Goal: Task Accomplishment & Management: Use online tool/utility

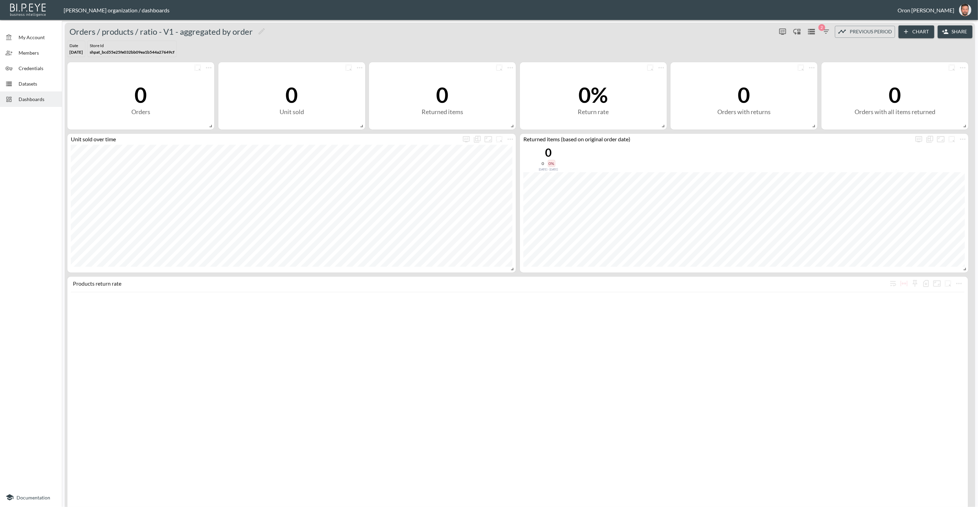
click at [48, 99] on span "Dashboards" at bounding box center [38, 99] width 38 height 7
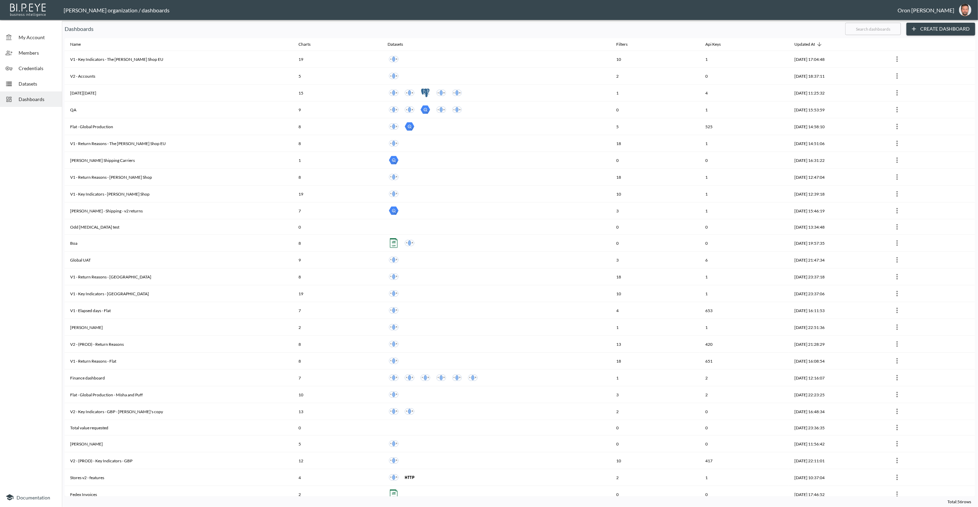
click at [878, 32] on input "text" at bounding box center [873, 28] width 56 height 17
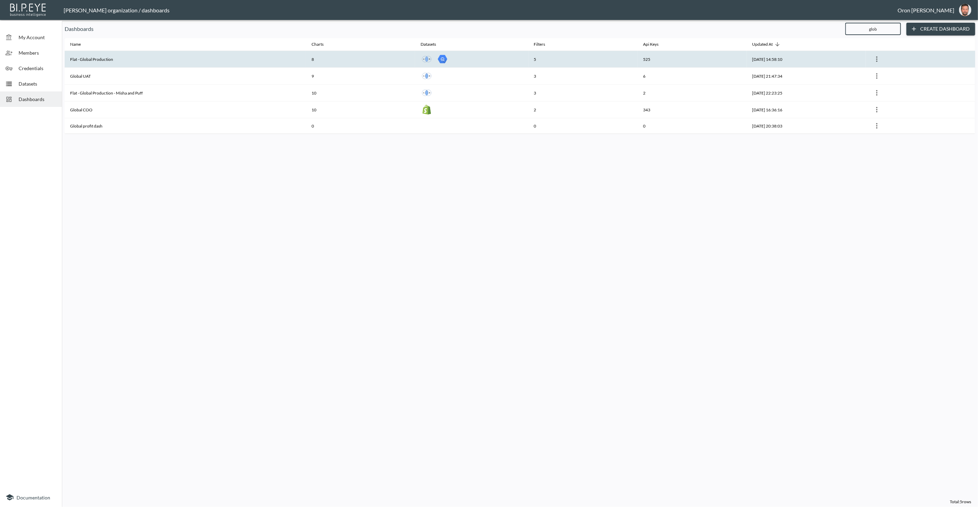
type input "glob"
click at [275, 61] on th "Flat - Global Production" at bounding box center [185, 59] width 241 height 17
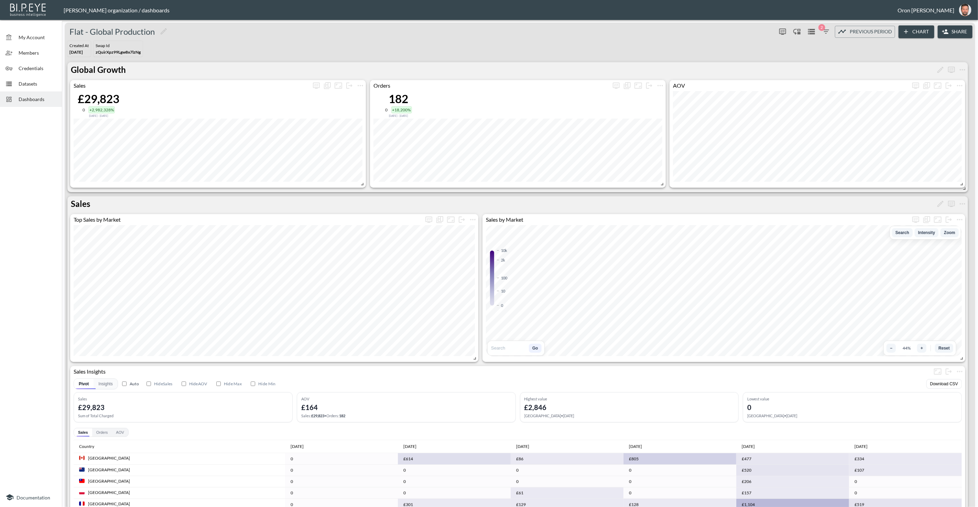
click at [943, 30] on icon "button" at bounding box center [945, 31] width 7 height 7
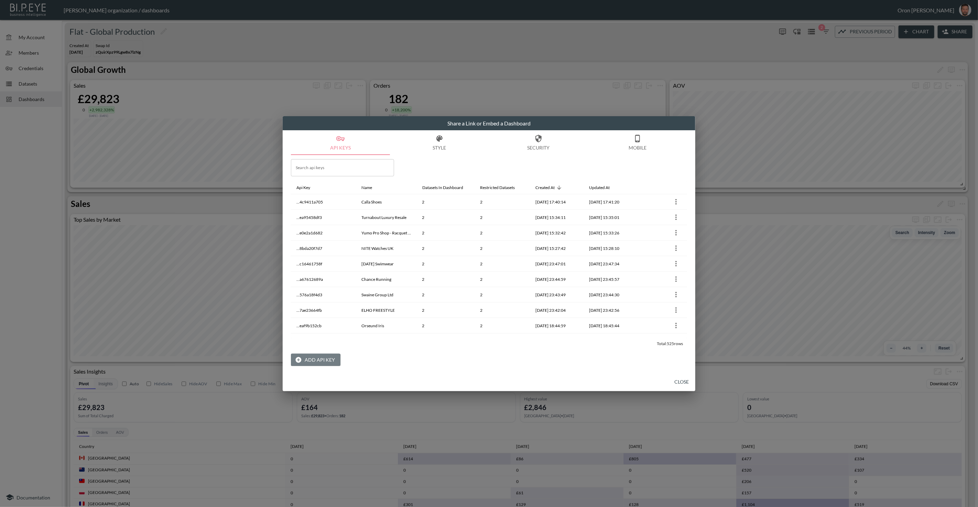
drag, startPoint x: 313, startPoint y: 362, endPoint x: 318, endPoint y: 362, distance: 4.8
click at [315, 362] on button "Add API Key" at bounding box center [316, 360] width 50 height 13
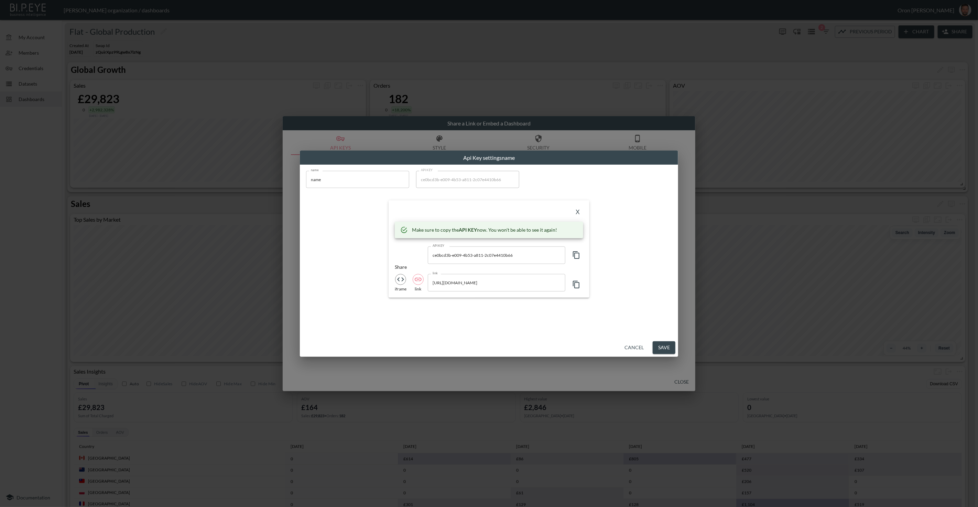
click at [478, 285] on input "https://bipeye.com/embed/organizations/4383af18-207d-4b3b-80e6-117da732ae09/das…" at bounding box center [497, 282] width 138 height 17
click at [639, 348] on button "Cancel" at bounding box center [634, 347] width 25 height 13
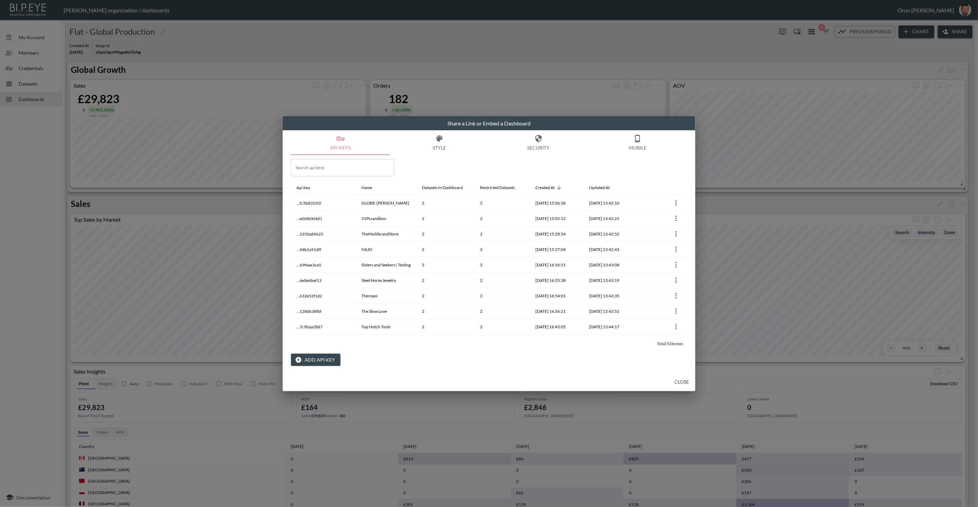
scroll to position [1108, 0]
click at [487, 186] on div "Restricted Datasets" at bounding box center [497, 188] width 35 height 8
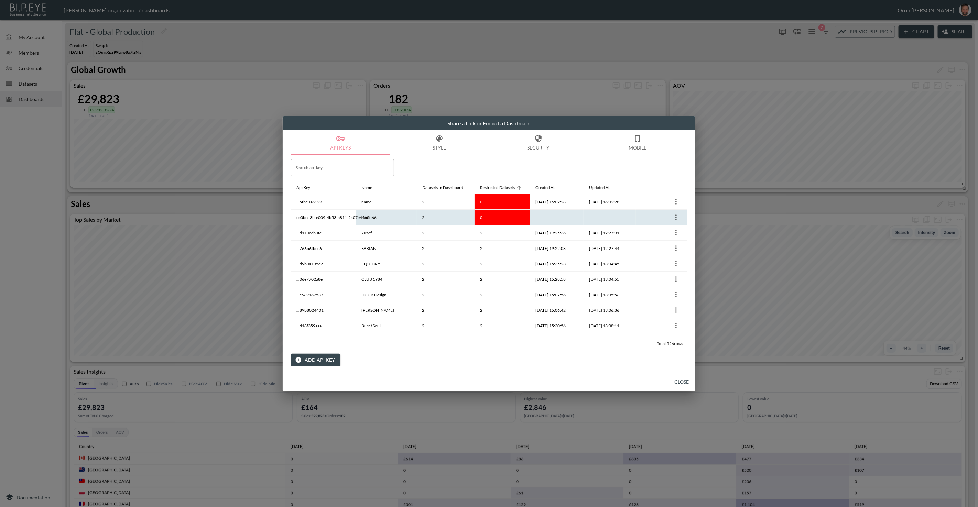
click at [676, 217] on icon "more" at bounding box center [676, 217] width 8 height 8
click at [677, 249] on p "Delete" at bounding box center [679, 246] width 16 height 8
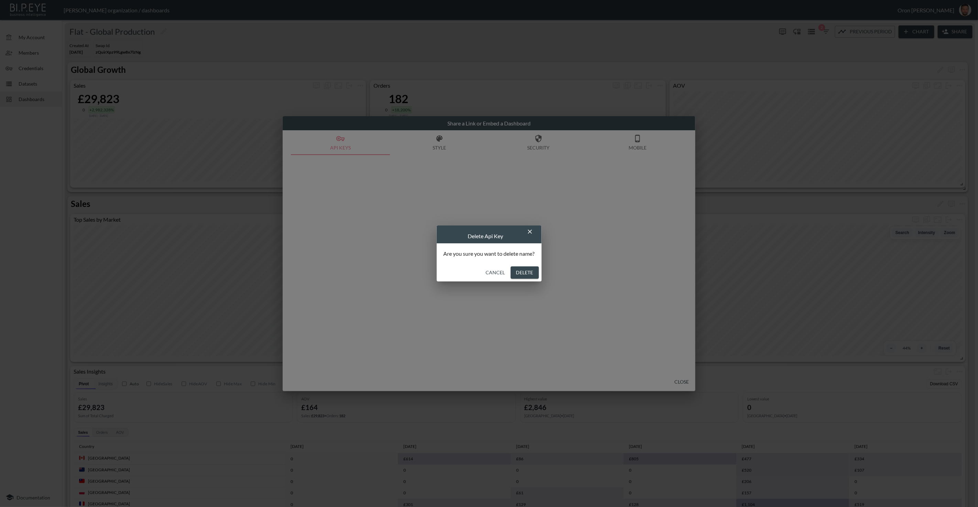
drag, startPoint x: 530, startPoint y: 274, endPoint x: 541, endPoint y: 268, distance: 13.1
click at [530, 274] on button "Delete" at bounding box center [525, 273] width 28 height 13
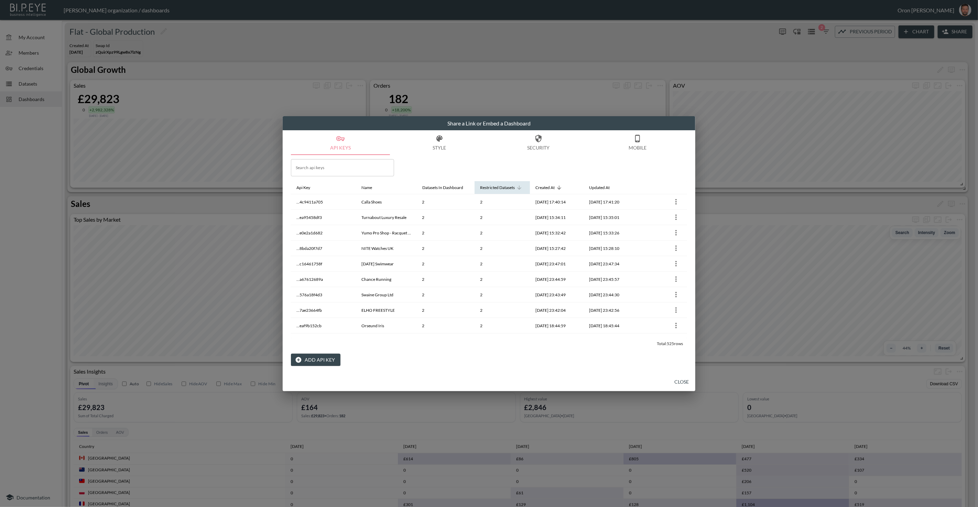
drag, startPoint x: 559, startPoint y: 191, endPoint x: 517, endPoint y: 188, distance: 42.1
click at [559, 191] on icon at bounding box center [559, 188] width 6 height 6
click at [497, 186] on div "Restricted Datasets" at bounding box center [497, 188] width 35 height 8
drag, startPoint x: 497, startPoint y: 186, endPoint x: 517, endPoint y: 188, distance: 20.4
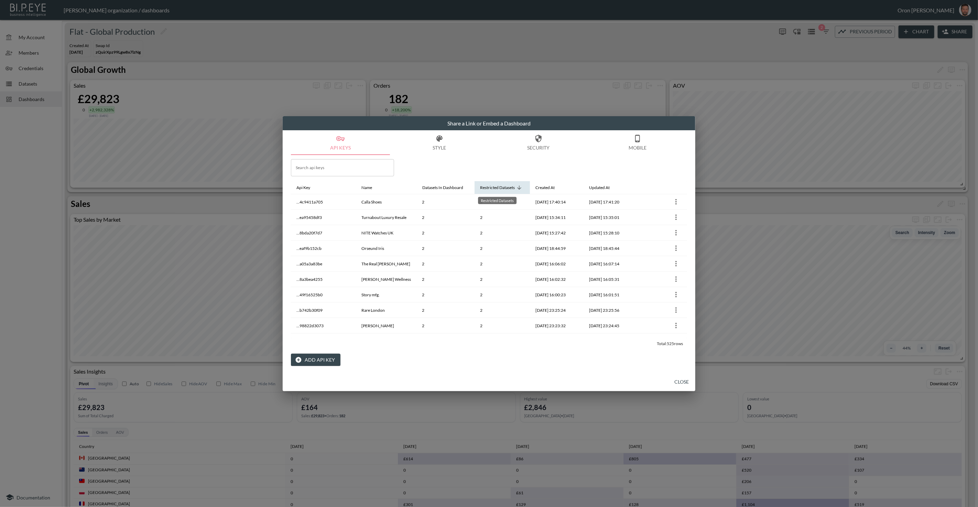
click at [497, 186] on div "Restricted Datasets" at bounding box center [497, 188] width 35 height 8
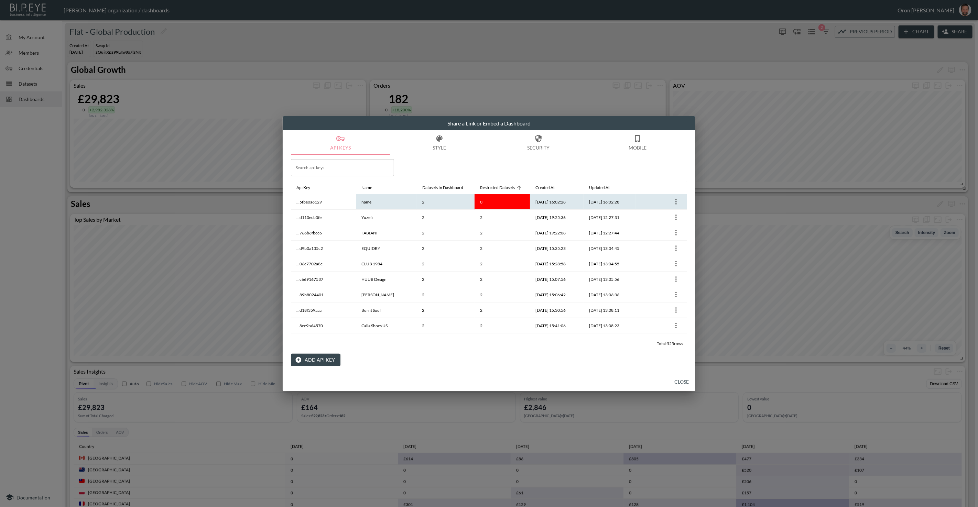
click at [677, 199] on icon "more" at bounding box center [676, 202] width 8 height 8
click at [667, 229] on icon at bounding box center [663, 231] width 8 height 8
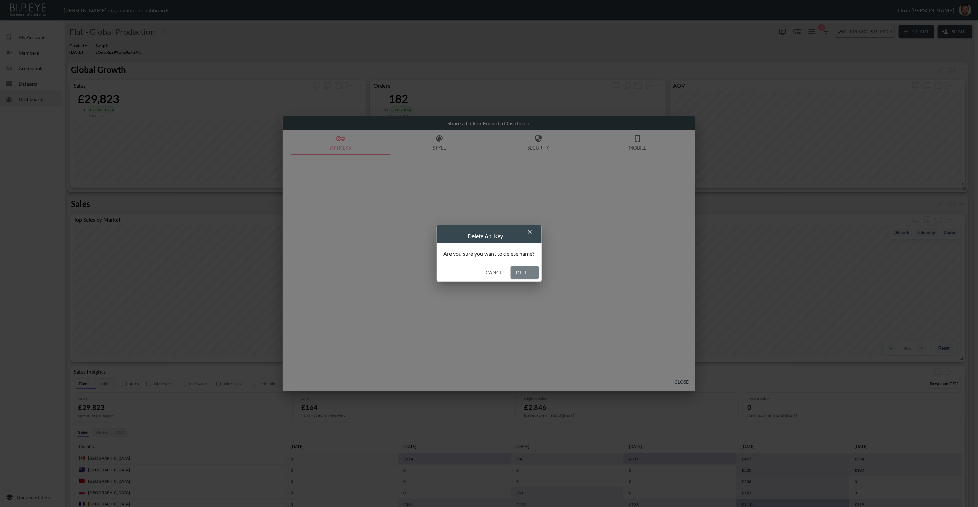
drag, startPoint x: 523, startPoint y: 271, endPoint x: 695, endPoint y: 133, distance: 220.0
click at [527, 268] on button "Delete" at bounding box center [525, 273] width 28 height 13
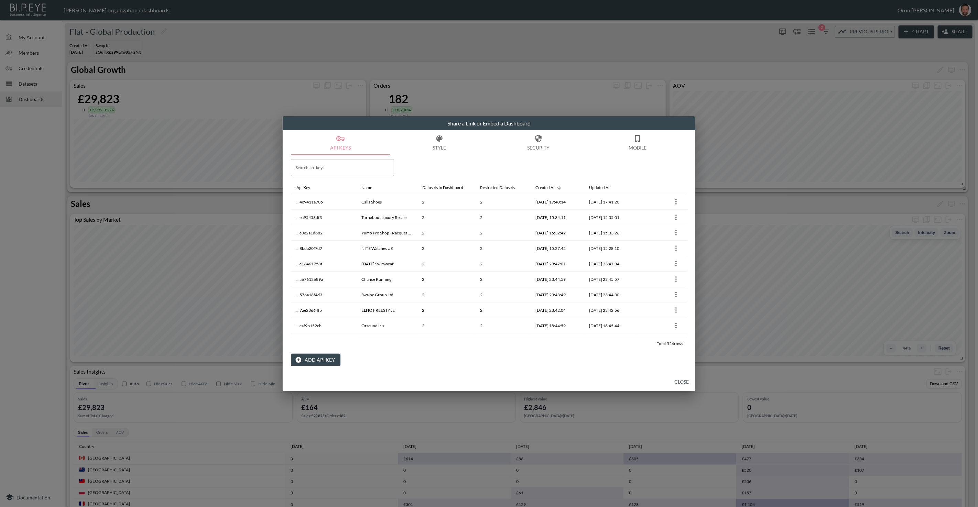
click at [682, 378] on button "Close" at bounding box center [682, 382] width 22 height 13
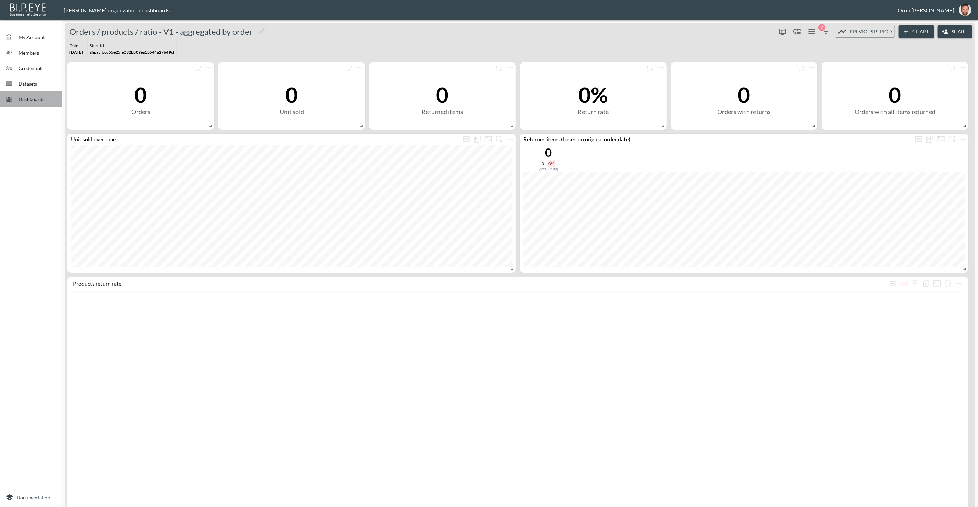
click at [30, 96] on span "Dashboards" at bounding box center [38, 99] width 38 height 7
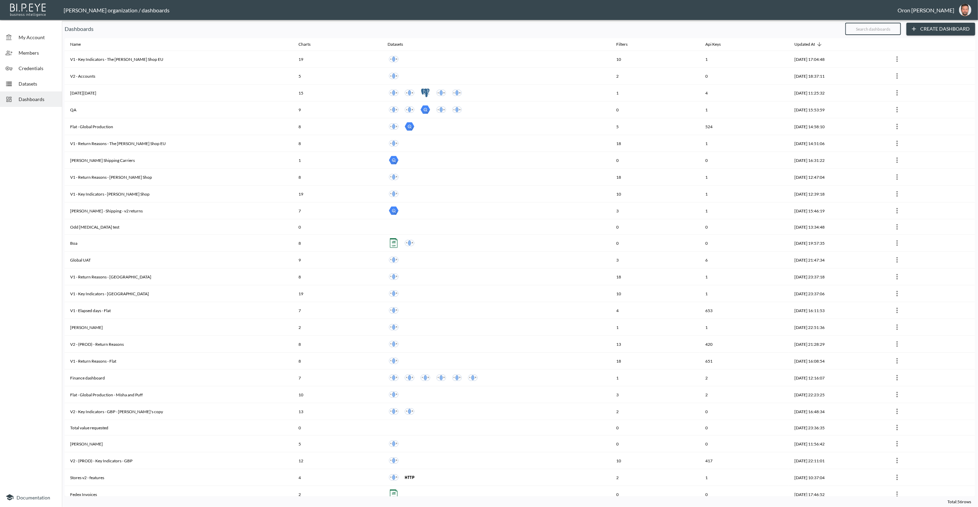
click at [867, 24] on input "text" at bounding box center [873, 28] width 56 height 17
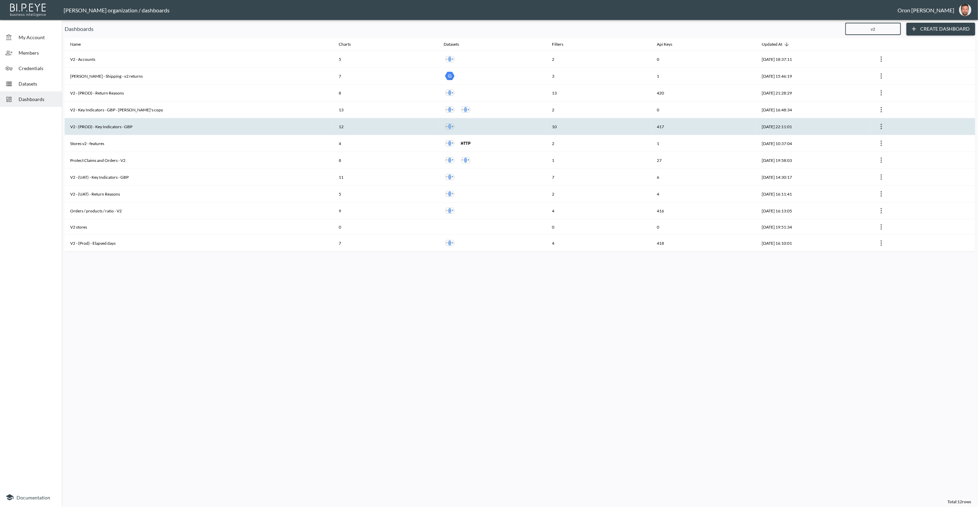
type input "v2"
click at [197, 120] on th "V2 - (PROD) - Key Indicators - GBP" at bounding box center [199, 126] width 269 height 17
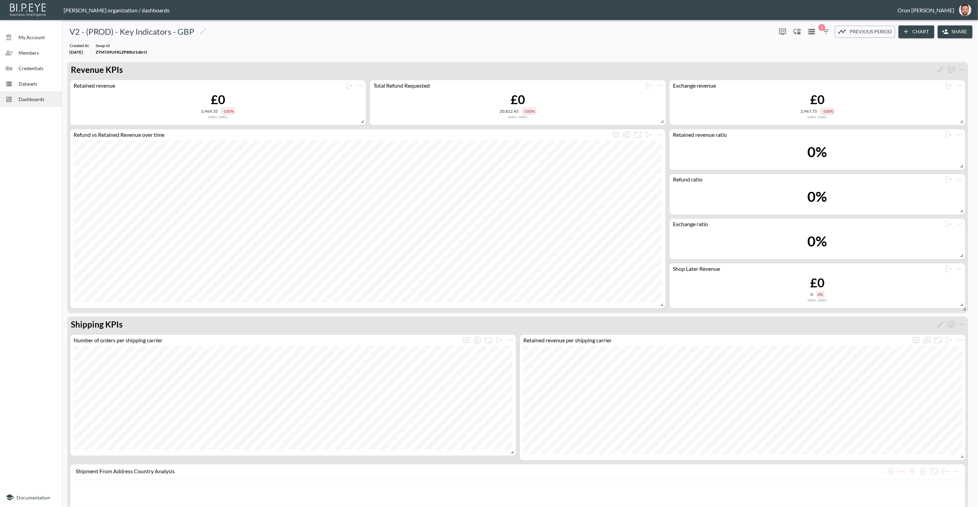
click at [823, 32] on icon "button" at bounding box center [826, 32] width 8 height 8
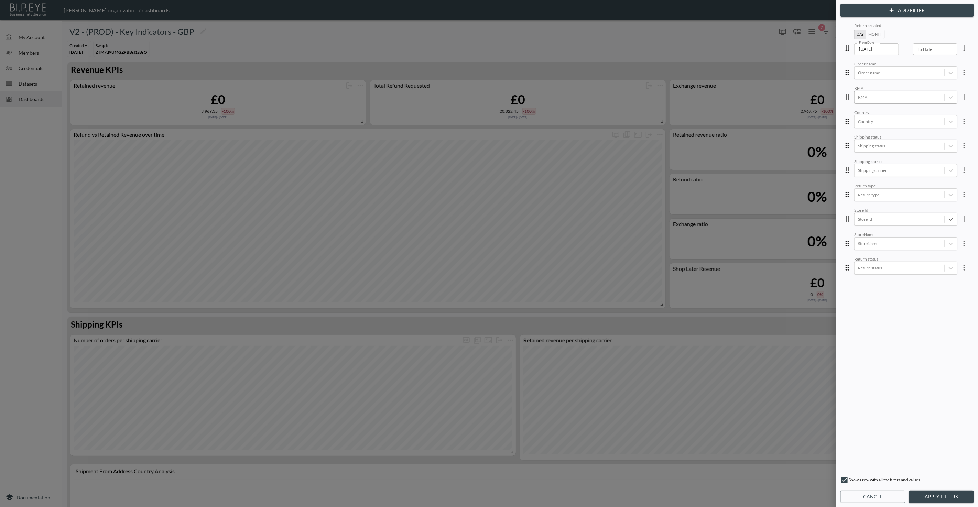
click at [887, 97] on div at bounding box center [899, 97] width 83 height 7
paste input "555857"
type input "555857"
drag, startPoint x: 897, startPoint y: 383, endPoint x: 931, endPoint y: 462, distance: 86.6
click at [902, 394] on div "Return created Day Month From Date 2025-03-01 From Date – To Date To Date Order…" at bounding box center [907, 247] width 131 height 450
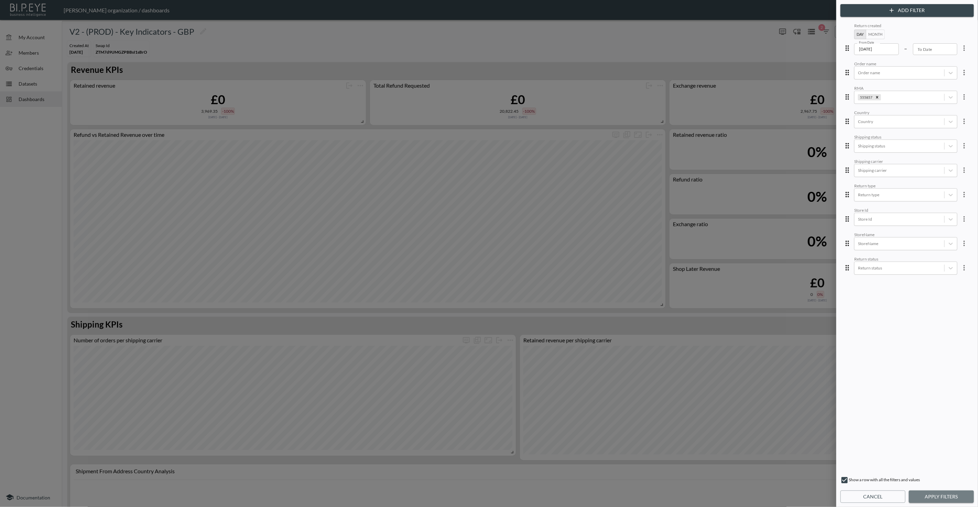
drag, startPoint x: 940, startPoint y: 493, endPoint x: 942, endPoint y: 488, distance: 5.9
click at [940, 493] on button "Apply Filters" at bounding box center [941, 497] width 65 height 13
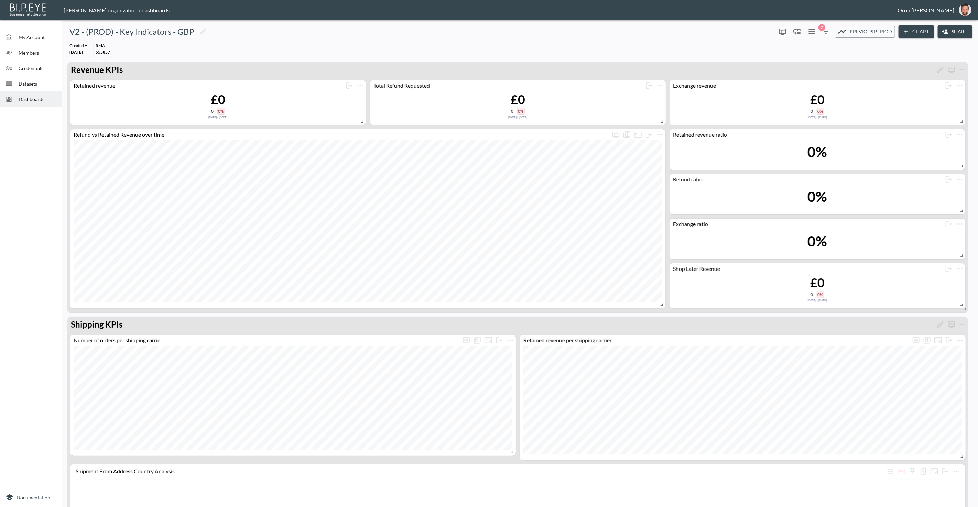
click at [12, 85] on icon at bounding box center [9, 83] width 7 height 7
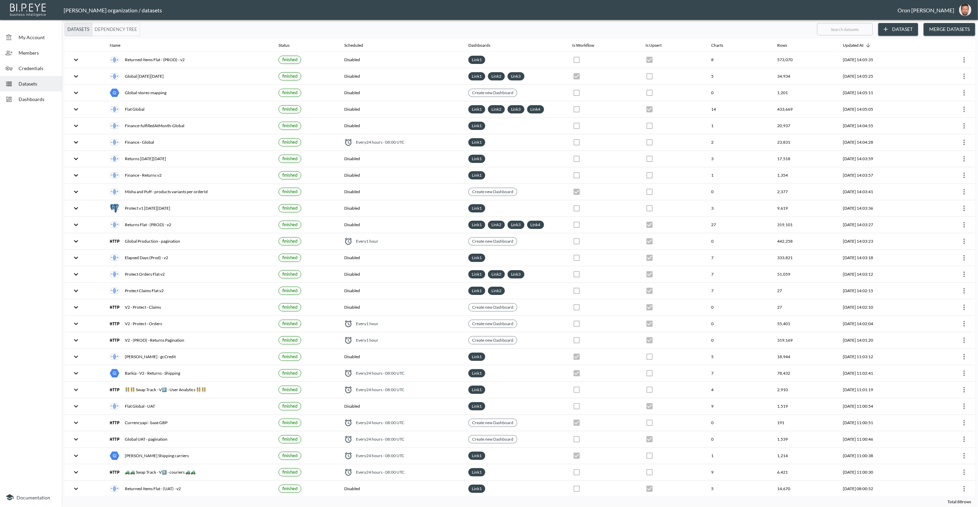
click at [35, 96] on span "Dashboards" at bounding box center [38, 99] width 38 height 7
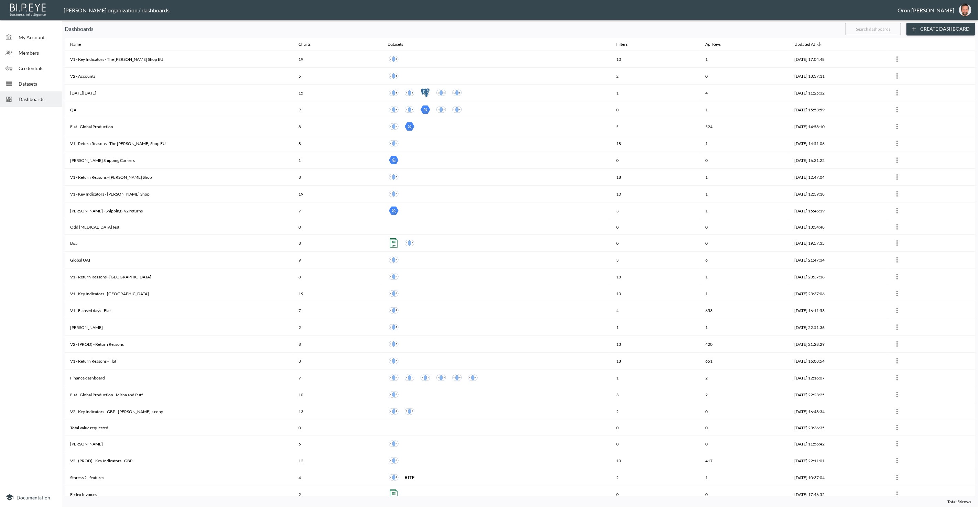
click at [860, 30] on input "text" at bounding box center [873, 28] width 56 height 17
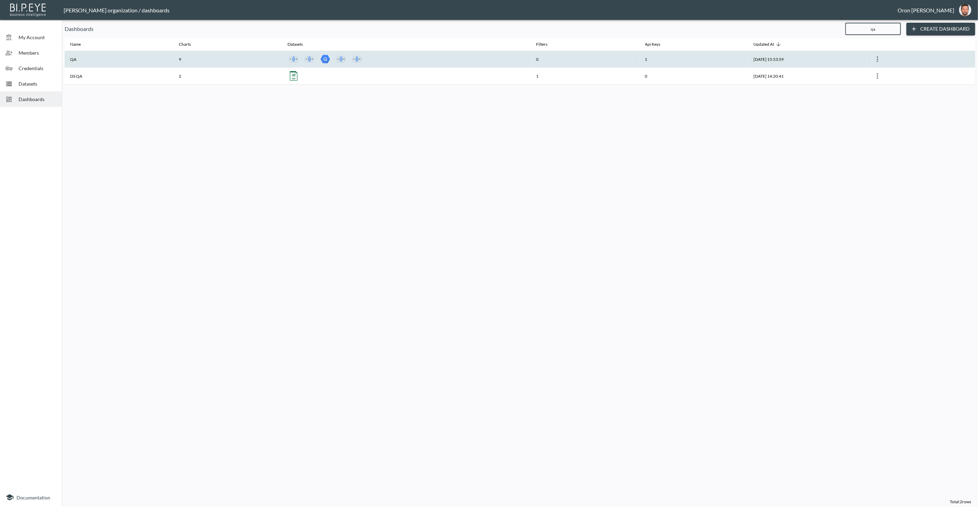
type input "qa"
click at [128, 54] on th "QA" at bounding box center [119, 59] width 109 height 17
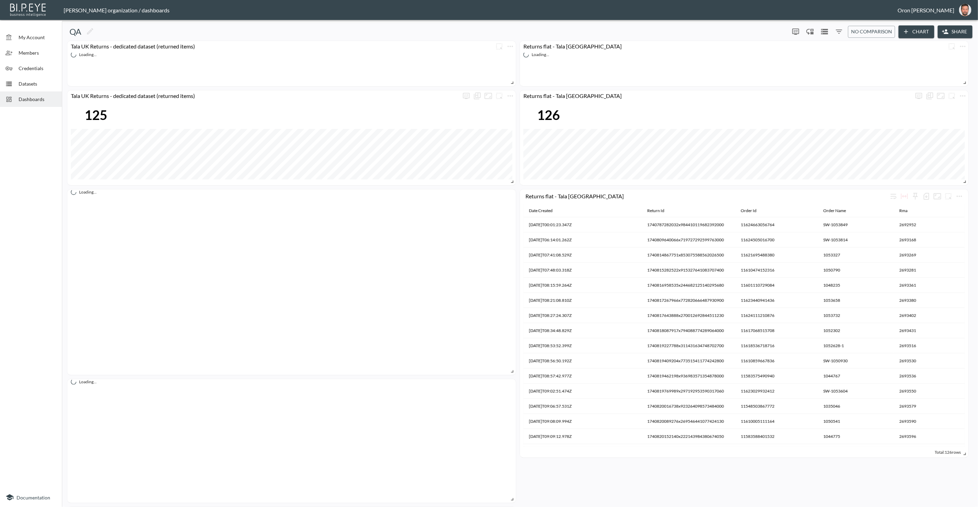
click at [918, 30] on button "Chart" at bounding box center [917, 31] width 36 height 13
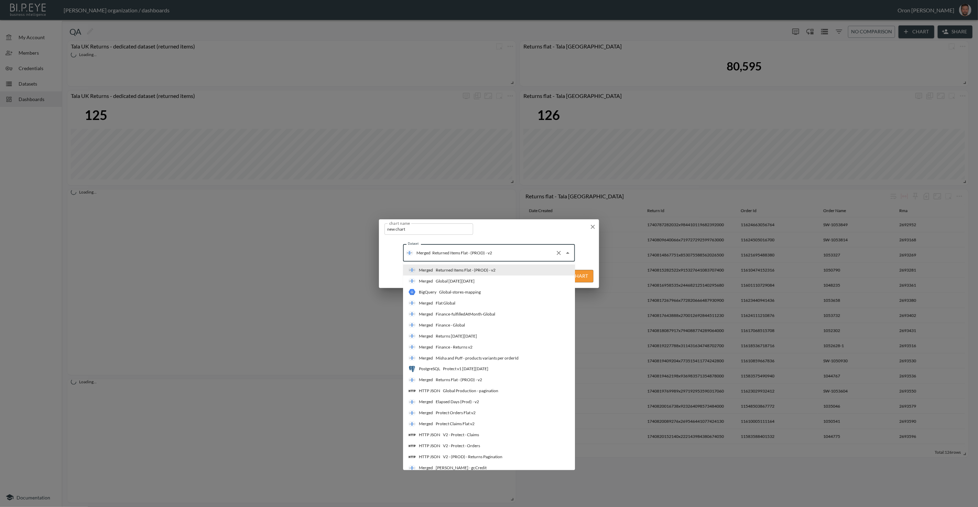
click at [503, 255] on input "Returned Items Flat - (PROD) - v2" at bounding box center [492, 253] width 122 height 11
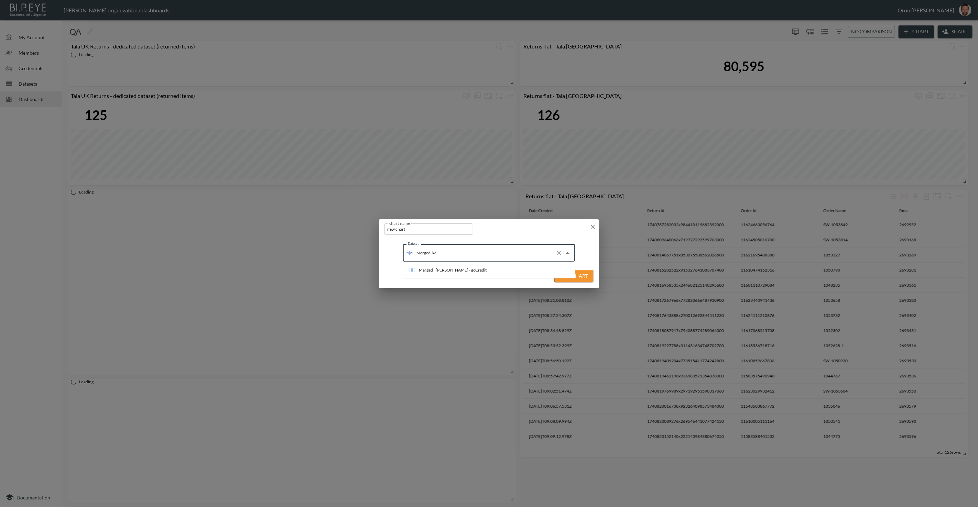
type input "k"
drag, startPoint x: 525, startPoint y: 264, endPoint x: 522, endPoint y: 254, distance: 10.3
click at [523, 261] on div "Dataset Dataset" at bounding box center [489, 250] width 220 height 28
click at [522, 254] on input "Dataset" at bounding box center [483, 253] width 155 height 11
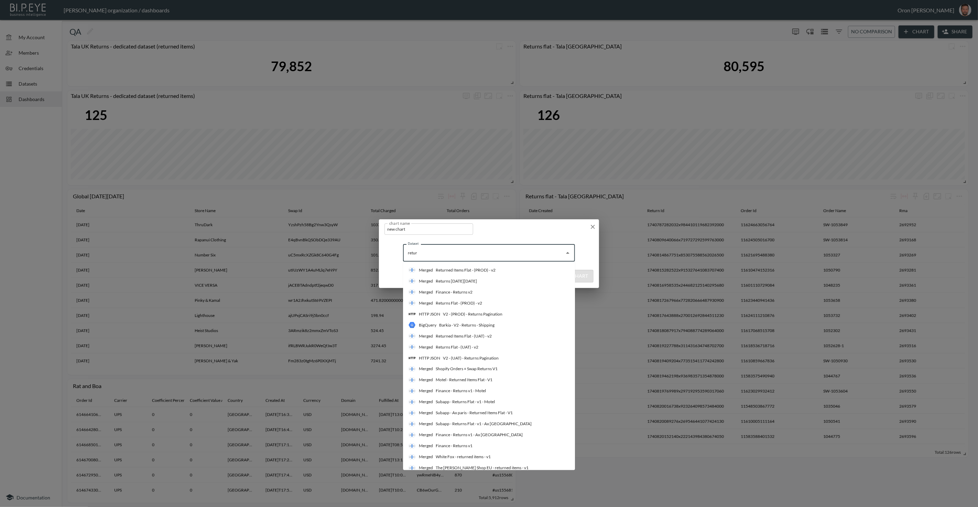
type input "return"
drag, startPoint x: 512, startPoint y: 313, endPoint x: 515, endPoint y: 312, distance: 3.5
click at [512, 313] on li "HTTP JSON V2 - (PROD) - Returns Pagination" at bounding box center [489, 314] width 172 height 11
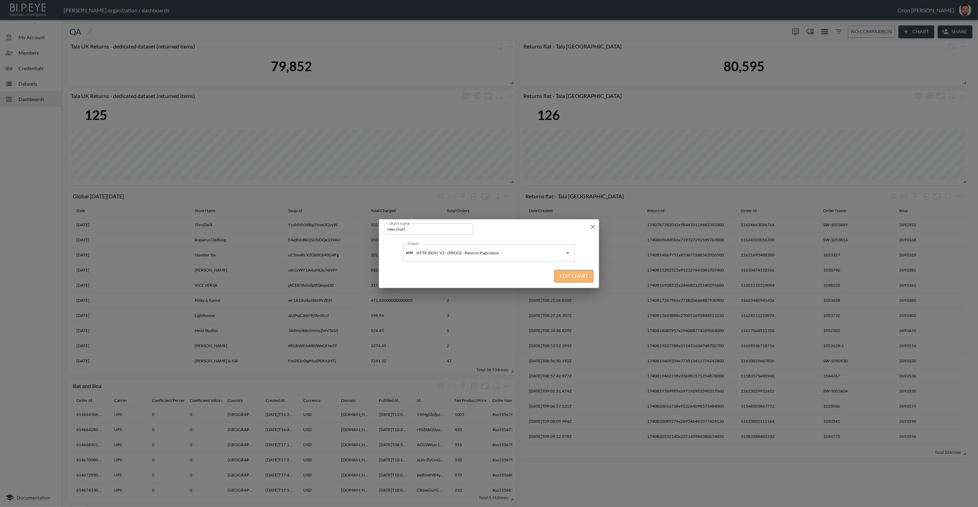
click at [575, 278] on button "Edit Chart" at bounding box center [573, 276] width 39 height 13
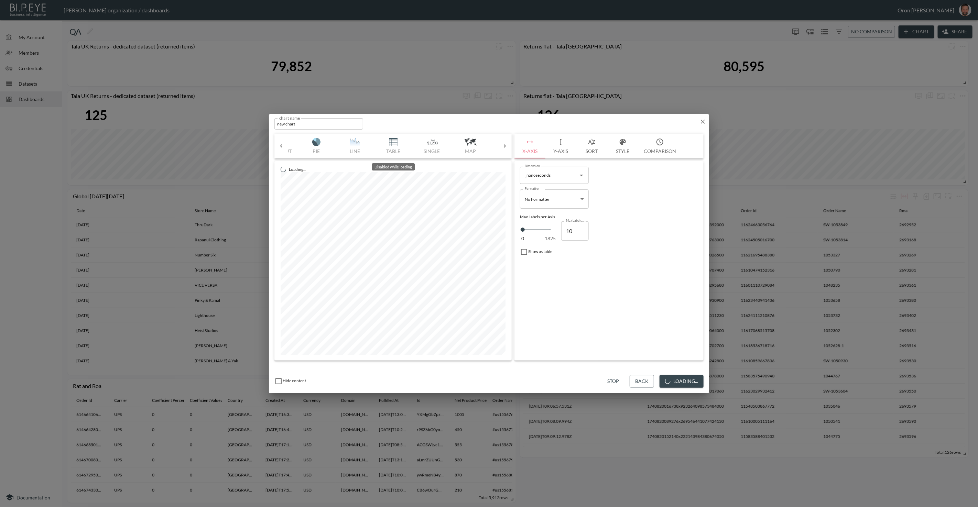
scroll to position [0, 109]
click at [616, 381] on button "Stop" at bounding box center [613, 381] width 22 height 13
click at [396, 150] on button "Table" at bounding box center [395, 146] width 39 height 25
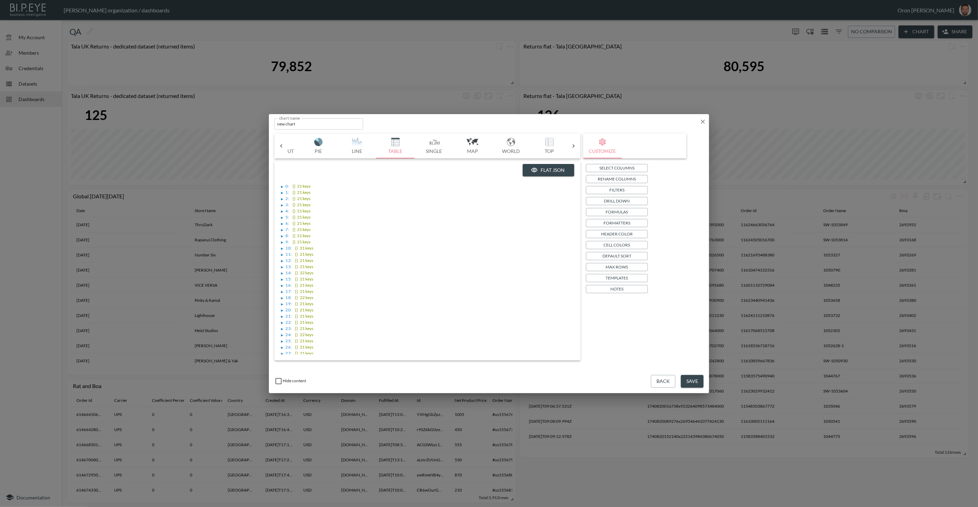
click at [631, 189] on button "Filters" at bounding box center [617, 190] width 62 height 8
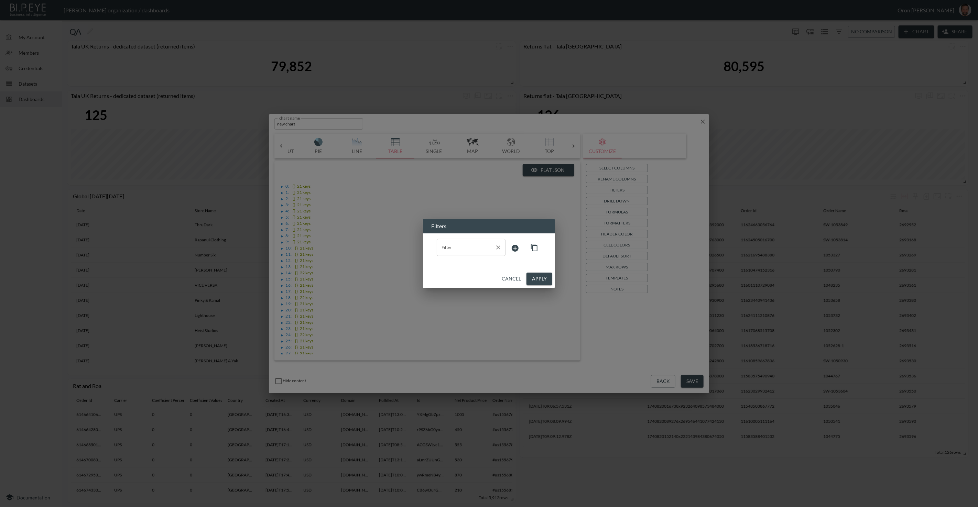
click at [475, 246] on input "Filter" at bounding box center [466, 247] width 52 height 11
drag, startPoint x: 461, startPoint y: 247, endPoint x: 407, endPoint y: 249, distance: 54.0
click at [407, 249] on div "Filters Filter rma Filter Cancel Apply" at bounding box center [489, 253] width 978 height 507
type input "rma"
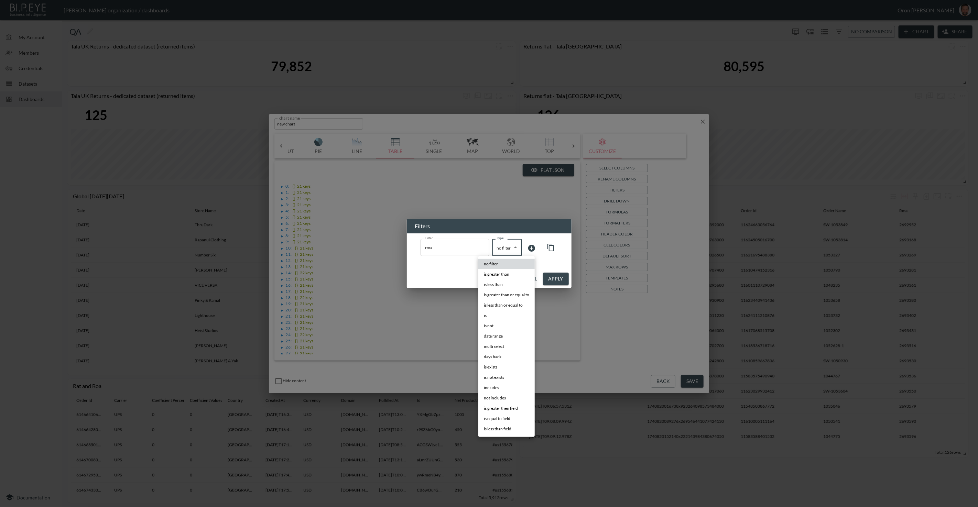
click at [494, 244] on body "BI.P.EYE, Interactive Analytics Dashboards - app Zach Bailet organization / das…" at bounding box center [489, 253] width 978 height 507
click at [454, 244] on div at bounding box center [489, 253] width 978 height 507
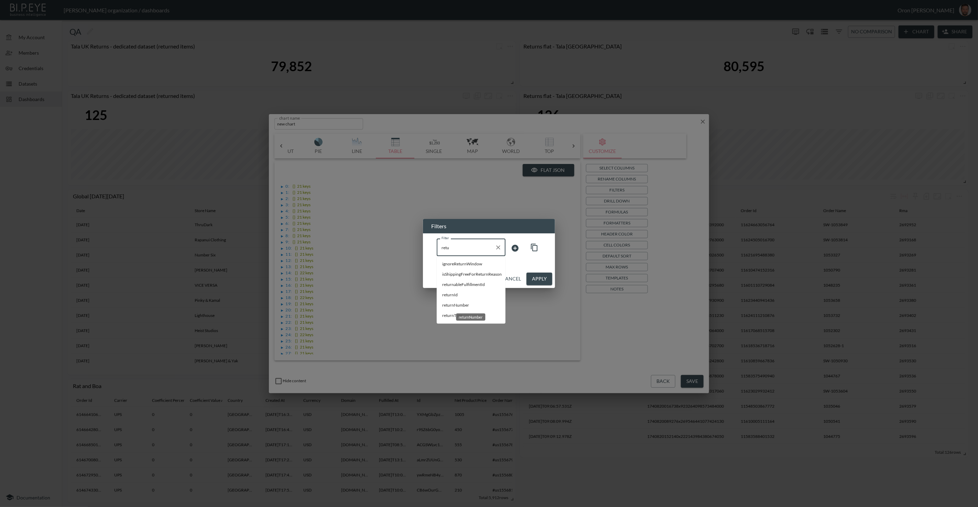
click at [463, 305] on span "returnNumber" at bounding box center [471, 306] width 58 height 6
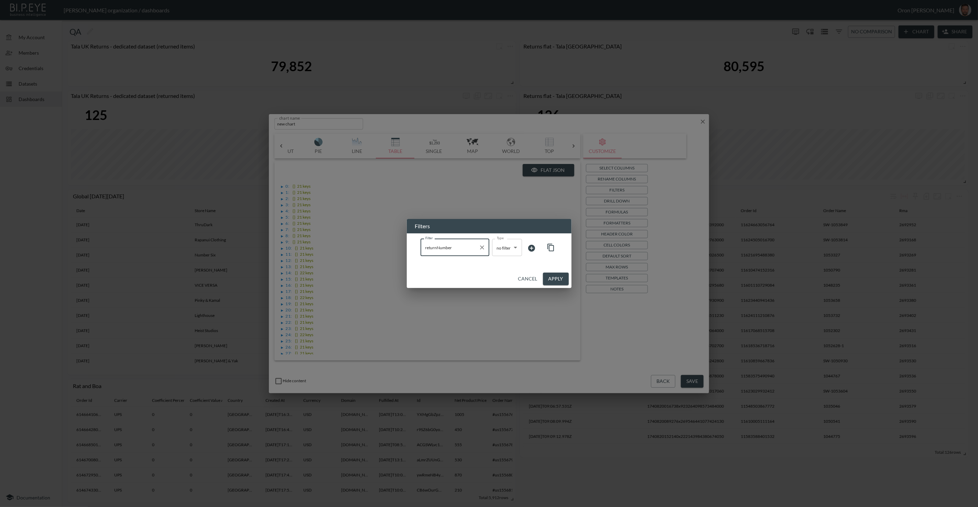
type input "returnNumber"
click at [512, 249] on body "BI.P.EYE, Interactive Analytics Dashboards - app Zach Bailet organization / das…" at bounding box center [489, 253] width 978 height 507
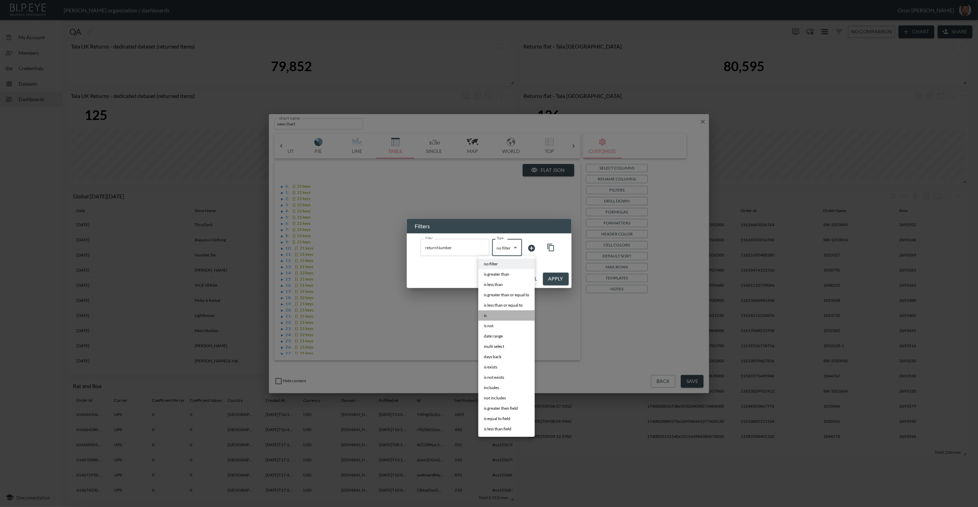
drag, startPoint x: 502, startPoint y: 312, endPoint x: 526, endPoint y: 270, distance: 48.6
click at [503, 311] on li "is" at bounding box center [506, 316] width 56 height 10
type input "is"
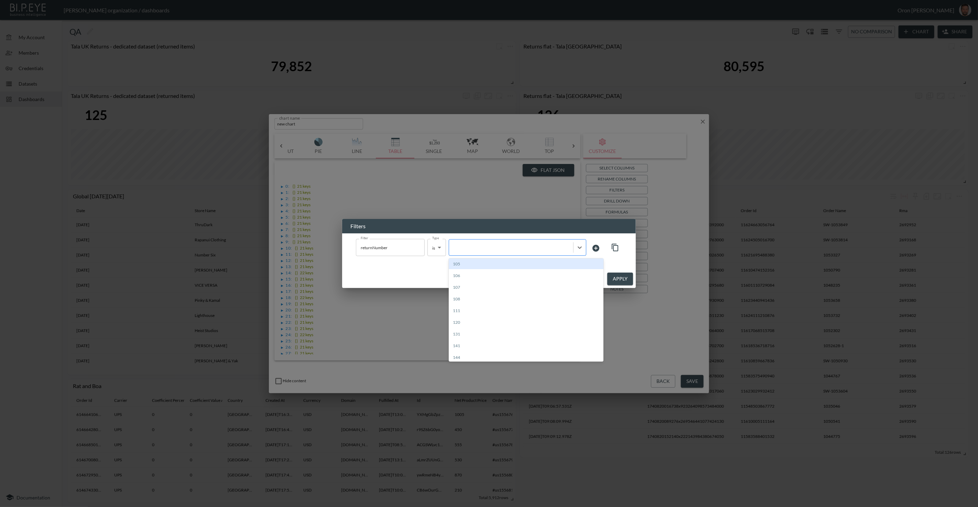
click at [528, 256] on div at bounding box center [518, 247] width 138 height 17
paste input "555857"
type input "555857"
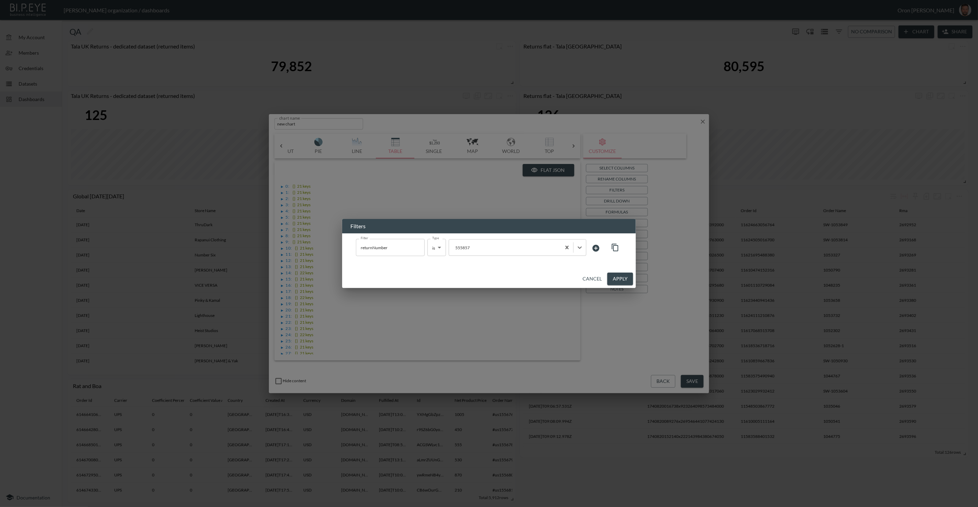
click at [618, 278] on button "Apply" at bounding box center [620, 279] width 26 height 13
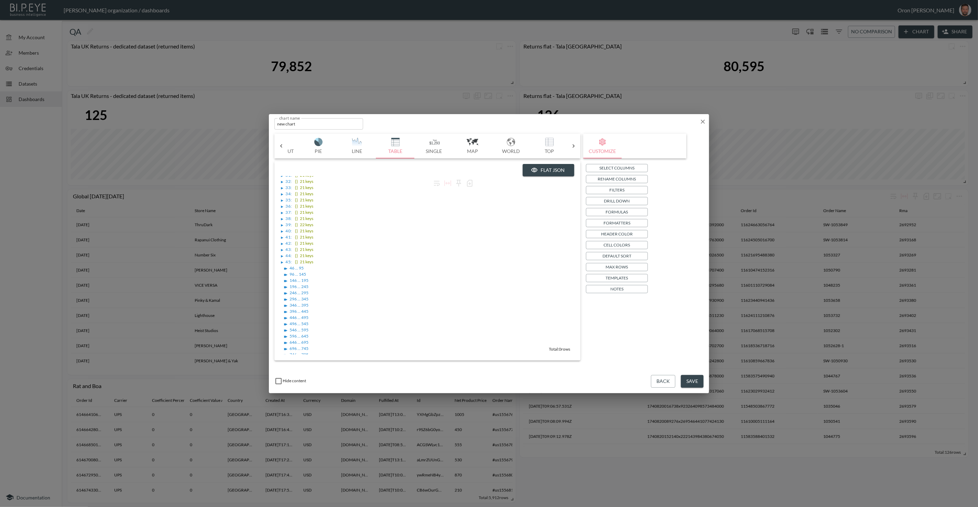
scroll to position [244, 0]
click at [281, 214] on div "▶" at bounding box center [282, 215] width 2 height 3
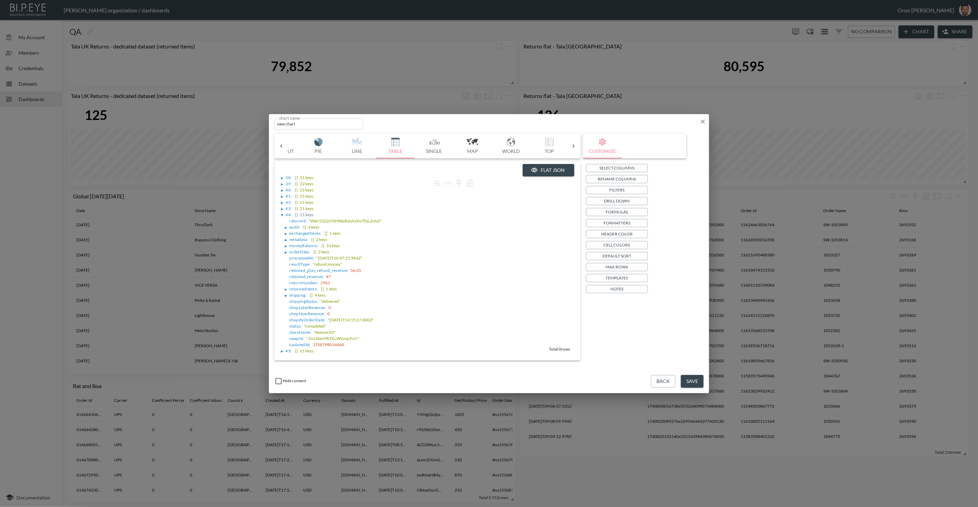
click at [702, 123] on icon "button" at bounding box center [703, 122] width 4 height 4
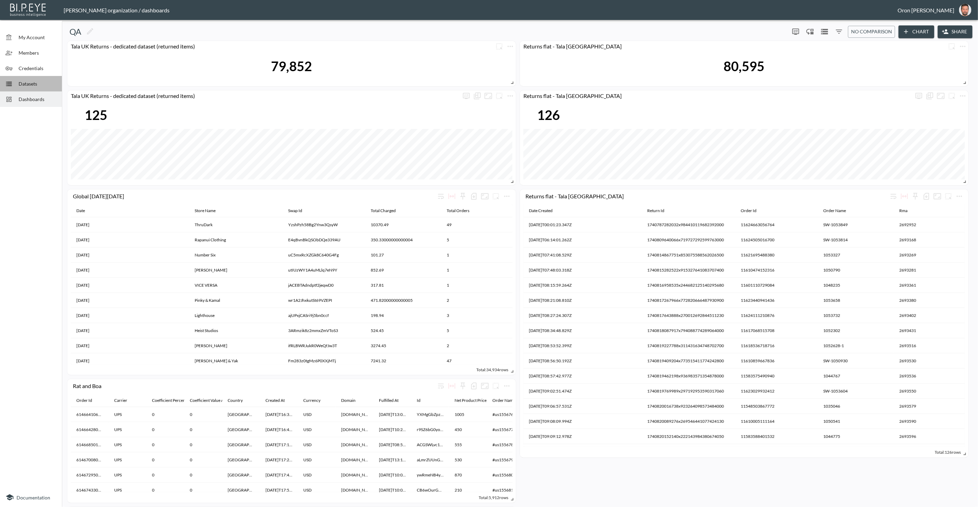
click at [30, 80] on span "Datasets" at bounding box center [38, 83] width 38 height 7
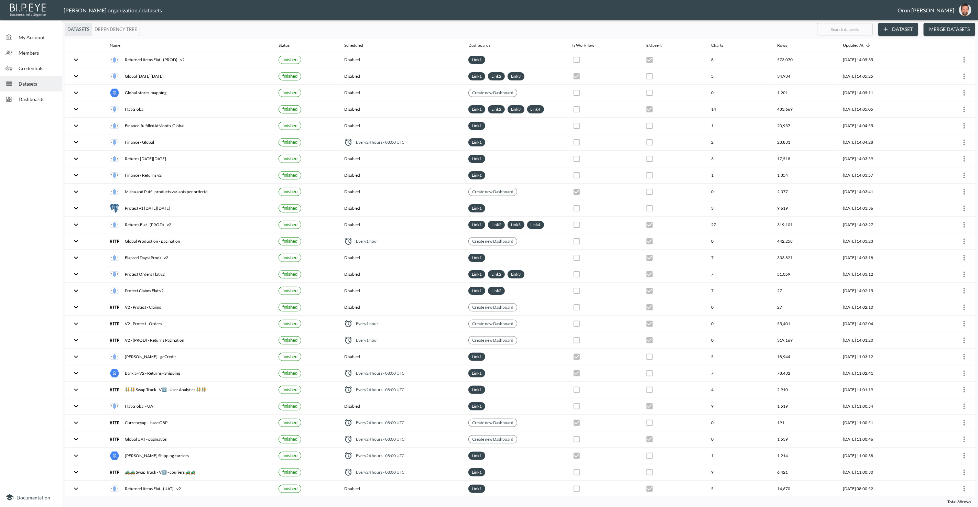
click at [831, 27] on input "text" at bounding box center [845, 29] width 56 height 17
type input "re"
checkbox input "false"
checkbox input "true"
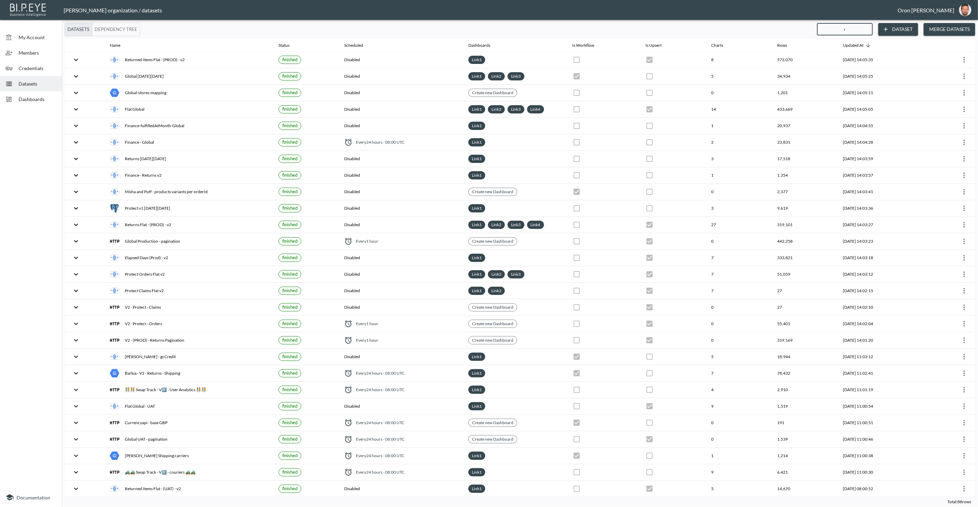
checkbox input "true"
checkbox input "false"
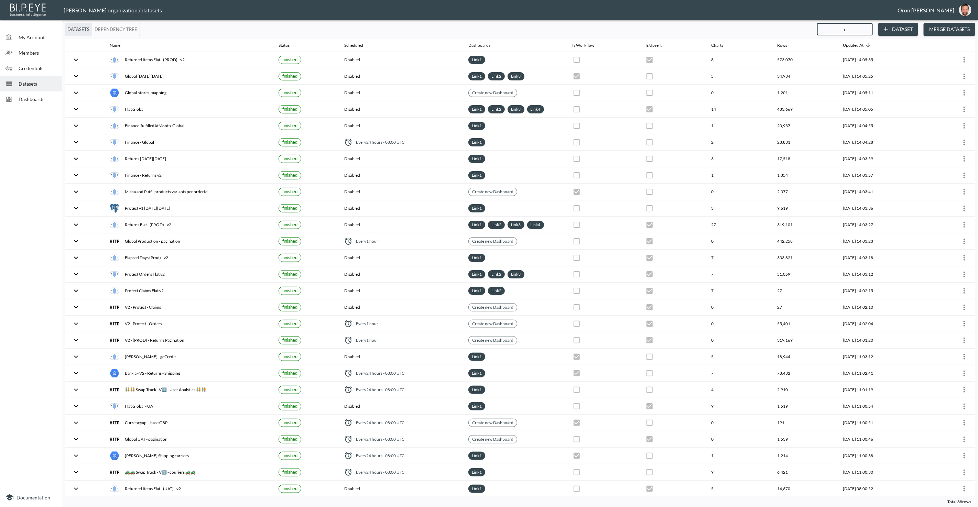
checkbox input "true"
checkbox input "false"
checkbox input "true"
checkbox input "false"
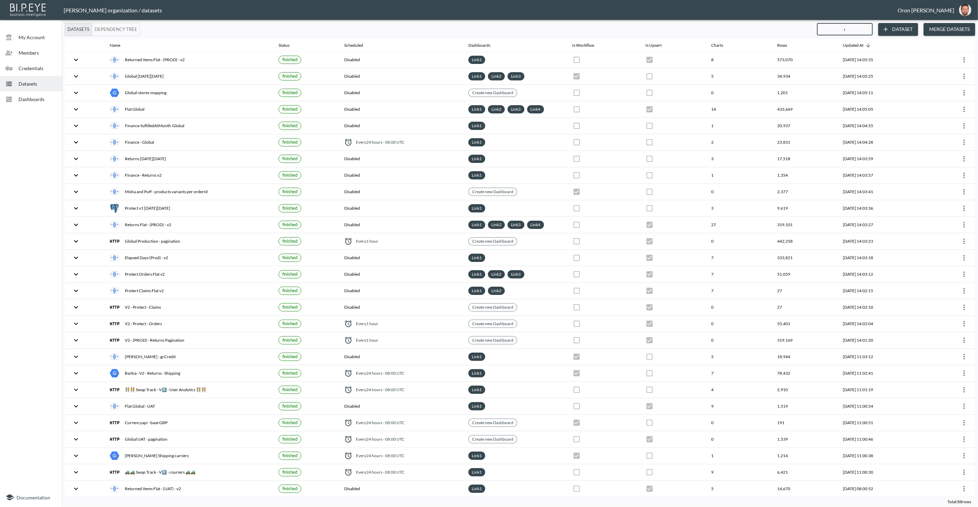
checkbox input "true"
checkbox input "false"
checkbox input "true"
checkbox input "false"
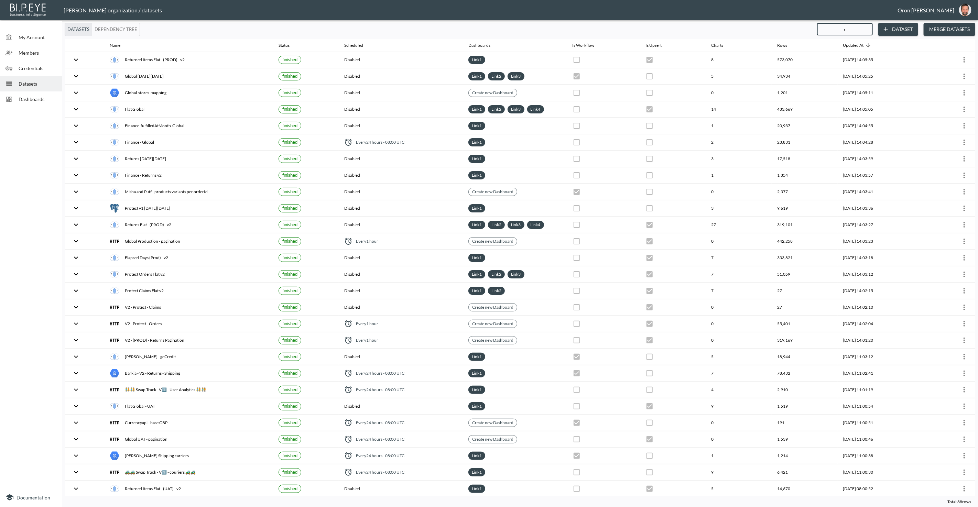
checkbox input "true"
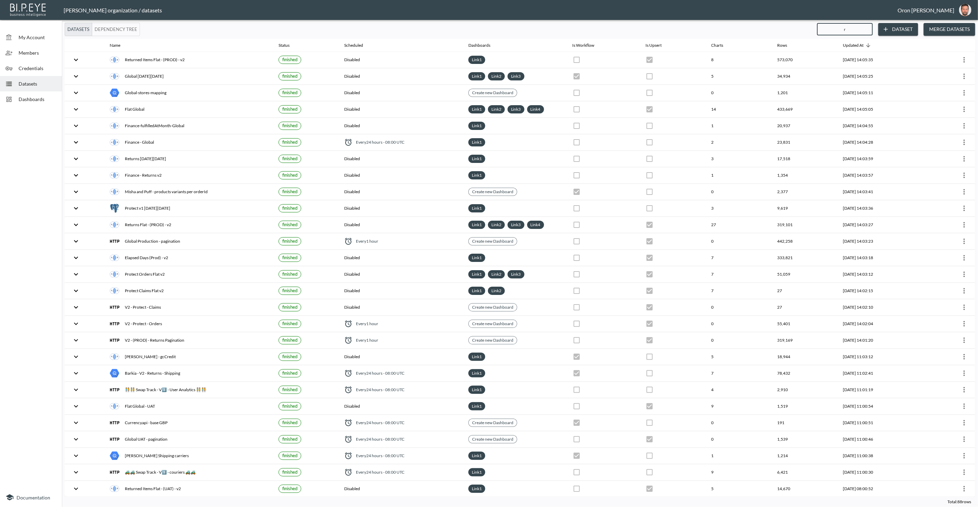
checkbox input "true"
checkbox input "false"
checkbox input "true"
checkbox input "false"
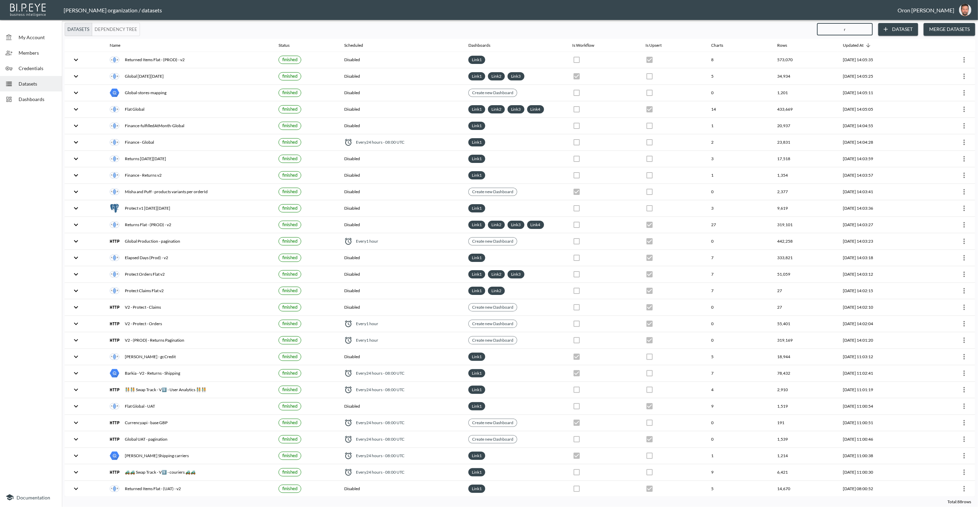
checkbox input "false"
checkbox input "true"
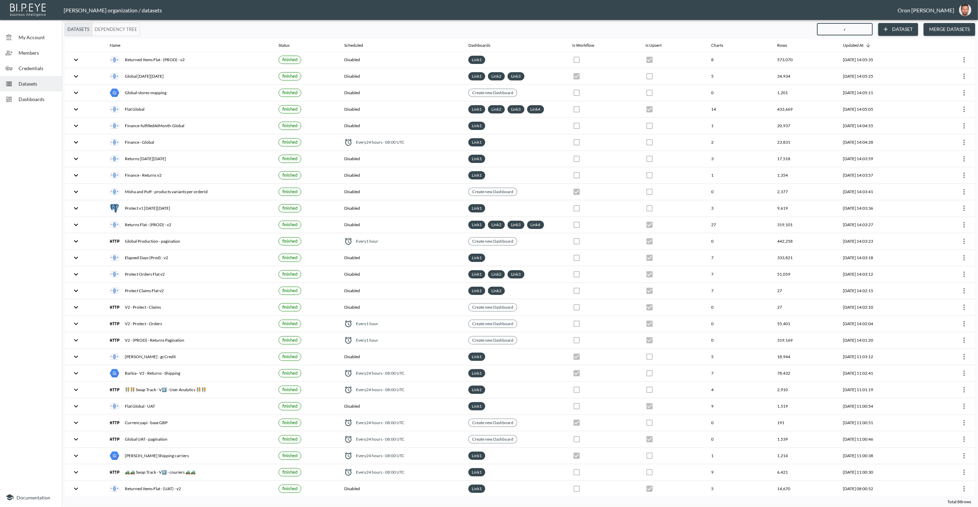
checkbox input "true"
checkbox input "false"
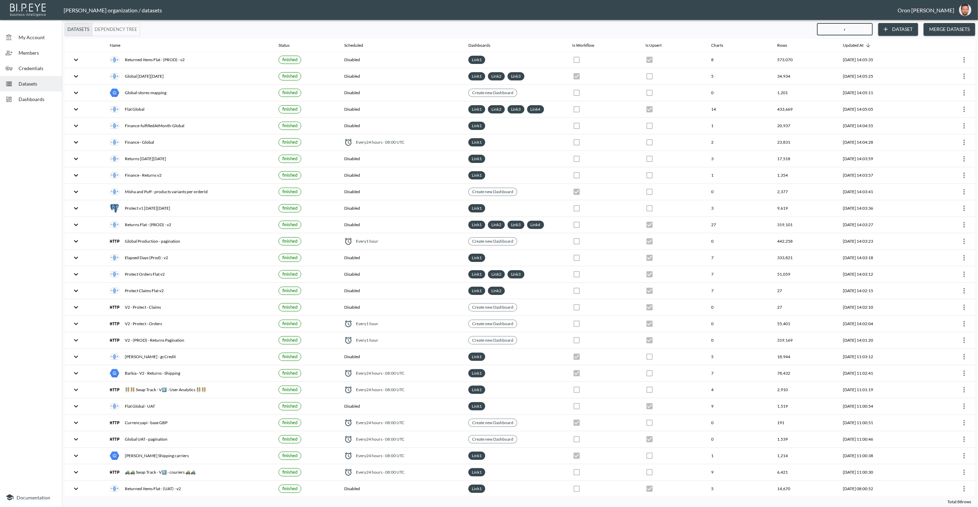
checkbox input "true"
checkbox input "false"
checkbox input "true"
checkbox input "false"
checkbox input "true"
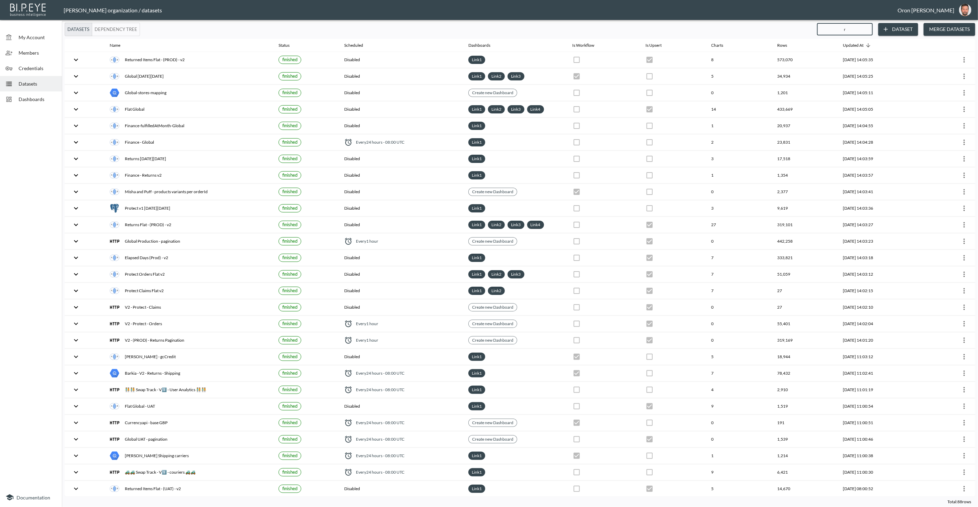
checkbox input "false"
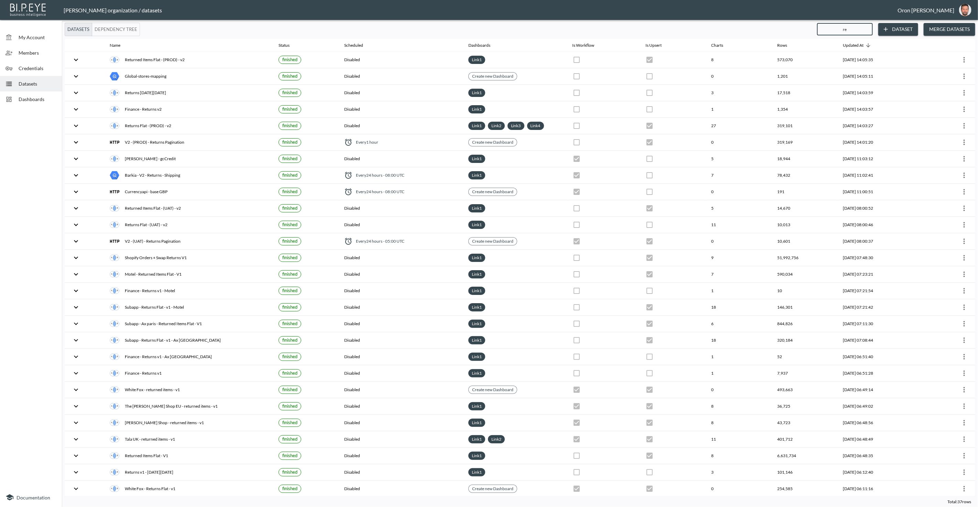
type input "ret"
checkbox input "true"
checkbox input "false"
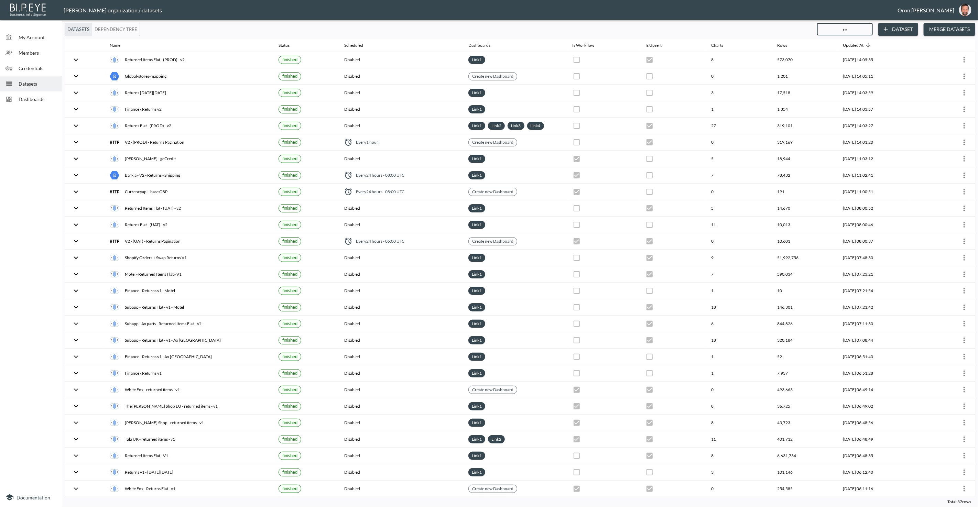
checkbox input "true"
checkbox input "false"
checkbox input "true"
checkbox input "false"
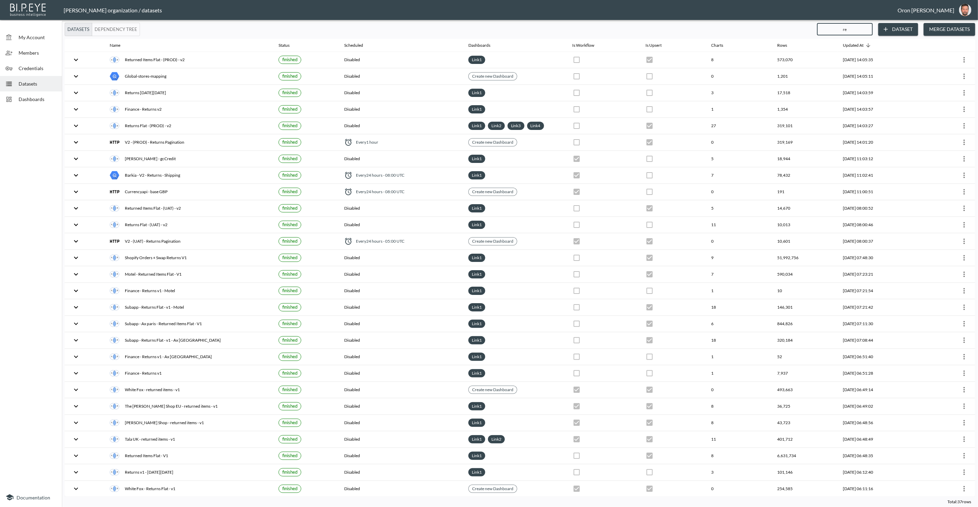
checkbox input "false"
checkbox input "true"
checkbox input "false"
checkbox input "true"
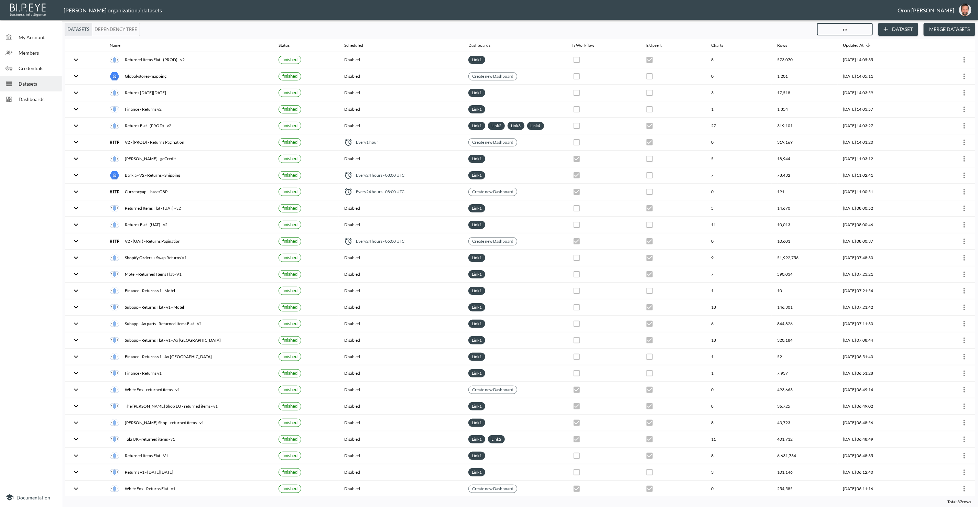
checkbox input "true"
checkbox input "false"
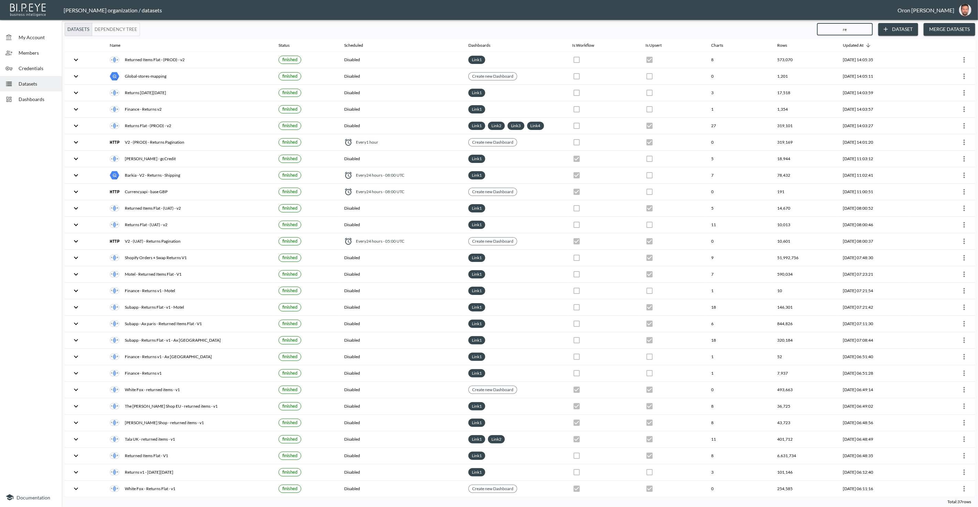
checkbox input "false"
checkbox input "true"
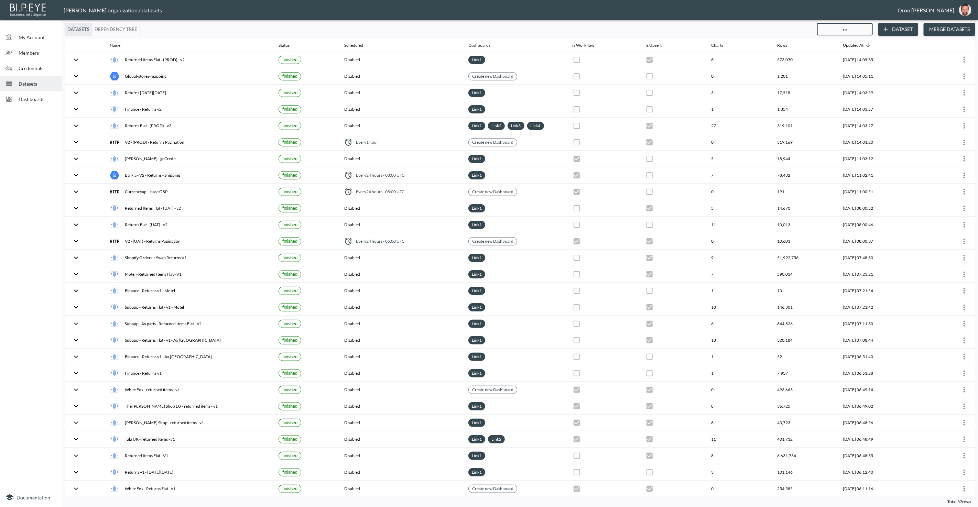
checkbox input "false"
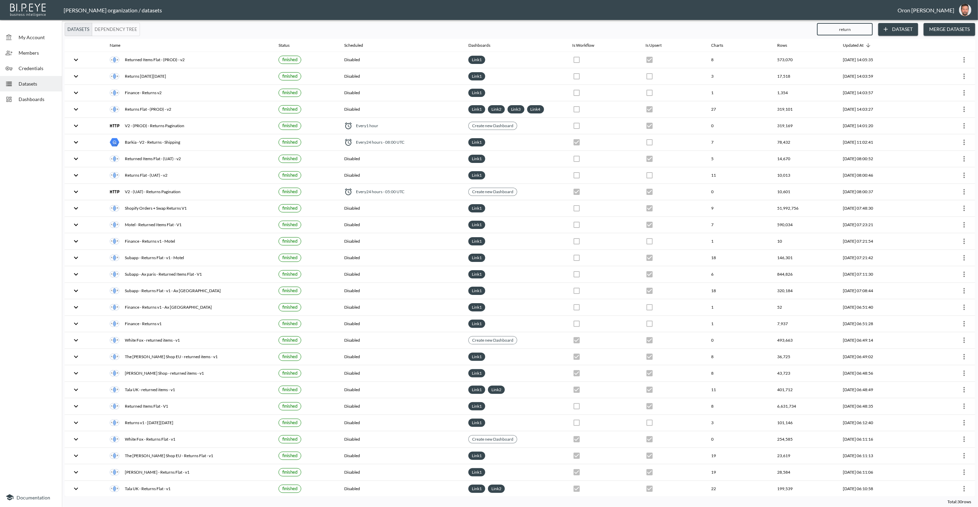
type input "returns"
checkbox input "false"
checkbox input "true"
checkbox input "false"
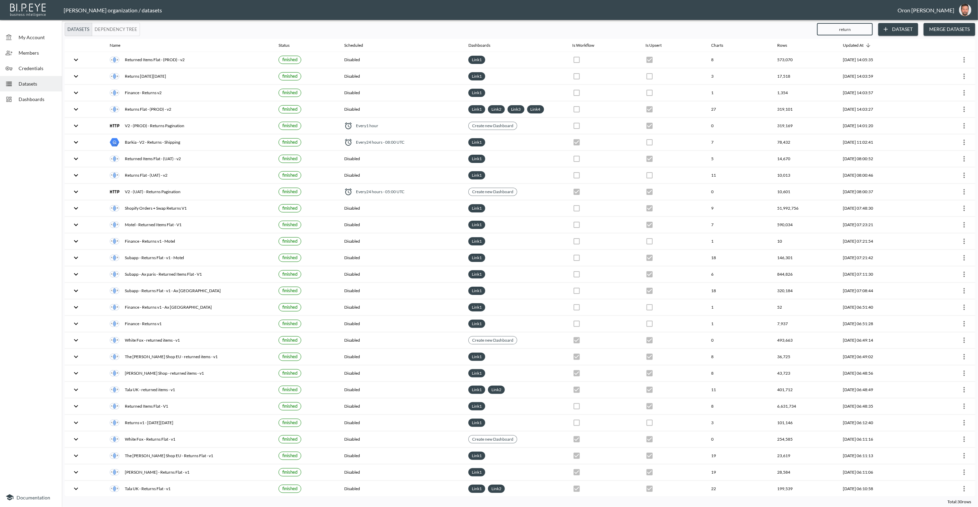
checkbox input "false"
checkbox input "true"
checkbox input "false"
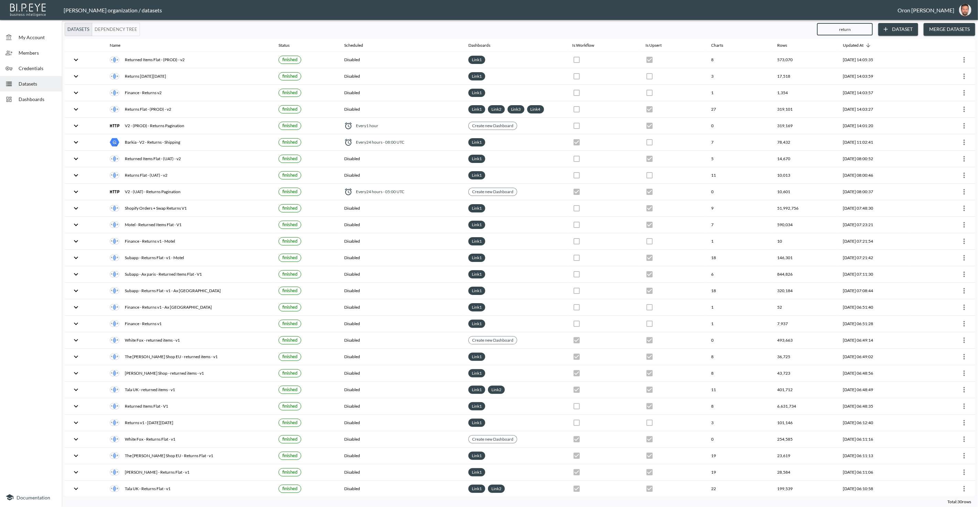
checkbox input "false"
checkbox input "true"
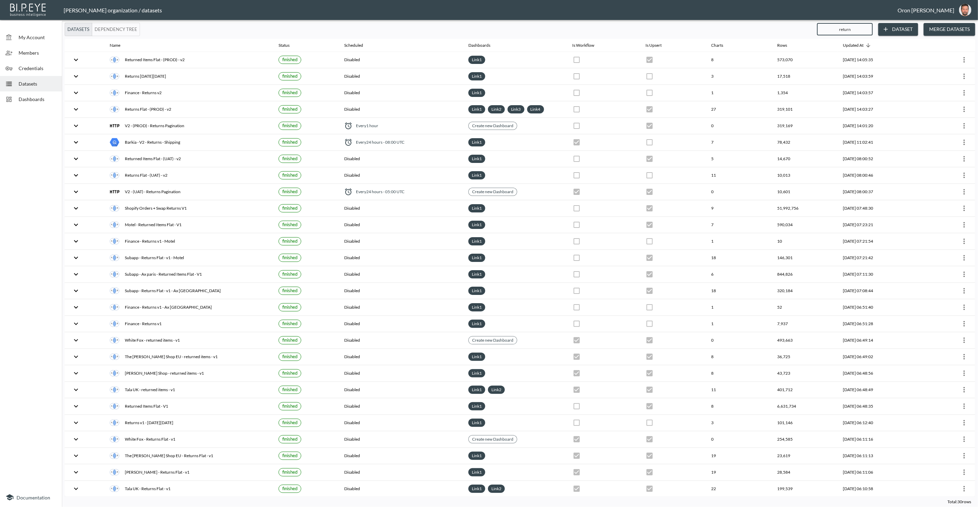
checkbox input "true"
checkbox input "false"
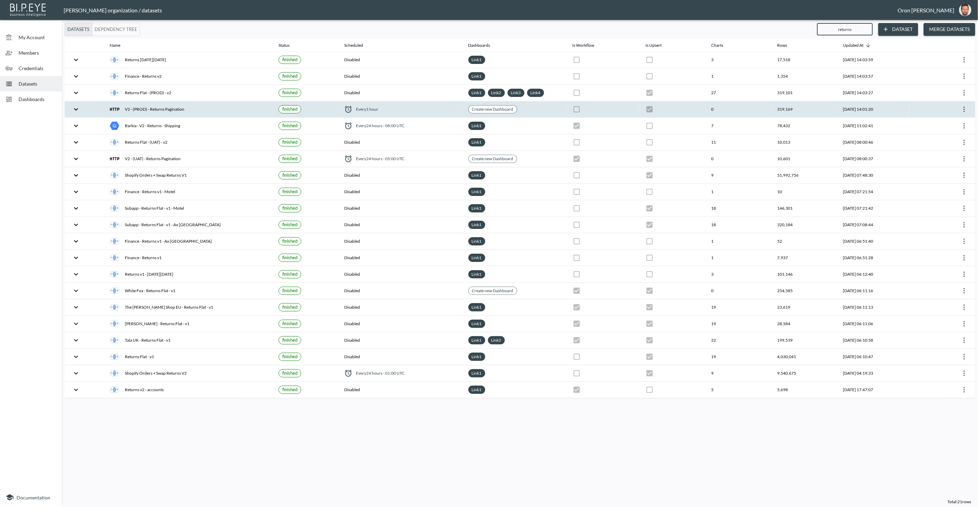
type input "returns"
click at [932, 107] on div at bounding box center [942, 109] width 55 height 11
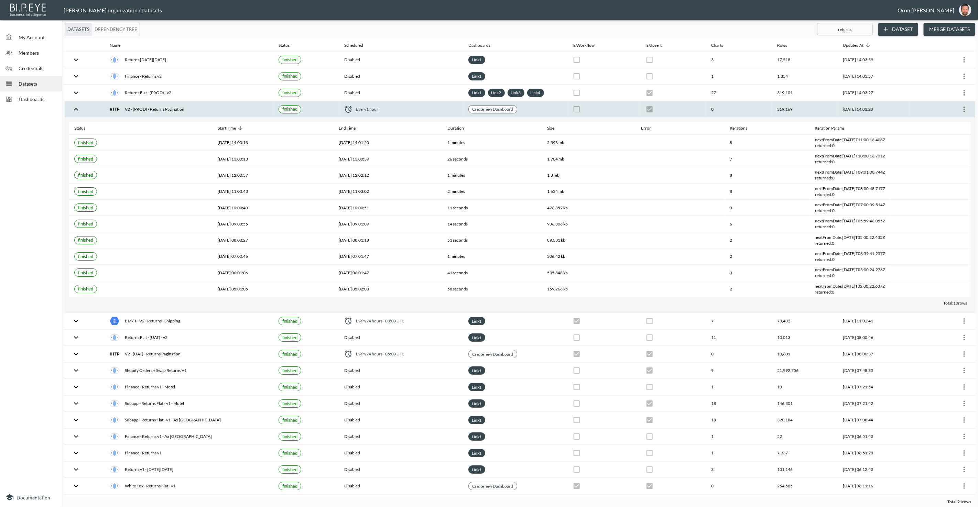
click at [964, 107] on icon "more" at bounding box center [964, 109] width 8 height 8
click at [953, 118] on p "Edit Data Pipeline" at bounding box center [943, 121] width 43 height 8
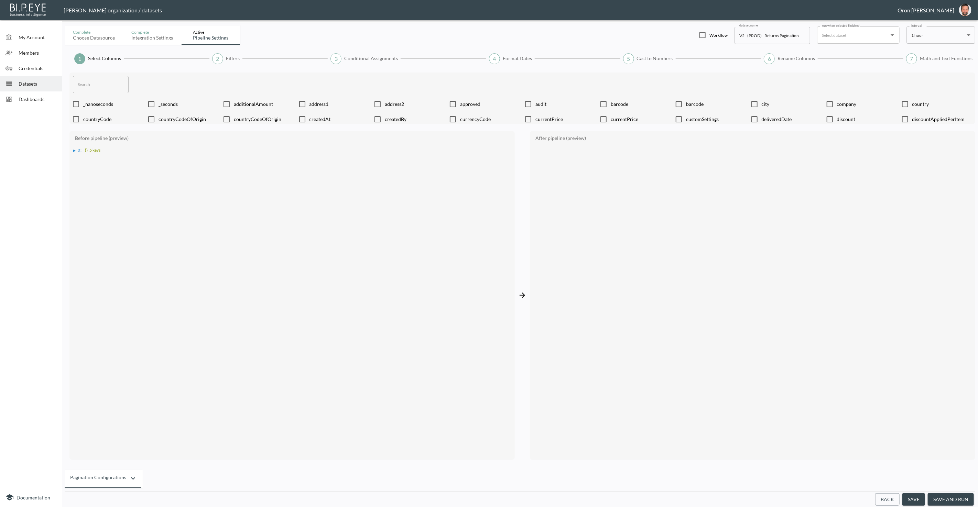
click at [883, 500] on button "Back" at bounding box center [887, 499] width 24 height 13
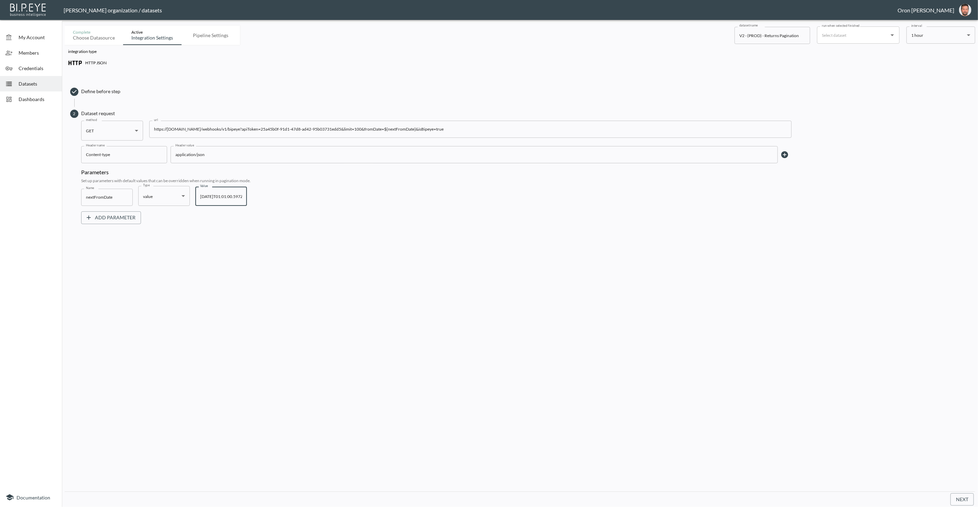
click at [215, 195] on input "2025-08-21T01:01:00.597Z" at bounding box center [221, 196] width 52 height 19
click at [220, 195] on input "2025-04-21T01:01:00.597Z" at bounding box center [221, 196] width 52 height 19
drag, startPoint x: 219, startPoint y: 195, endPoint x: 224, endPoint y: 197, distance: 5.0
click at [219, 195] on input "2025-04-21T01:01:00.597Z" at bounding box center [221, 196] width 52 height 19
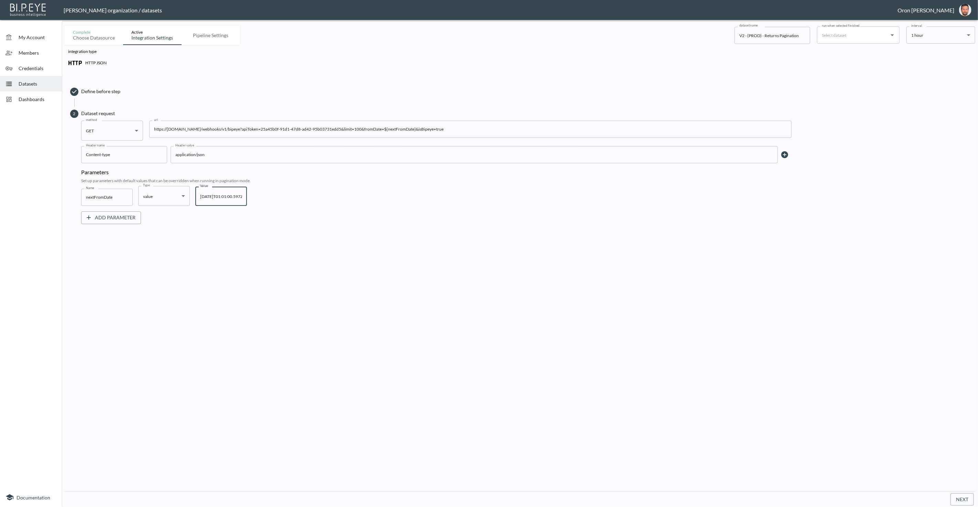
type input "2025-04-01T01:01:00.597Z"
click at [430, 221] on div "Add Parameter" at bounding box center [436, 215] width 710 height 18
drag, startPoint x: 956, startPoint y: 497, endPoint x: 937, endPoint y: 463, distance: 38.8
click at [956, 497] on button "Next" at bounding box center [962, 499] width 23 height 13
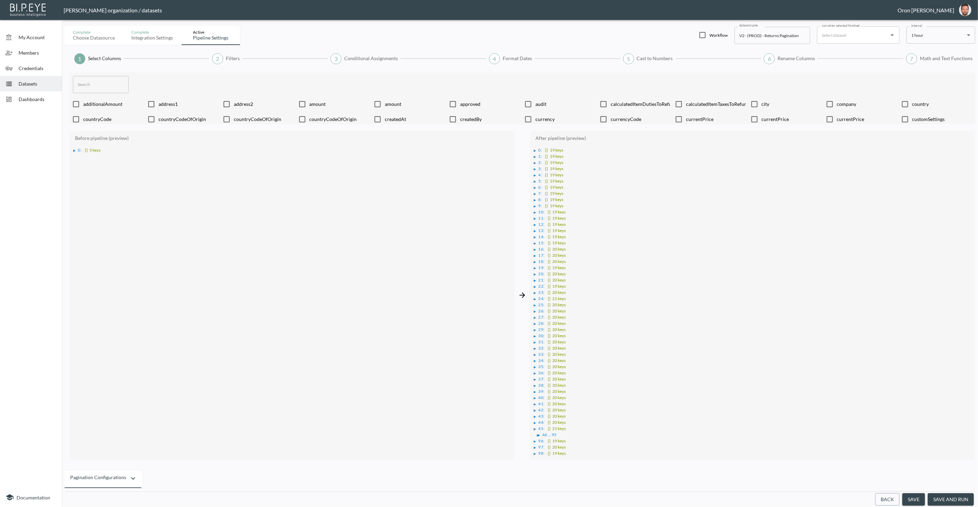
click at [536, 149] on div "▶" at bounding box center [535, 150] width 2 height 3
drag, startPoint x: 219, startPoint y: 57, endPoint x: 204, endPoint y: 62, distance: 16.7
click at [219, 57] on div "2" at bounding box center [217, 58] width 11 height 11
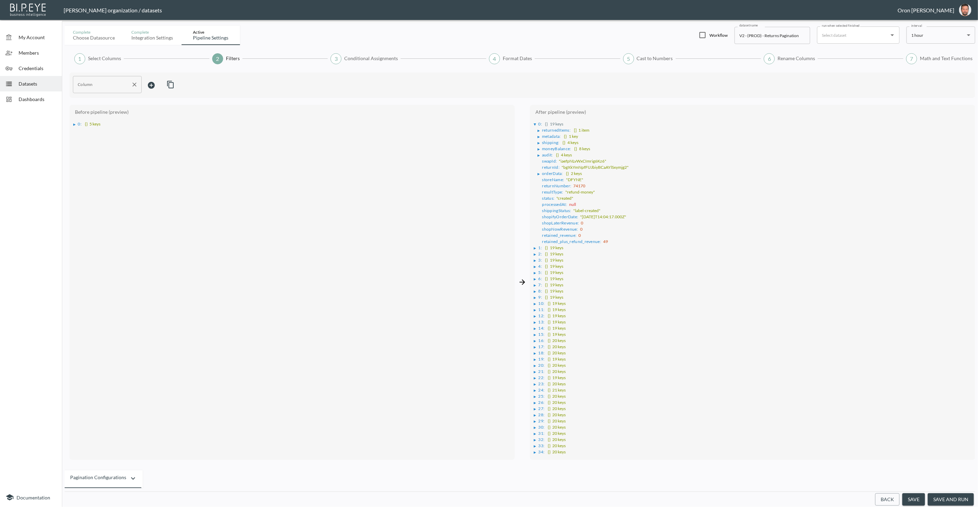
click at [125, 80] on input "Column" at bounding box center [102, 84] width 52 height 11
click at [99, 99] on span "returnNumber" at bounding box center [107, 101] width 58 height 6
type input "returnNumber"
click at [154, 82] on body "BI.P.EYE, Interactive Analytics Dashboards - app Zach Bailet organization / dat…" at bounding box center [489, 253] width 978 height 507
drag, startPoint x: 150, startPoint y: 152, endPoint x: 180, endPoint y: 122, distance: 42.3
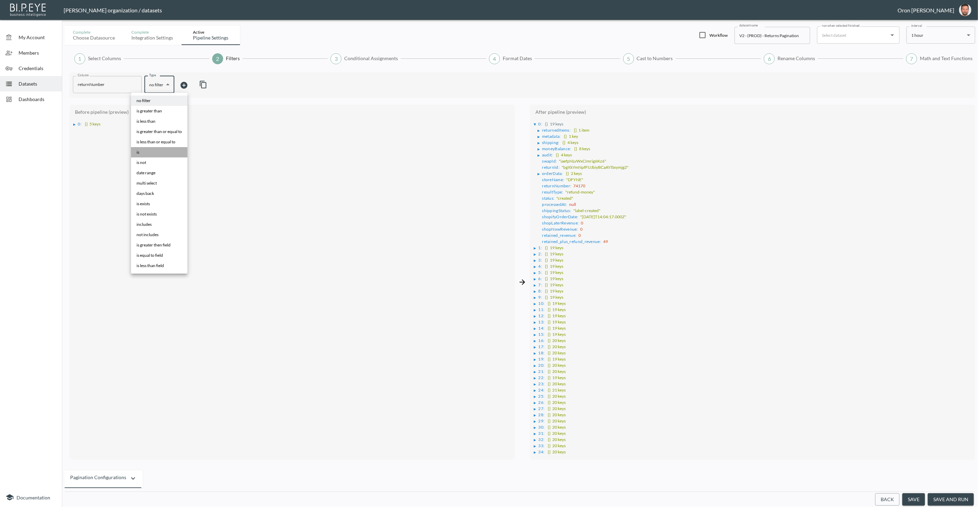
click at [151, 151] on li "is" at bounding box center [159, 152] width 56 height 10
type input "is"
click at [203, 86] on div at bounding box center [228, 84] width 117 height 7
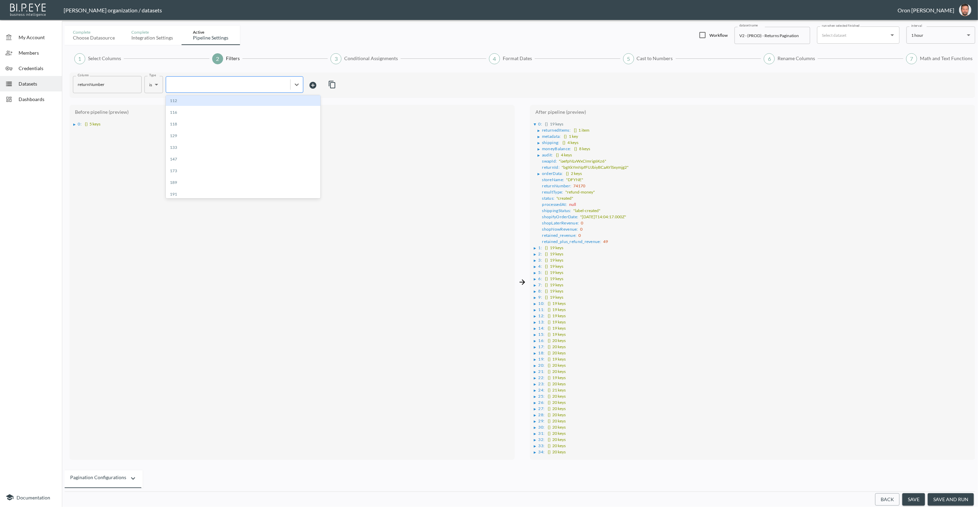
paste input "555857"
type input "555857"
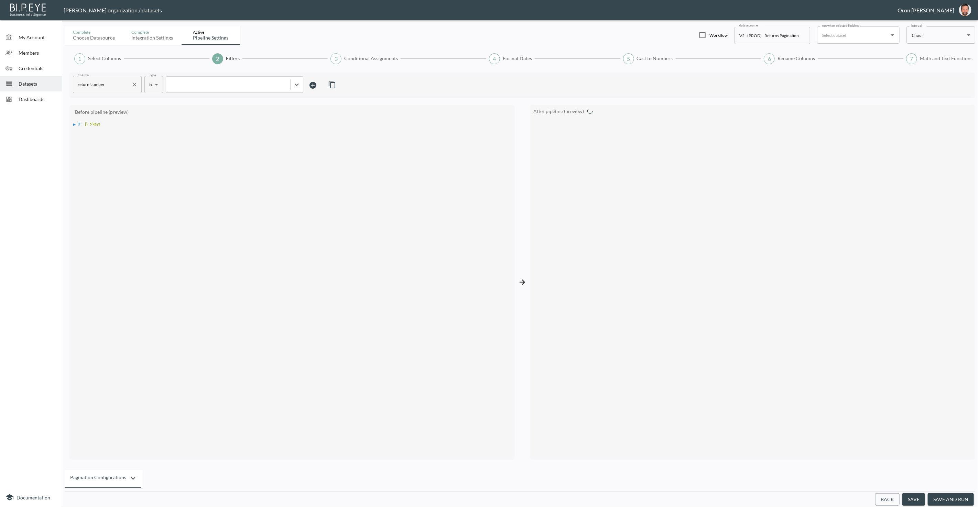
click at [134, 83] on icon "Clear" at bounding box center [134, 85] width 4 height 4
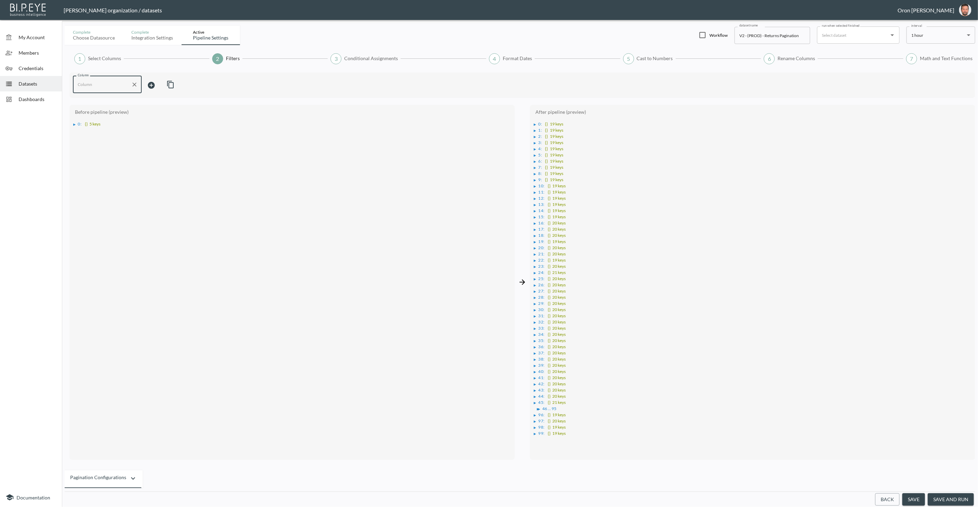
click at [536, 123] on div "▶" at bounding box center [535, 124] width 2 height 3
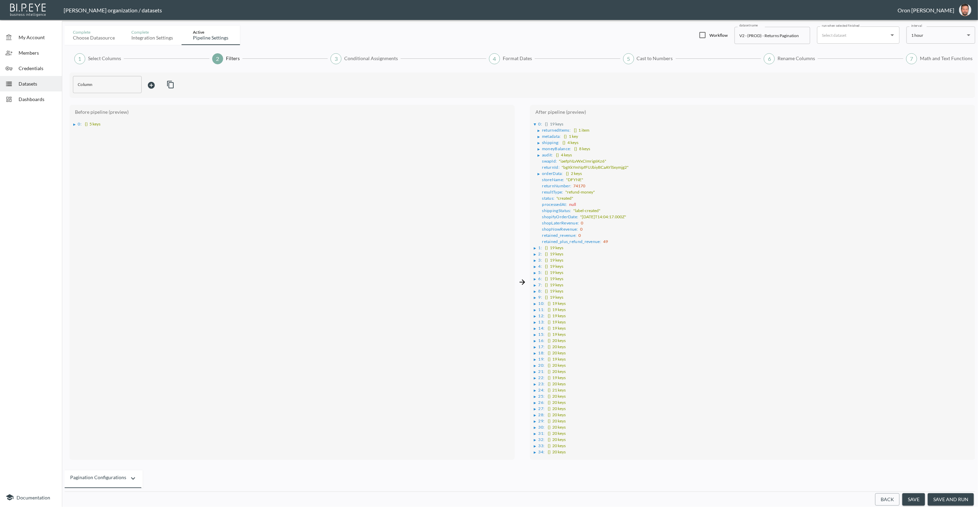
scroll to position [6, 0]
click at [541, 276] on span "7 :" at bounding box center [541, 278] width 4 height 5
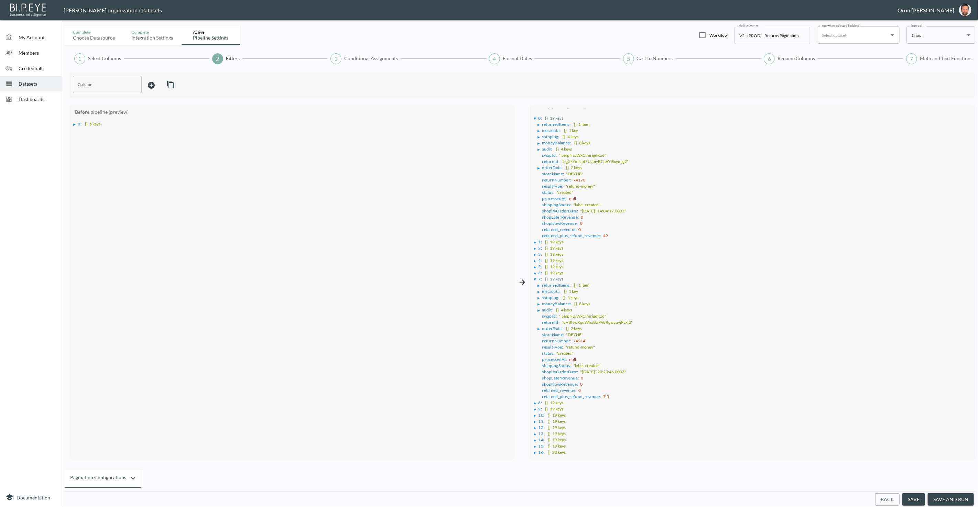
click at [948, 500] on button "save and run" at bounding box center [951, 499] width 46 height 13
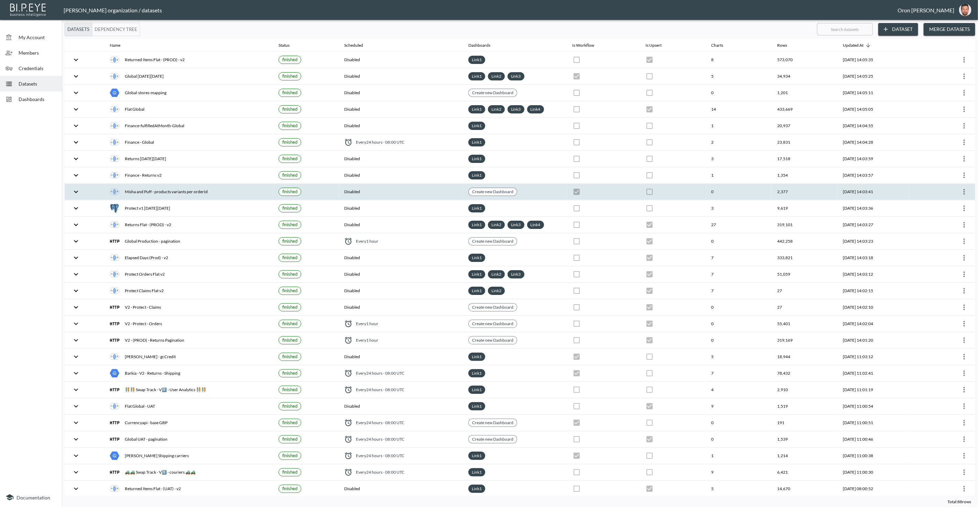
checkbox input "false"
checkbox input "true"
checkbox input "false"
checkbox input "true"
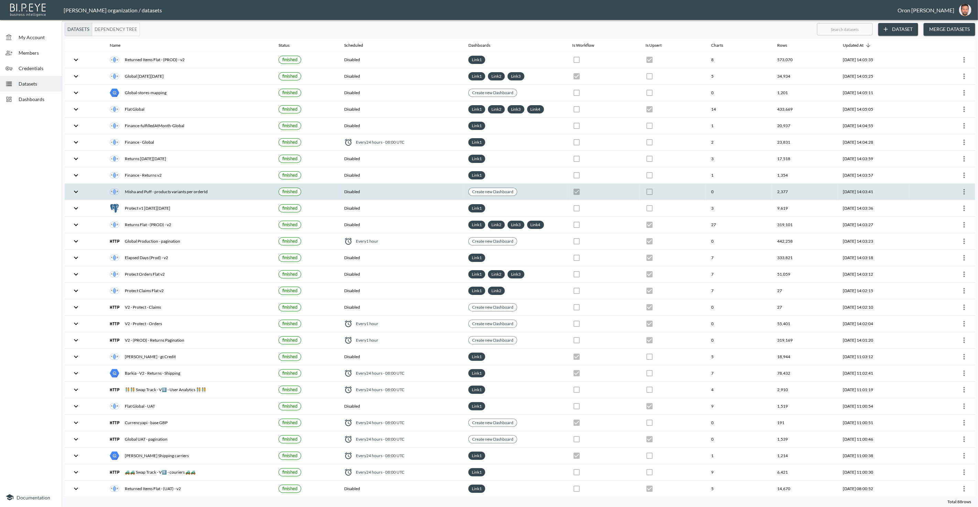
checkbox input "false"
checkbox input "true"
checkbox input "false"
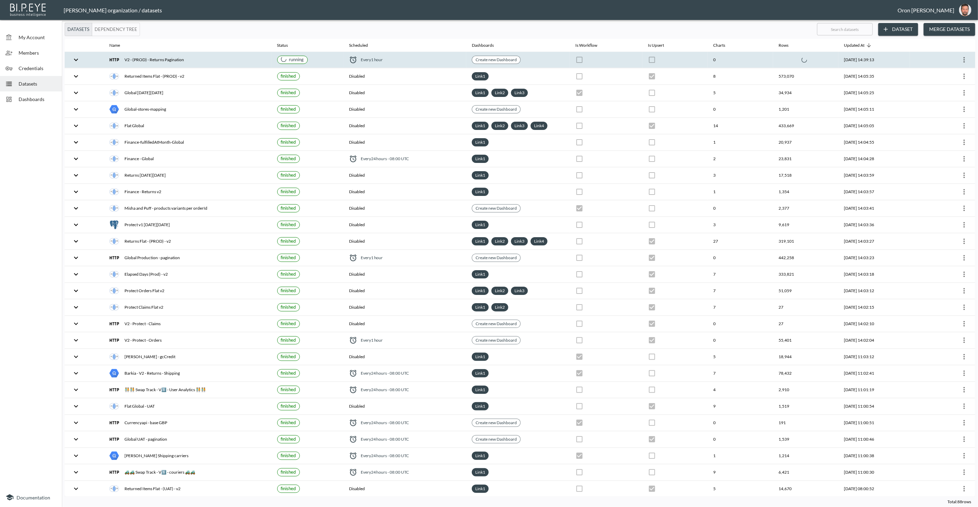
click at [393, 56] on div "Every 1 hour" at bounding box center [405, 60] width 112 height 8
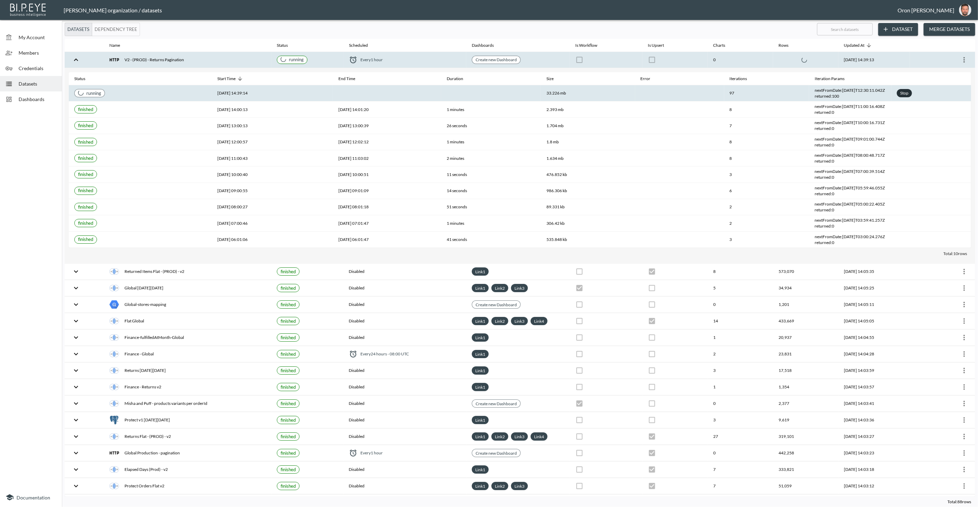
click at [899, 92] on div "Stop" at bounding box center [904, 93] width 11 height 9
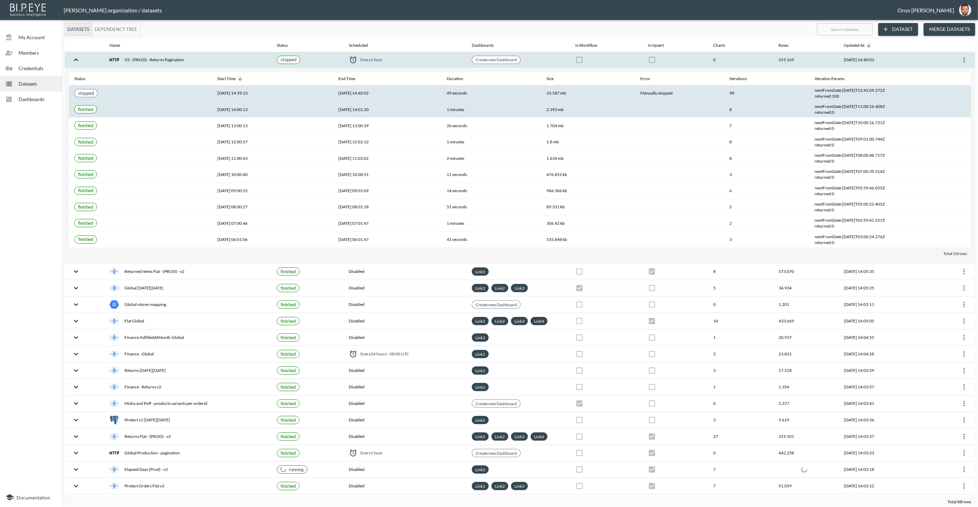
drag, startPoint x: 842, startPoint y: 107, endPoint x: 890, endPoint y: 105, distance: 47.5
click at [890, 105] on tr "finished 2025-09-25, 14:00:13 2025-09-25, 14:01:20 1 minutes 2.393 mb 8 nextFro…" at bounding box center [520, 109] width 902 height 16
copy div "2025-09-25T11:00:16.408"
click at [961, 59] on icon "more" at bounding box center [964, 60] width 8 height 8
click at [952, 72] on p "Edit Data Pipeline" at bounding box center [943, 72] width 43 height 8
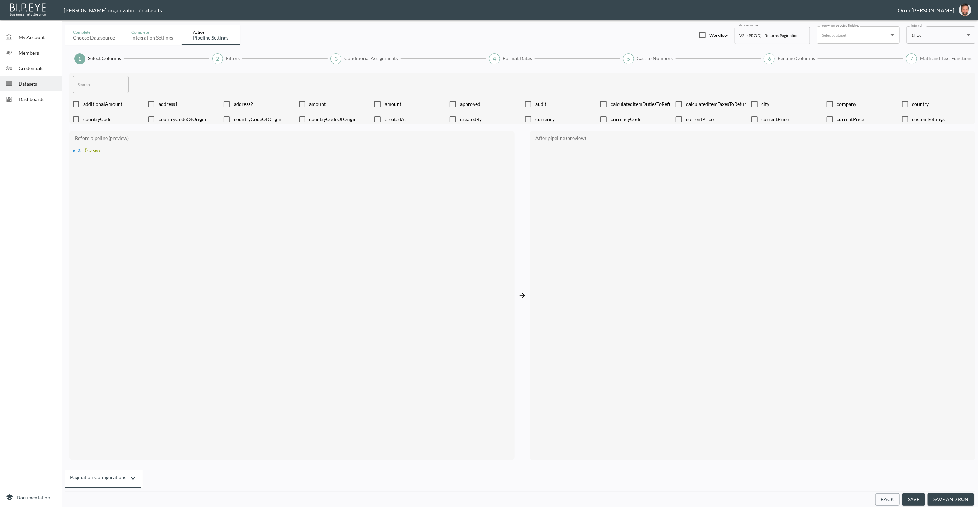
click at [882, 497] on button "Back" at bounding box center [887, 499] width 24 height 13
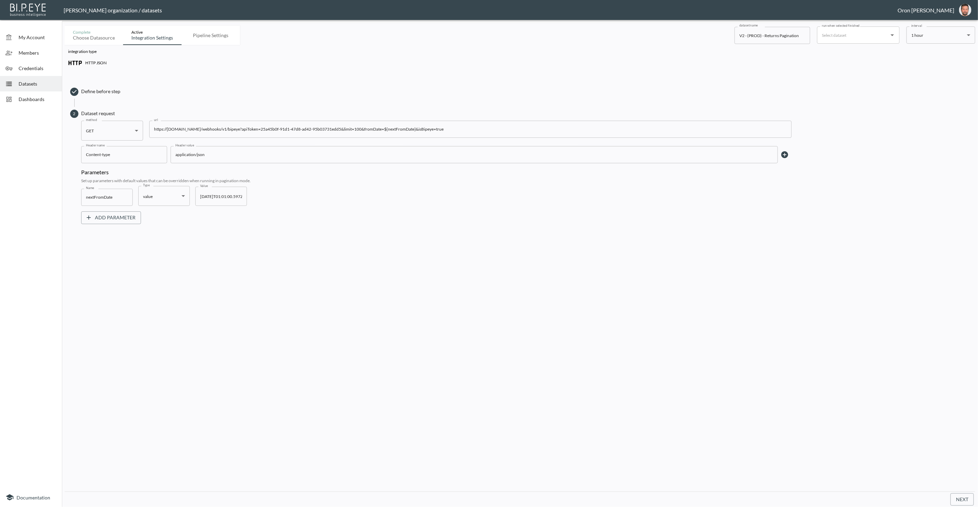
click at [242, 195] on input "2025-04-01T01:01:00.597Z" at bounding box center [221, 196] width 52 height 19
click at [241, 195] on input "2025-04-01T01:01:00.597Z" at bounding box center [221, 196] width 52 height 19
drag, startPoint x: 241, startPoint y: 195, endPoint x: 296, endPoint y: 207, distance: 55.7
click at [242, 195] on input "2025-04-01T01:01:00.597Z" at bounding box center [221, 196] width 52 height 19
paste input "9-25T11:00:16.408"
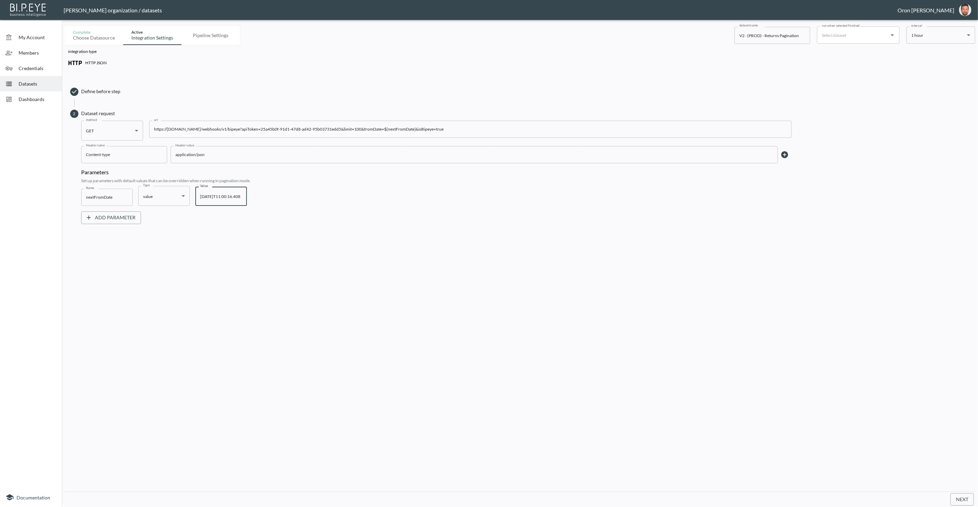
click at [220, 196] on input "2025-09-25T11:00:16.408" at bounding box center [221, 196] width 52 height 19
type input "2025-09-25T11:00:16.408"
click at [957, 502] on button "Next" at bounding box center [962, 499] width 23 height 13
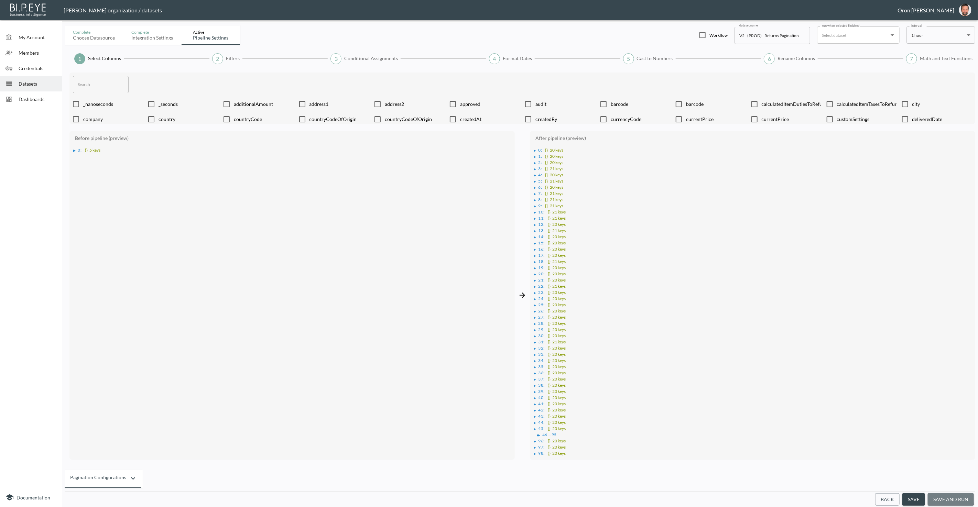
click at [948, 499] on button "save and run" at bounding box center [951, 499] width 46 height 13
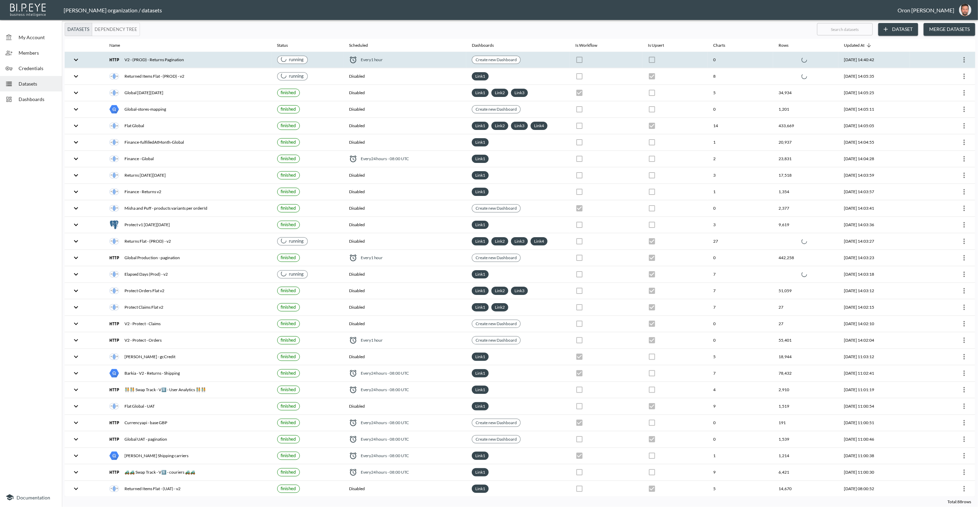
click at [400, 61] on div "Every 1 hour" at bounding box center [405, 60] width 112 height 8
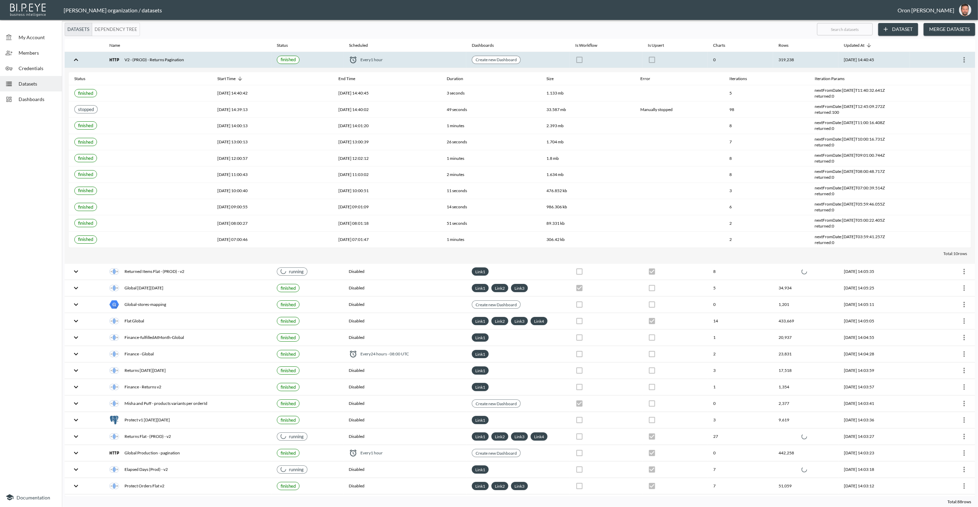
click at [400, 61] on div "Every 1 hour" at bounding box center [405, 60] width 112 height 8
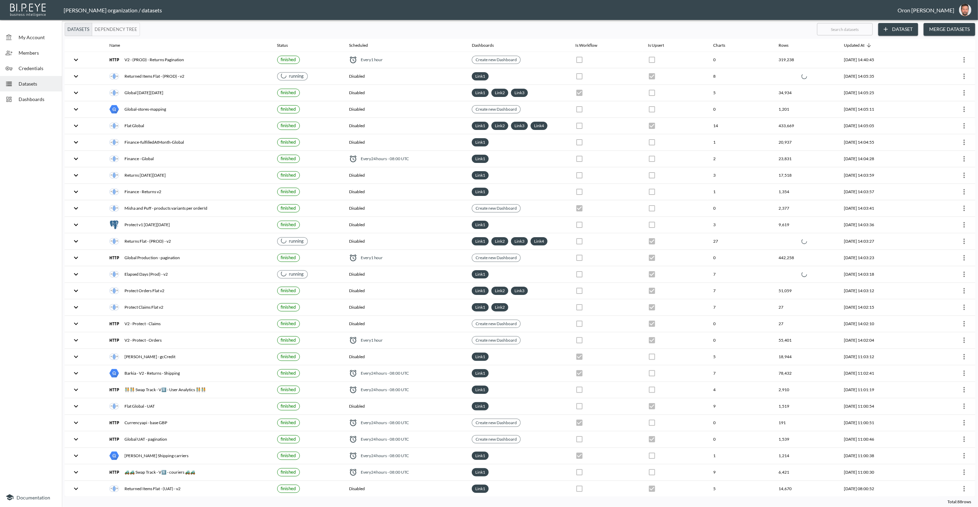
click at [33, 98] on span "Dashboards" at bounding box center [38, 99] width 38 height 7
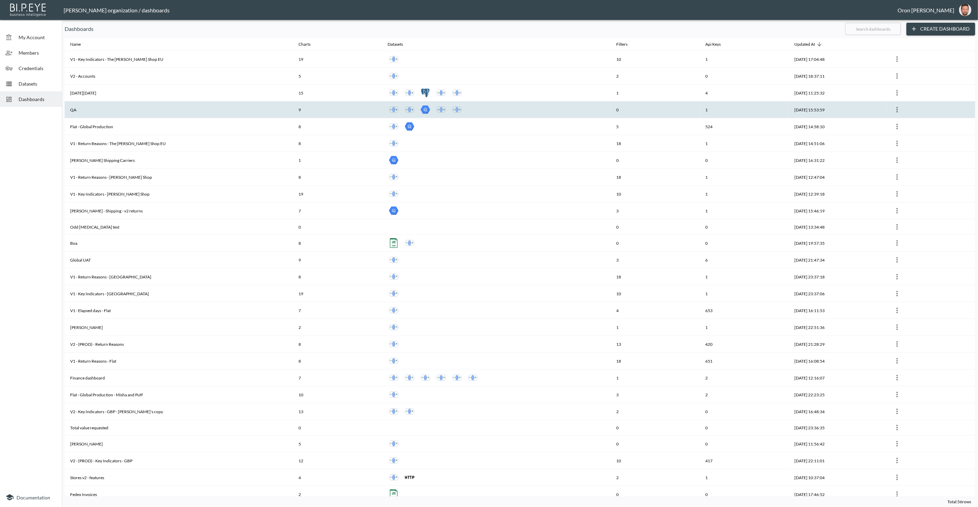
click at [329, 109] on th "9" at bounding box center [337, 109] width 89 height 17
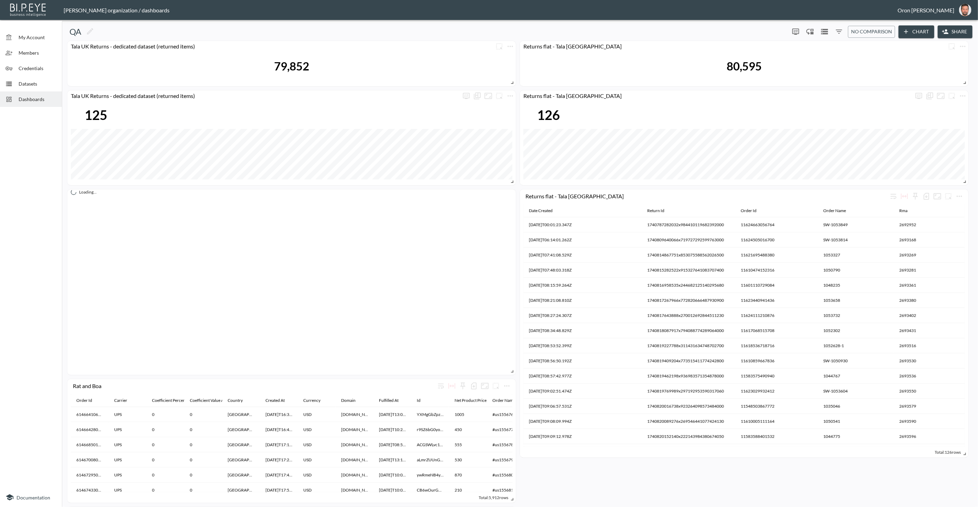
click at [915, 31] on button "Chart" at bounding box center [917, 31] width 36 height 13
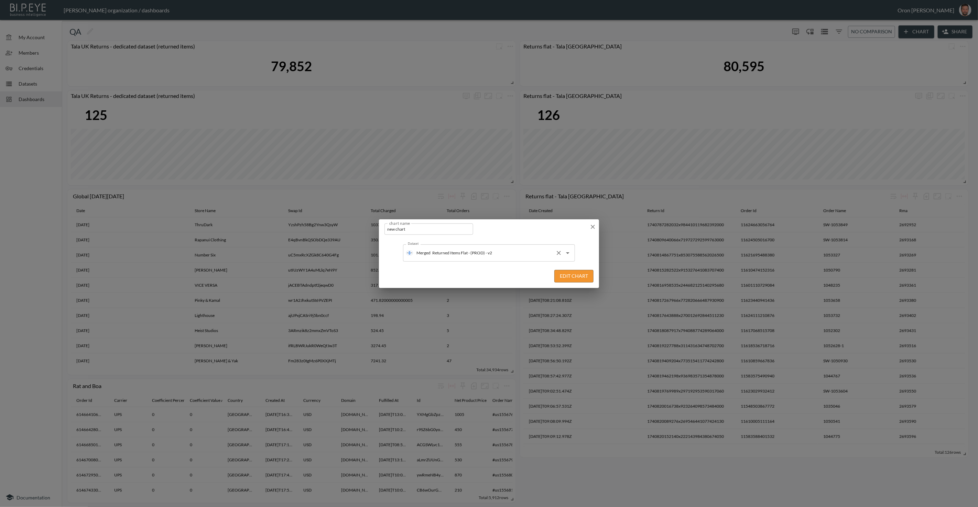
click at [496, 255] on input "Returned Items Flat - (PROD) - v2" at bounding box center [492, 253] width 122 height 11
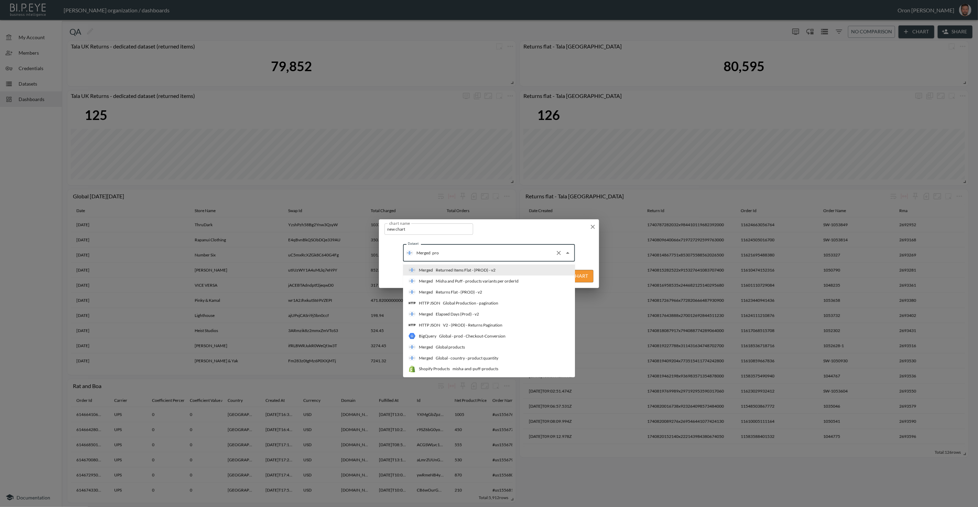
type input "prod"
click at [456, 323] on div "V2 - (PROD) - Returns Pagination" at bounding box center [472, 325] width 59 height 6
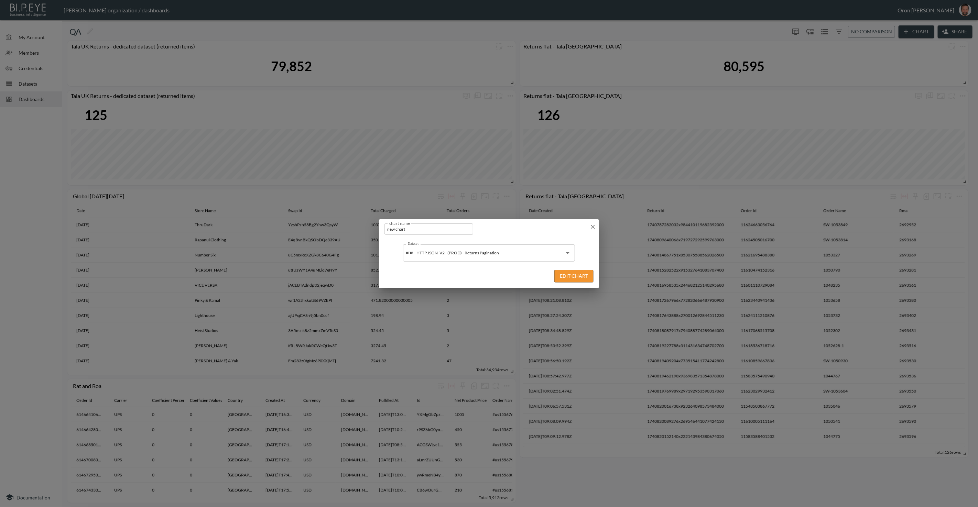
click at [585, 275] on button "Edit Chart" at bounding box center [573, 276] width 39 height 13
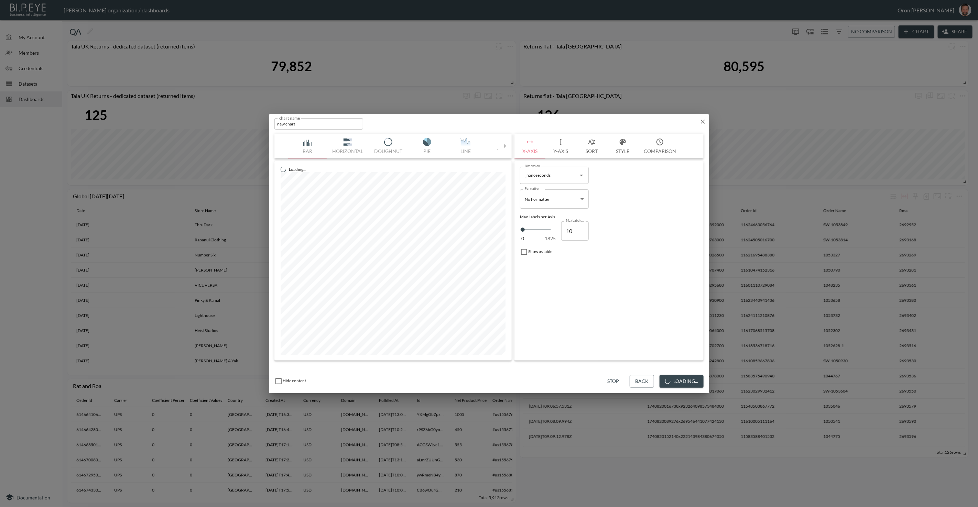
click at [613, 381] on button "Stop" at bounding box center [613, 381] width 22 height 13
click at [342, 143] on img "button" at bounding box center [337, 142] width 28 height 8
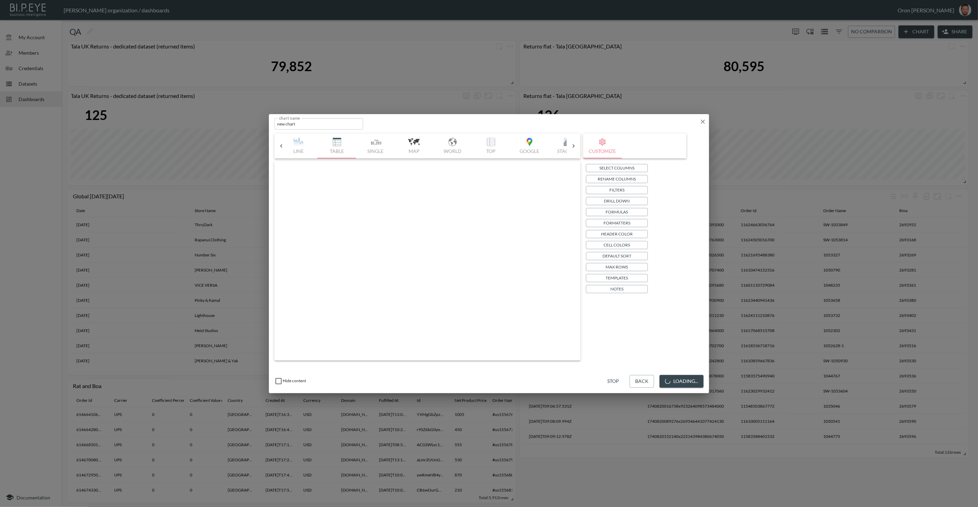
click at [626, 188] on button "Filters" at bounding box center [617, 190] width 62 height 8
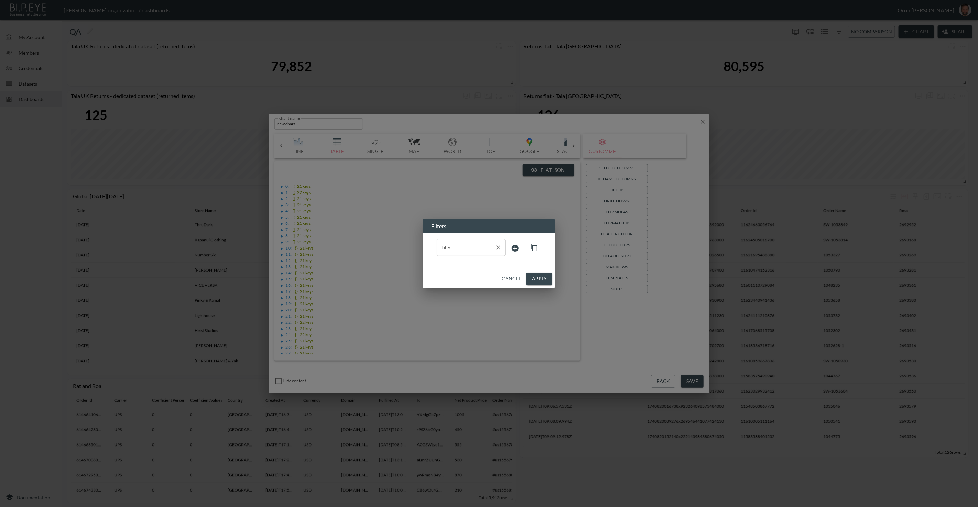
click at [477, 244] on input "Filter" at bounding box center [466, 247] width 52 height 11
click at [461, 272] on span "orderName" at bounding box center [471, 275] width 58 height 6
type input "orderName"
click at [511, 251] on body "BI.P.EYE, Interactive Analytics Dashboards - app Zach Bailet organization / das…" at bounding box center [489, 253] width 978 height 507
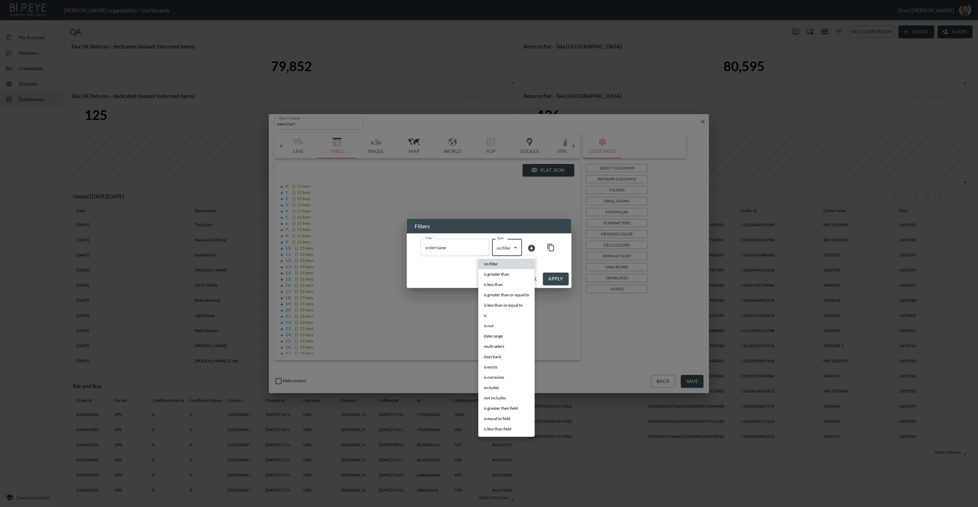
drag, startPoint x: 500, startPoint y: 315, endPoint x: 522, endPoint y: 298, distance: 28.0
click at [500, 315] on li "is" at bounding box center [506, 316] width 56 height 10
type input "is"
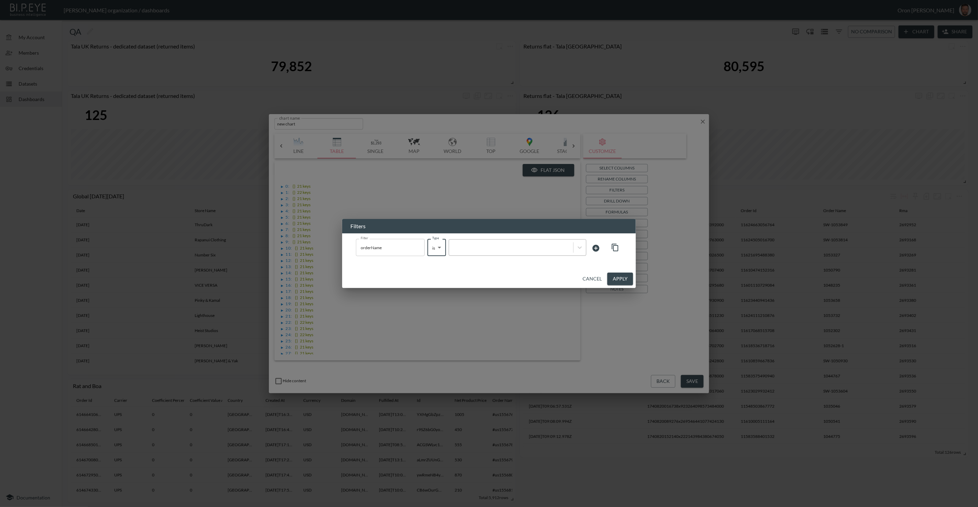
click at [541, 251] on div at bounding box center [511, 247] width 124 height 9
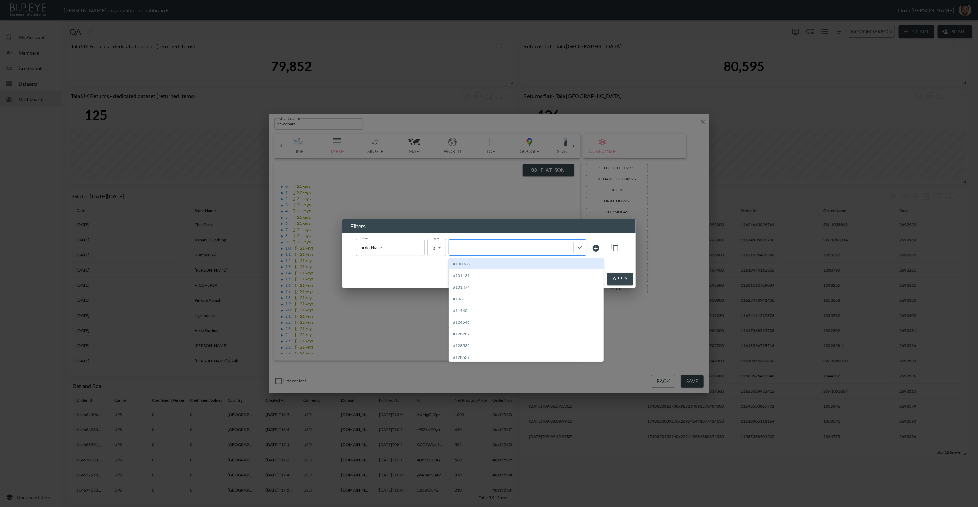
paste input "555857"
type input "555857"
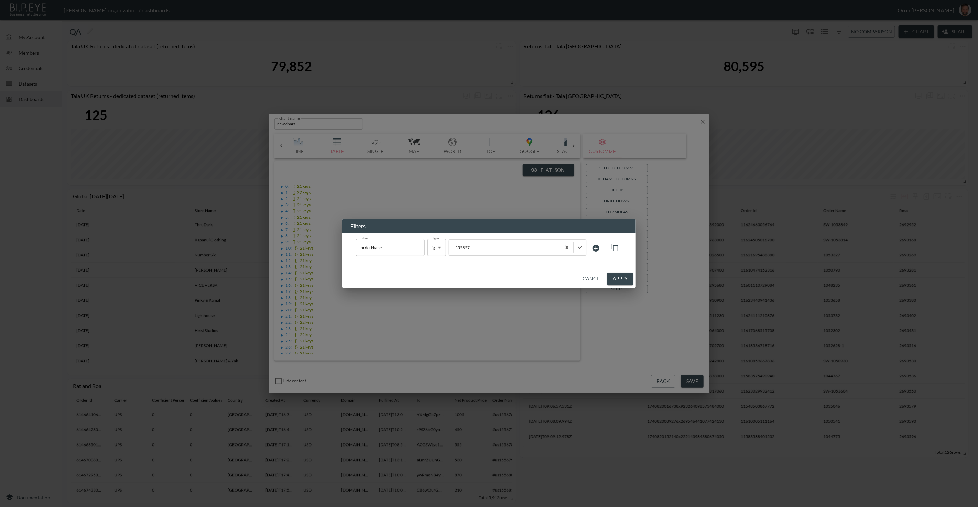
click at [613, 280] on button "Apply" at bounding box center [620, 279] width 26 height 13
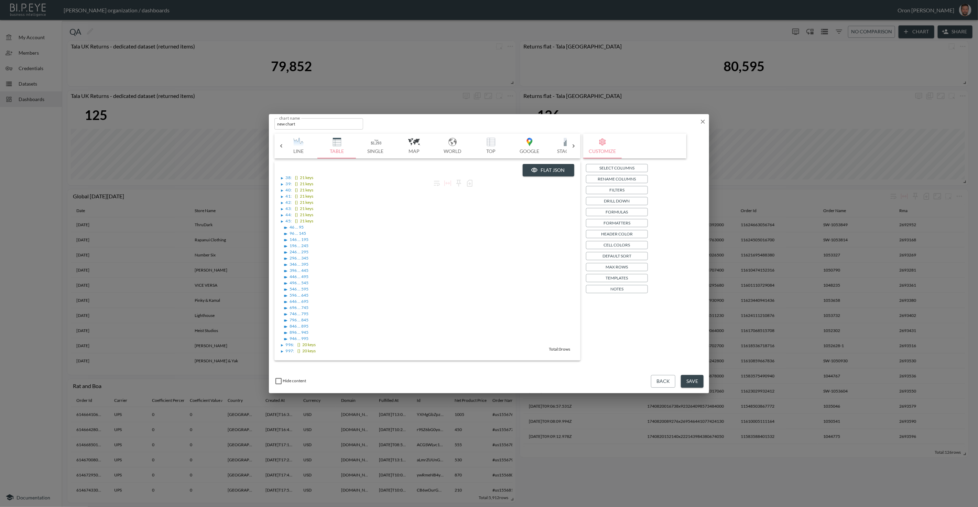
scroll to position [0, 0]
click at [704, 122] on icon "button" at bounding box center [703, 122] width 4 height 4
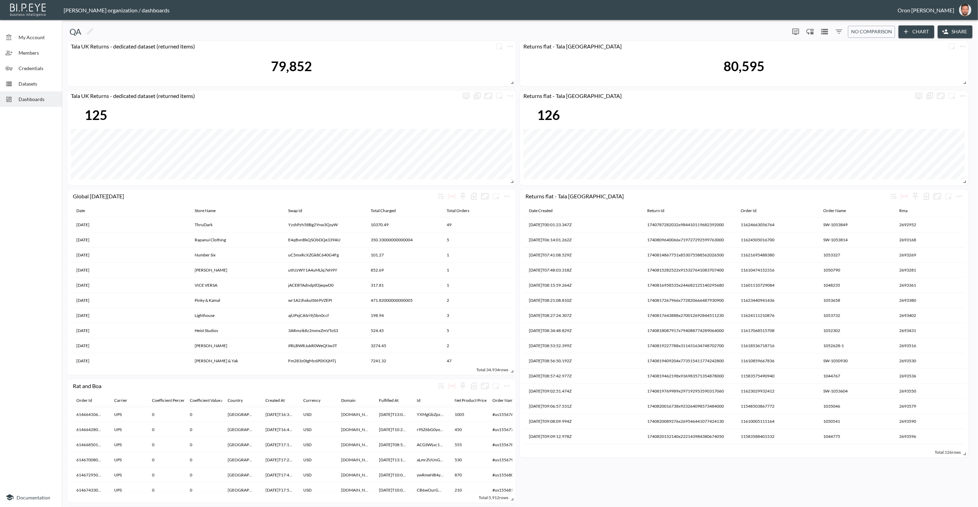
click at [49, 85] on span "Datasets" at bounding box center [38, 83] width 38 height 7
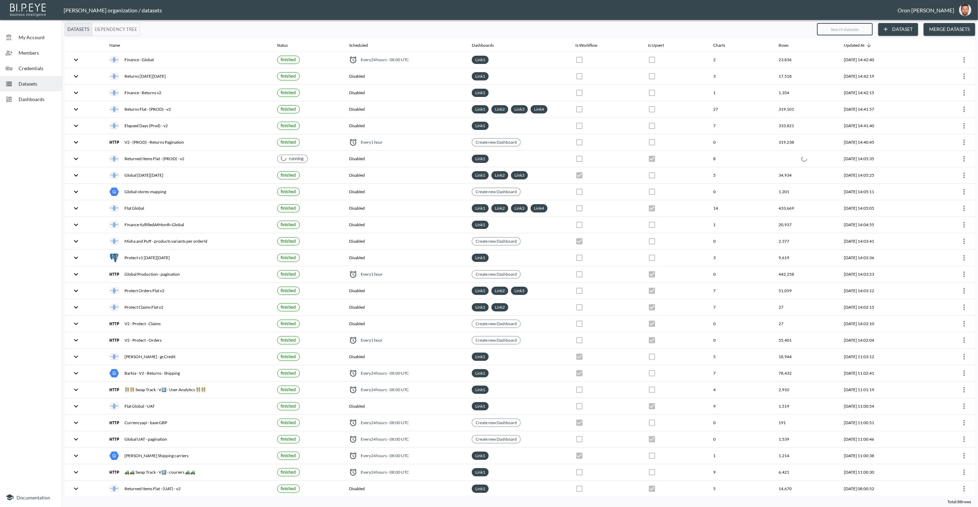
click at [867, 30] on input "text" at bounding box center [845, 29] width 56 height 17
type input "pr"
checkbox input "true"
checkbox input "false"
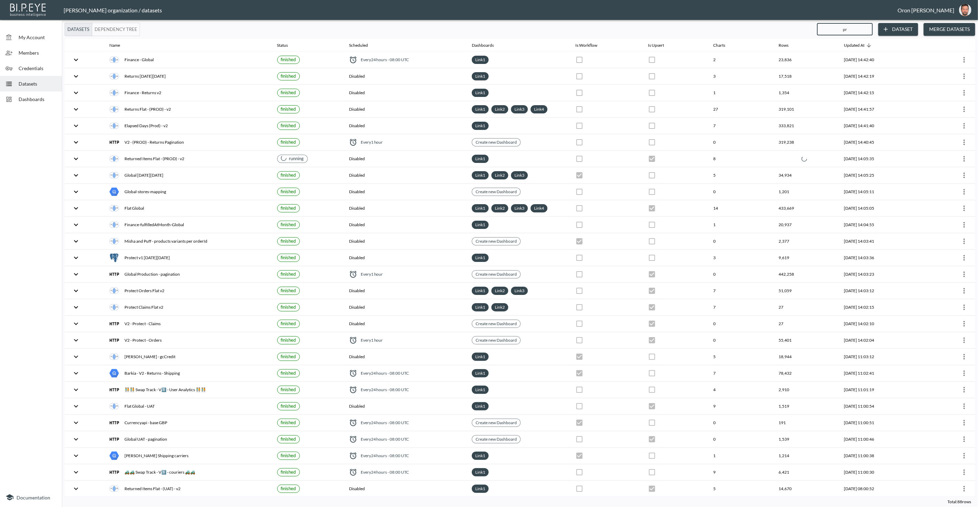
checkbox input "true"
checkbox input "false"
checkbox input "true"
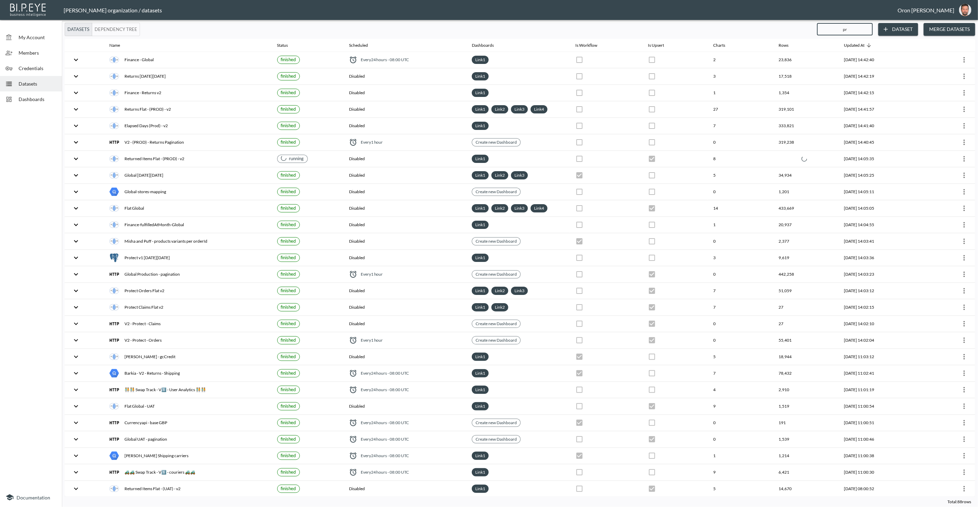
checkbox input "true"
checkbox input "false"
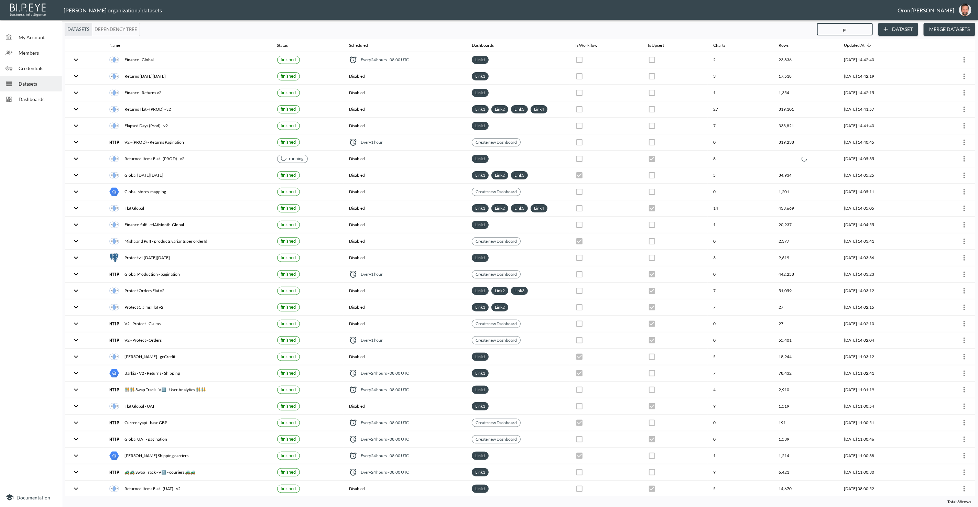
checkbox input "true"
checkbox input "false"
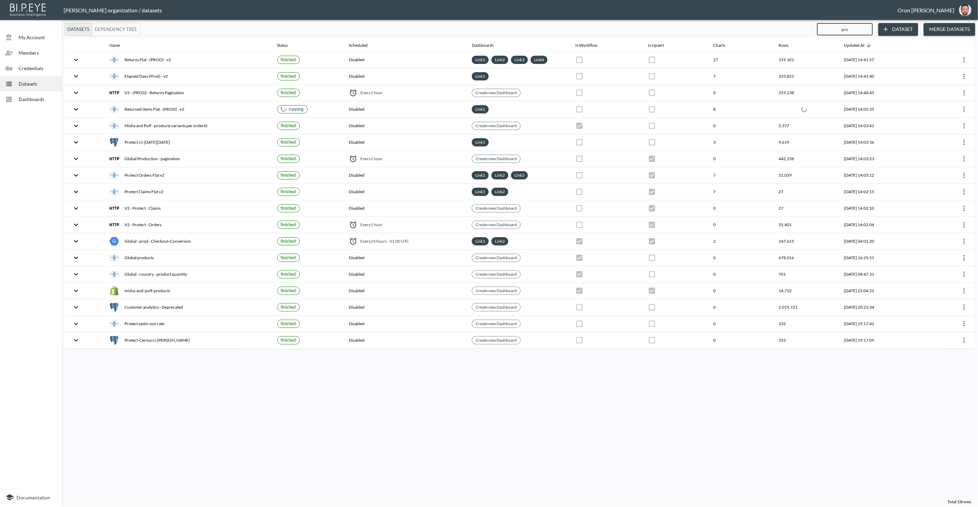
type input "prod"
checkbox input "true"
checkbox input "false"
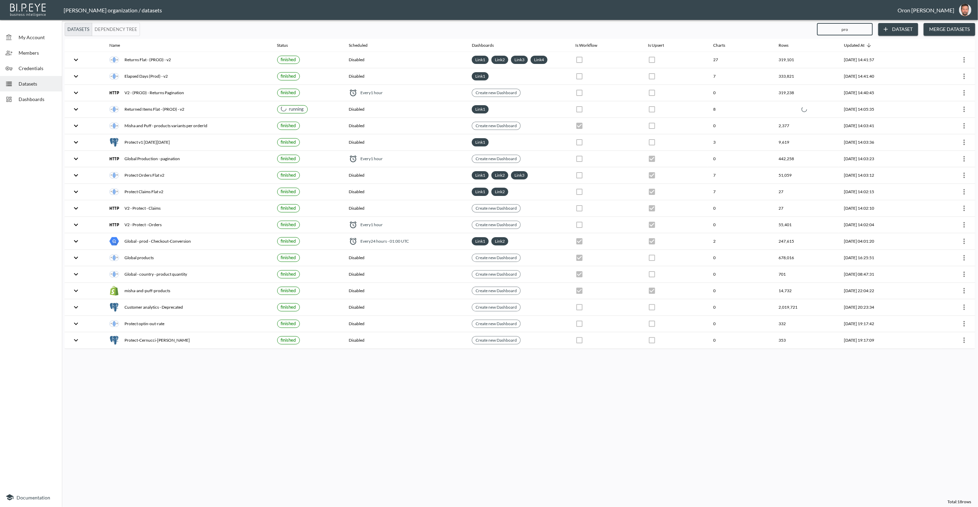
checkbox input "true"
checkbox input "false"
checkbox input "true"
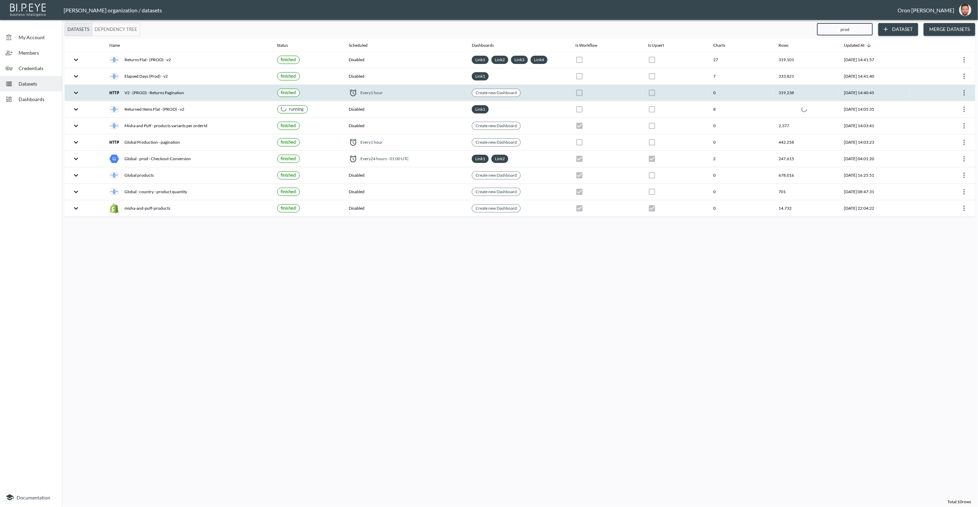
type input "prod"
click at [965, 92] on icon "more" at bounding box center [964, 93] width 1 height 6
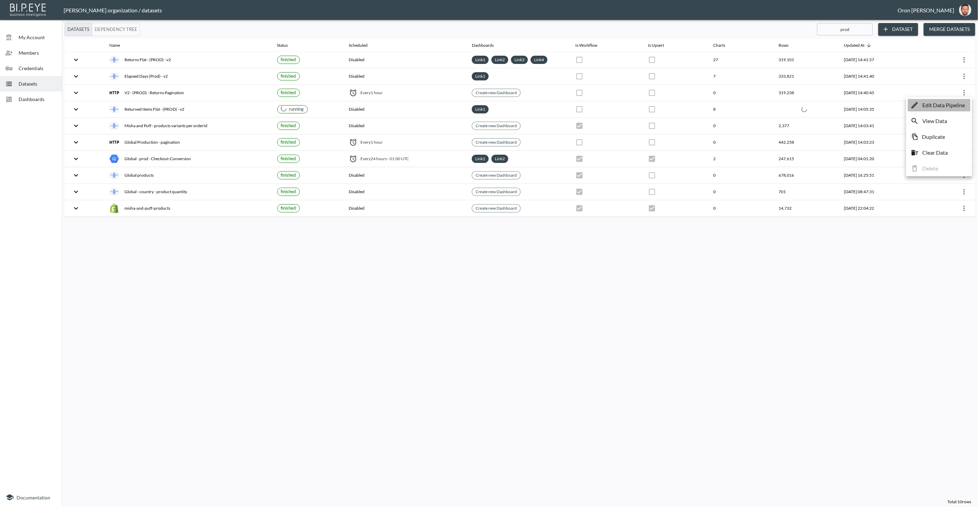
click at [962, 105] on p "Edit Data Pipeline" at bounding box center [943, 105] width 43 height 8
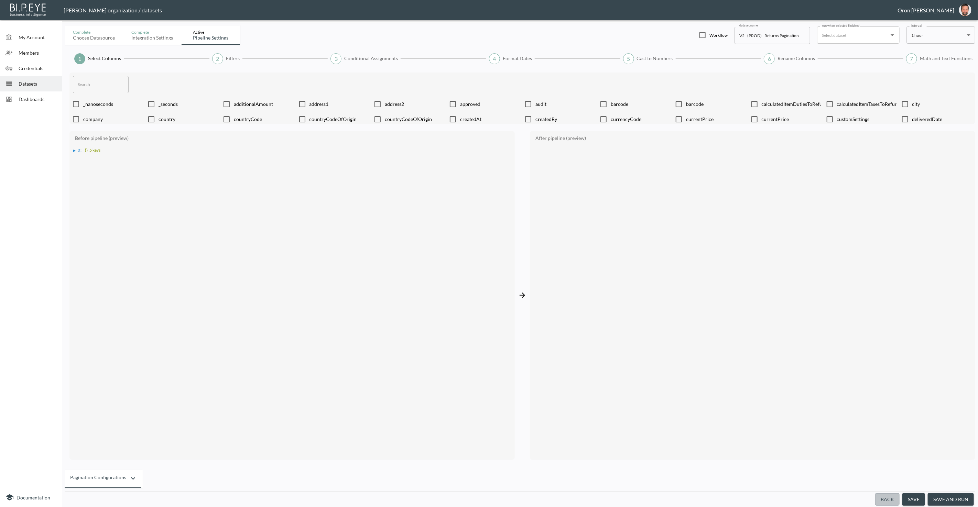
drag, startPoint x: 890, startPoint y: 498, endPoint x: 864, endPoint y: 486, distance: 28.6
click at [890, 498] on button "Back" at bounding box center [887, 499] width 24 height 13
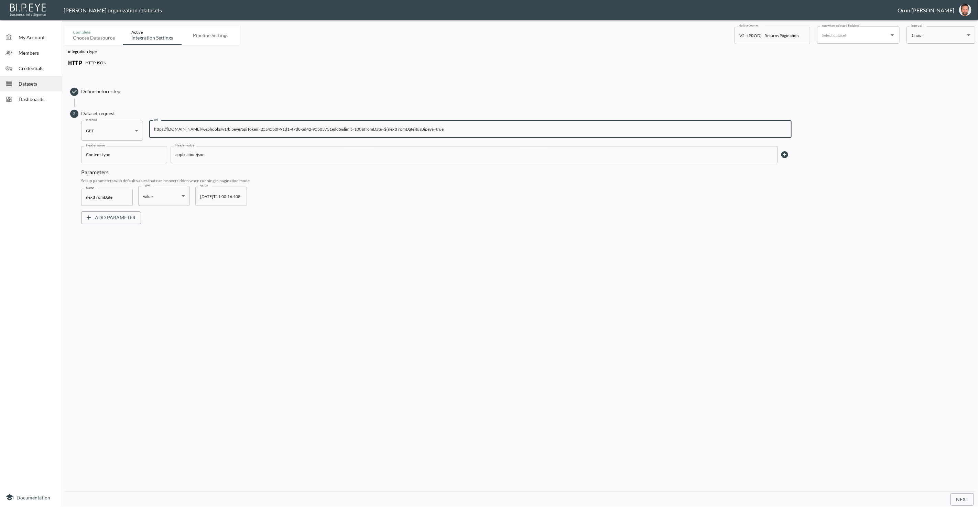
drag, startPoint x: 381, startPoint y: 127, endPoint x: 415, endPoint y: 129, distance: 33.8
click at [415, 129] on input "https://api-mfdugldntq-nw.a.run.app/webhooks/v1/bipeye?apiToken=25a45b0f-91d1-4…" at bounding box center [470, 129] width 642 height 17
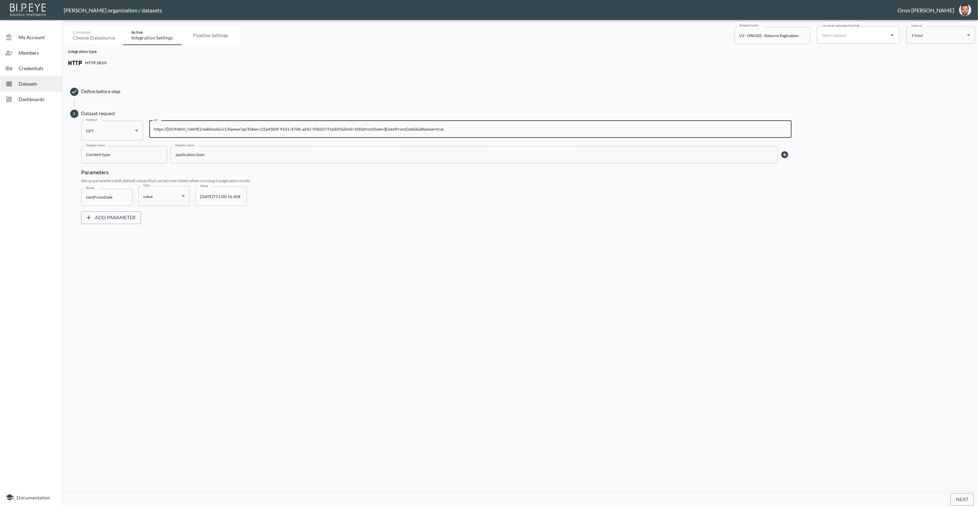
click at [31, 96] on span "Dashboards" at bounding box center [38, 99] width 38 height 7
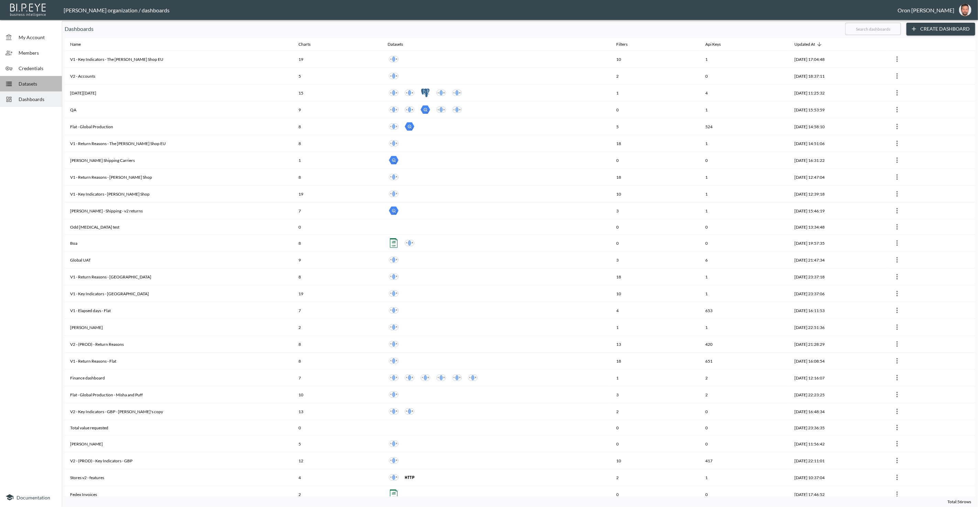
click at [33, 79] on div "Datasets" at bounding box center [31, 83] width 62 height 15
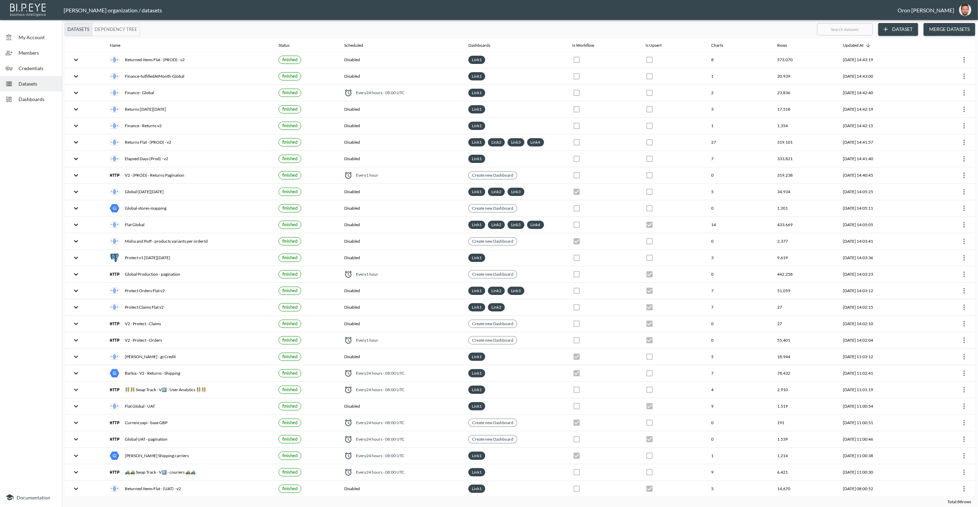
click at [851, 30] on input "text" at bounding box center [845, 29] width 56 height 17
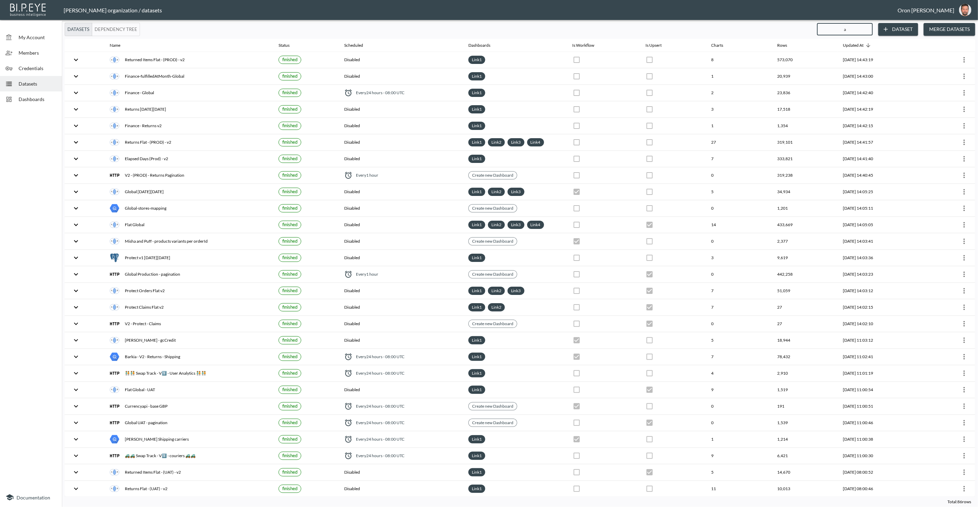
type input "ac"
checkbox input "true"
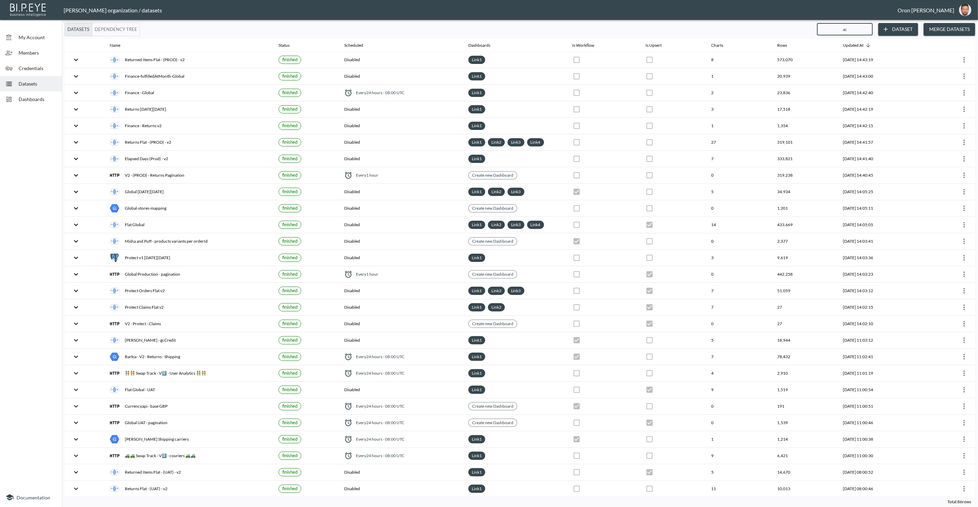
type input "acc"
checkbox input "true"
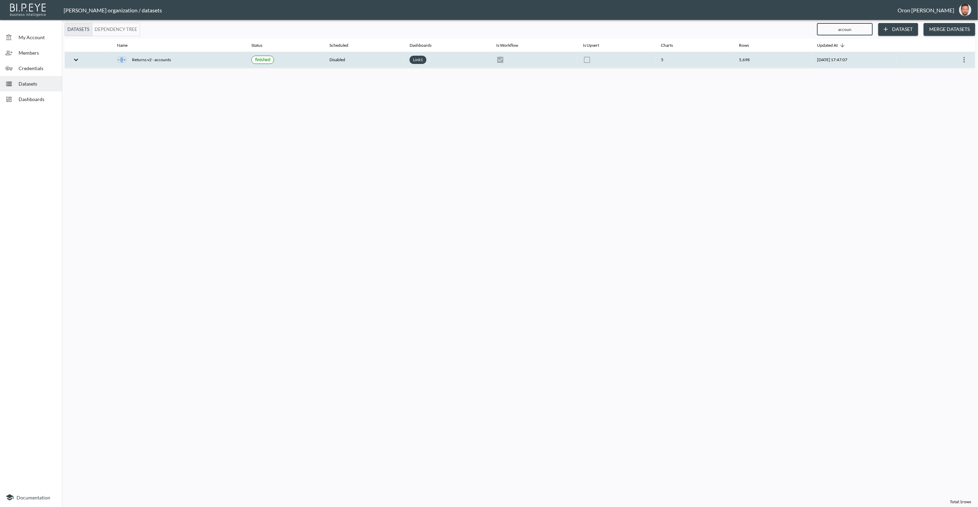
type input "accoun"
click at [960, 56] on icon "more" at bounding box center [964, 60] width 8 height 8
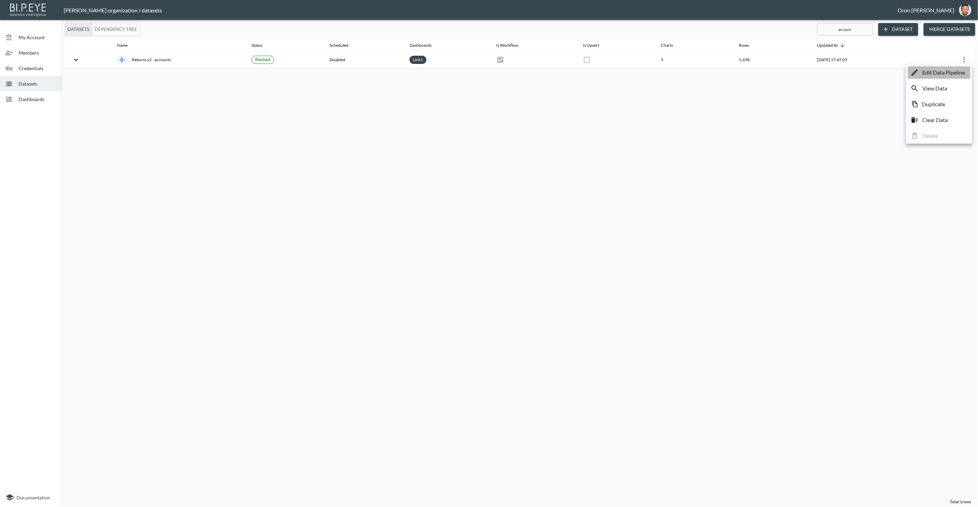
click at [955, 73] on p "Edit Data Pipeline" at bounding box center [943, 72] width 43 height 8
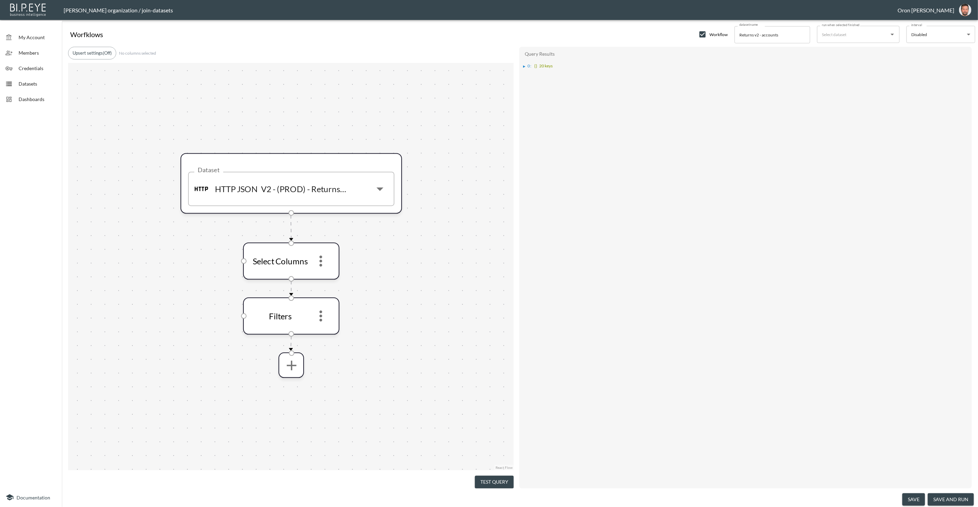
drag, startPoint x: 497, startPoint y: 481, endPoint x: 536, endPoint y: 394, distance: 95.1
click at [499, 478] on button "Test Query" at bounding box center [494, 482] width 39 height 13
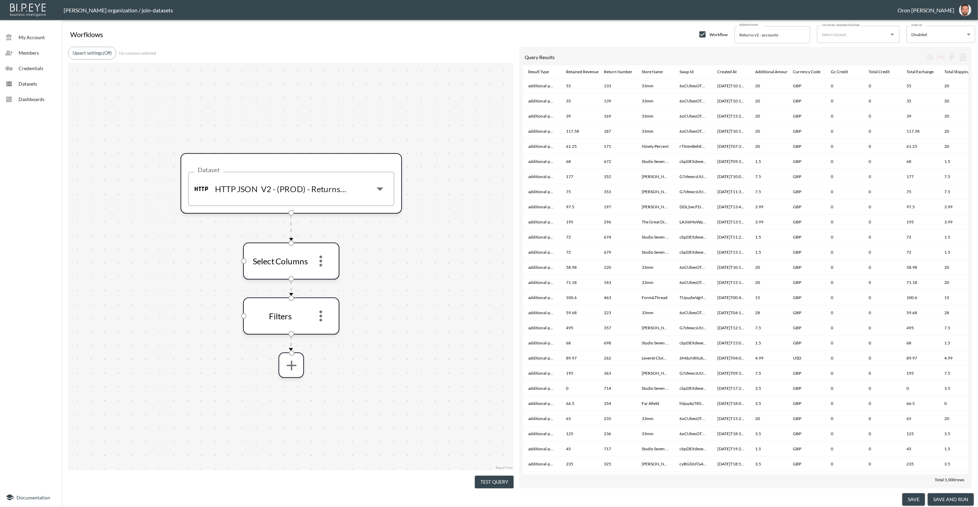
click at [954, 496] on button "save and run" at bounding box center [951, 499] width 46 height 13
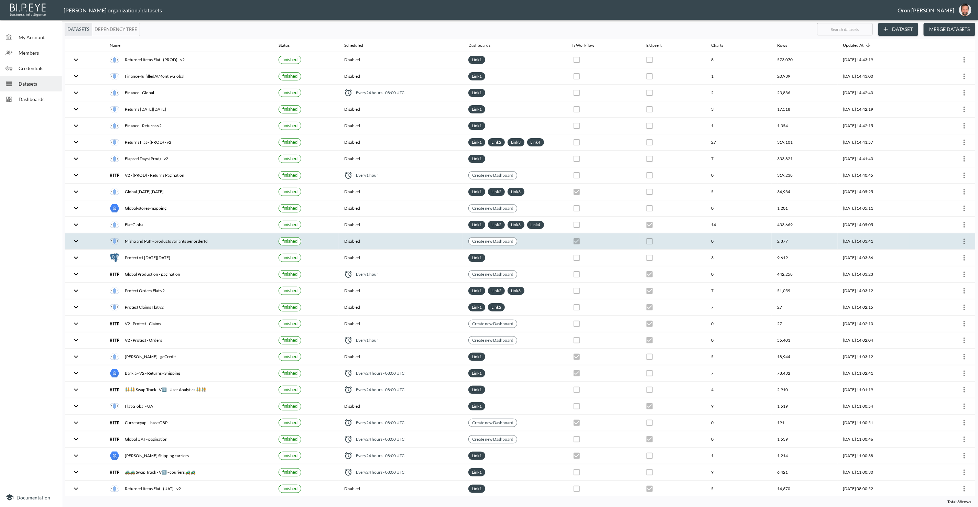
checkbox input "true"
checkbox input "false"
checkbox input "true"
checkbox input "false"
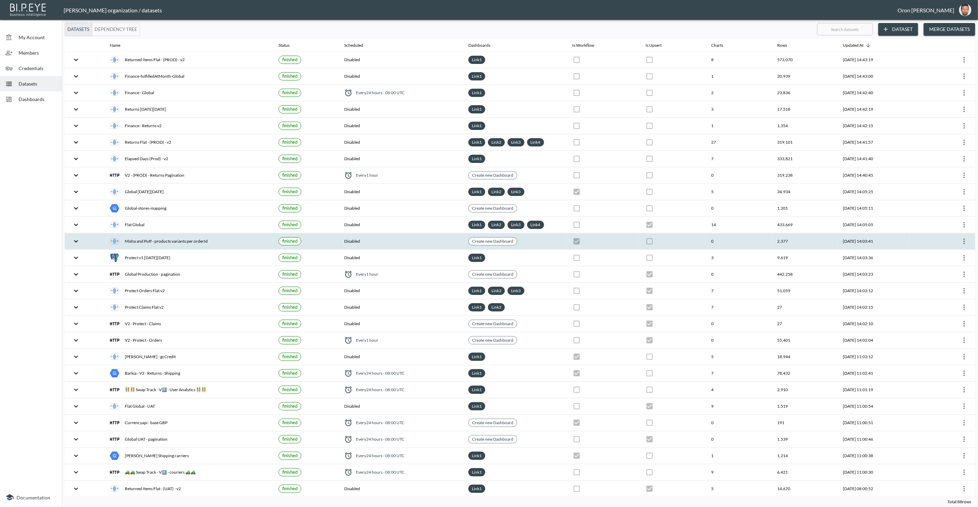
checkbox input "true"
checkbox input "false"
checkbox input "true"
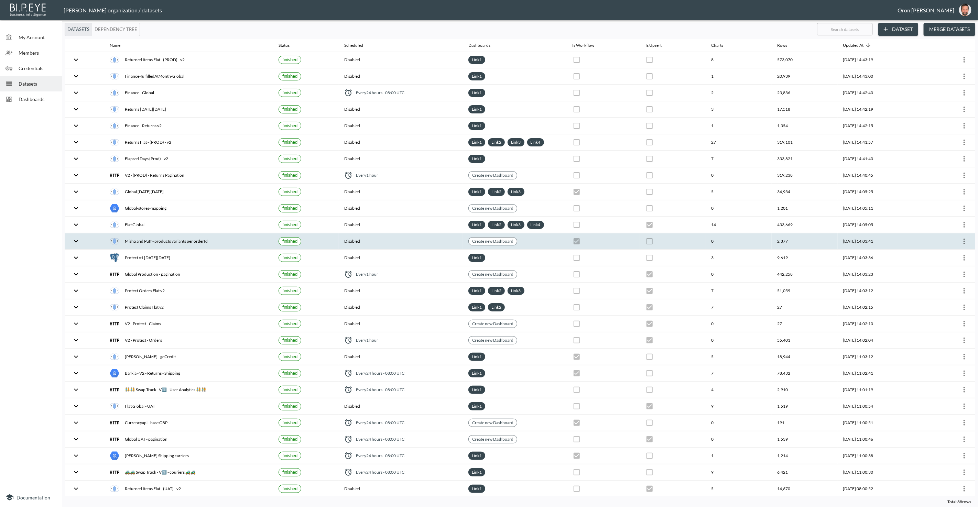
checkbox input "true"
checkbox input "false"
checkbox input "true"
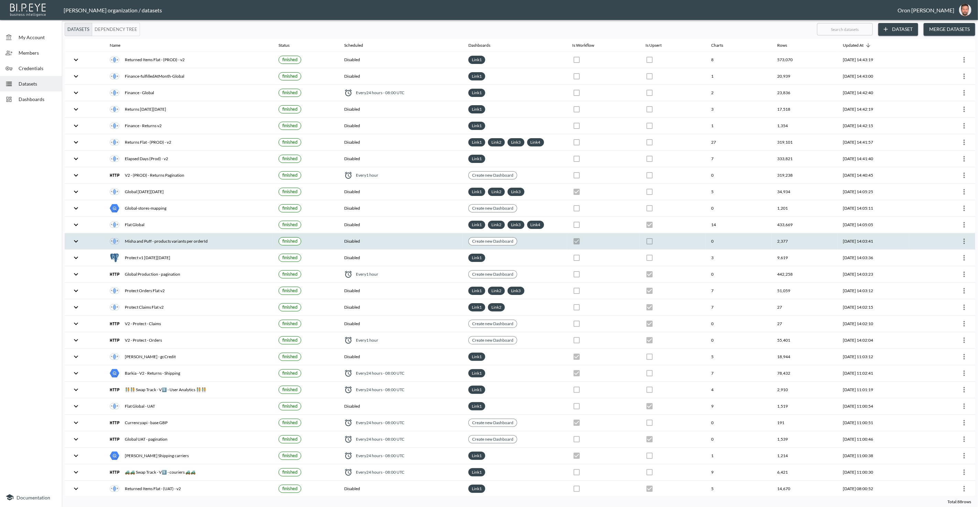
checkbox input "false"
checkbox input "true"
checkbox input "false"
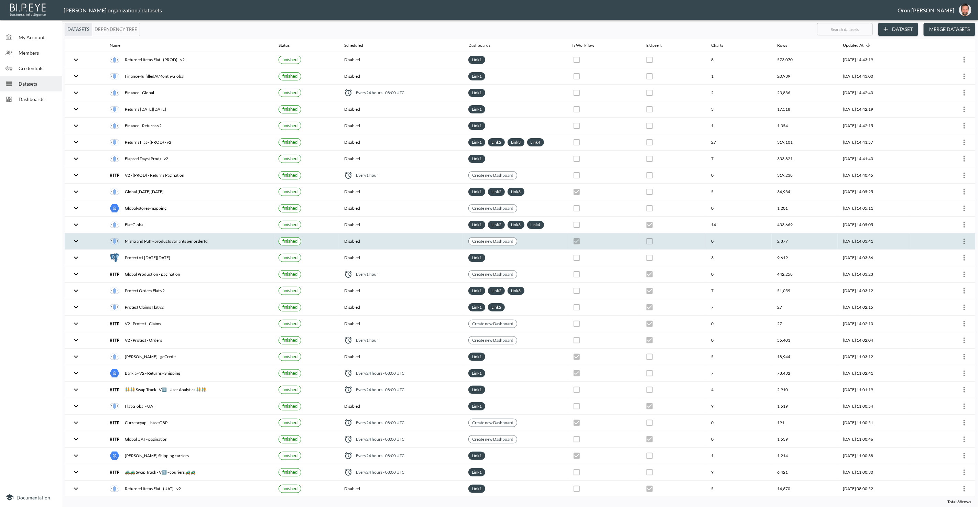
checkbox input "true"
checkbox input "false"
checkbox input "true"
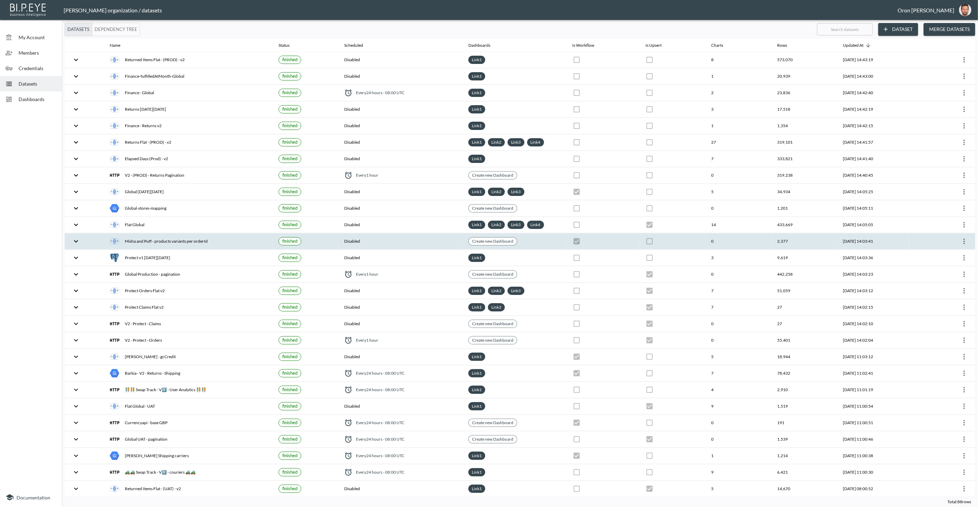
checkbox input "false"
checkbox input "true"
checkbox input "false"
checkbox input "true"
checkbox input "false"
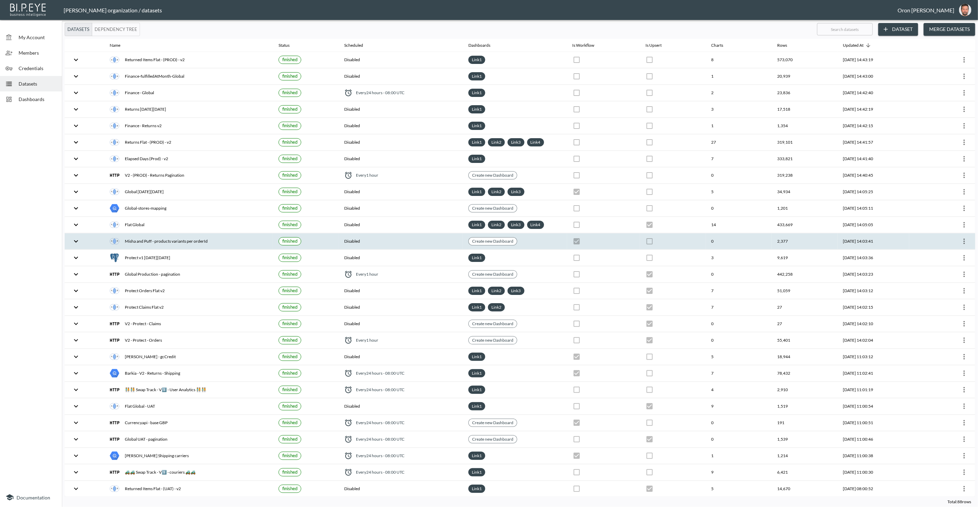
checkbox input "true"
checkbox input "false"
checkbox input "true"
checkbox input "false"
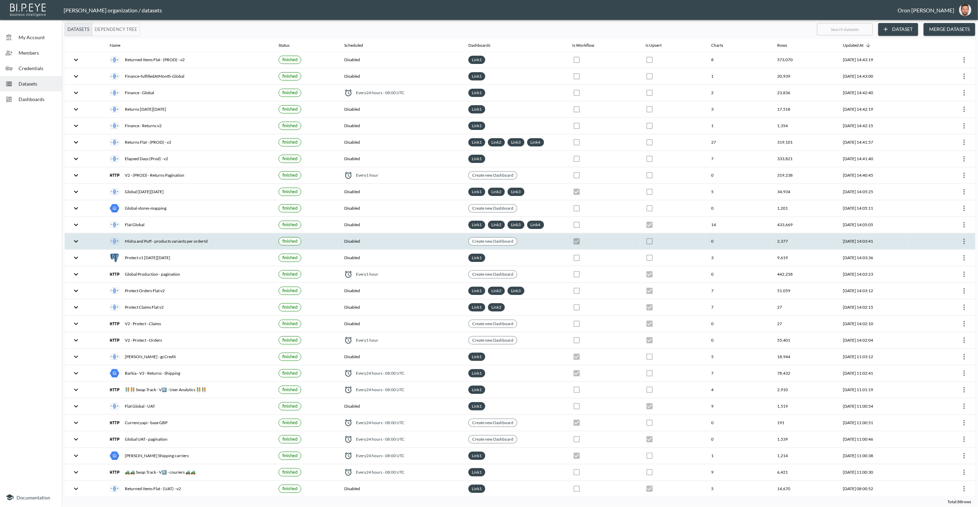
checkbox input "true"
checkbox input "false"
checkbox input "true"
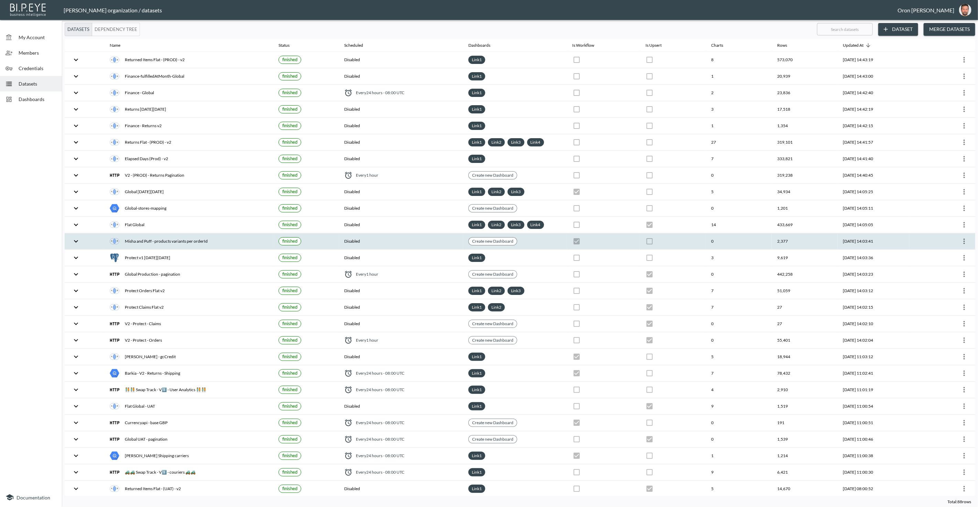
checkbox input "true"
checkbox input "false"
checkbox input "true"
checkbox input "false"
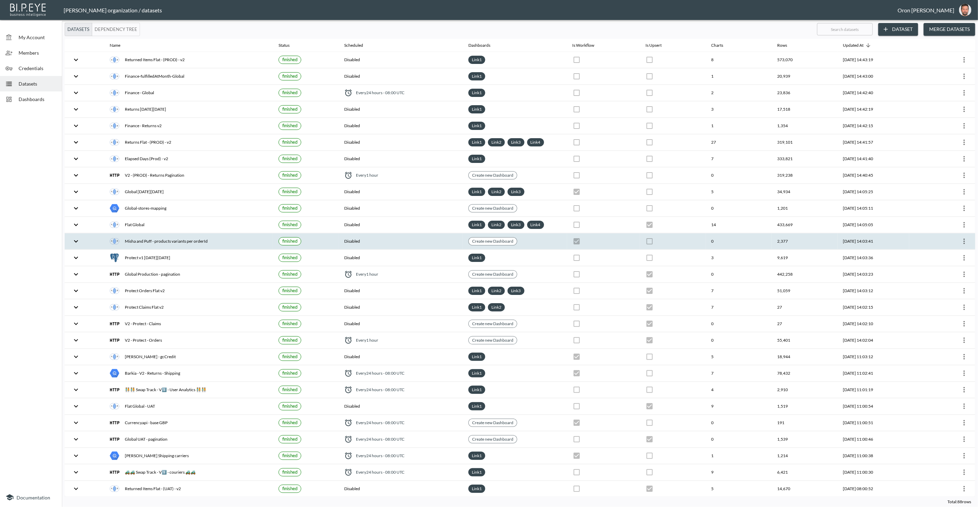
checkbox input "true"
checkbox input "false"
checkbox input "true"
checkbox input "false"
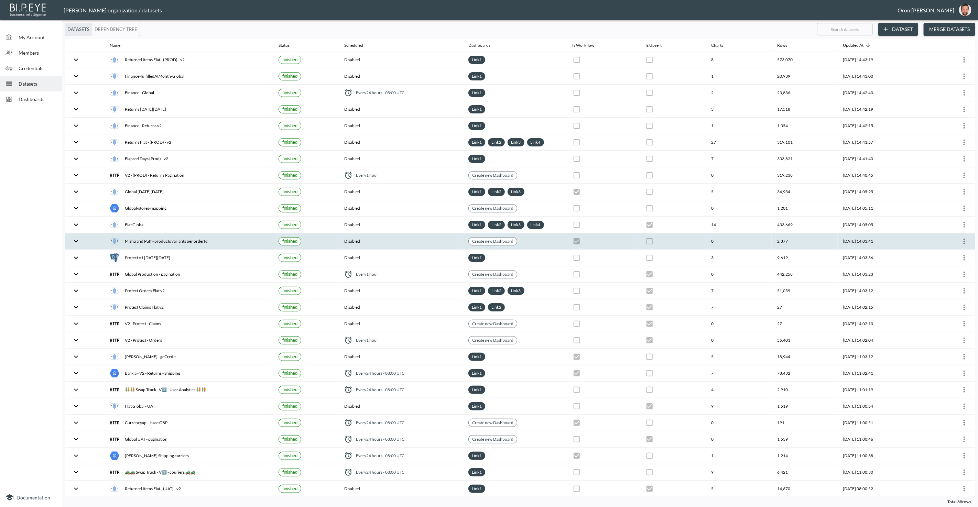
checkbox input "false"
checkbox input "true"
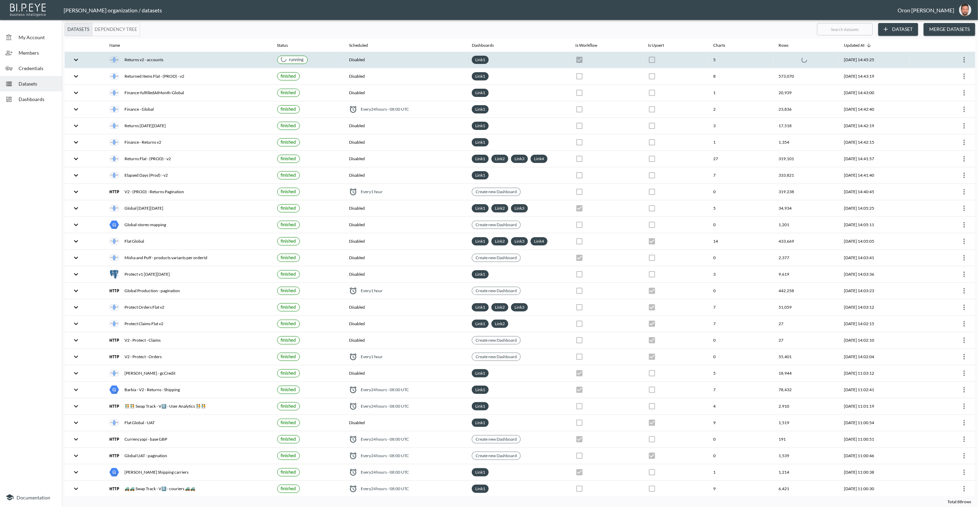
click at [368, 61] on th "Disabled" at bounding box center [405, 60] width 123 height 16
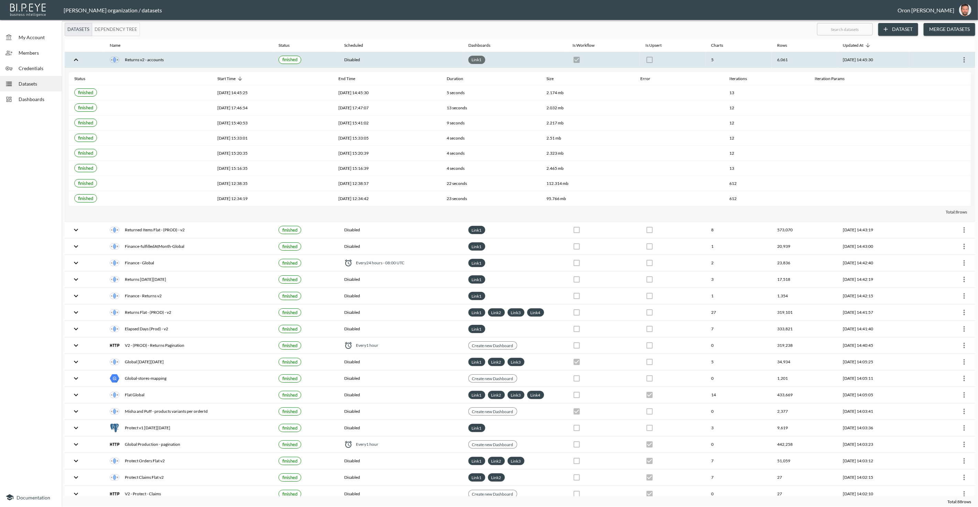
click at [470, 59] on link "Link 1" at bounding box center [476, 60] width 13 height 8
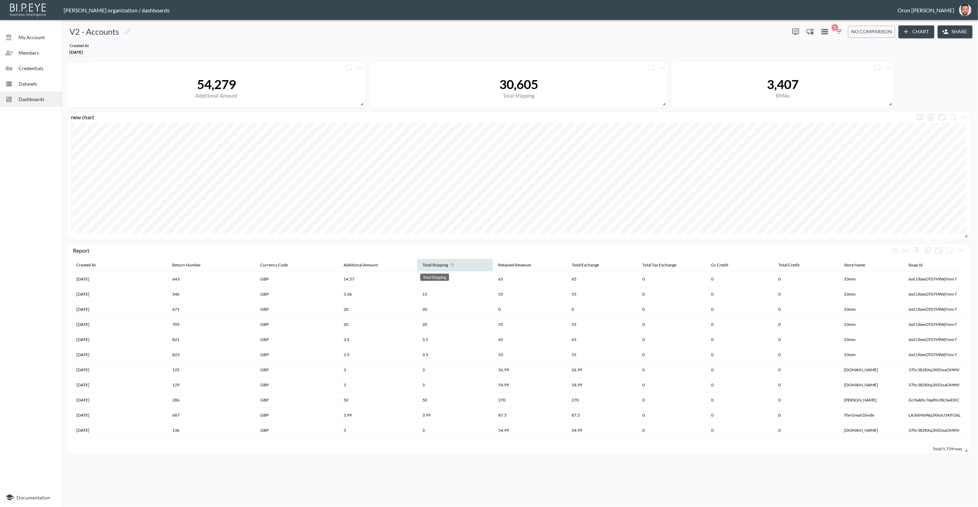
click at [435, 264] on div "Total Shipping" at bounding box center [435, 265] width 25 height 8
click at [434, 268] on div "Total Shipping" at bounding box center [435, 265] width 25 height 8
drag, startPoint x: 18, startPoint y: 80, endPoint x: 40, endPoint y: 87, distance: 23.0
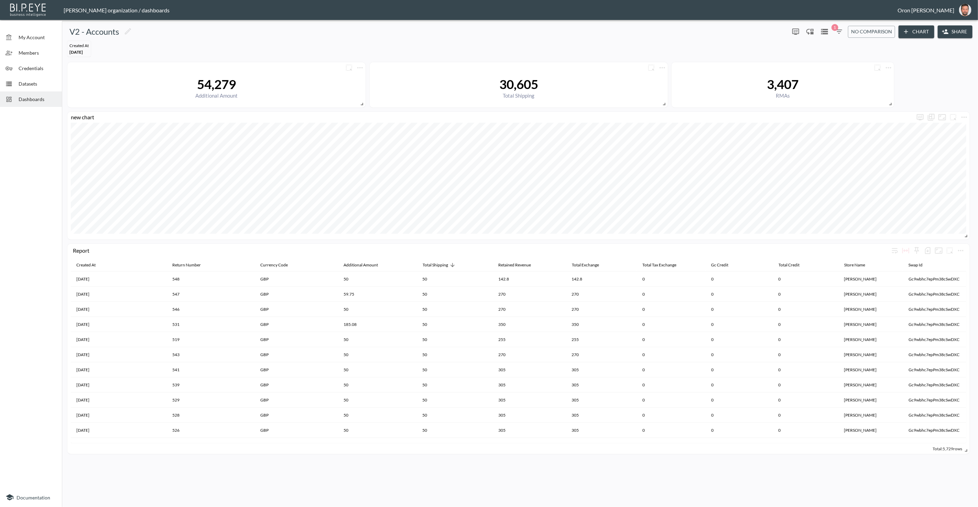
click at [19, 80] on span "Datasets" at bounding box center [38, 83] width 38 height 7
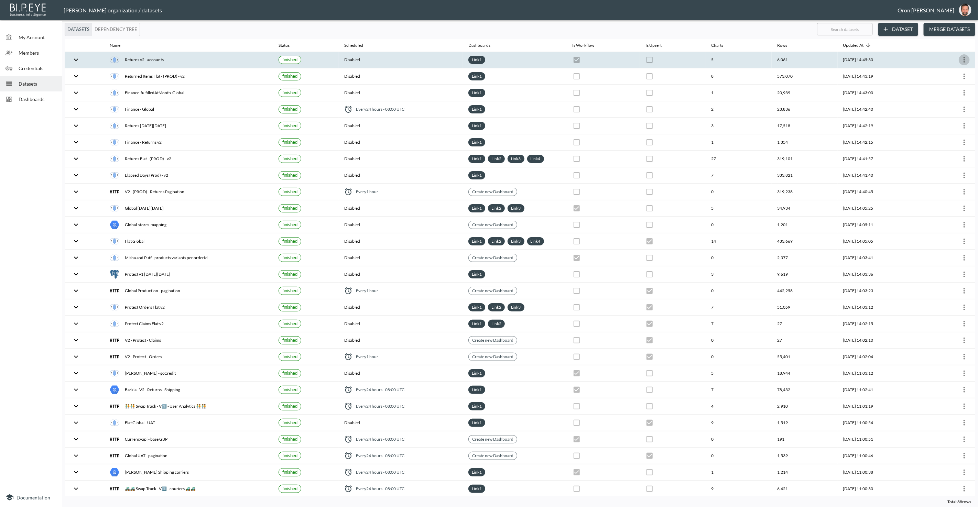
click at [964, 57] on icon "more" at bounding box center [964, 60] width 8 height 8
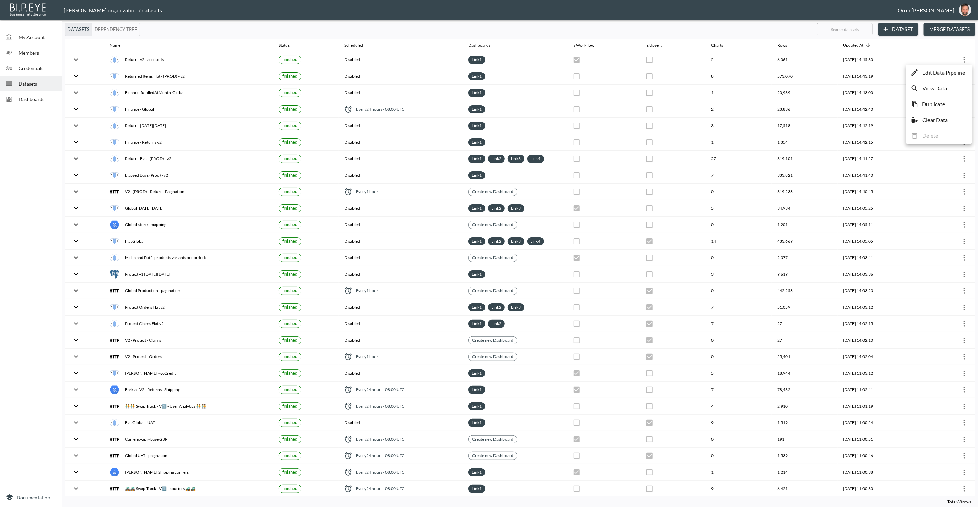
click at [953, 71] on p "Edit Data Pipeline" at bounding box center [943, 72] width 43 height 8
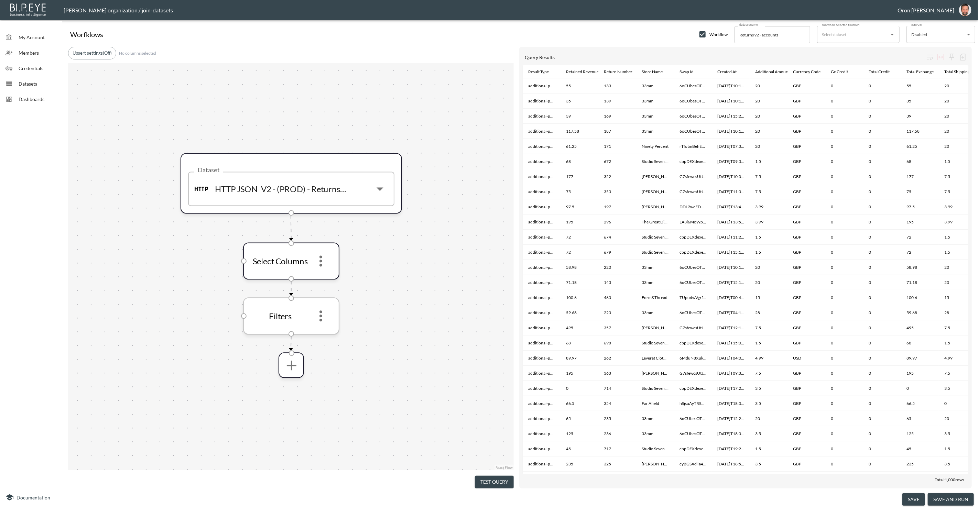
click at [324, 318] on icon "more" at bounding box center [321, 316] width 17 height 17
click at [316, 333] on p "Edit" at bounding box center [316, 334] width 10 height 8
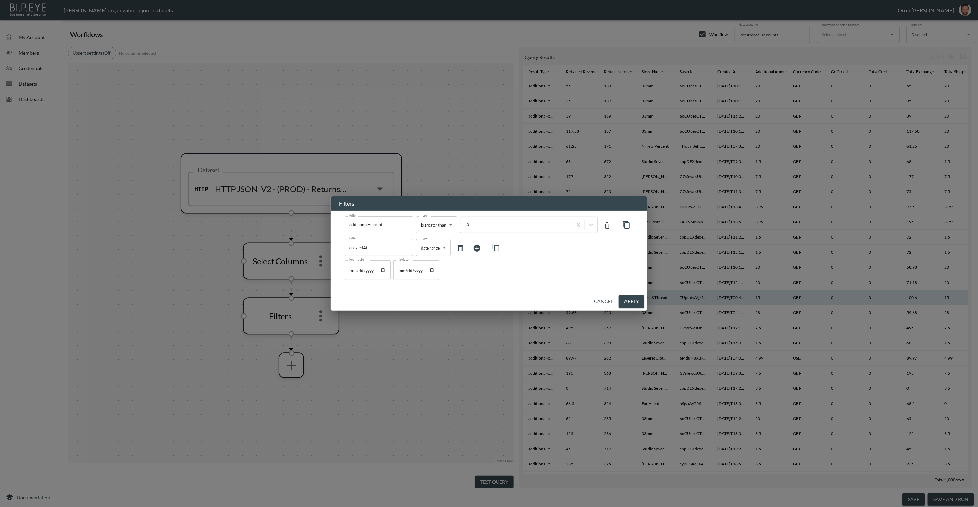
click at [607, 300] on button "Cancel" at bounding box center [603, 301] width 25 height 13
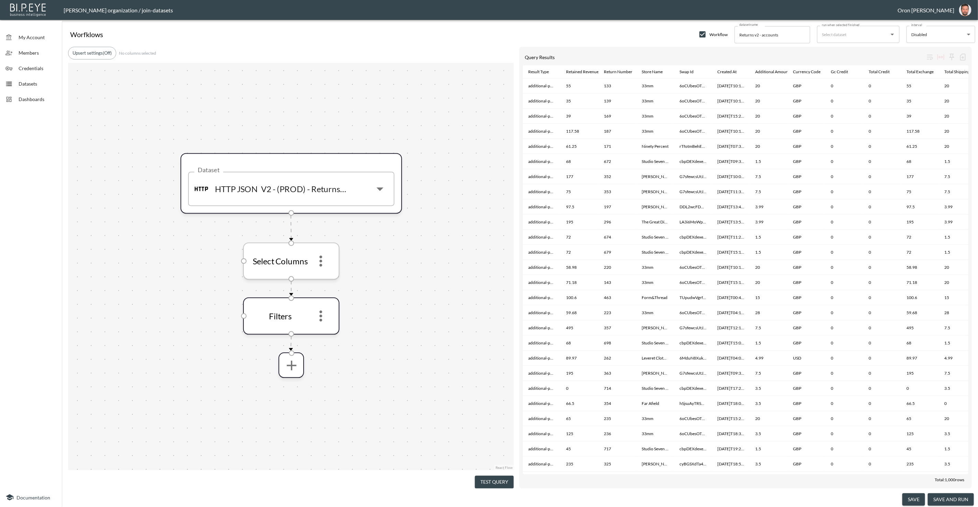
click at [321, 261] on icon "more" at bounding box center [320, 261] width 3 height 11
drag, startPoint x: 331, startPoint y: 297, endPoint x: 461, endPoint y: 470, distance: 216.6
click at [331, 296] on li "Remove" at bounding box center [321, 295] width 30 height 12
drag, startPoint x: 490, startPoint y: 476, endPoint x: 486, endPoint y: 475, distance: 3.6
click at [490, 476] on button "Test Query" at bounding box center [494, 482] width 39 height 13
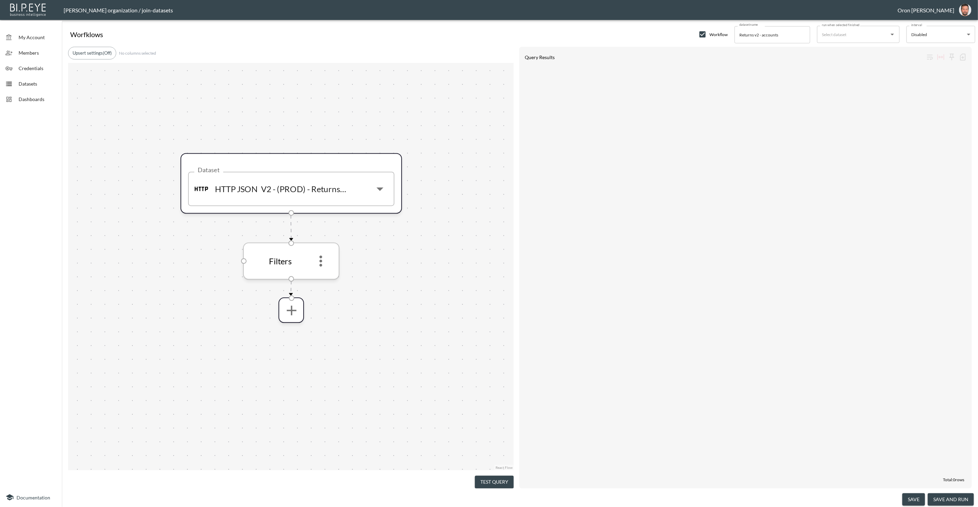
click at [317, 267] on icon "more" at bounding box center [321, 261] width 17 height 17
click at [319, 276] on p "Edit" at bounding box center [316, 279] width 10 height 8
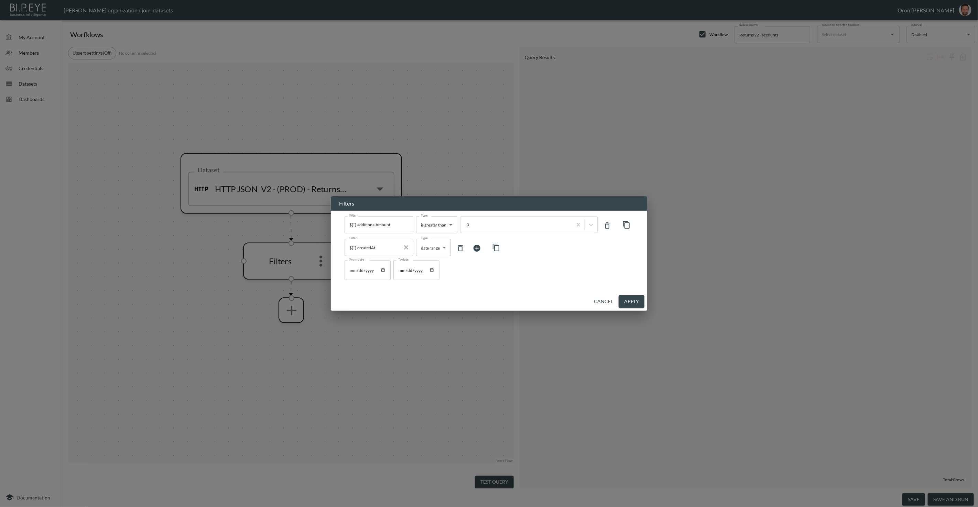
click at [369, 247] on input "$[*].createdAt" at bounding box center [374, 247] width 52 height 11
click at [380, 248] on input "$[*].createcreadAt" at bounding box center [374, 247] width 52 height 11
click at [380, 248] on input "$[*].cre" at bounding box center [374, 247] width 52 height 11
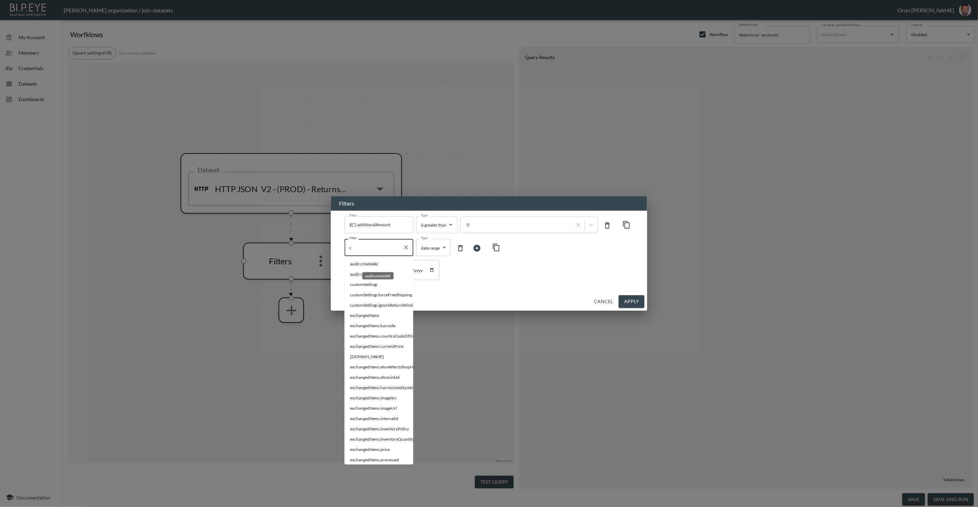
drag, startPoint x: 375, startPoint y: 263, endPoint x: 407, endPoint y: 235, distance: 42.6
click at [376, 262] on span "audit.createdAt" at bounding box center [379, 264] width 58 height 6
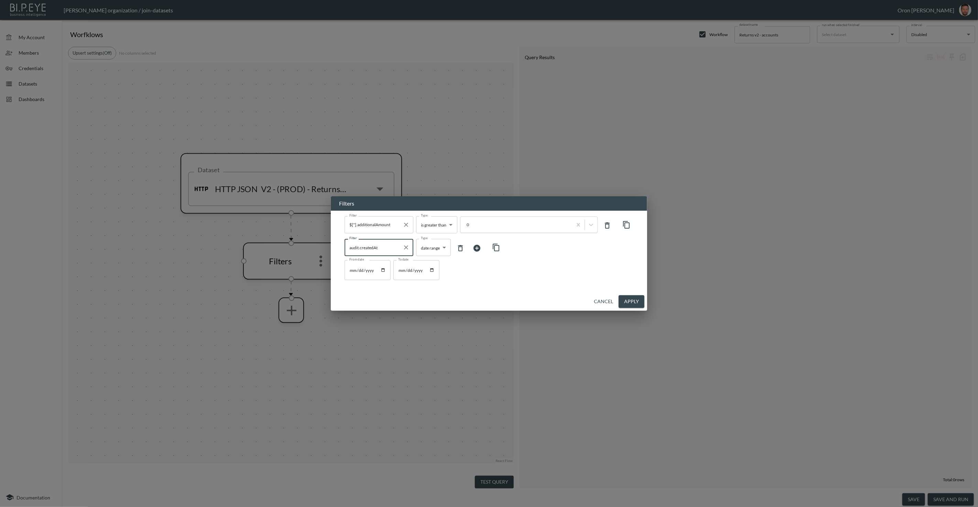
type input "audit.createdAt"
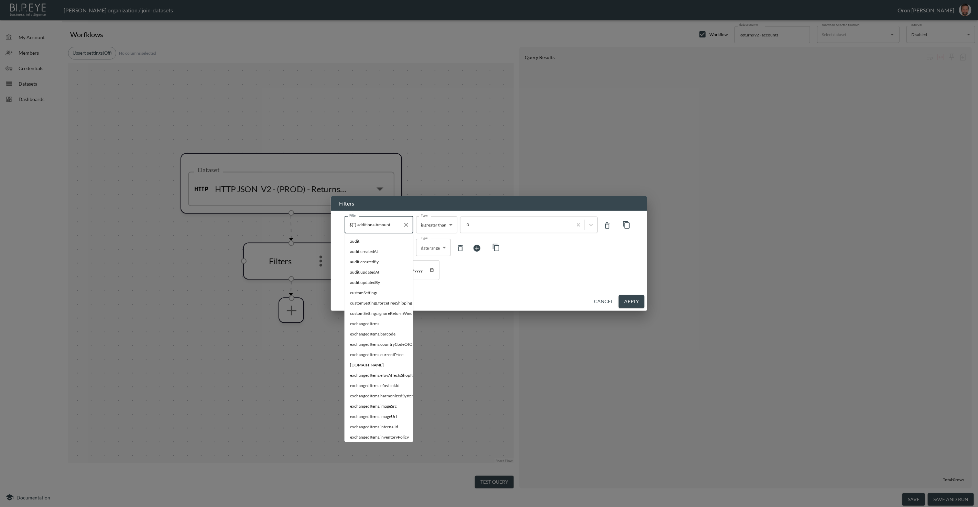
click at [369, 227] on input "$[*].additionalAmount" at bounding box center [374, 224] width 52 height 11
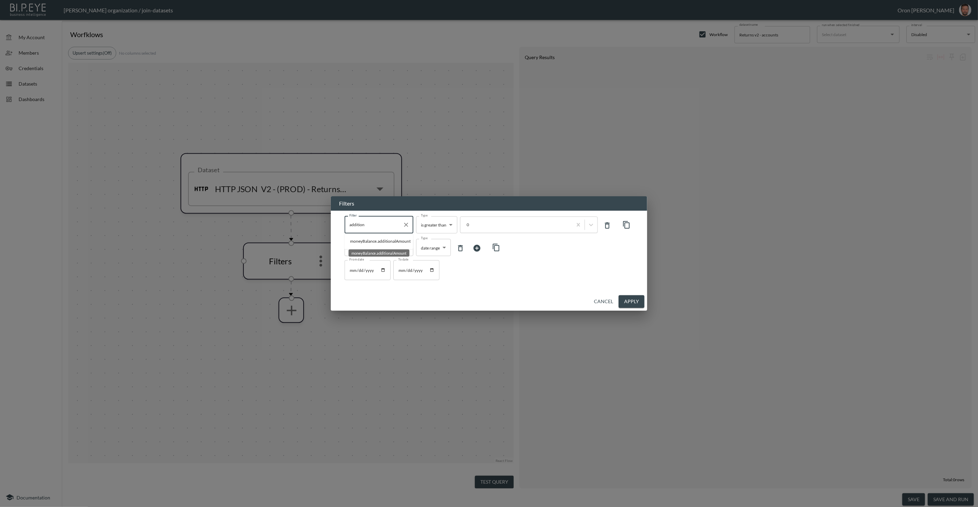
drag, startPoint x: 383, startPoint y: 242, endPoint x: 432, endPoint y: 242, distance: 49.5
click at [383, 242] on span "moneyBalance.additionalAmount" at bounding box center [379, 241] width 58 height 6
type input "moneyBalance.additionalAmount"
drag, startPoint x: 632, startPoint y: 299, endPoint x: 487, endPoint y: 447, distance: 206.9
click at [632, 299] on button "Apply" at bounding box center [632, 301] width 26 height 13
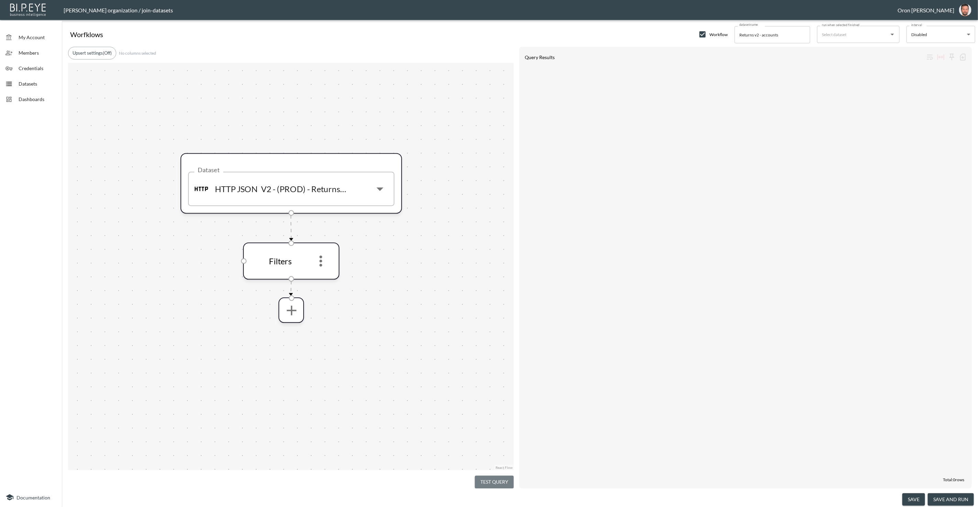
drag, startPoint x: 502, startPoint y: 480, endPoint x: 493, endPoint y: 466, distance: 17.0
click at [502, 480] on button "Test Query" at bounding box center [494, 482] width 39 height 13
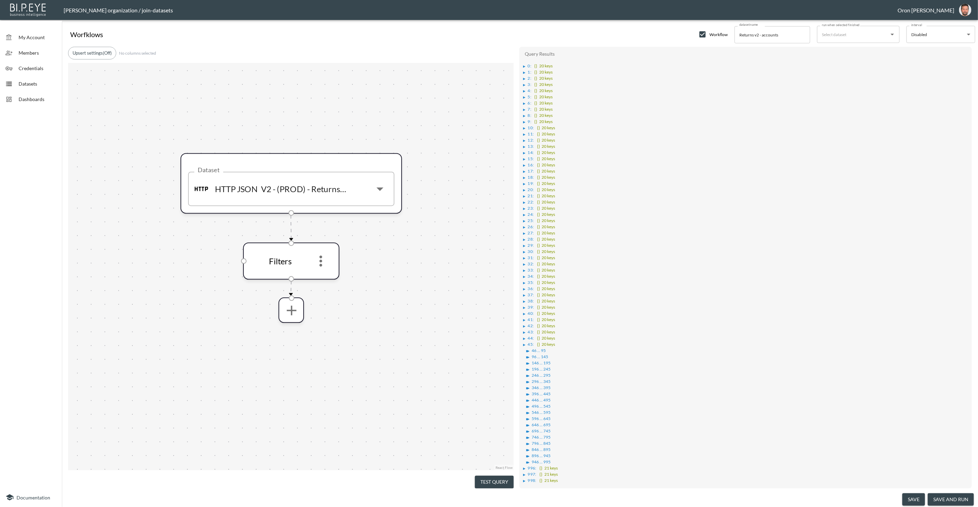
click at [524, 65] on div "▶" at bounding box center [524, 66] width 2 height 3
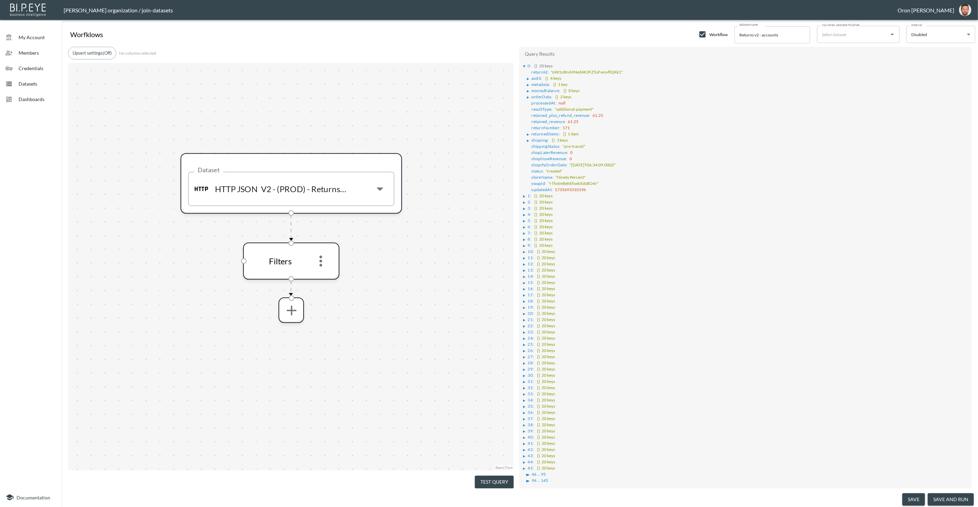
click at [526, 131] on ul "returnId : "oW1nBniMHed4K3FZTuFwnvflQKk1" ▶ audit : {} 4 keys ▶ metadata : {} 1…" at bounding box center [745, 130] width 445 height 124
click at [529, 133] on div "▶" at bounding box center [528, 134] width 2 height 3
click at [531, 139] on div "▶" at bounding box center [532, 140] width 2 height 3
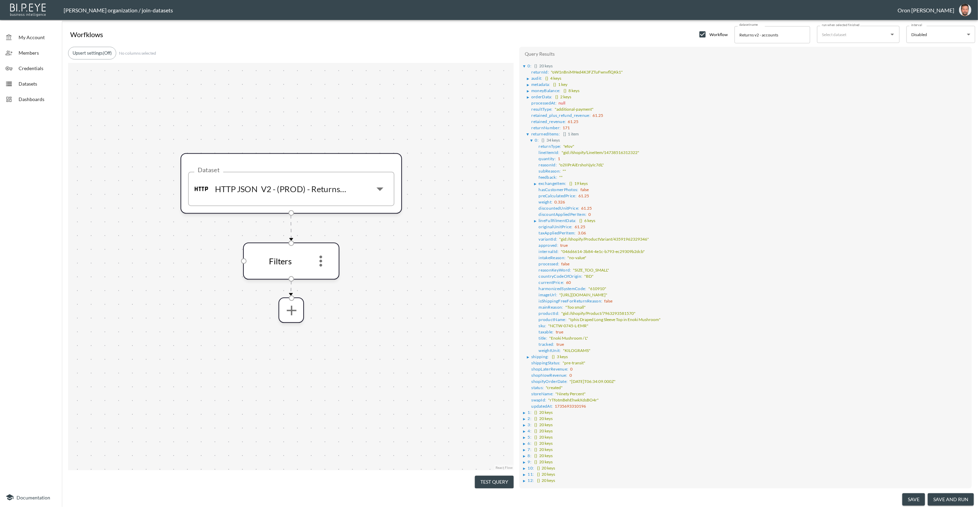
click at [561, 193] on span "preCalculatedPrice :" at bounding box center [558, 195] width 38 height 5
click at [563, 206] on span "discountedUnitPrice :" at bounding box center [559, 208] width 41 height 5
click at [560, 224] on span "originalUnitPrice :" at bounding box center [556, 226] width 34 height 5
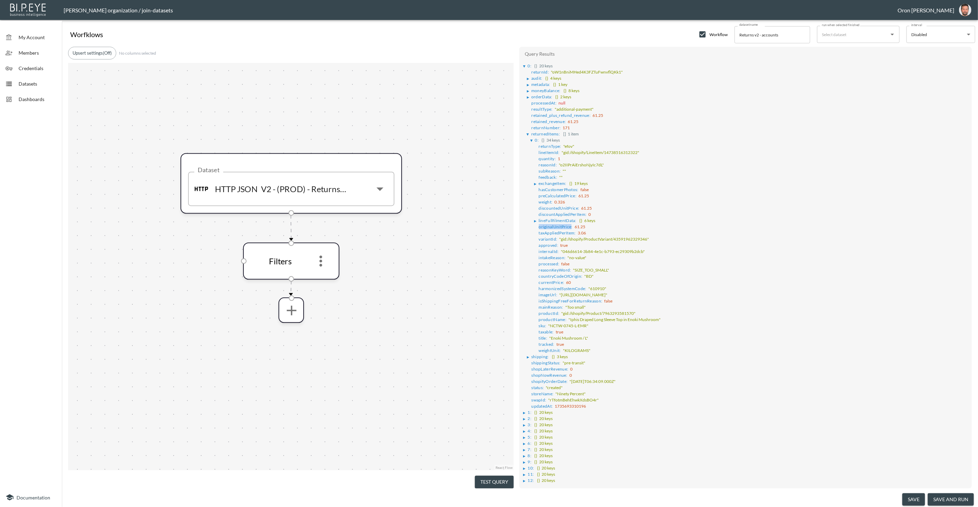
drag, startPoint x: 560, startPoint y: 221, endPoint x: 560, endPoint y: 226, distance: 5.2
click at [560, 224] on span "originalUnitPrice :" at bounding box center [556, 226] width 34 height 5
click at [560, 230] on span "taxAppliedPerItem :" at bounding box center [557, 232] width 37 height 5
click at [526, 79] on ul "returnId : "oW1nBniMHed4K3FZTuFwnvflQKk1" ▶ audit : {} 4 keys ▶ metadata : {} 1…" at bounding box center [745, 238] width 445 height 340
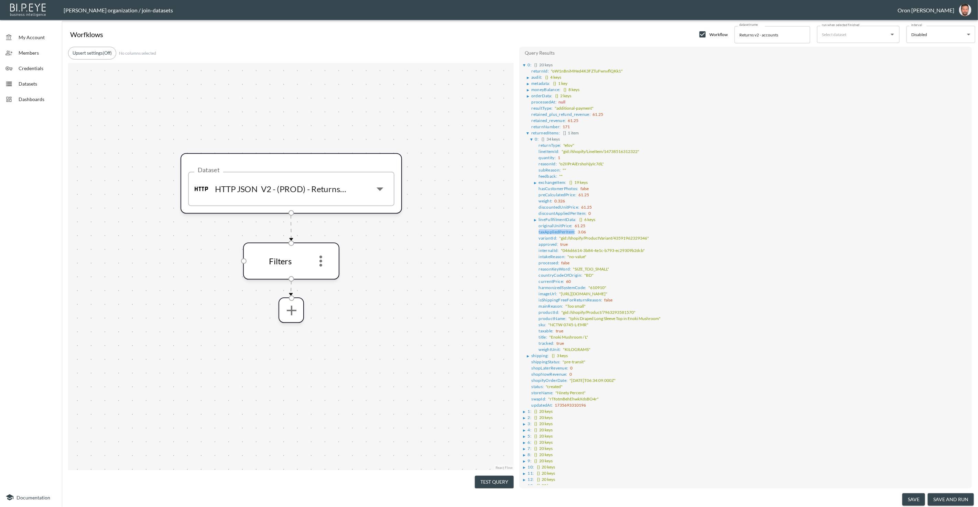
click at [527, 77] on div "▶" at bounding box center [528, 77] width 2 height 3
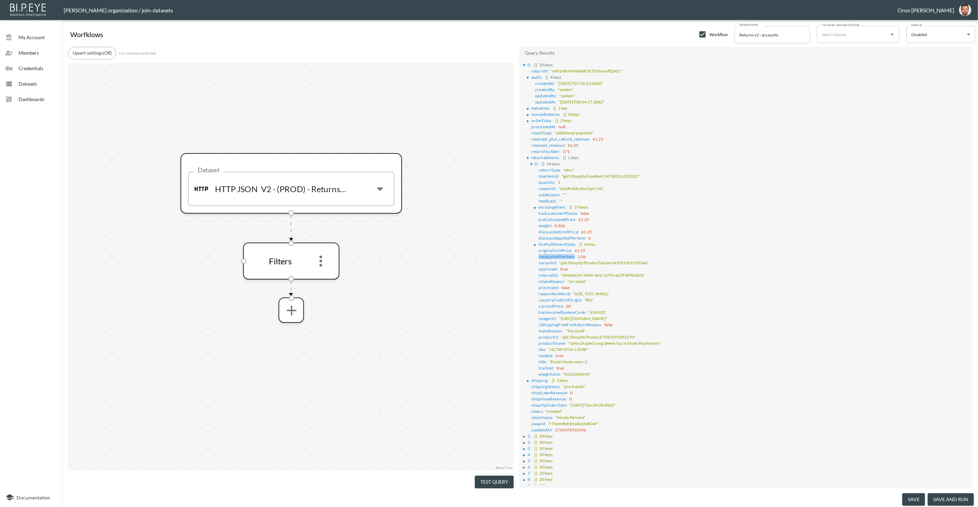
scroll to position [1, 0]
click at [530, 107] on div "▶" at bounding box center [529, 108] width 4 height 3
click at [530, 117] on div "▶" at bounding box center [529, 118] width 4 height 3
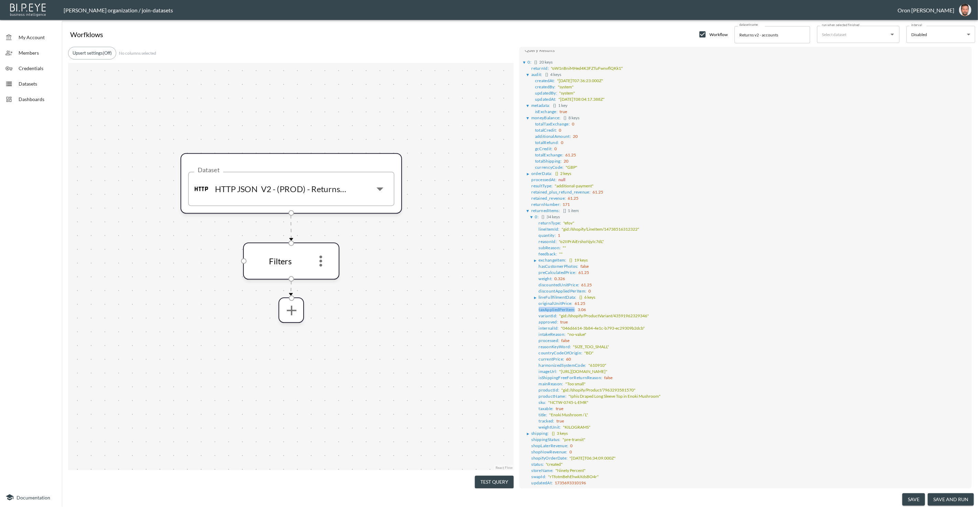
click at [529, 172] on div "▶" at bounding box center [528, 173] width 2 height 3
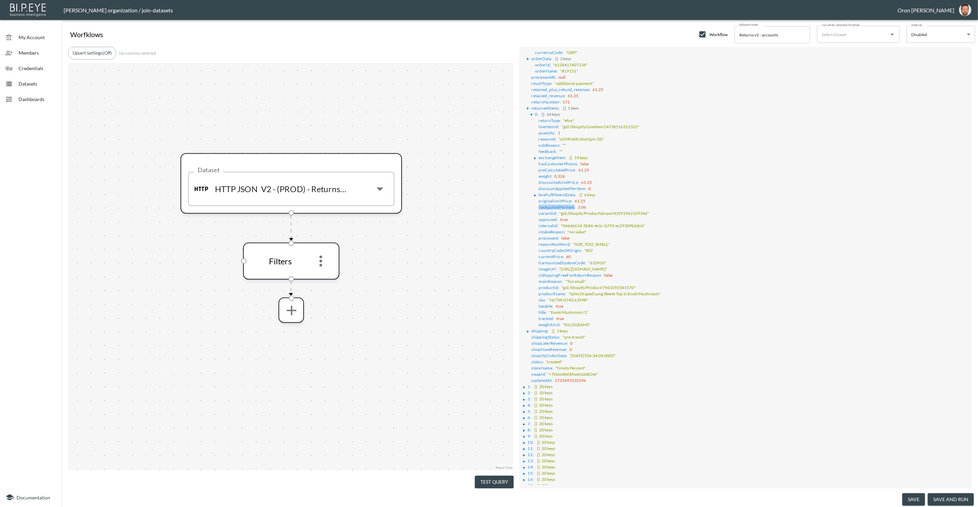
scroll to position [122, 0]
click at [529, 326] on div "▶" at bounding box center [528, 327] width 2 height 3
click at [535, 332] on div "▶" at bounding box center [533, 333] width 4 height 3
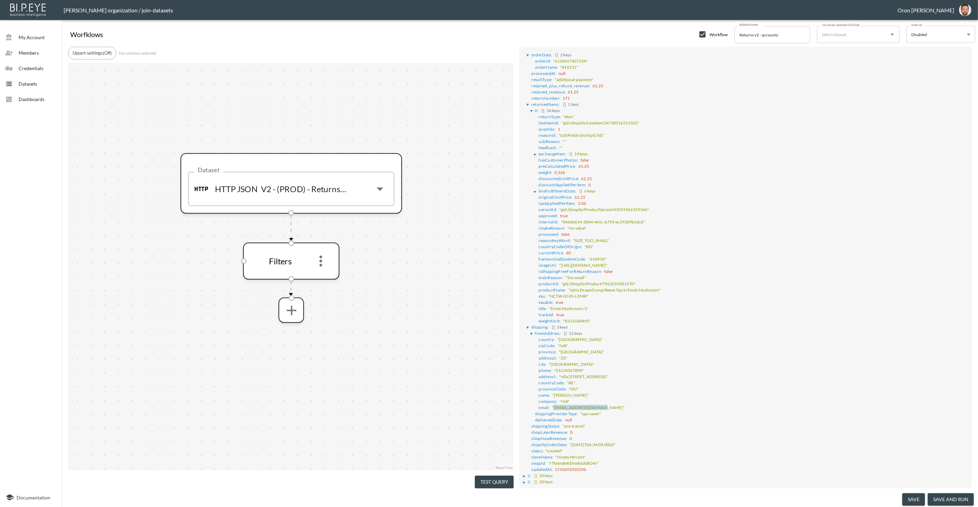
drag, startPoint x: 554, startPoint y: 393, endPoint x: 602, endPoint y: 393, distance: 48.1
click at [602, 404] on li "email : "docteurkhan@gmail.com"" at bounding box center [751, 407] width 434 height 6
drag, startPoint x: 538, startPoint y: 380, endPoint x: 587, endPoint y: 380, distance: 49.5
click at [587, 392] on li "name : "Rabeea Khan"" at bounding box center [751, 395] width 434 height 6
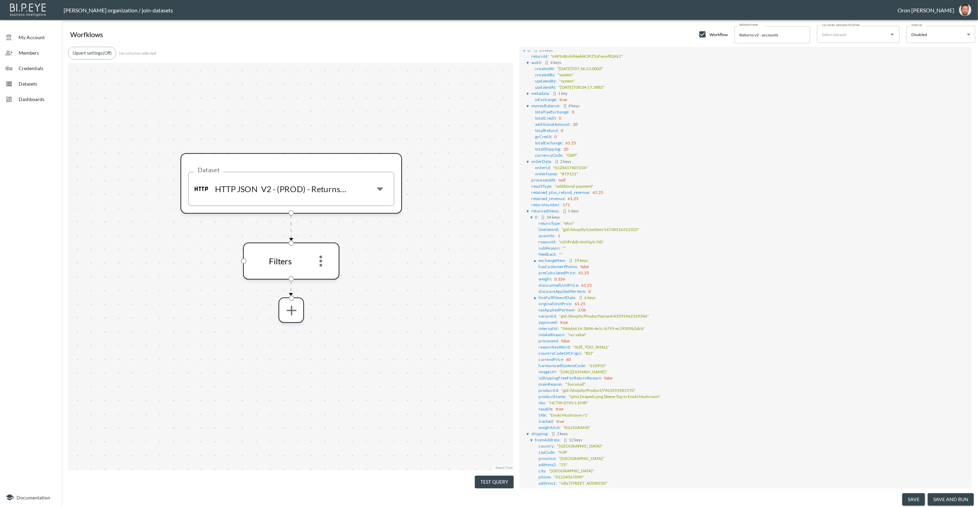
scroll to position [9, 0]
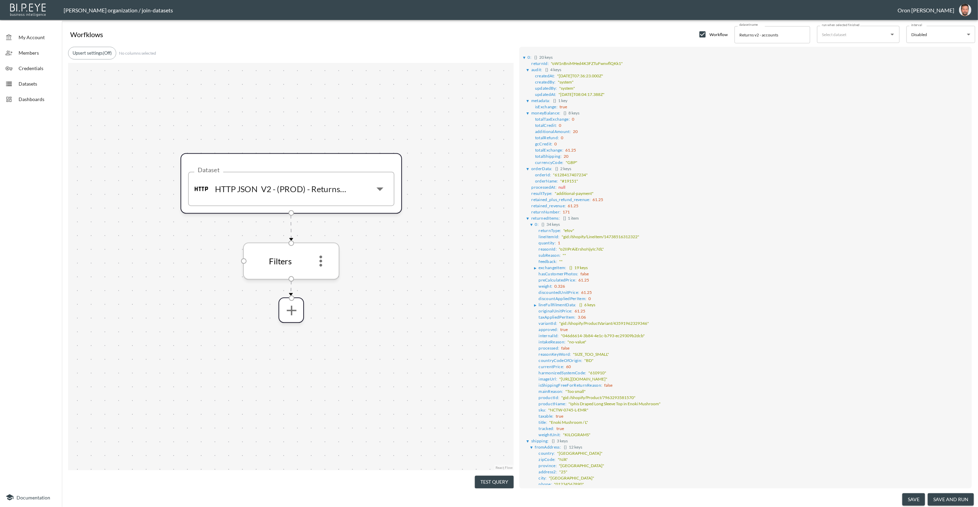
click at [321, 259] on icon "more" at bounding box center [321, 261] width 17 height 17
click at [324, 297] on p "Remove" at bounding box center [320, 295] width 19 height 8
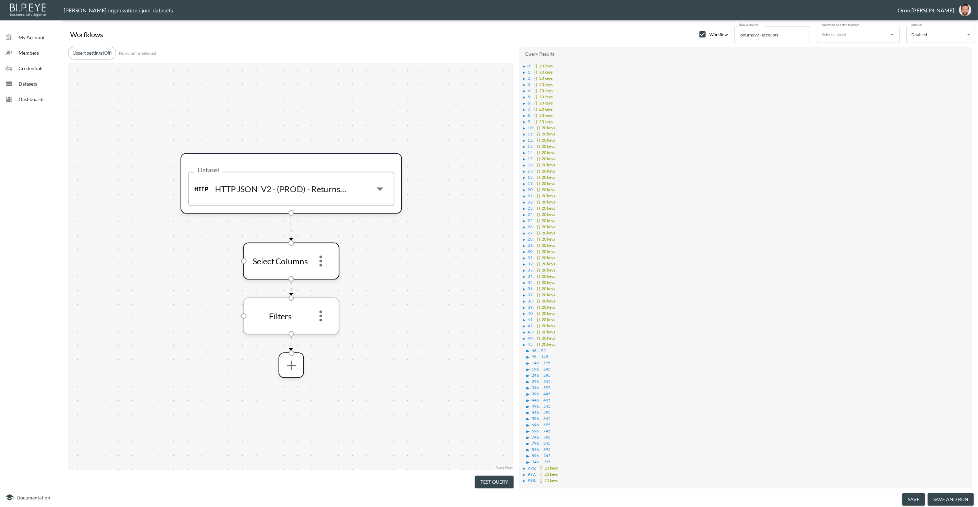
click at [319, 315] on icon "more" at bounding box center [320, 316] width 3 height 11
drag, startPoint x: 320, startPoint y: 348, endPoint x: 330, endPoint y: 248, distance: 100.9
click at [320, 348] on p "Remove" at bounding box center [320, 350] width 19 height 8
click at [322, 255] on icon "more" at bounding box center [321, 261] width 17 height 17
click at [324, 274] on li "Edit" at bounding box center [321, 279] width 30 height 12
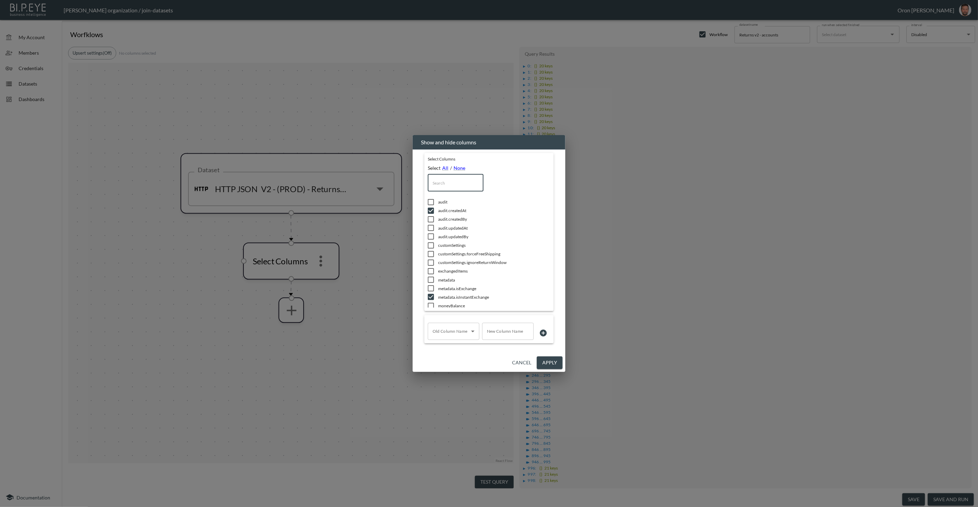
click at [451, 175] on input "text" at bounding box center [456, 182] width 56 height 17
type input "i"
checkbox input "true"
checkbox input "false"
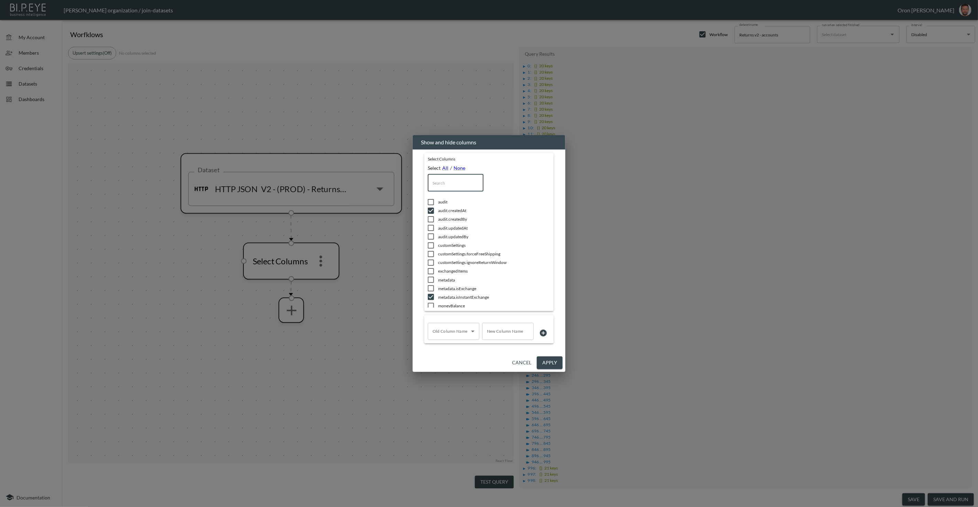
checkbox input "false"
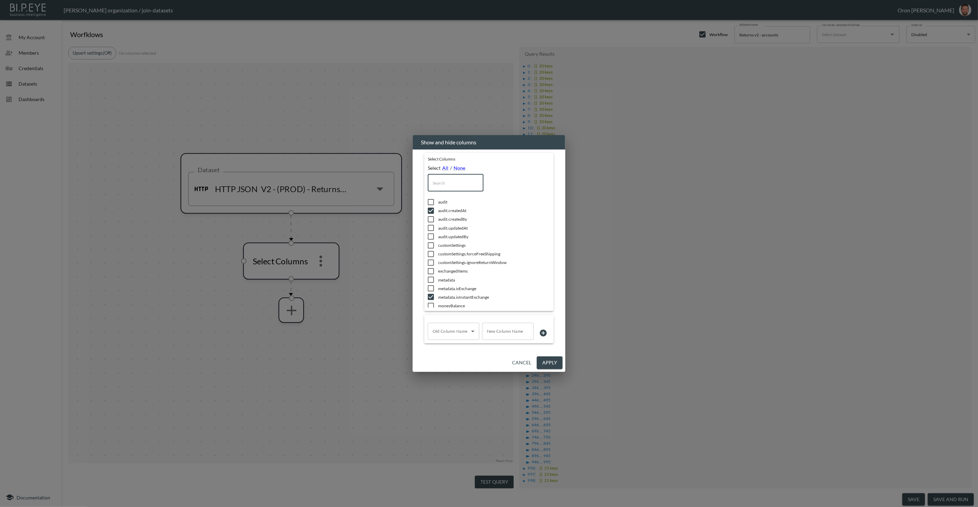
checkbox input "true"
checkbox input "false"
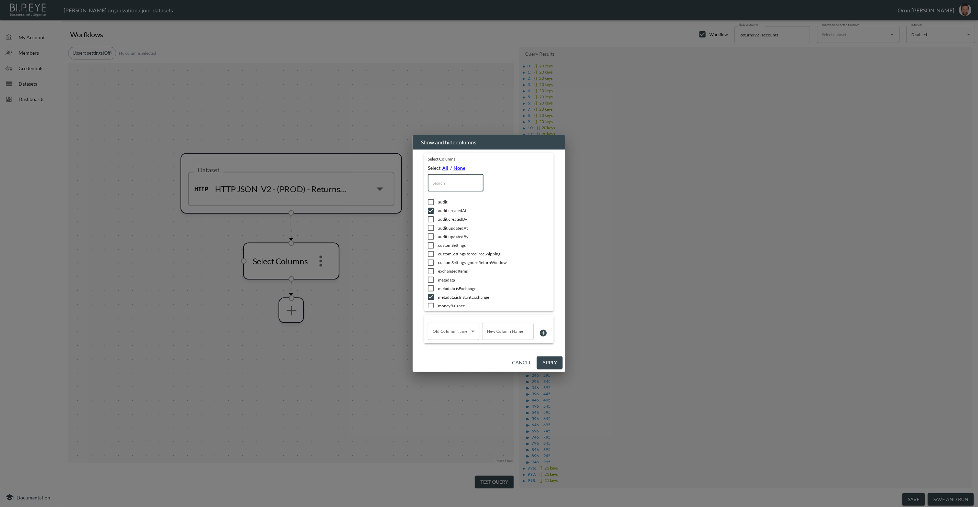
checkbox input "true"
type input "it"
checkbox input "true"
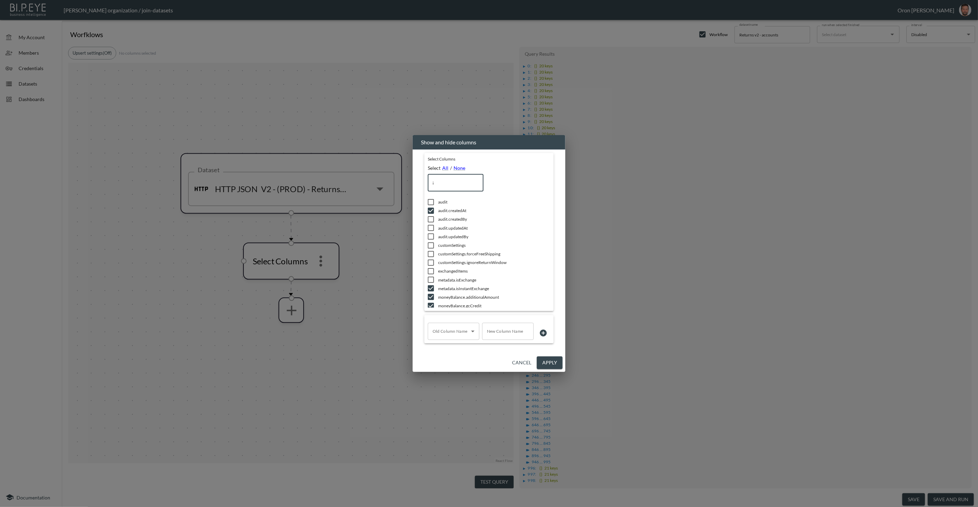
checkbox input "false"
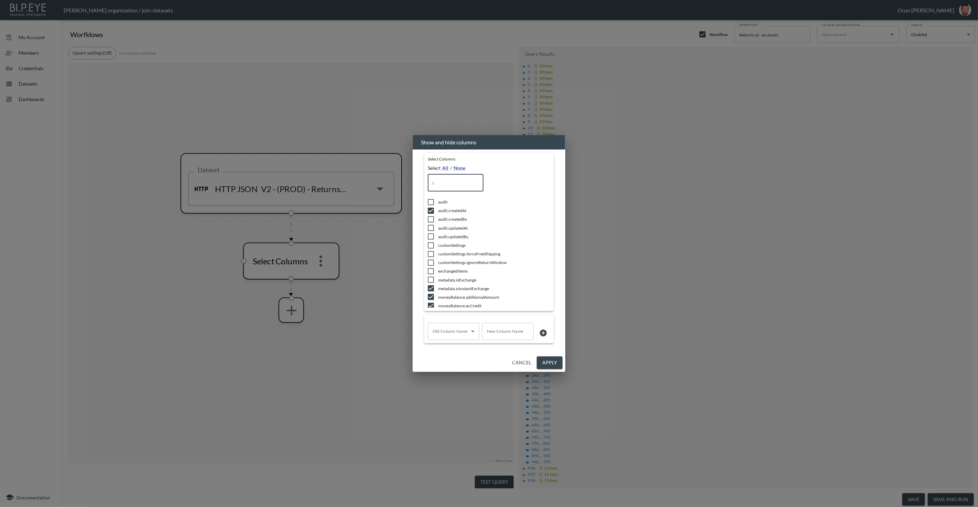
checkbox input "false"
type input "ite"
checkbox input "false"
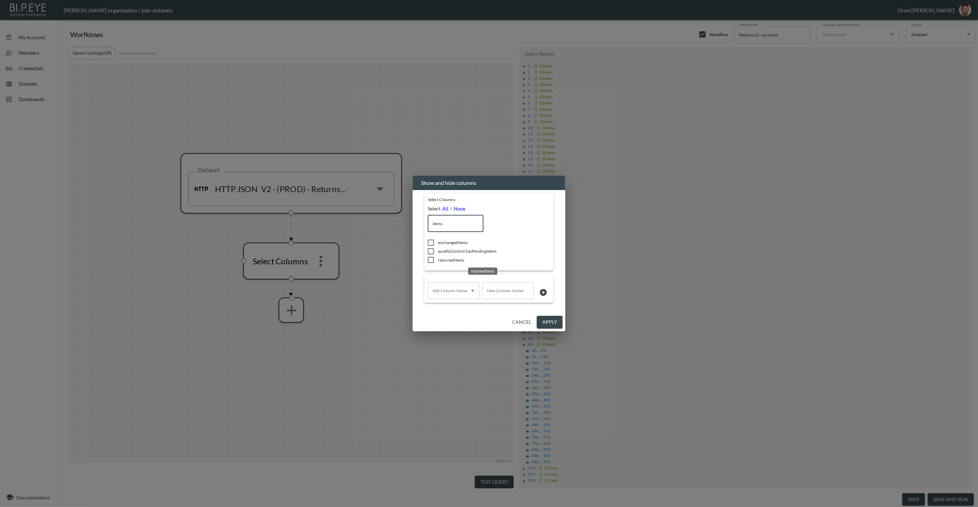
type input "items"
click at [455, 262] on span "returnedItems" at bounding box center [484, 260] width 93 height 6
checkbox input "true"
click at [549, 318] on button "Apply" at bounding box center [550, 322] width 26 height 13
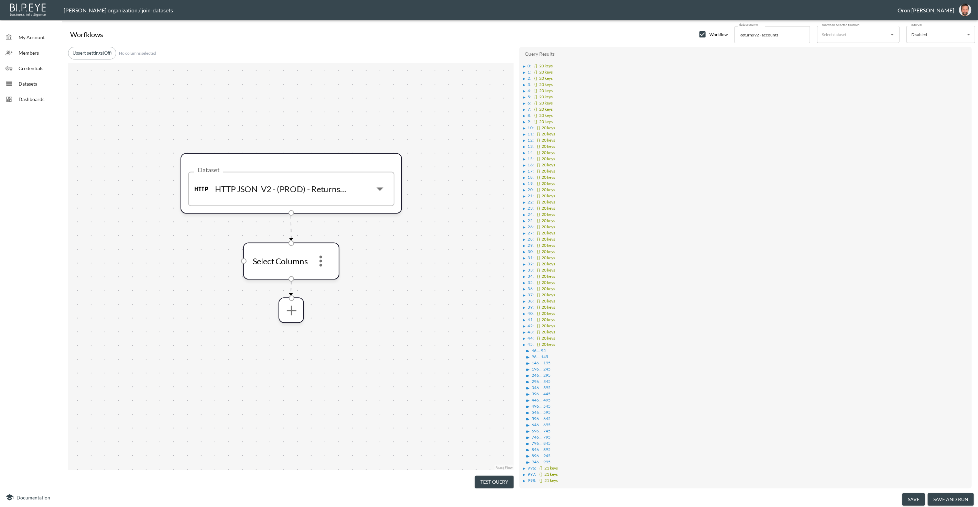
click at [527, 66] on div "▶" at bounding box center [525, 66] width 4 height 3
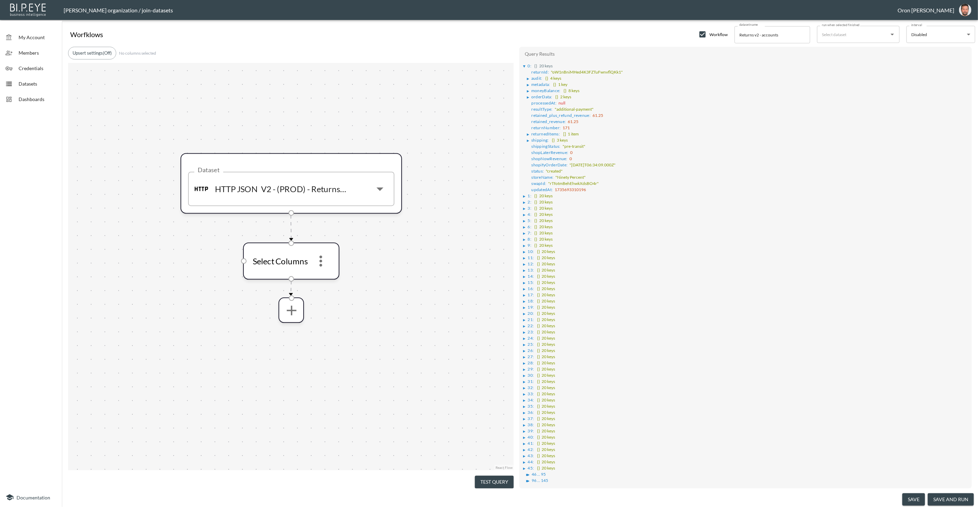
click at [529, 133] on div "▶" at bounding box center [528, 134] width 2 height 3
click at [533, 140] on li "▶ 0 : {} 34 keys" at bounding box center [750, 140] width 438 height 6
click at [533, 139] on div "▶" at bounding box center [532, 140] width 2 height 3
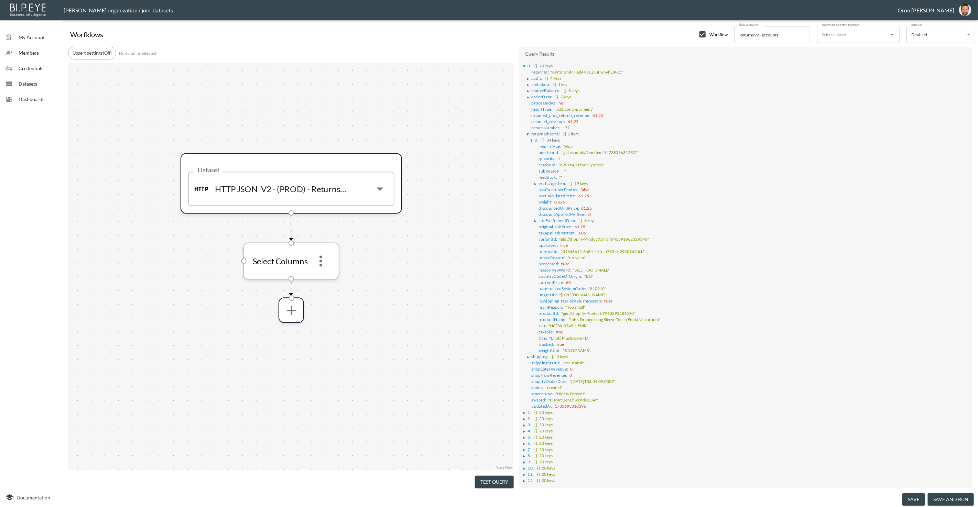
click at [322, 266] on icon "more" at bounding box center [321, 261] width 17 height 17
click at [328, 281] on li "Edit" at bounding box center [321, 279] width 30 height 12
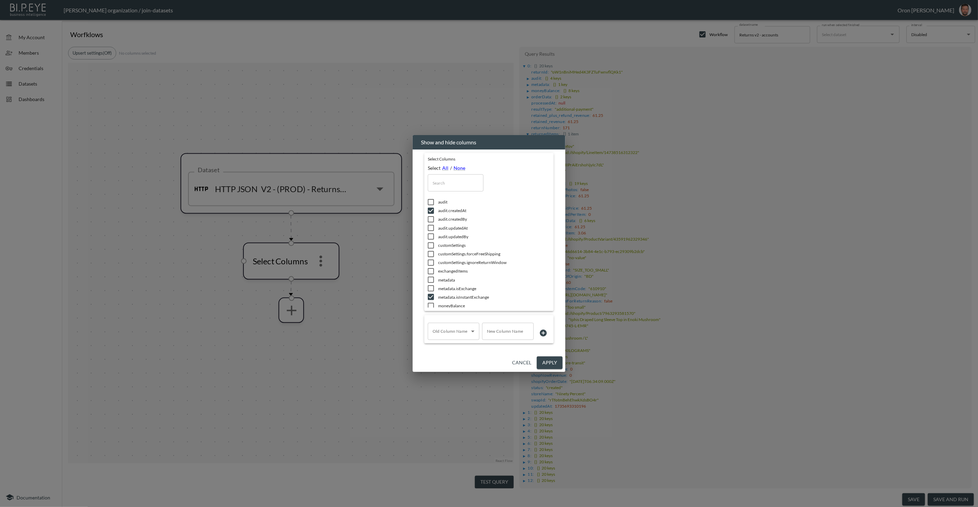
click at [457, 183] on input "text" at bounding box center [456, 182] width 56 height 17
type input "p"
checkbox input "false"
checkbox input "true"
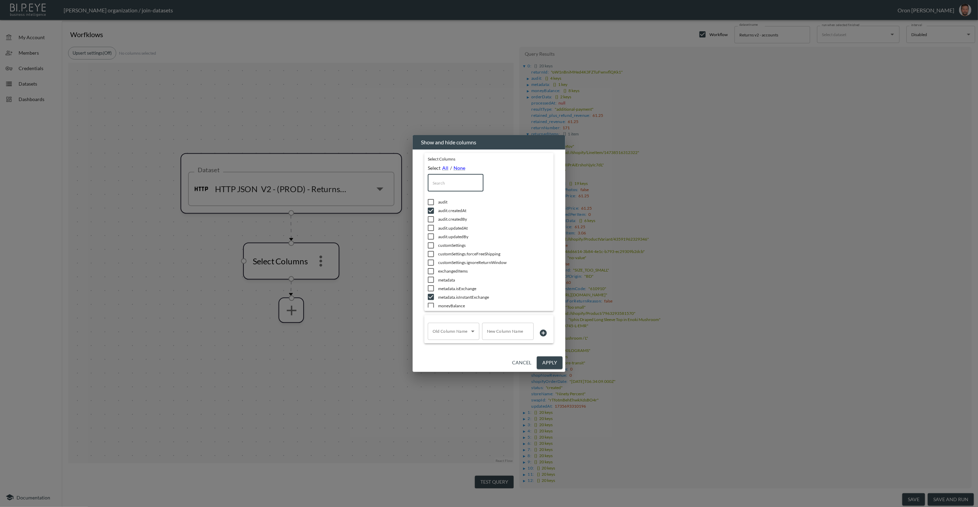
checkbox input "true"
checkbox input "false"
checkbox input "true"
checkbox input "false"
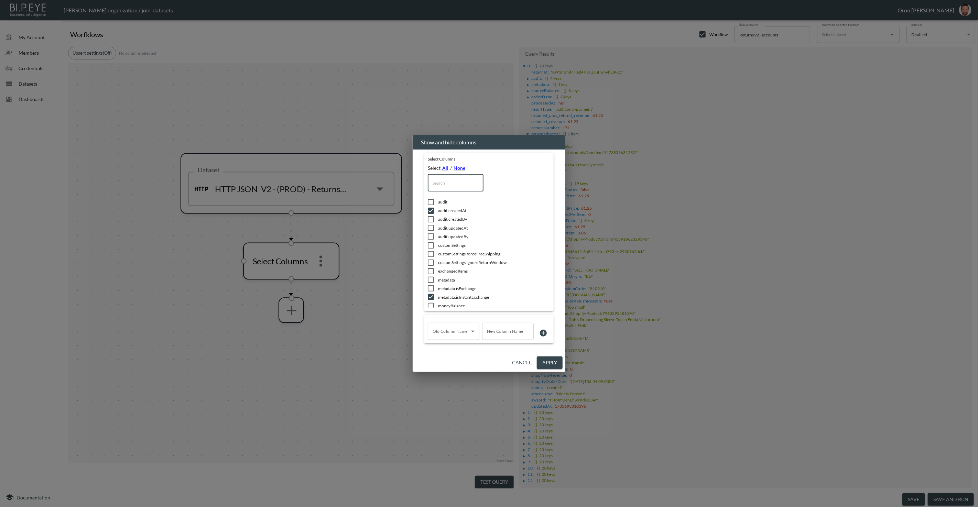
checkbox input "false"
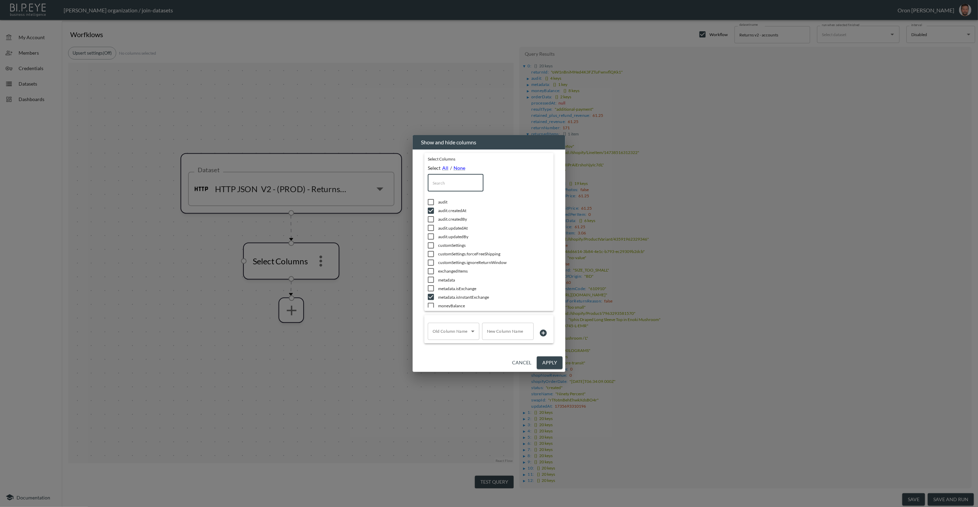
checkbox input "false"
checkbox input "true"
checkbox input "false"
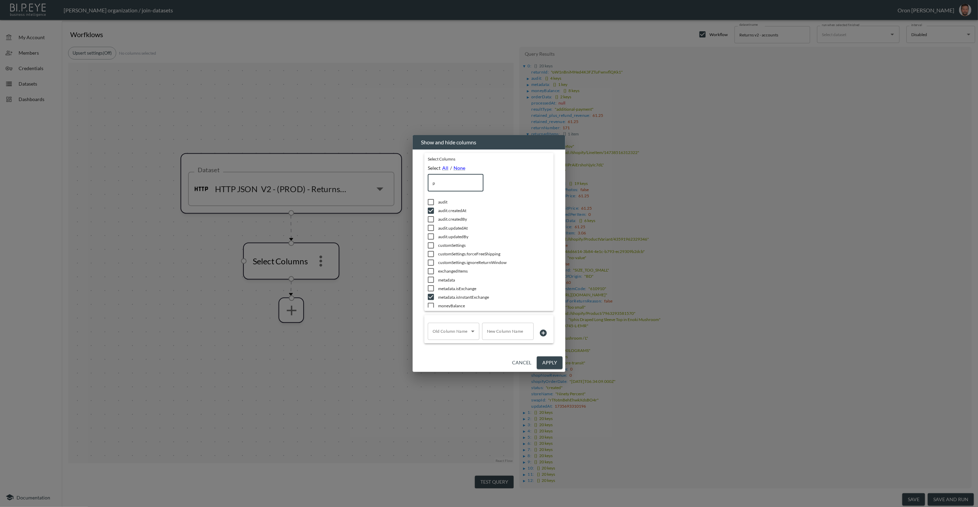
type input "pr"
checkbox input "false"
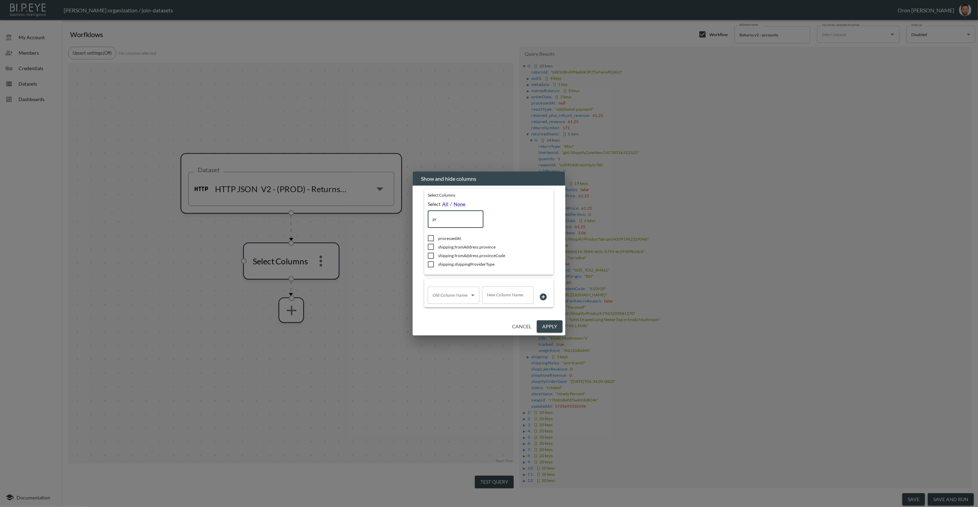
type input "p"
checkbox input "true"
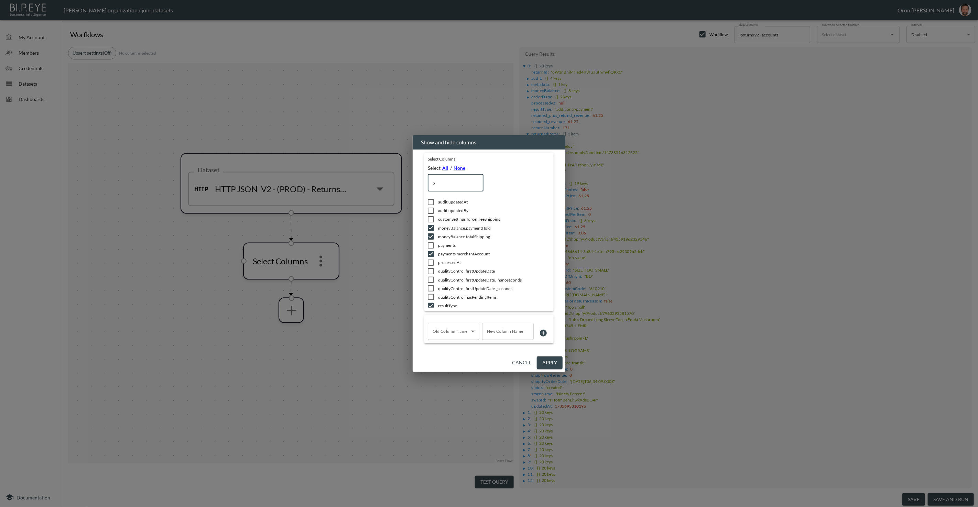
checkbox input "true"
checkbox input "false"
checkbox input "true"
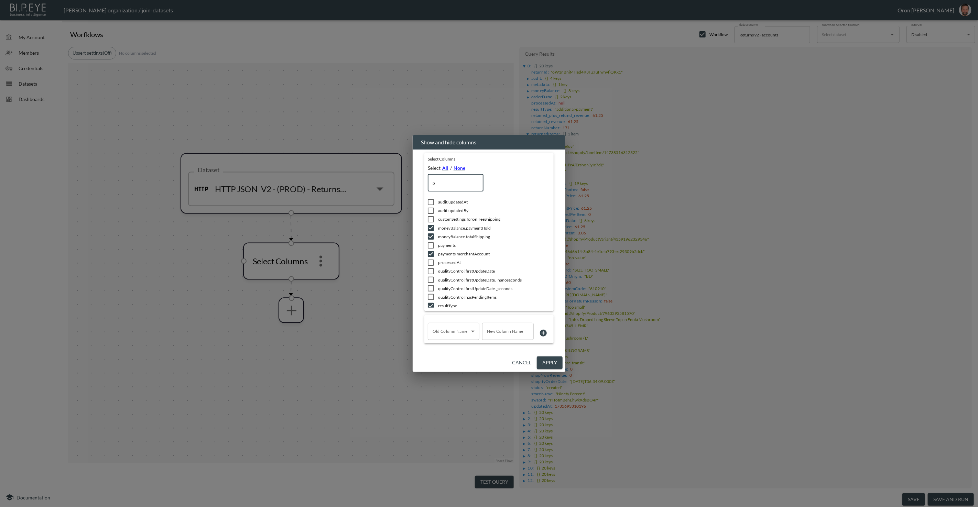
checkbox input "false"
checkbox input "true"
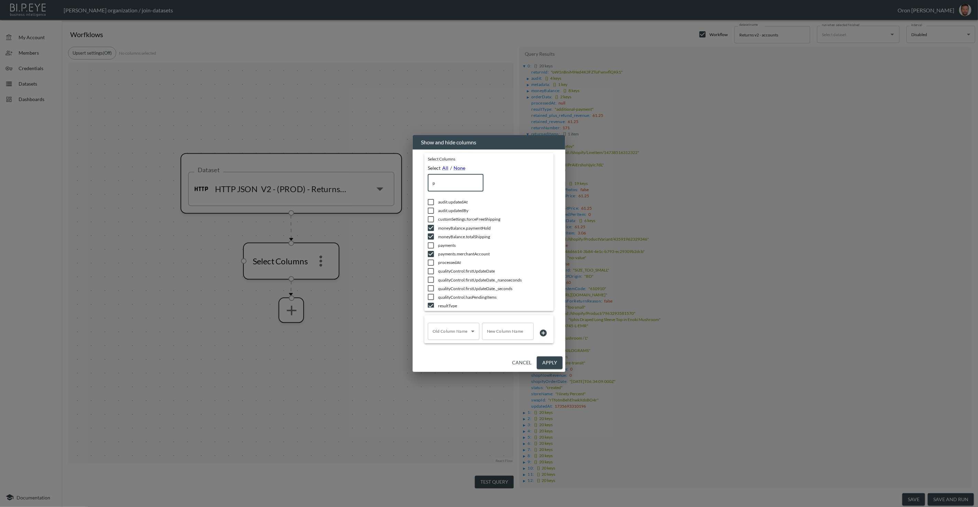
checkbox input "true"
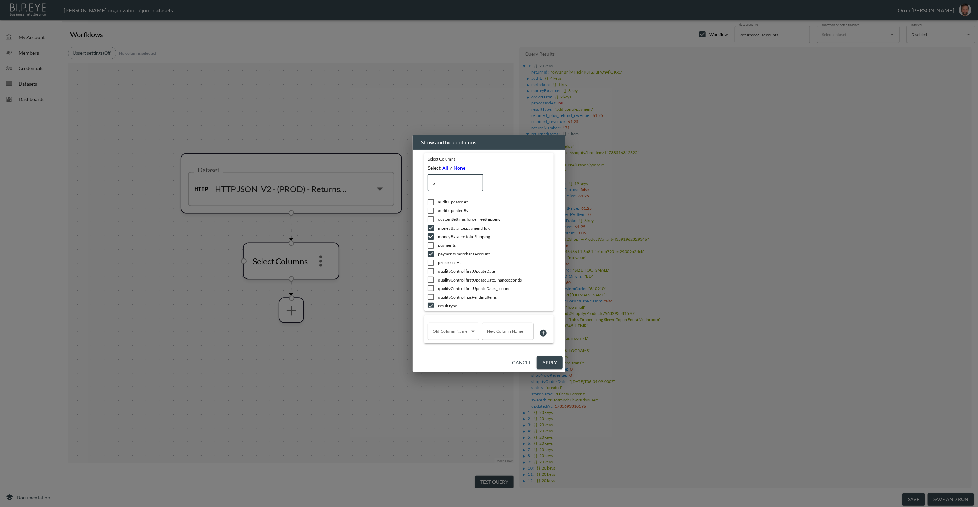
checkbox input "true"
checkbox input "false"
checkbox input "true"
type input "p"
checkbox input "false"
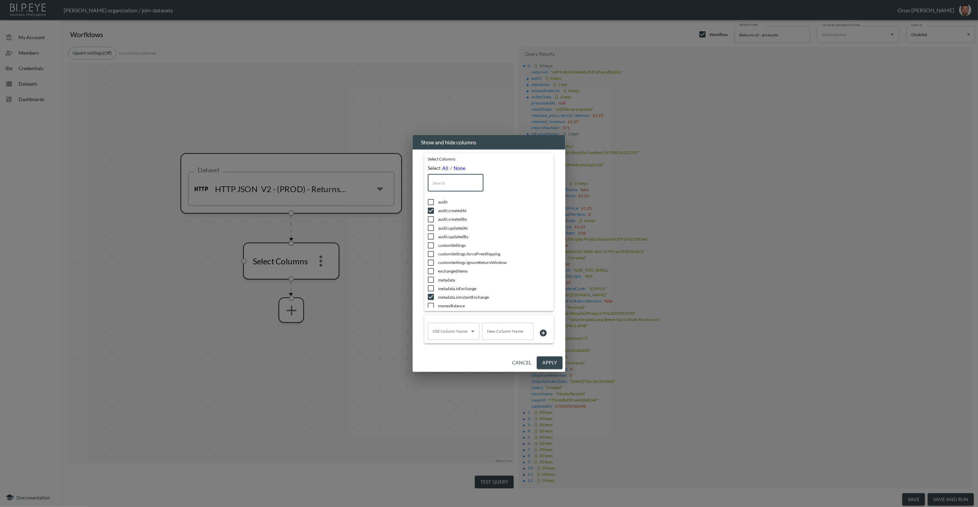
checkbox input "true"
checkbox input "false"
checkbox input "true"
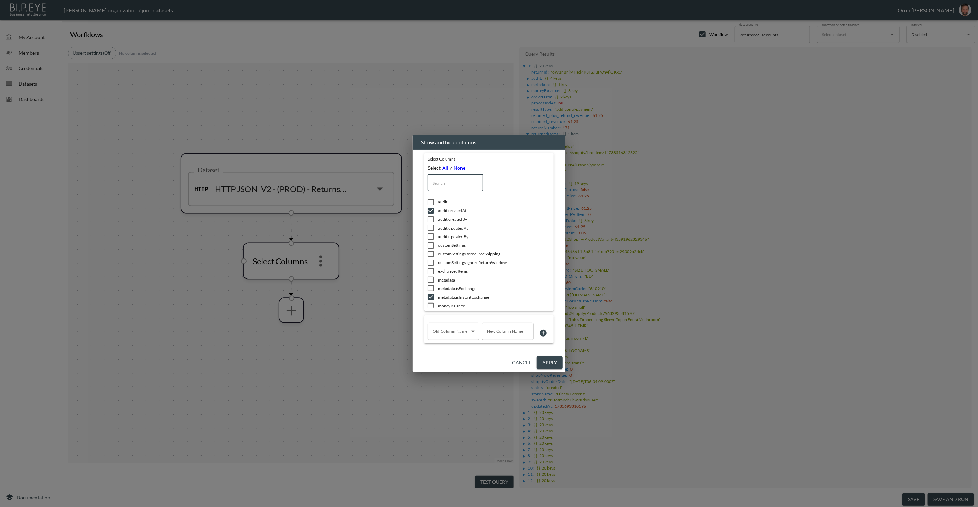
checkbox input "false"
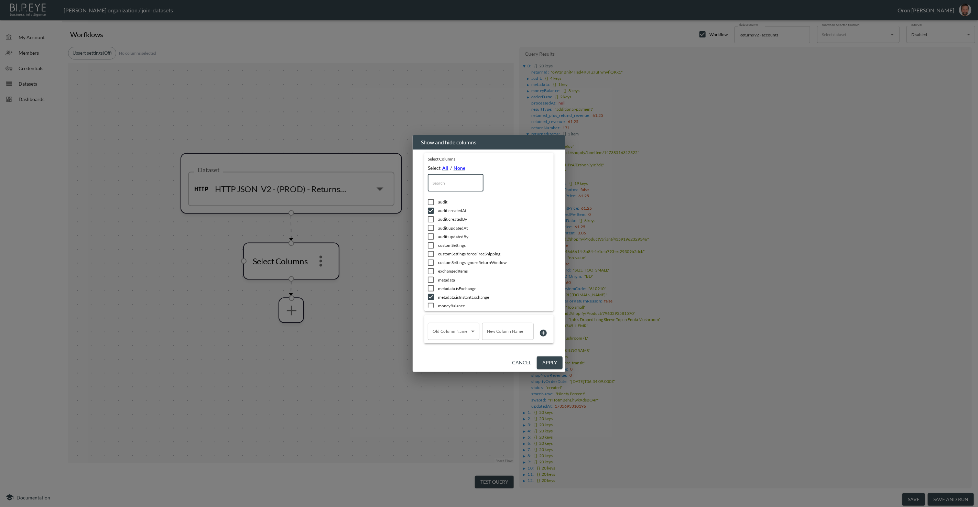
checkbox input "false"
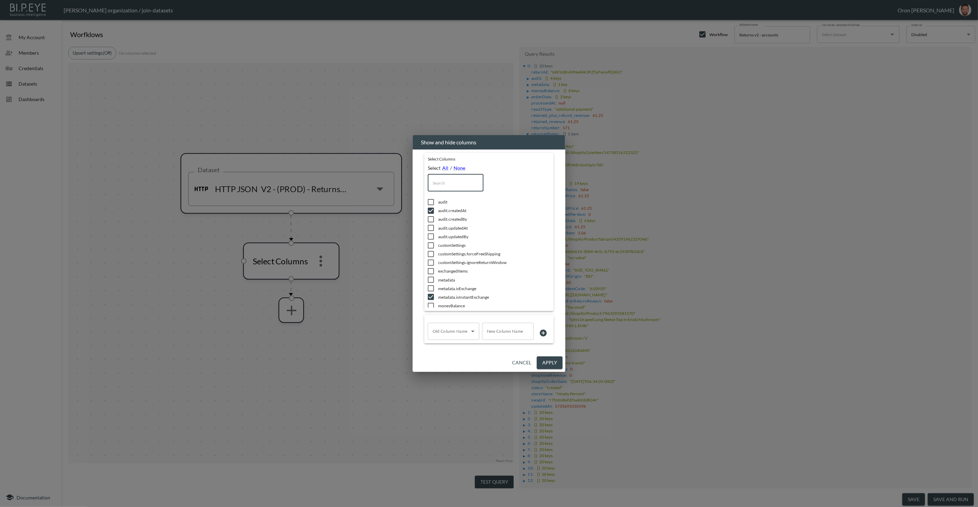
checkbox input "true"
checkbox input "false"
type input "pr"
checkbox input "false"
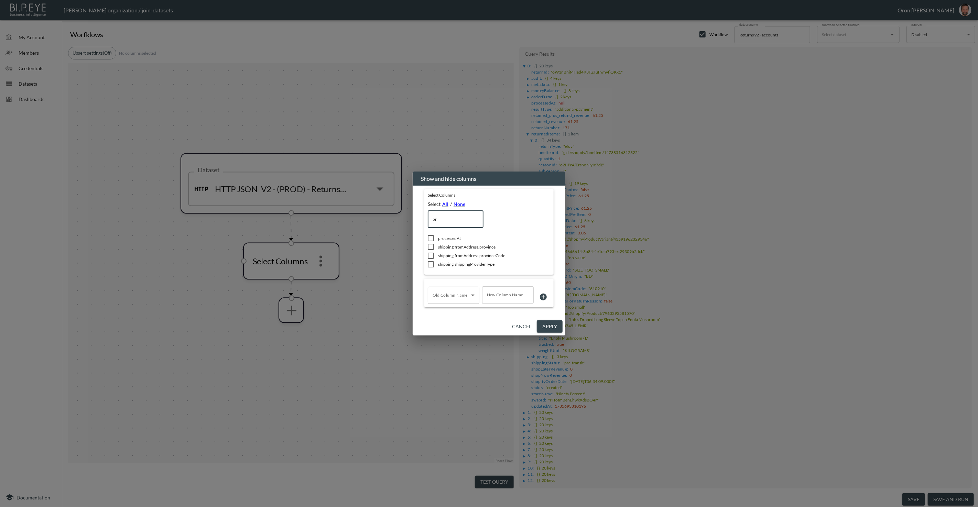
type input "p"
checkbox input "true"
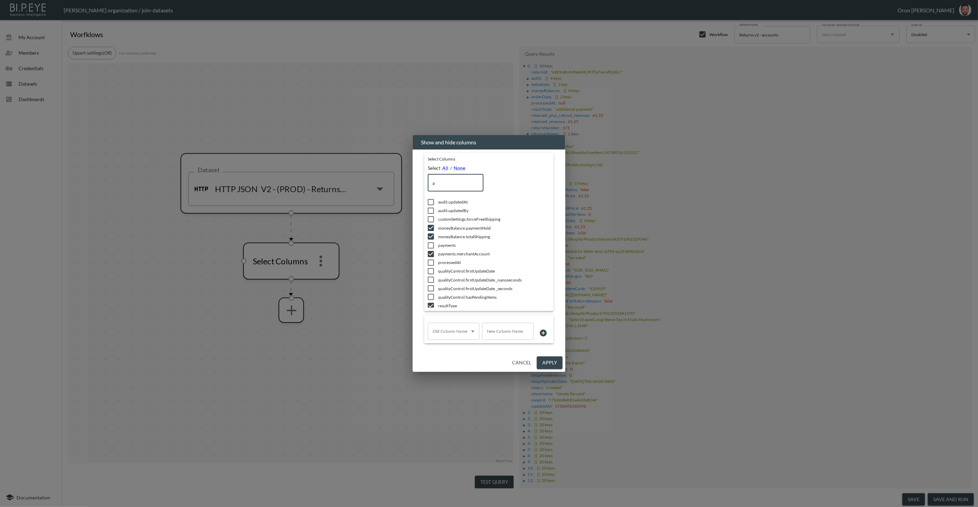
checkbox input "true"
checkbox input "false"
checkbox input "true"
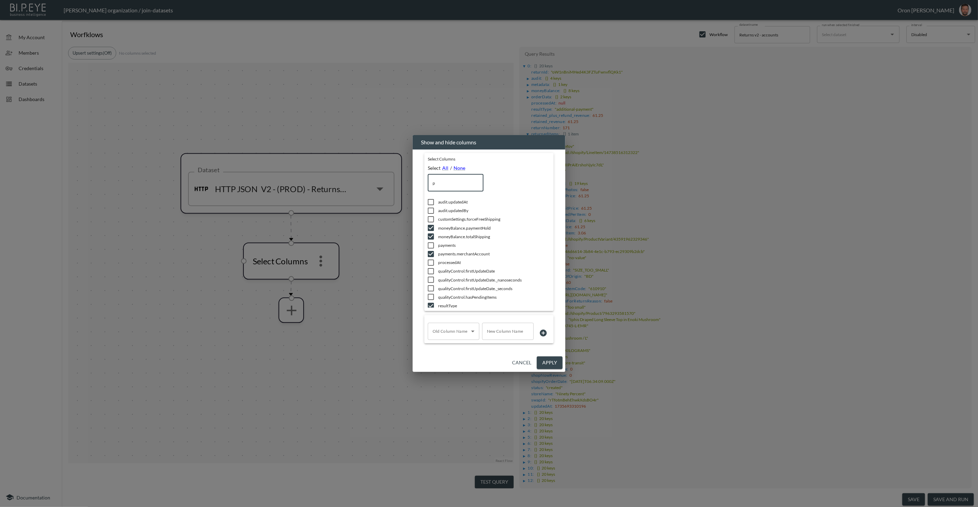
checkbox input "false"
checkbox input "true"
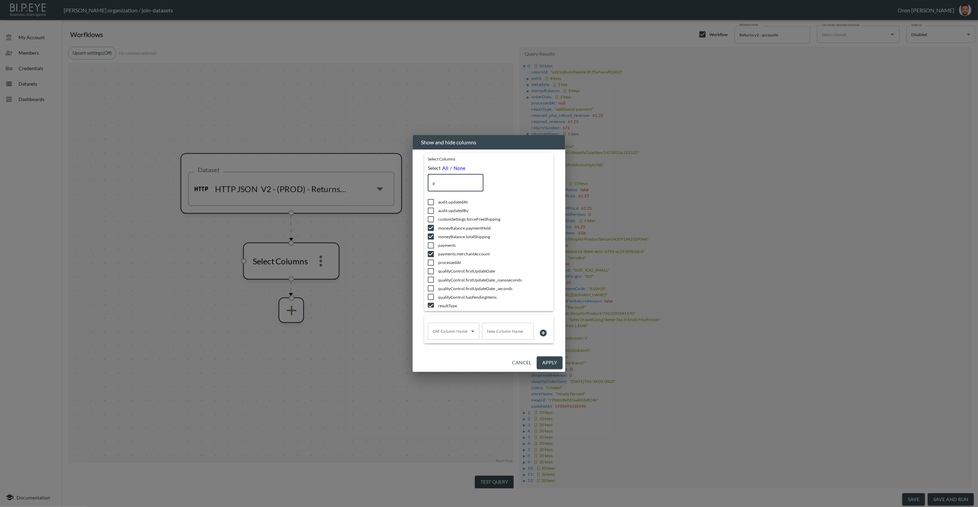
checkbox input "true"
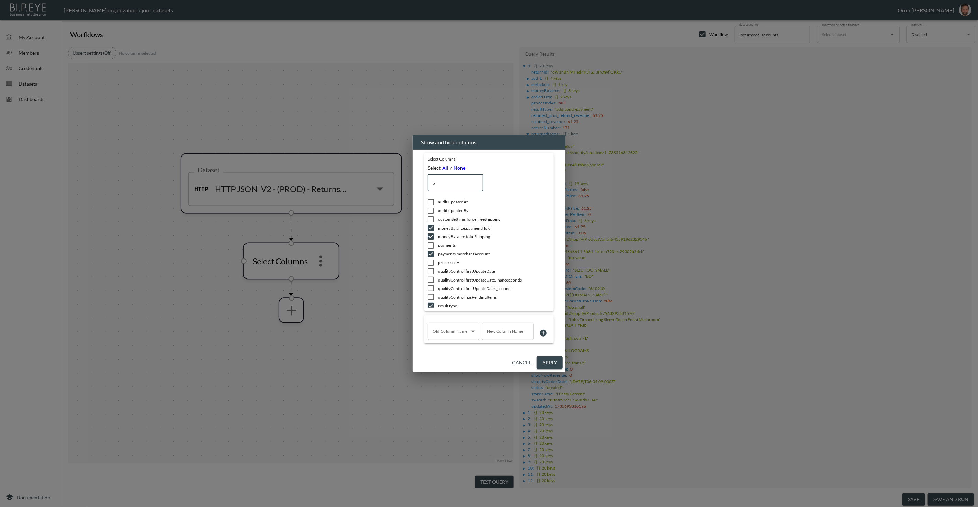
checkbox input "true"
checkbox input "false"
checkbox input "true"
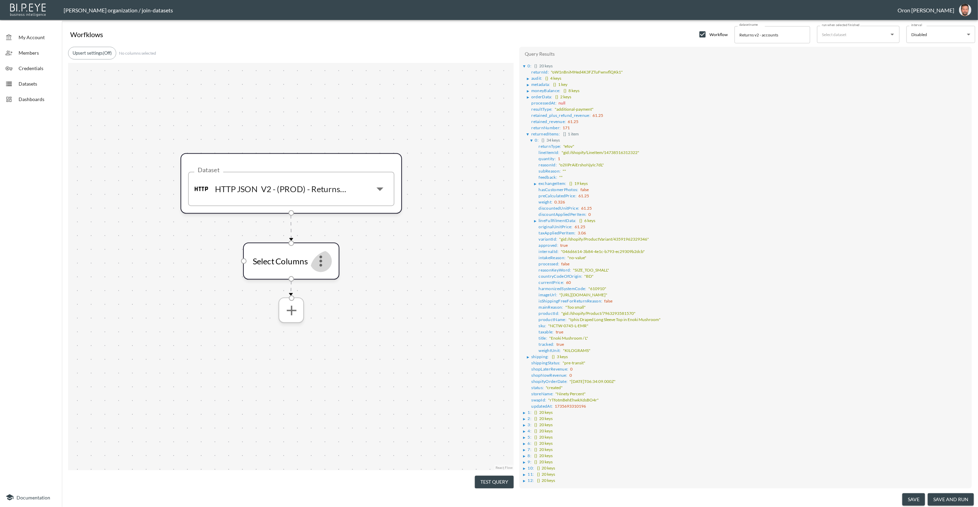
click at [292, 315] on icon "more" at bounding box center [291, 310] width 17 height 17
click at [290, 407] on p "Flatten Array" at bounding box center [277, 408] width 32 height 8
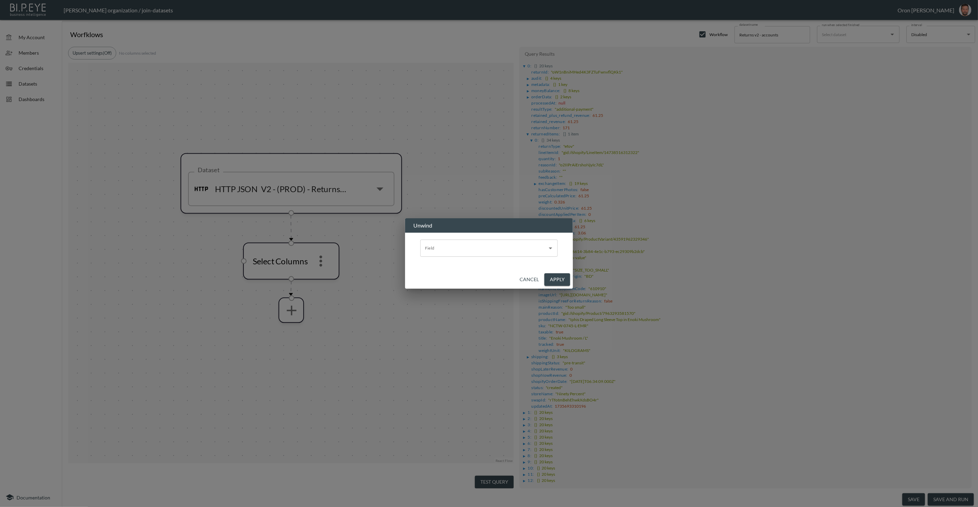
click at [470, 250] on input "Field" at bounding box center [483, 248] width 121 height 11
click at [464, 264] on li "returnedItems" at bounding box center [489, 265] width 138 height 10
type input "returnedItems"
drag, startPoint x: 562, startPoint y: 280, endPoint x: 327, endPoint y: 319, distance: 238.2
click at [562, 280] on button "Apply" at bounding box center [557, 279] width 26 height 13
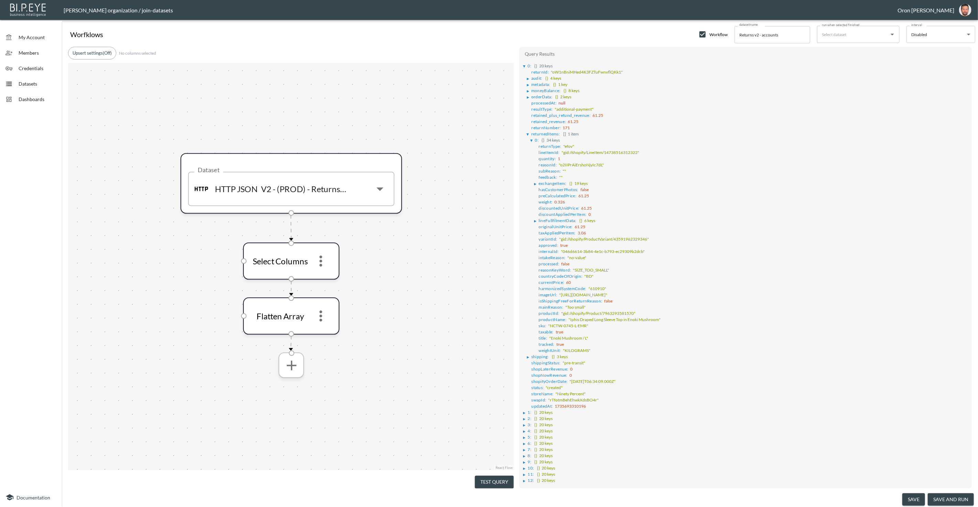
click at [292, 363] on icon "more" at bounding box center [291, 365] width 17 height 17
click at [303, 413] on li "Select Columns" at bounding box center [291, 415] width 71 height 12
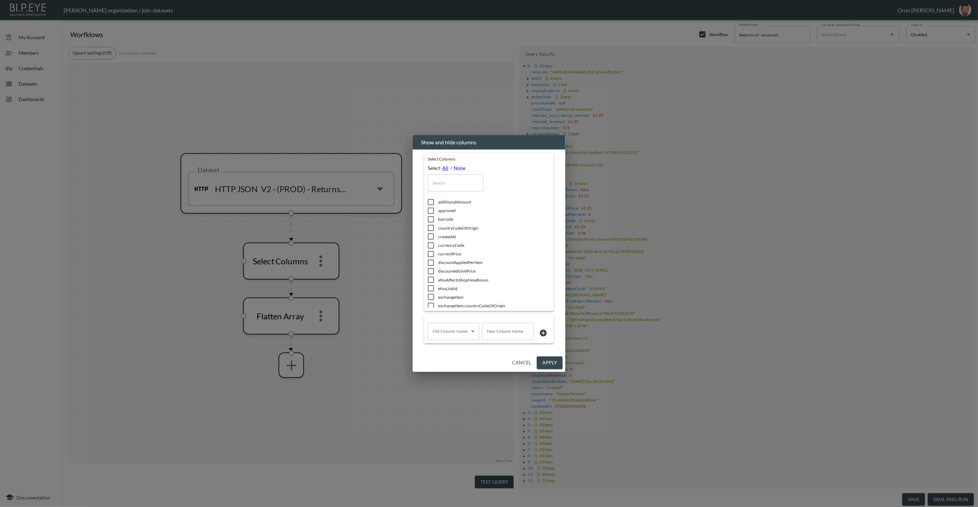
click at [443, 165] on link "All" at bounding box center [445, 168] width 6 height 6
checkbox input "true"
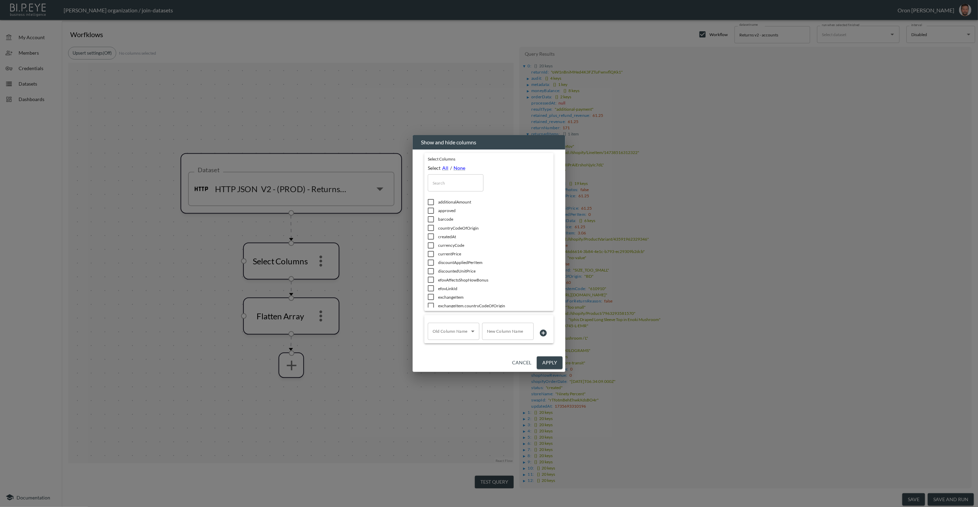
checkbox input "true"
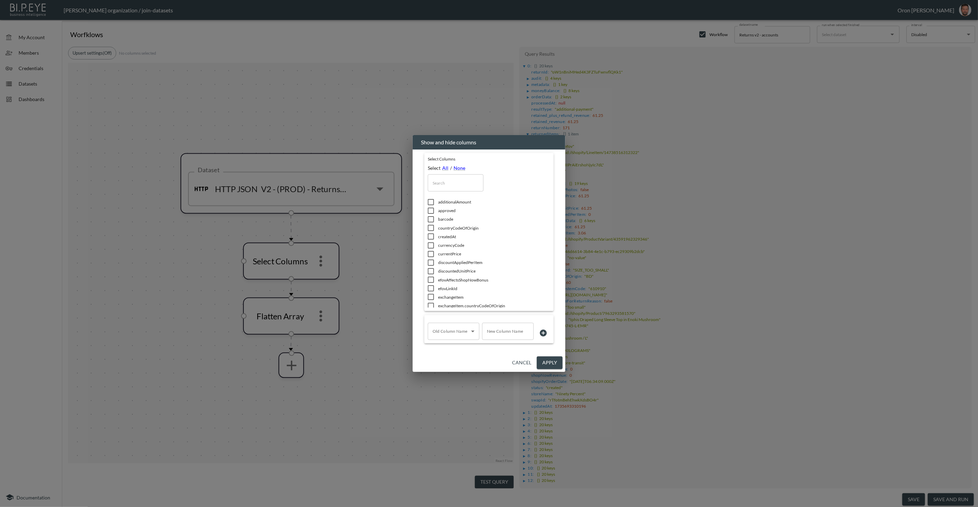
checkbox input "true"
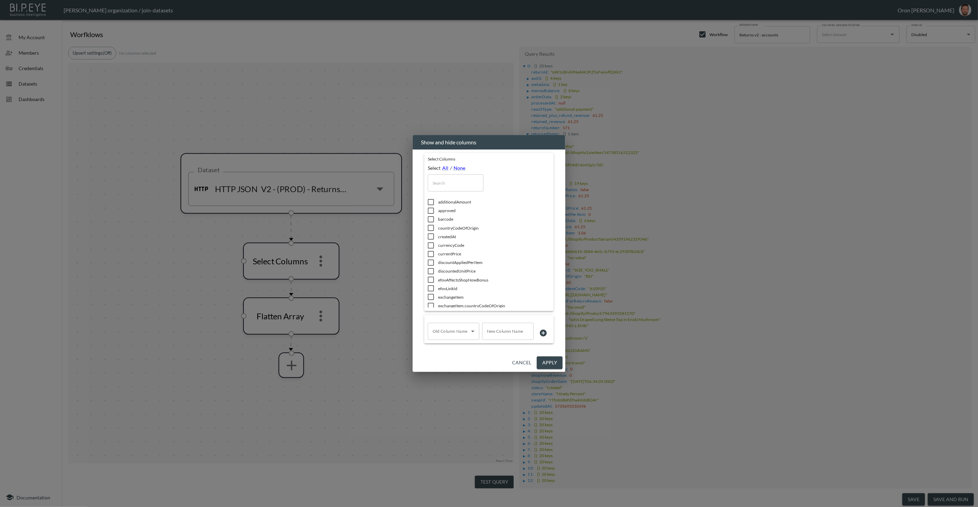
checkbox input "true"
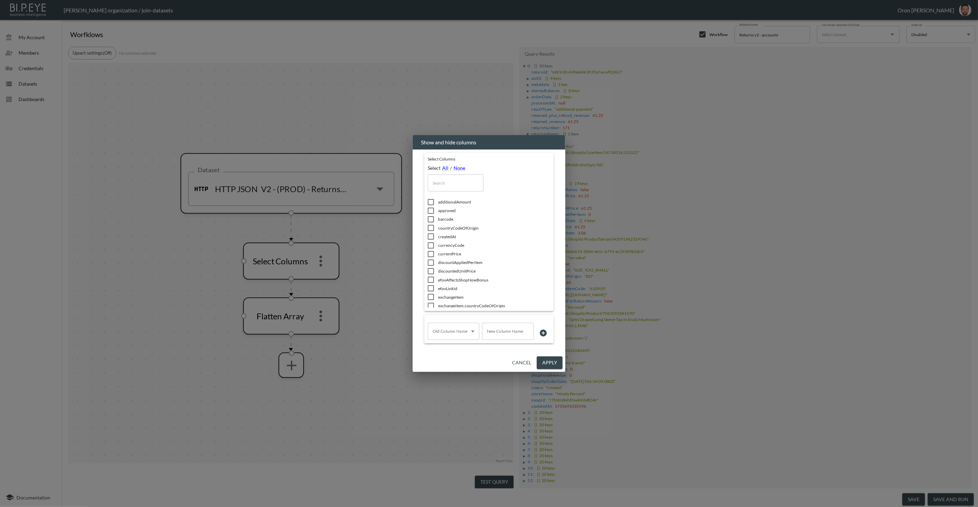
checkbox input "true"
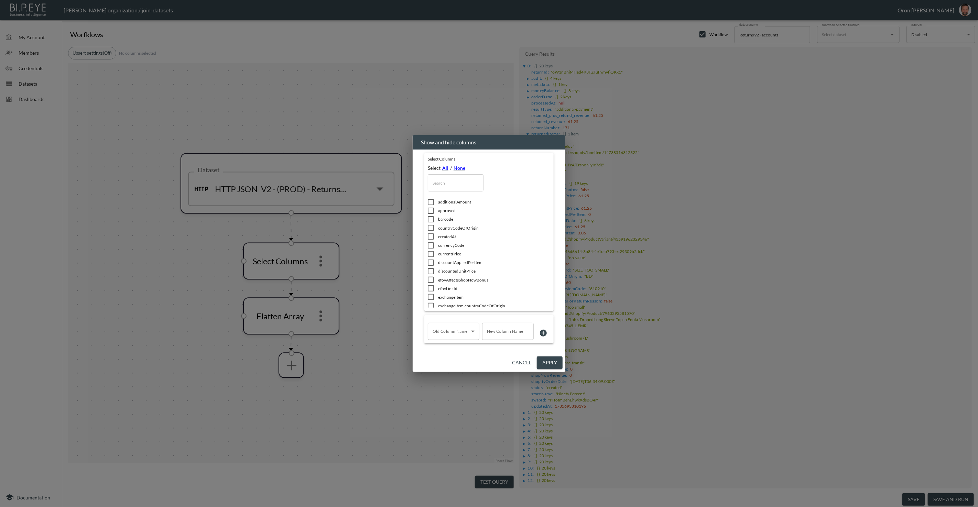
checkbox input "true"
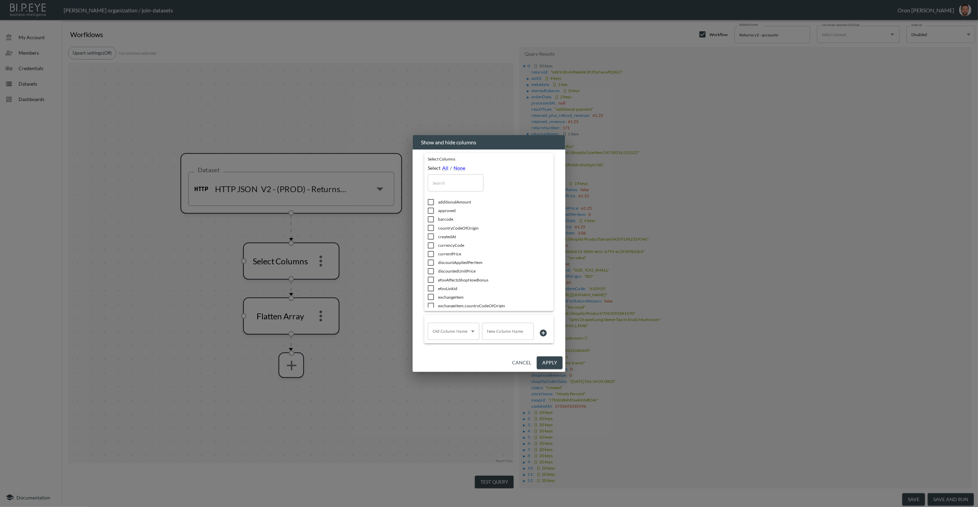
checkbox input "true"
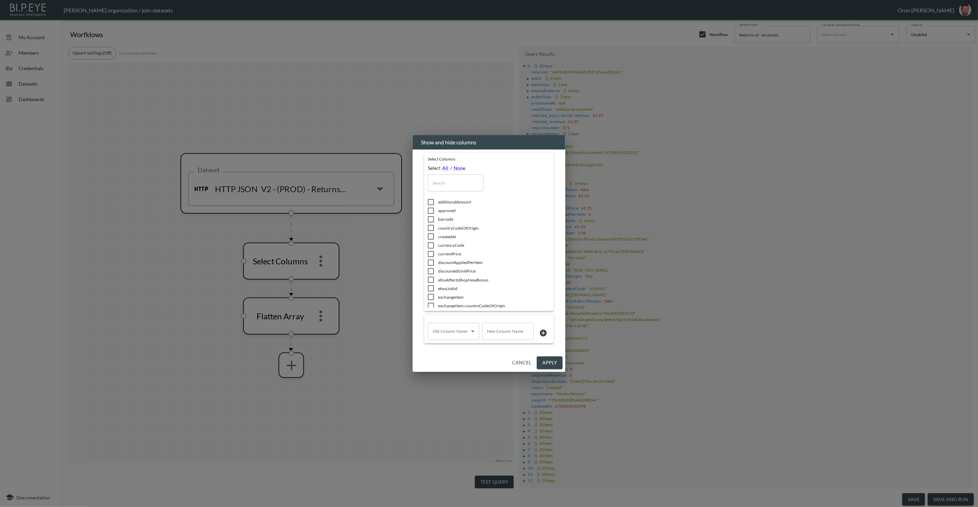
checkbox input "true"
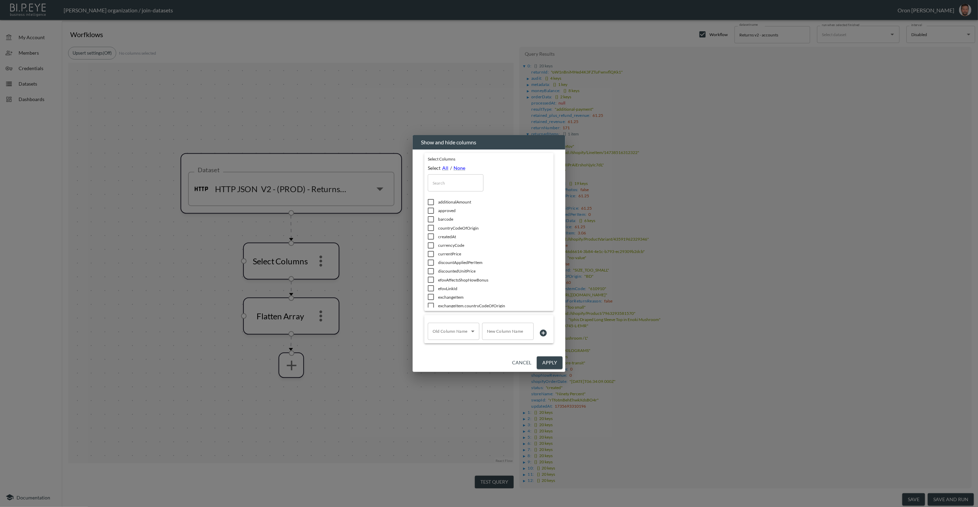
checkbox input "true"
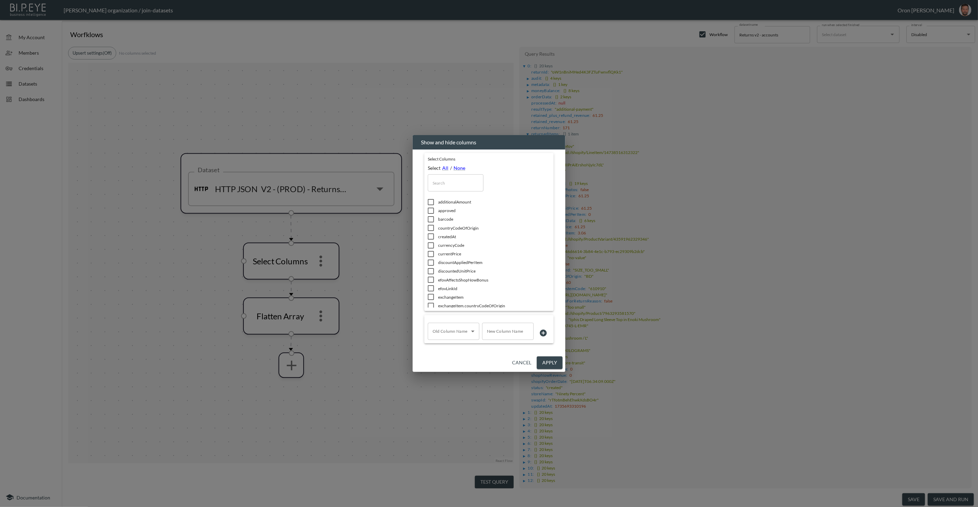
checkbox input "true"
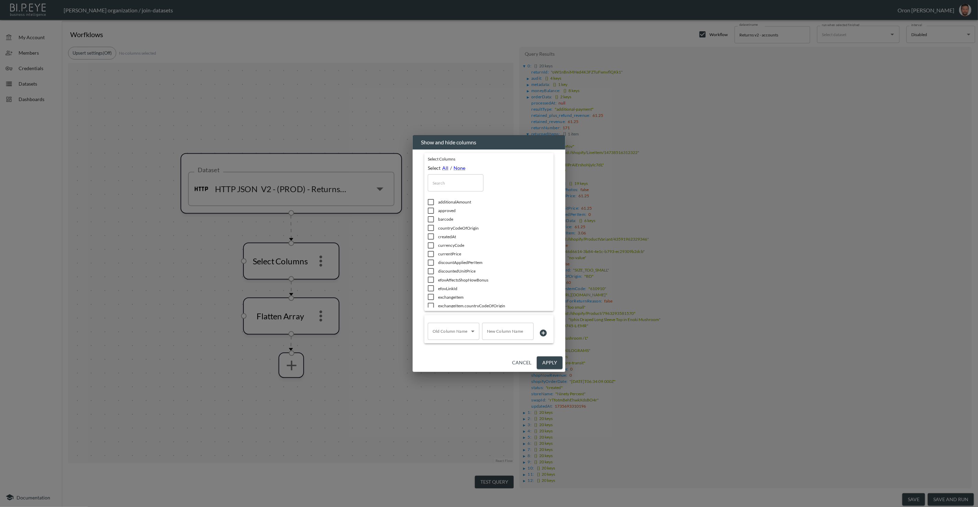
checkbox input "true"
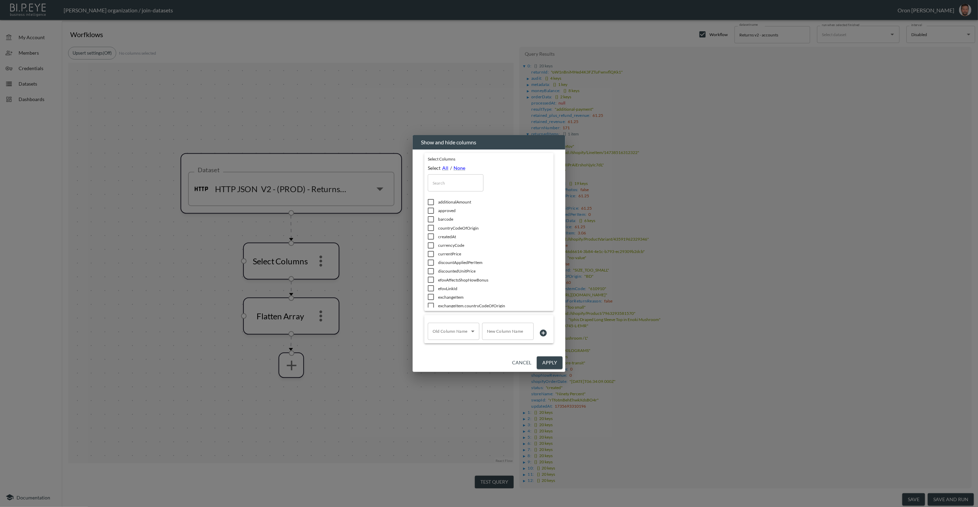
checkbox input "true"
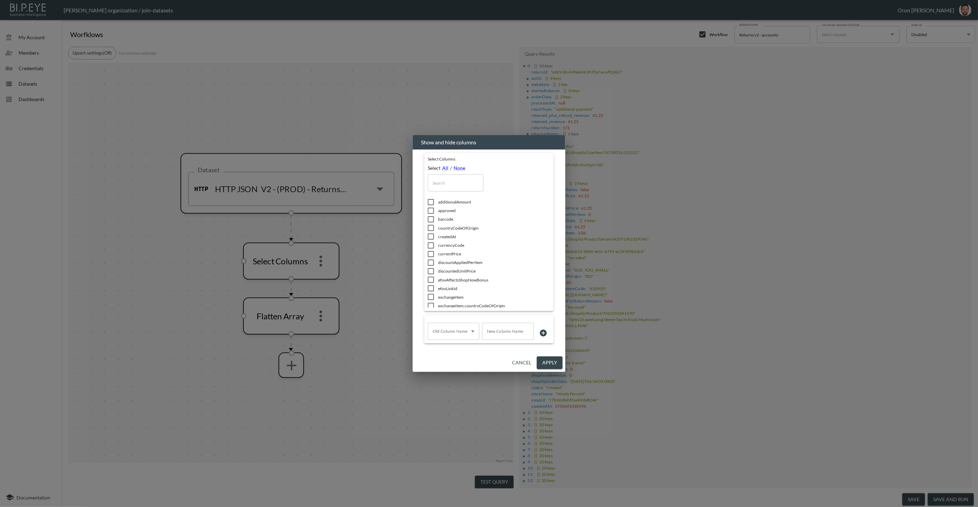
checkbox input "true"
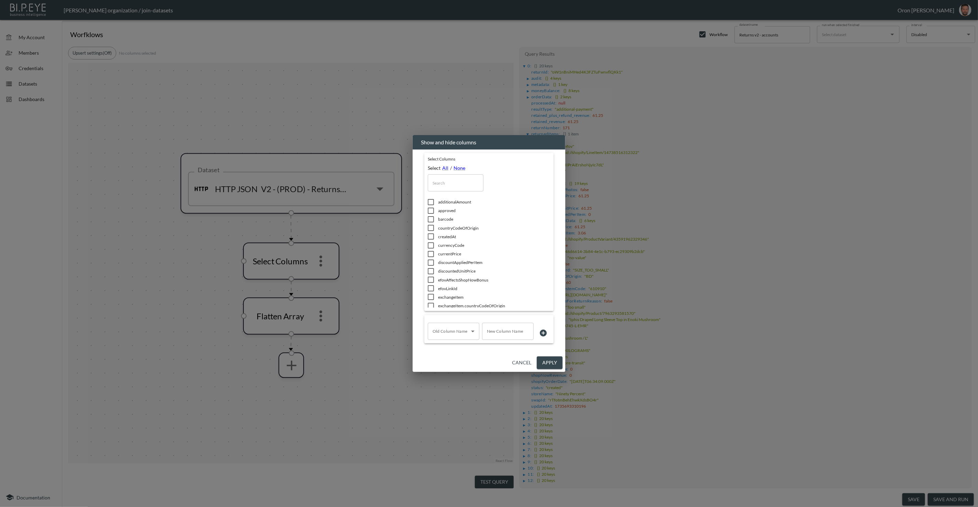
checkbox input "true"
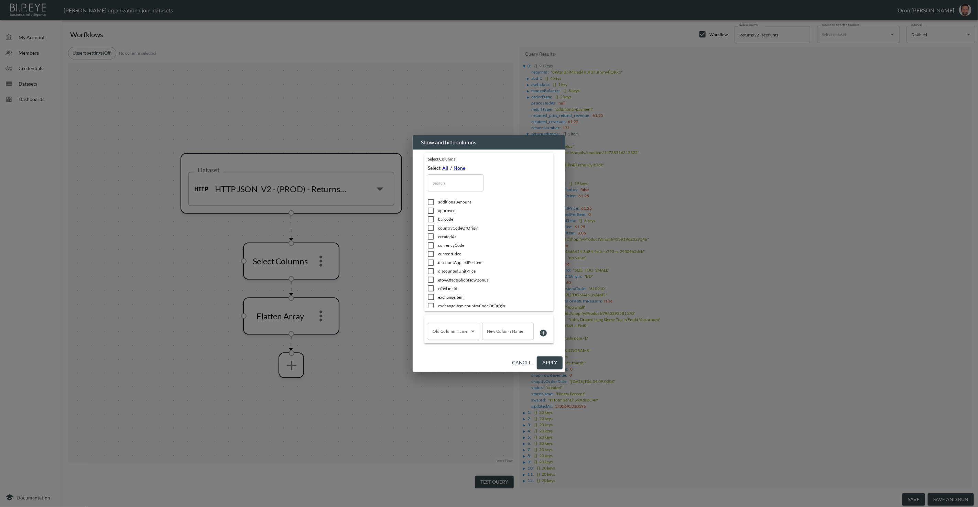
checkbox input "true"
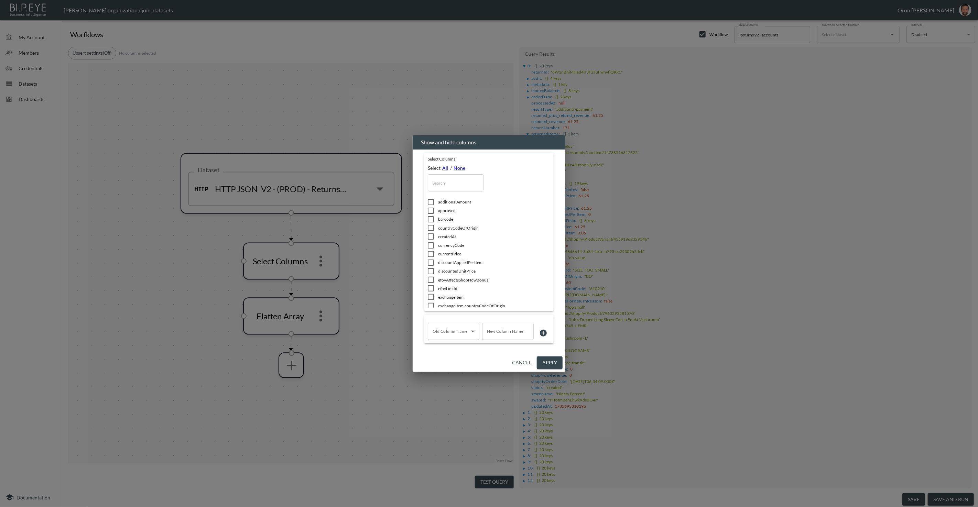
checkbox input "true"
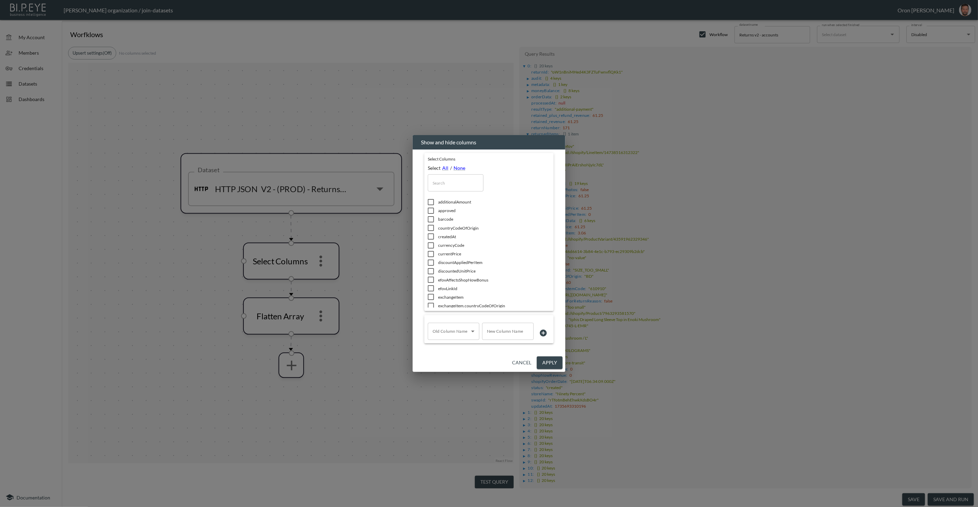
checkbox input "true"
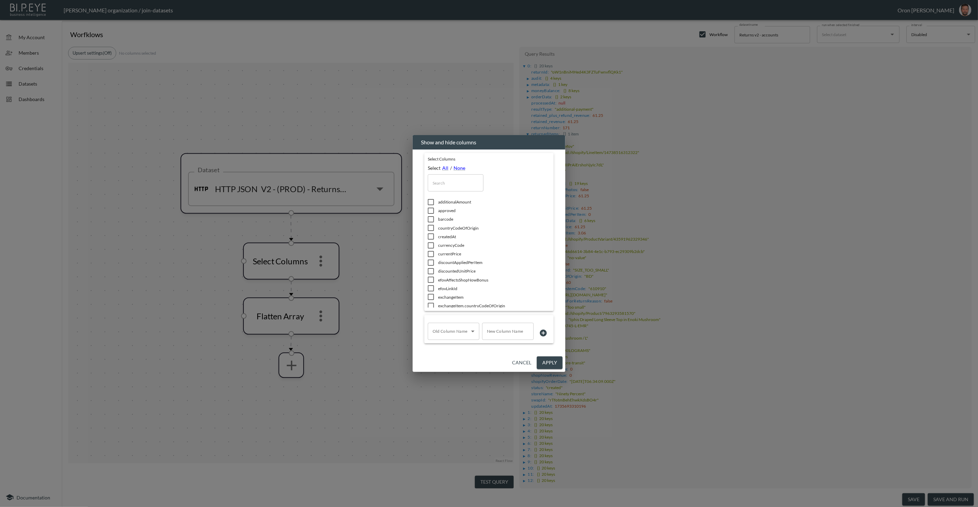
checkbox input "true"
drag, startPoint x: 557, startPoint y: 363, endPoint x: 457, endPoint y: 469, distance: 146.0
click at [557, 362] on button "Apply" at bounding box center [550, 363] width 26 height 13
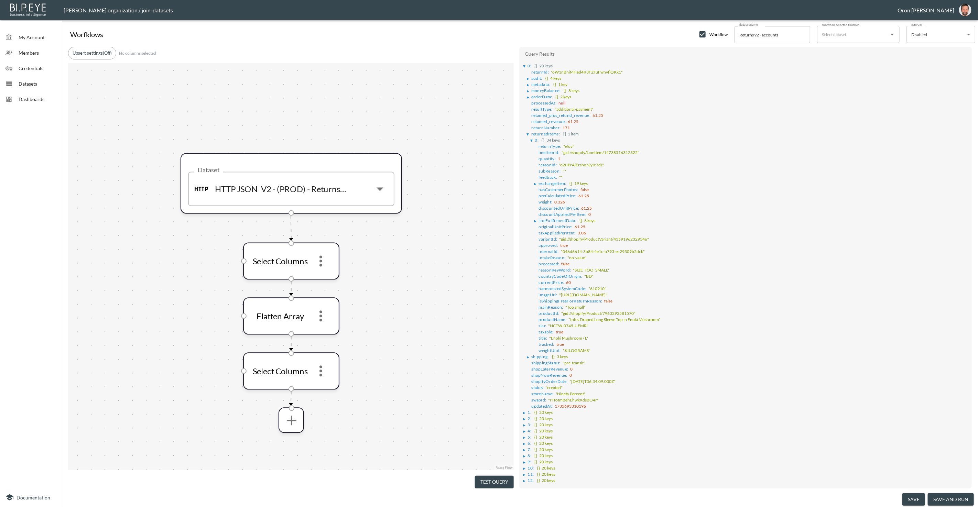
drag, startPoint x: 484, startPoint y: 477, endPoint x: 470, endPoint y: 447, distance: 32.9
click at [484, 476] on button "Test Query" at bounding box center [494, 482] width 39 height 13
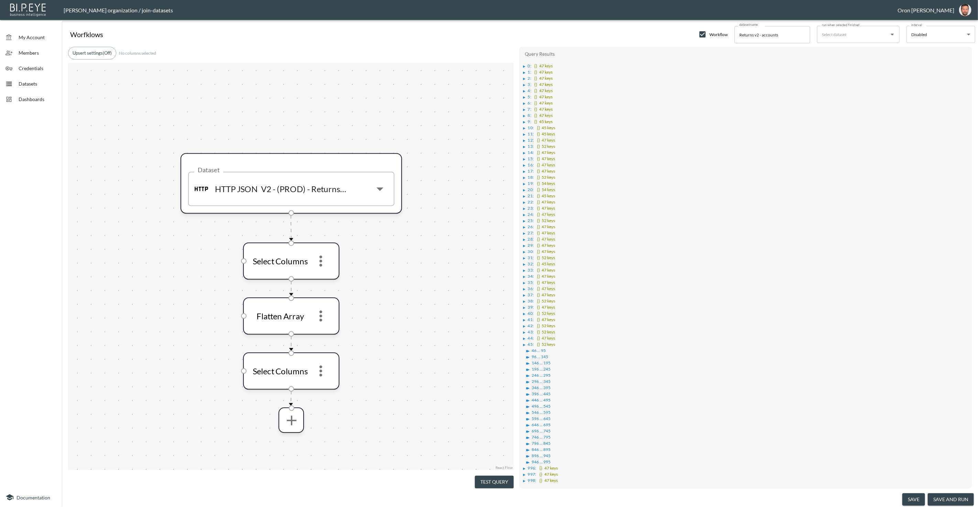
click at [526, 65] on div "▶" at bounding box center [524, 66] width 2 height 3
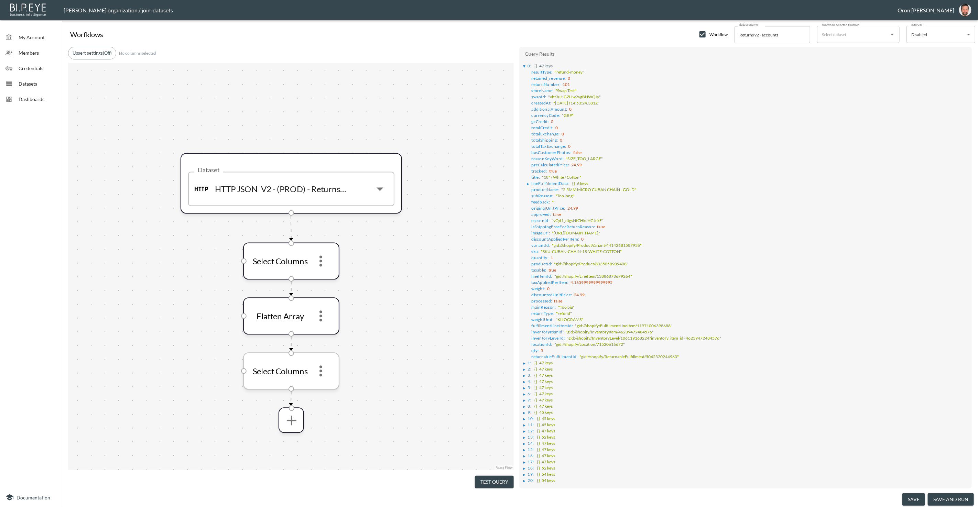
click at [321, 369] on icon "more" at bounding box center [321, 371] width 17 height 17
click at [324, 385] on li "Edit" at bounding box center [321, 389] width 30 height 12
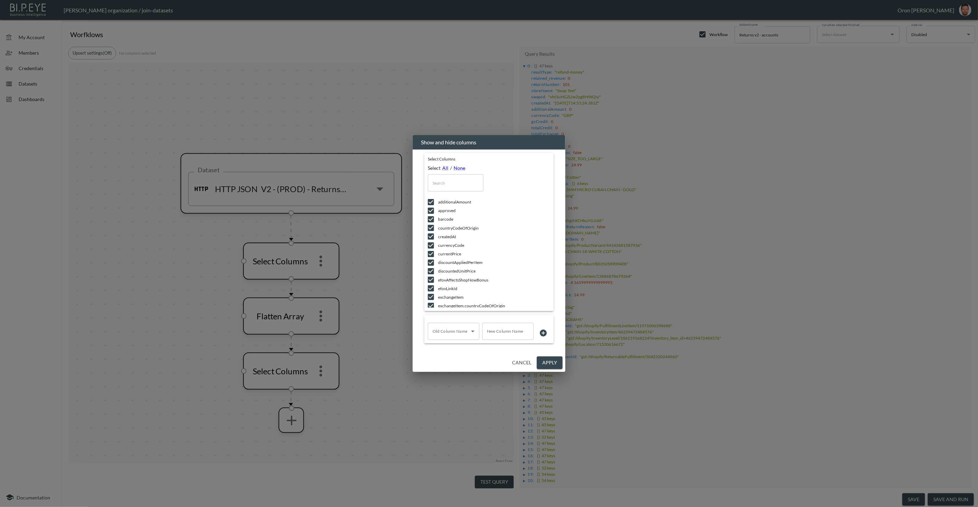
click at [454, 178] on input "text" at bounding box center [456, 182] width 56 height 17
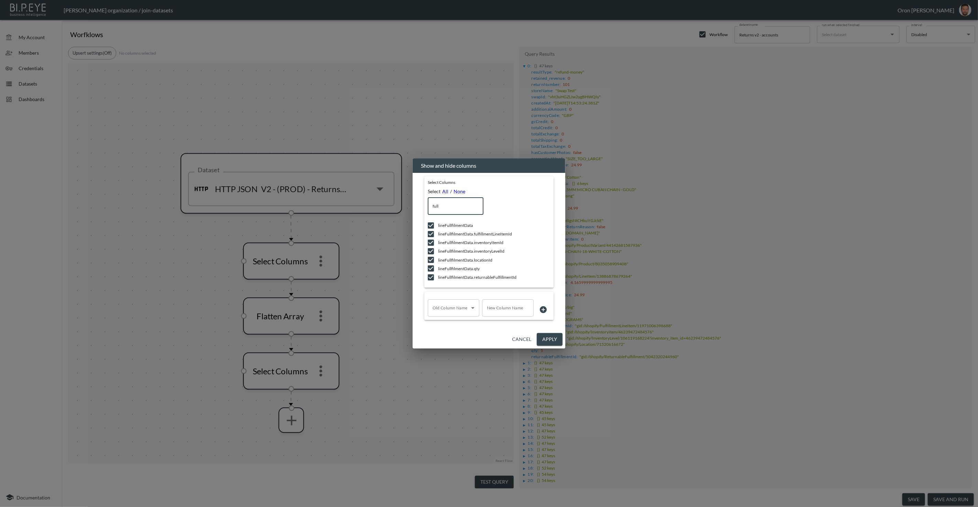
click at [428, 278] on input "checkbox" at bounding box center [431, 277] width 14 height 7
drag, startPoint x: 430, startPoint y: 265, endPoint x: 430, endPoint y: 257, distance: 8.6
click at [430, 264] on li "lineFullfilmentData.qty" at bounding box center [479, 268] width 103 height 9
drag, startPoint x: 430, startPoint y: 256, endPoint x: 430, endPoint y: 246, distance: 10.3
click at [430, 255] on ul "lineFullfilmentData lineFullfilmentData.fulfillmentLineItemId lineFullfilmentDa…" at bounding box center [479, 251] width 103 height 66
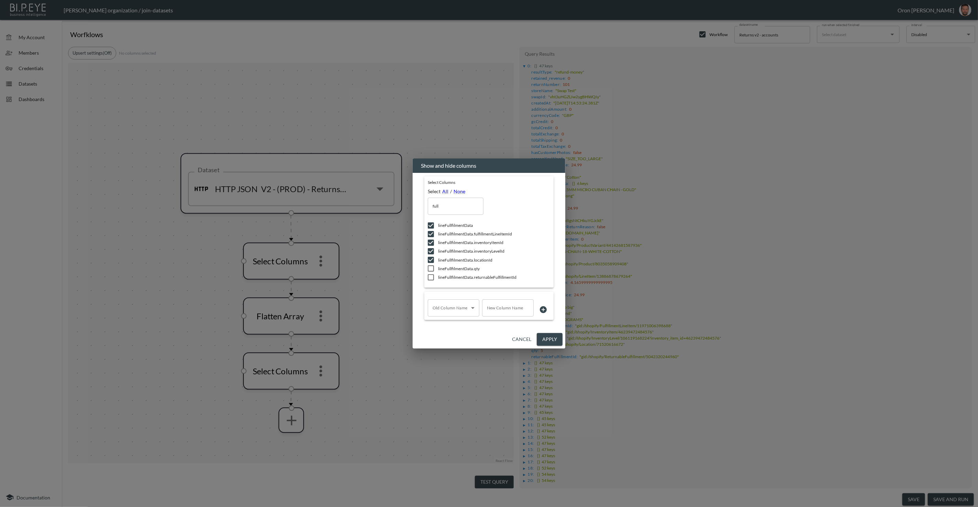
click at [430, 245] on input "checkbox" at bounding box center [431, 242] width 14 height 7
drag, startPoint x: 430, startPoint y: 231, endPoint x: 430, endPoint y: 226, distance: 5.2
click at [430, 231] on input "checkbox" at bounding box center [431, 234] width 14 height 7
click at [430, 222] on input "checkbox" at bounding box center [431, 225] width 14 height 7
click at [430, 253] on input "checkbox" at bounding box center [431, 251] width 14 height 7
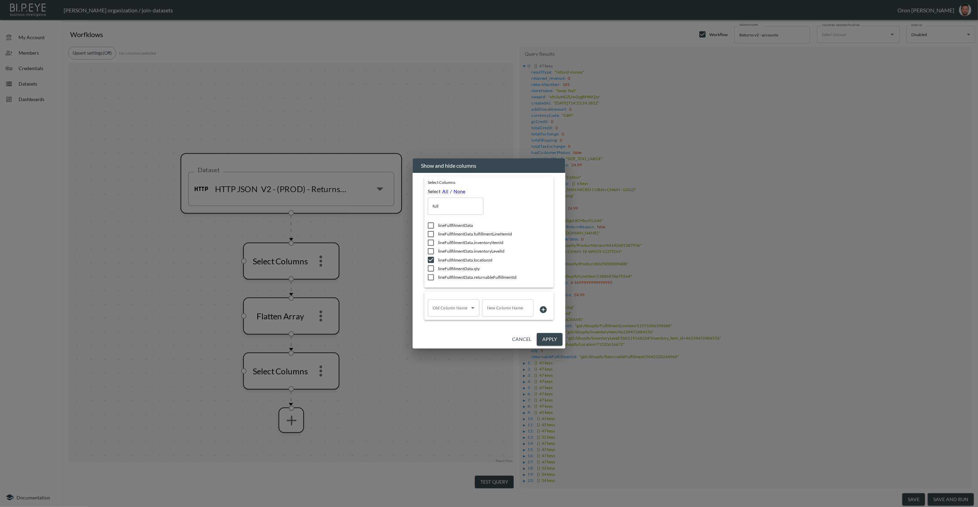
click at [430, 261] on input "checkbox" at bounding box center [431, 260] width 14 height 7
drag, startPoint x: 556, startPoint y: 339, endPoint x: 514, endPoint y: 399, distance: 73.8
click at [556, 339] on button "Apply" at bounding box center [550, 339] width 26 height 13
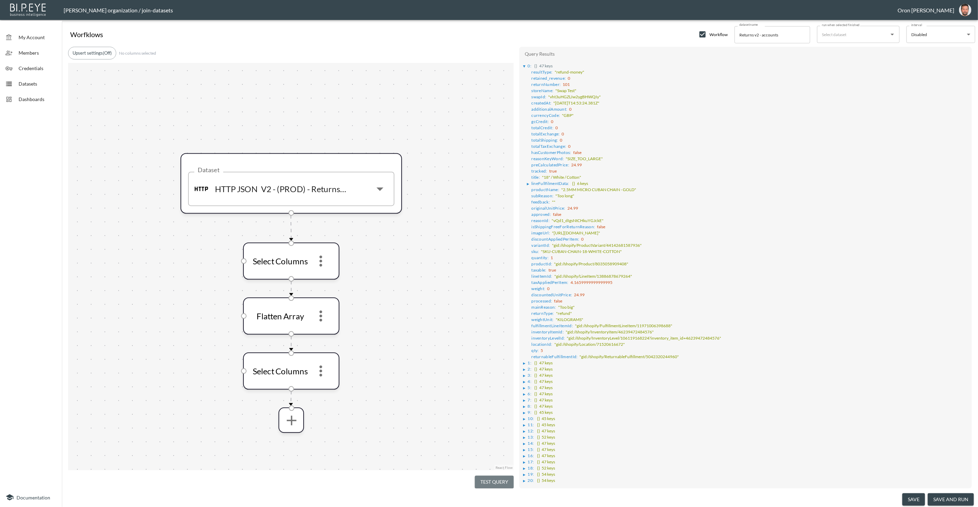
drag, startPoint x: 495, startPoint y: 483, endPoint x: 490, endPoint y: 432, distance: 51.5
click at [495, 482] on button "Test Query" at bounding box center [494, 482] width 39 height 13
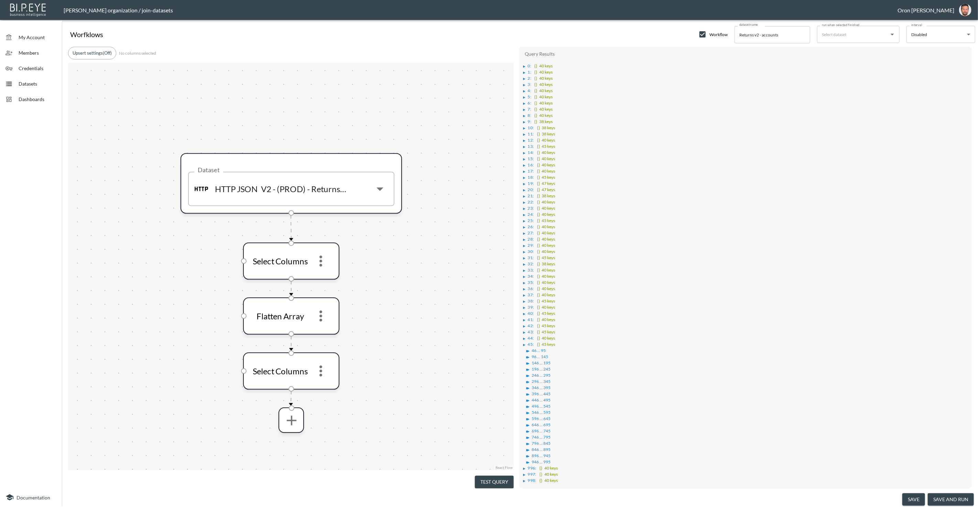
click at [524, 65] on div "▶" at bounding box center [524, 66] width 2 height 3
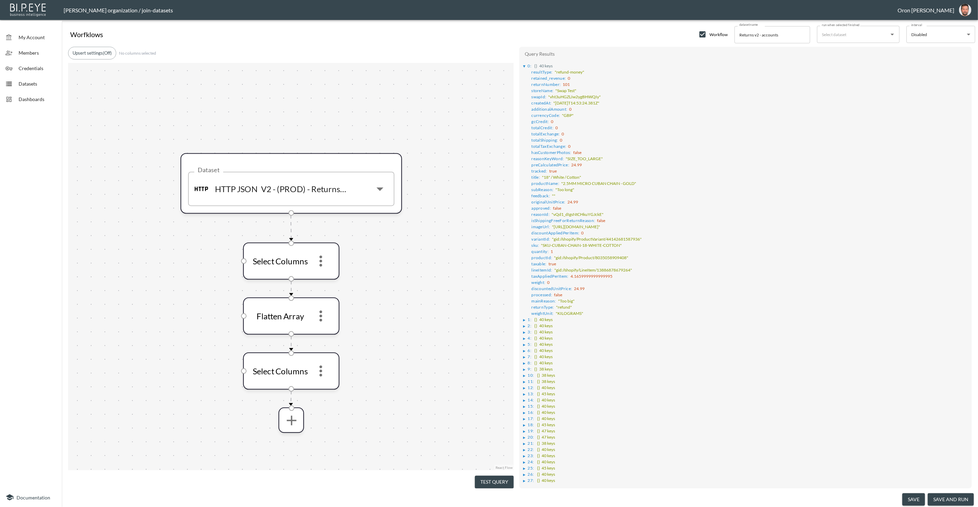
click at [525, 318] on div "▶" at bounding box center [524, 319] width 2 height 3
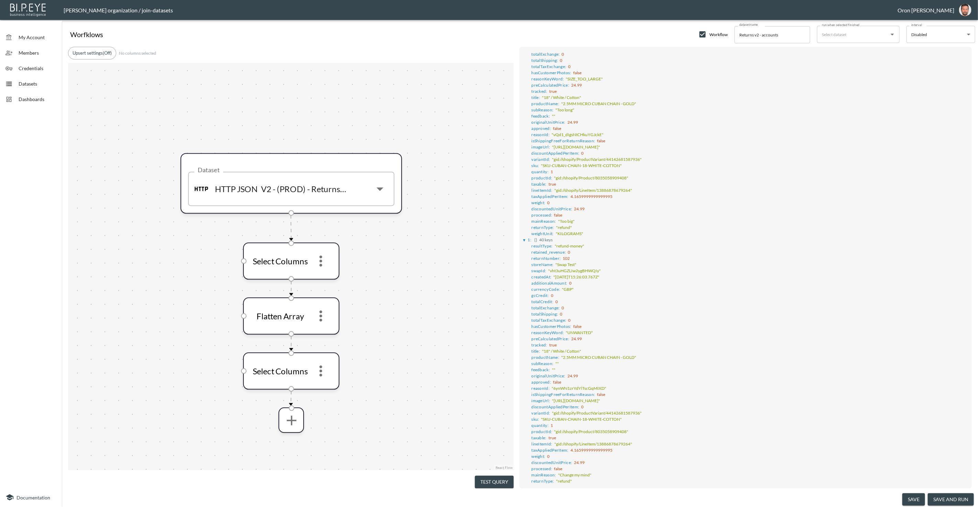
scroll to position [128, 0]
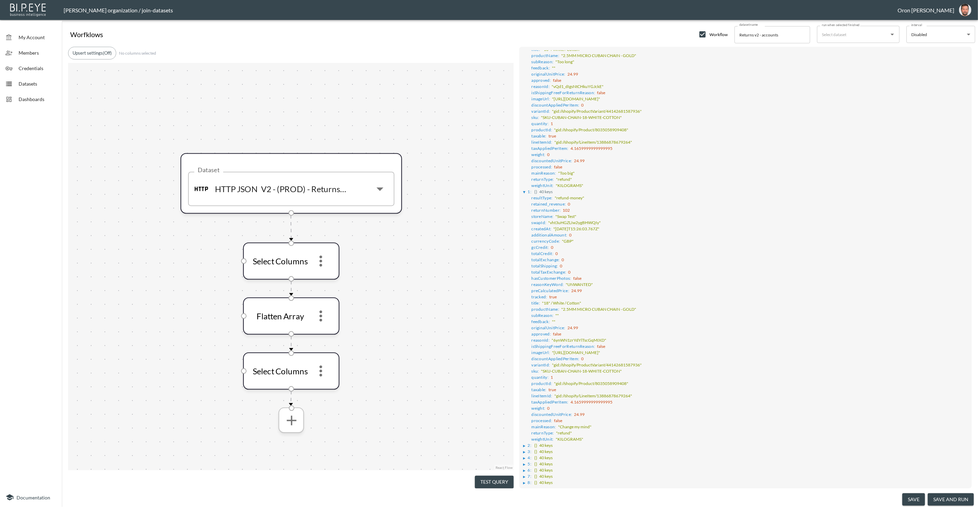
click at [289, 426] on icon "more" at bounding box center [291, 420] width 17 height 17
click at [296, 472] on li "Flatten Array" at bounding box center [291, 478] width 71 height 12
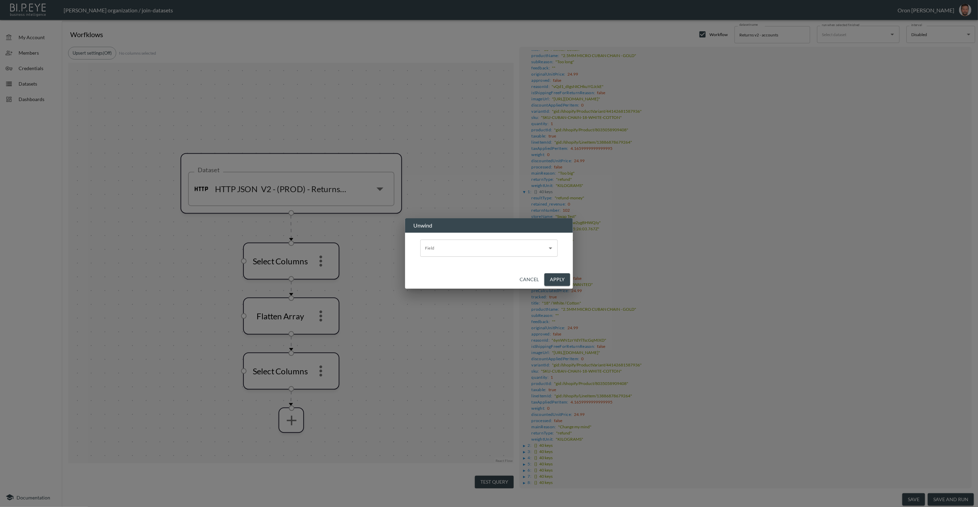
click at [430, 245] on div "Field Field" at bounding box center [489, 248] width 138 height 17
click at [524, 278] on button "Cancel" at bounding box center [529, 279] width 25 height 13
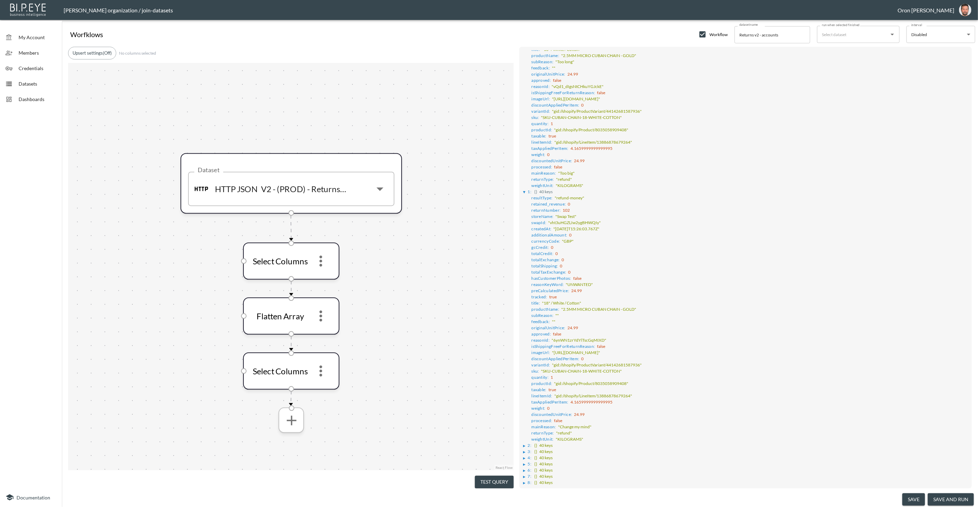
click at [296, 418] on icon "more" at bounding box center [291, 420] width 17 height 17
click at [290, 426] on icon "more" at bounding box center [292, 420] width 17 height 17
click at [425, 388] on div at bounding box center [489, 253] width 978 height 507
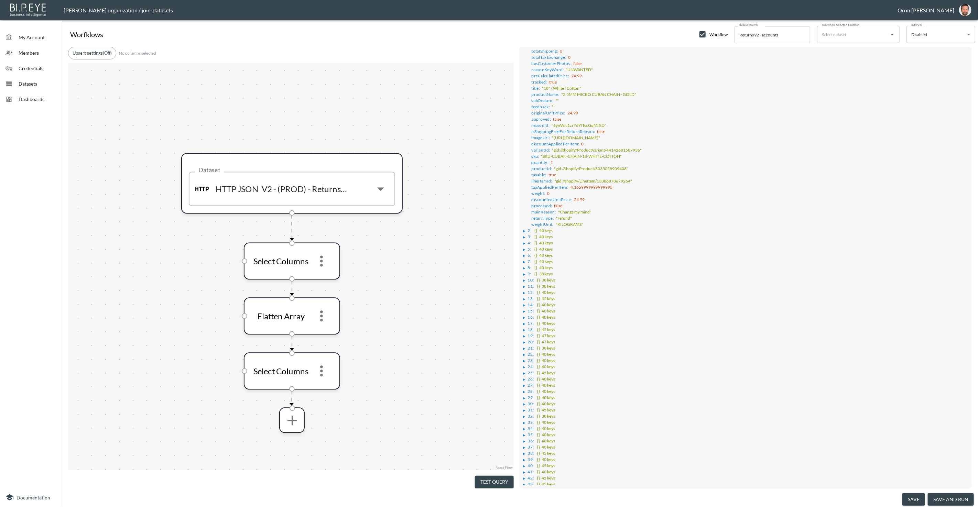
scroll to position [392, 0]
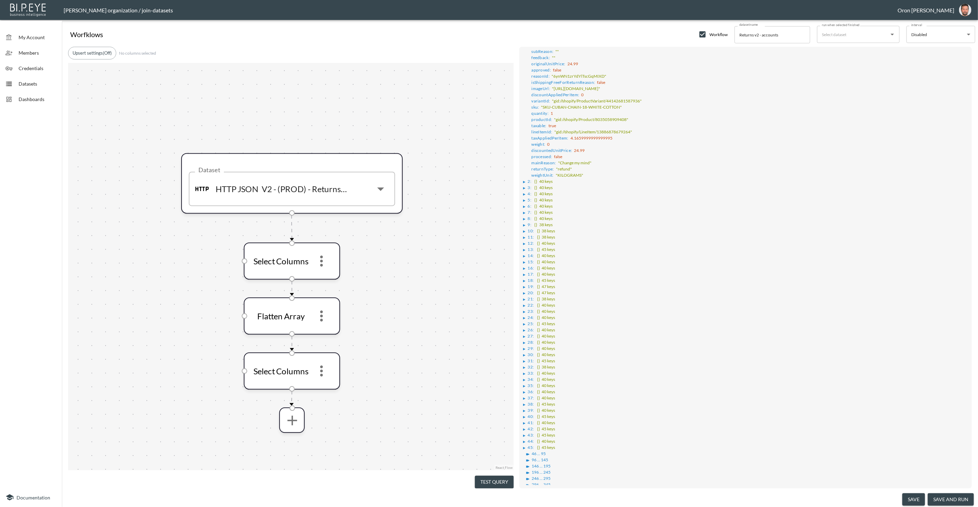
click at [525, 180] on div "▶" at bounding box center [524, 181] width 2 height 3
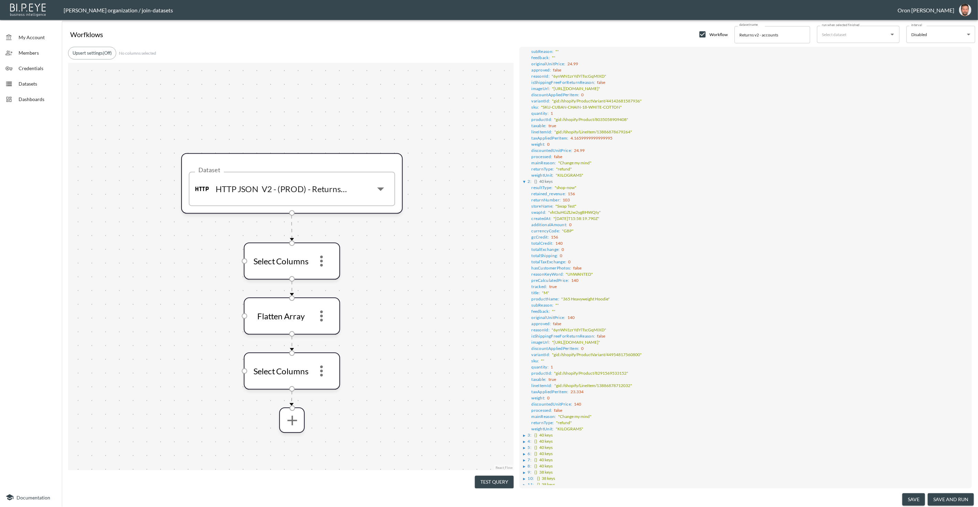
scroll to position [716, 0]
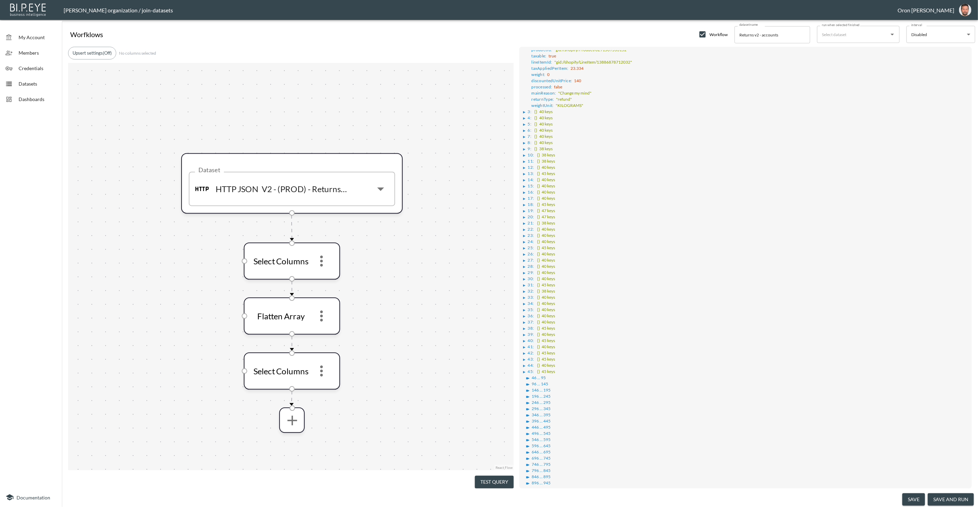
click at [524, 110] on div "▶" at bounding box center [524, 111] width 2 height 3
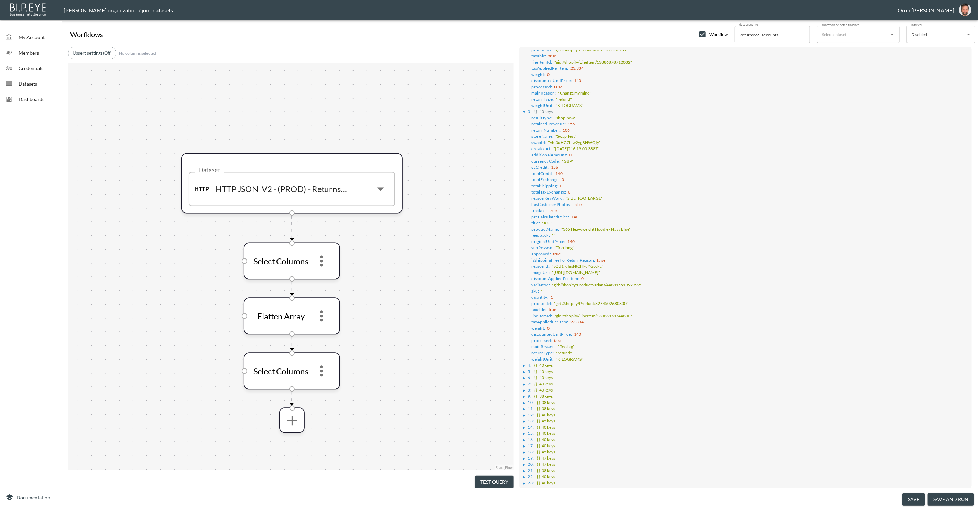
click at [523, 333] on div "▶ 0 : {} 40 keys resultType : "refund-money" retained_revenue : 0 returnNumber …" at bounding box center [746, 56] width 446 height 1422
click at [525, 364] on div "▶" at bounding box center [524, 365] width 2 height 3
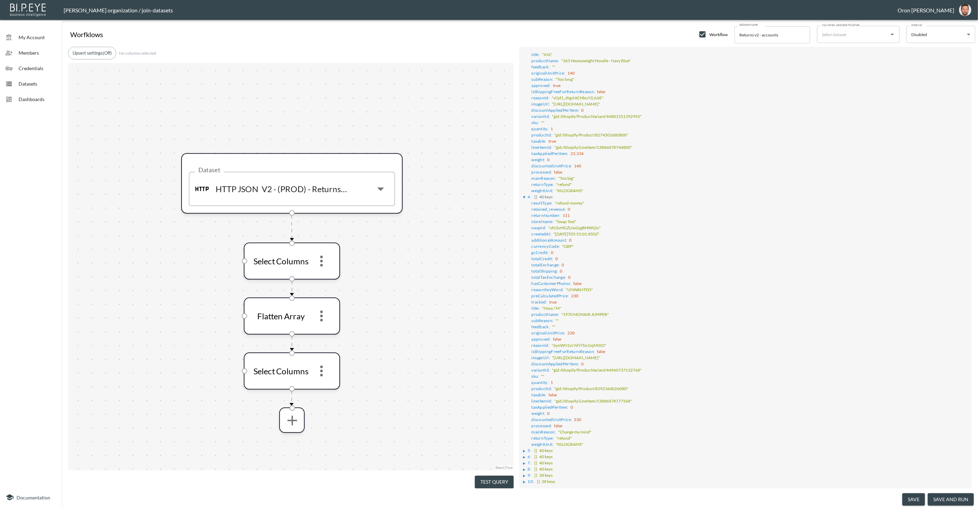
scroll to position [906, 0]
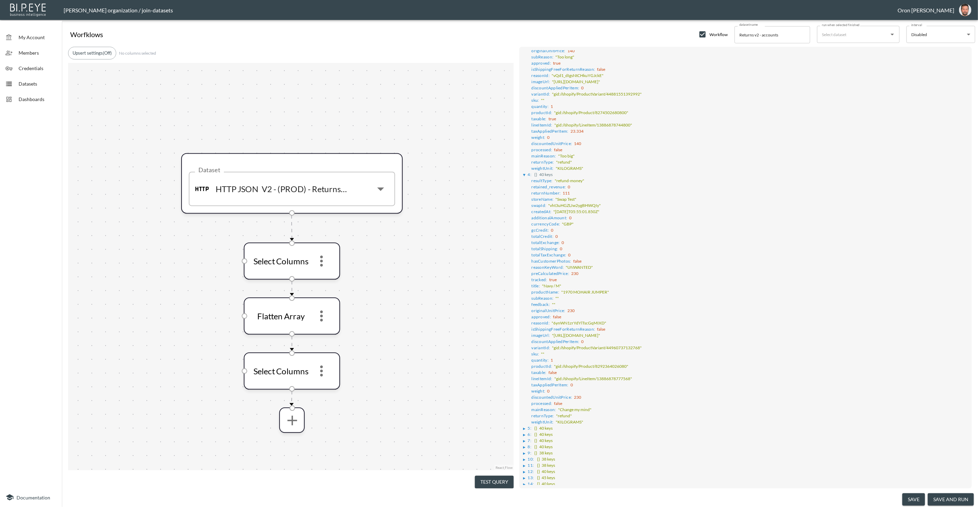
click at [523, 427] on div "▶" at bounding box center [524, 428] width 2 height 3
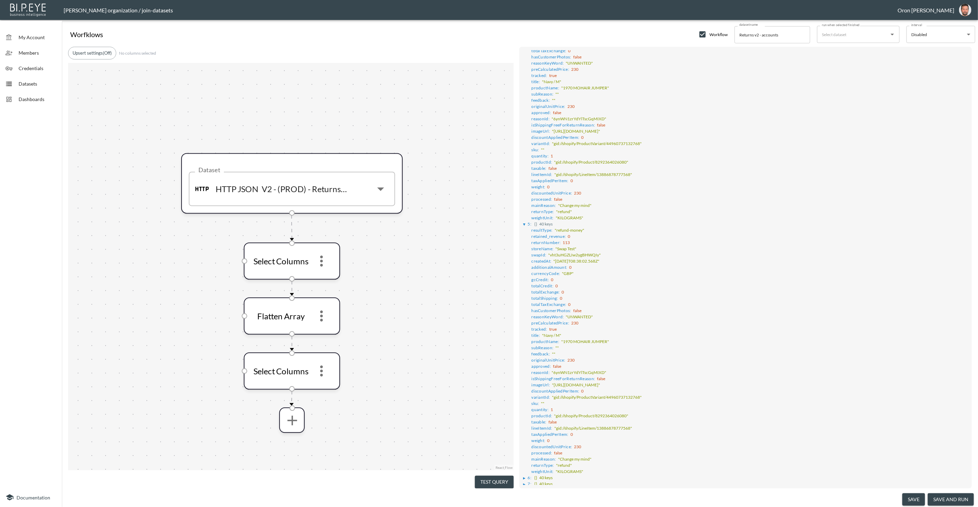
scroll to position [1161, 0]
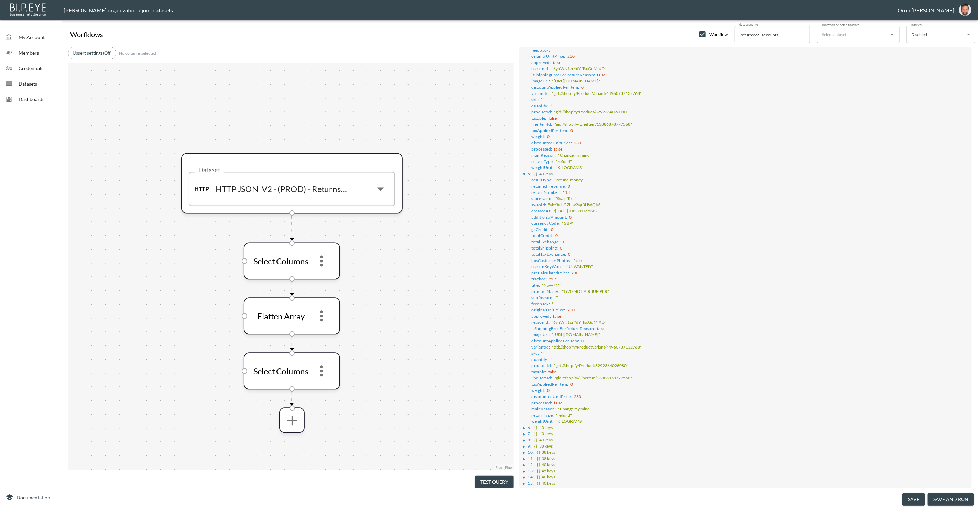
click at [526, 426] on div "▶" at bounding box center [525, 427] width 4 height 3
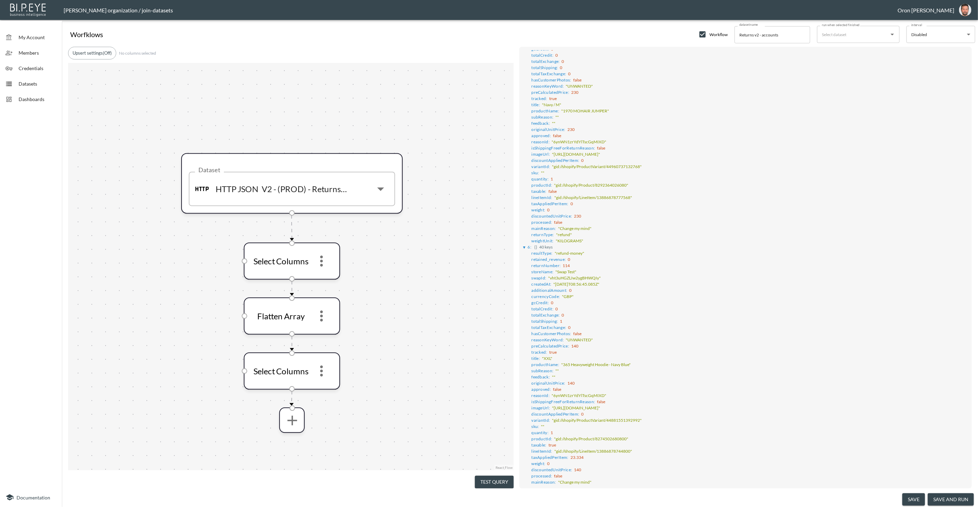
scroll to position [1533, 0]
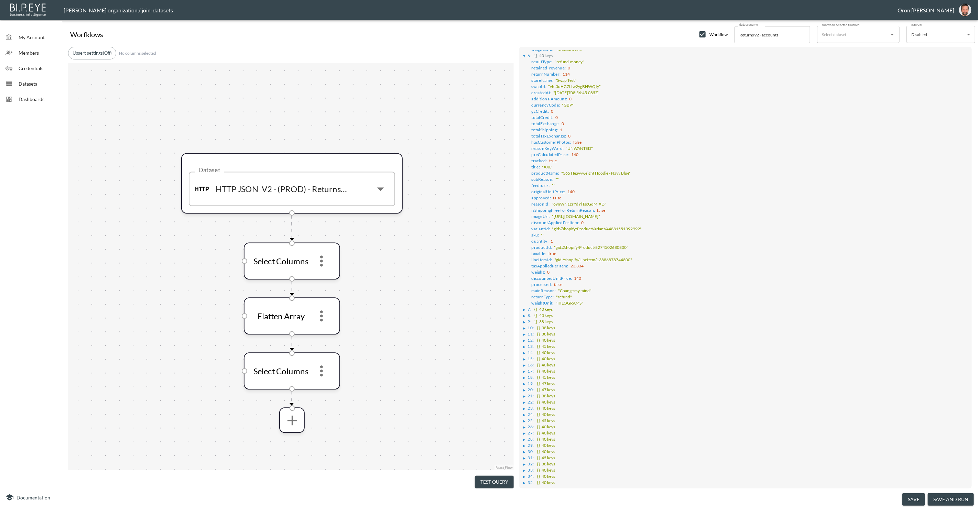
click at [524, 306] on li "▶ 7 : {} 40 keys" at bounding box center [745, 309] width 445 height 6
click at [524, 308] on div "▶" at bounding box center [524, 309] width 2 height 3
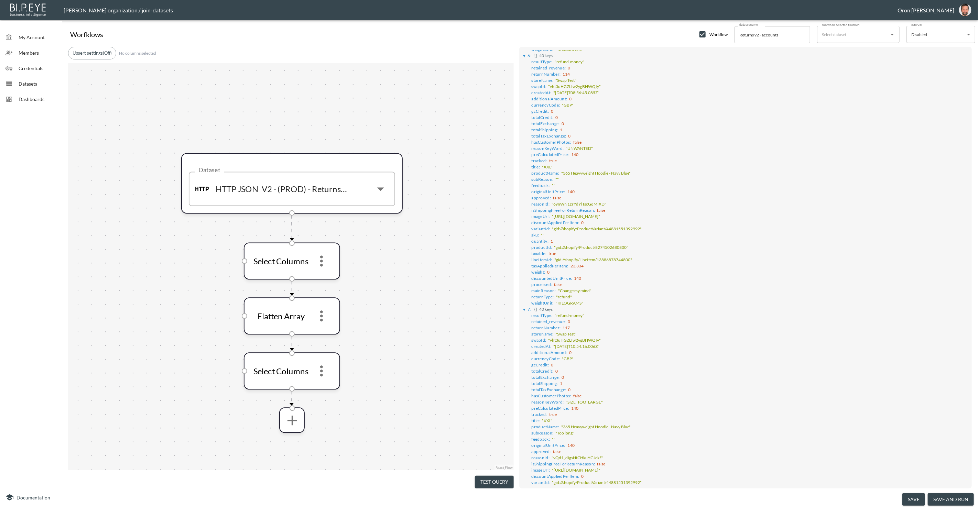
scroll to position [1730, 0]
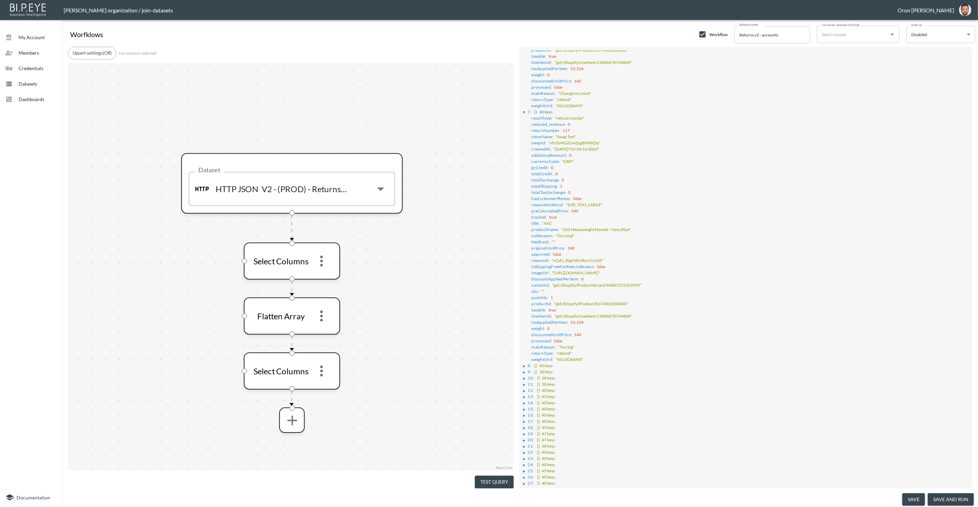
click at [525, 365] on div "▶" at bounding box center [524, 366] width 2 height 3
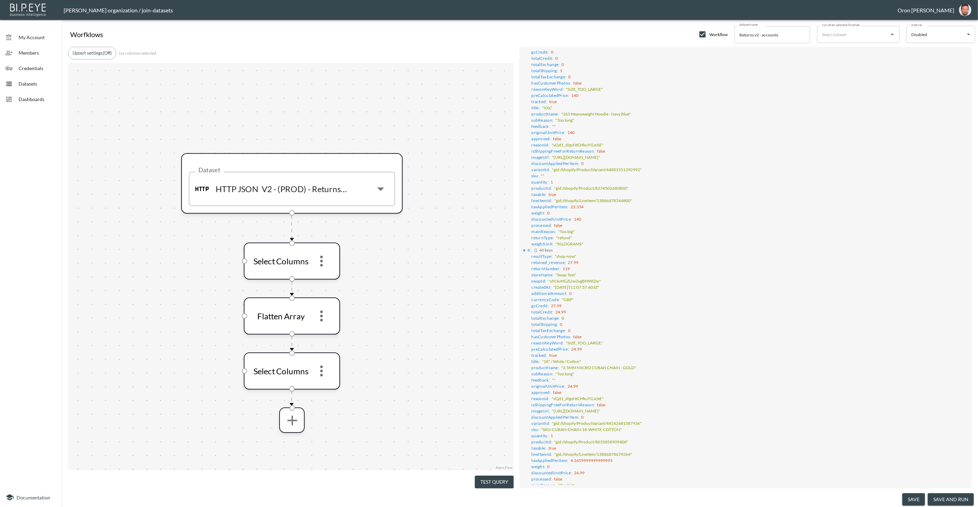
scroll to position [2155, 0]
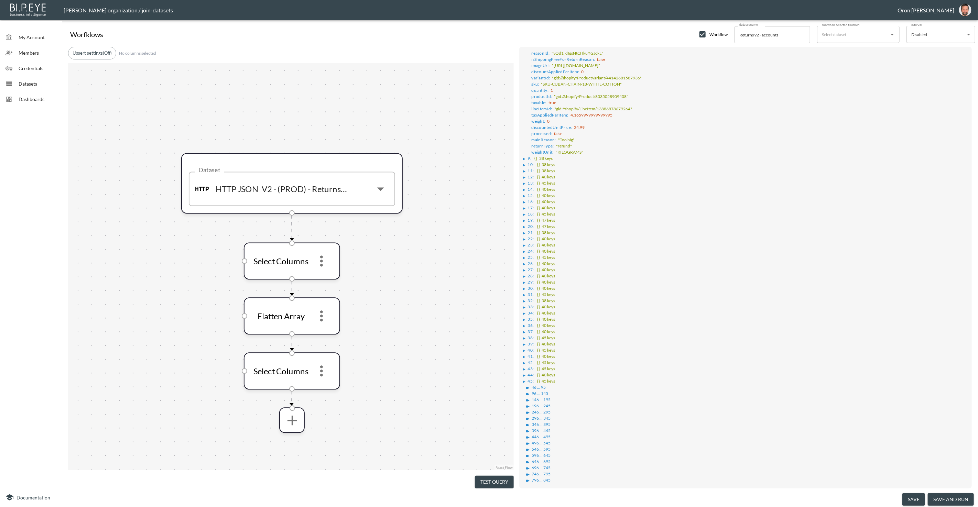
click at [526, 491] on div "▶" at bounding box center [525, 492] width 4 height 3
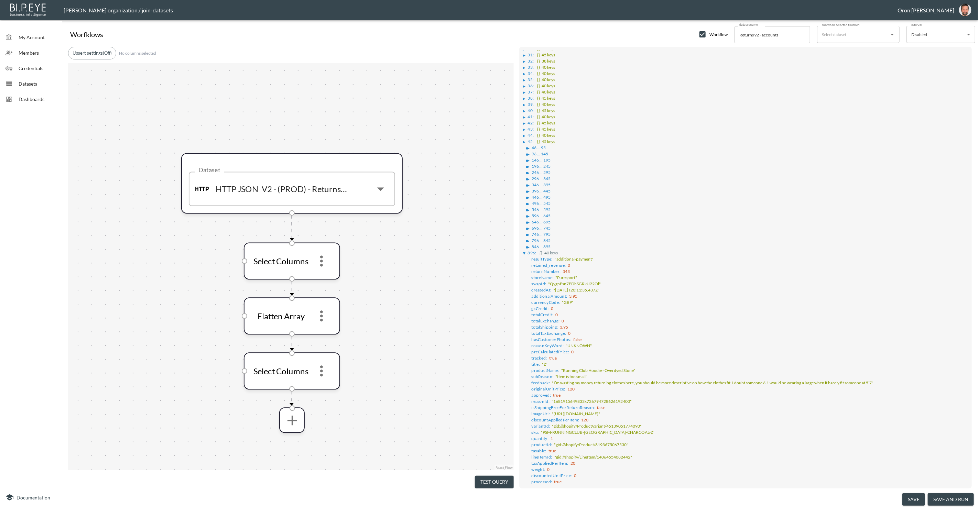
scroll to position [2439, 0]
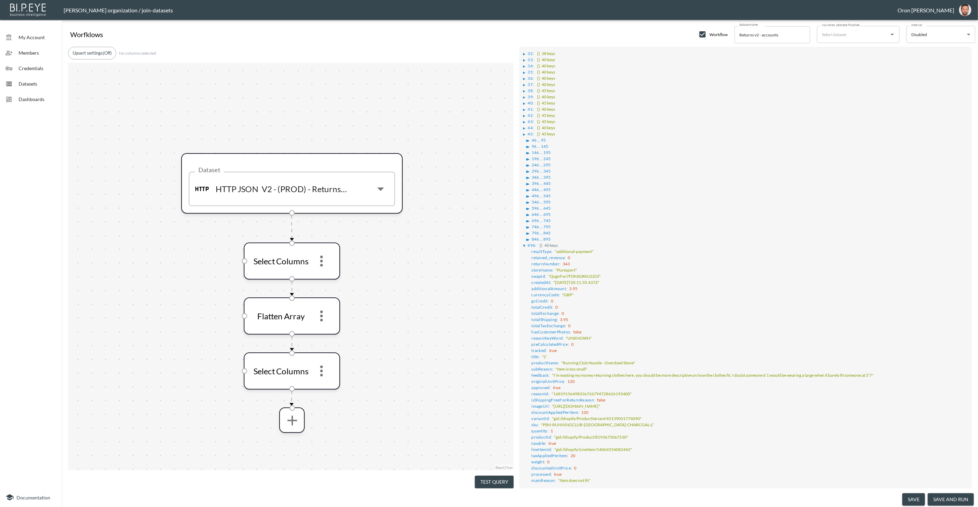
click at [525, 498] on div "▶" at bounding box center [524, 499] width 2 height 3
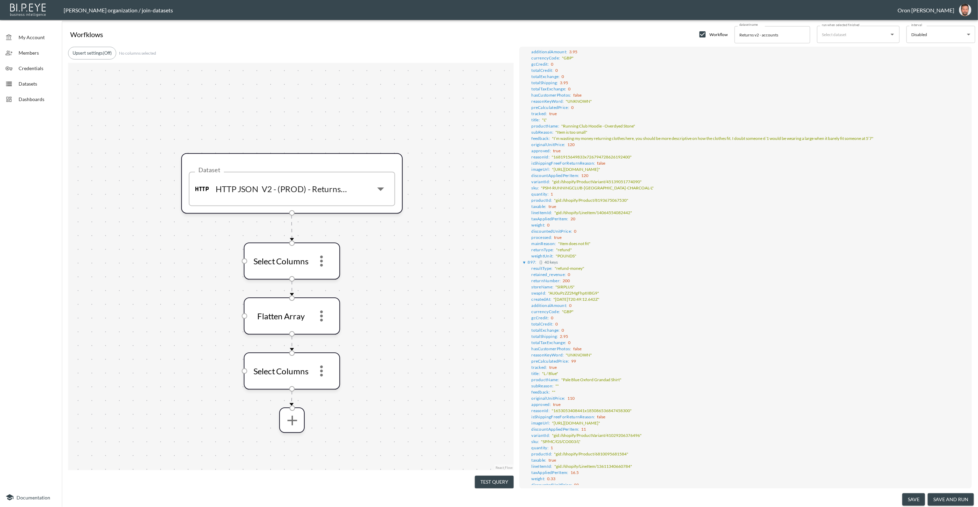
scroll to position [2683, 0]
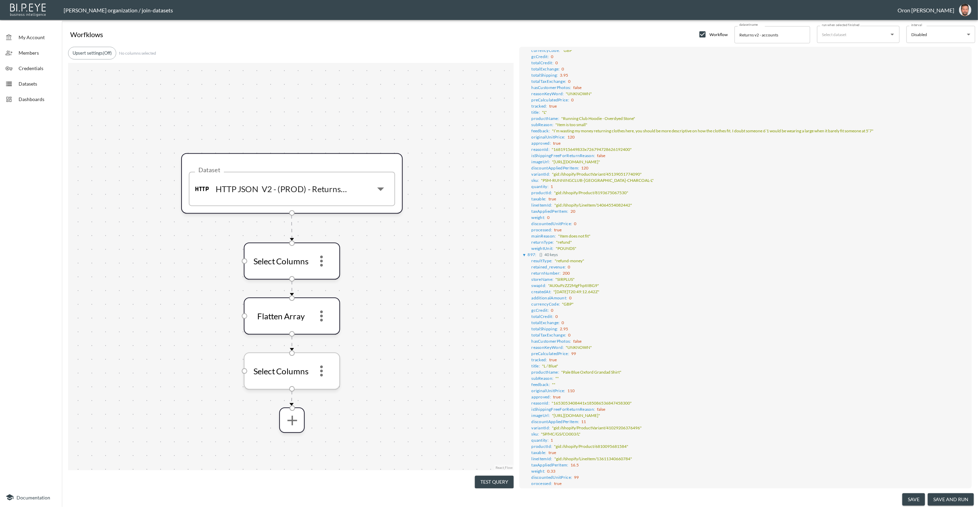
click at [317, 373] on icon "more" at bounding box center [321, 371] width 17 height 17
click at [329, 389] on li "Edit" at bounding box center [321, 389] width 30 height 12
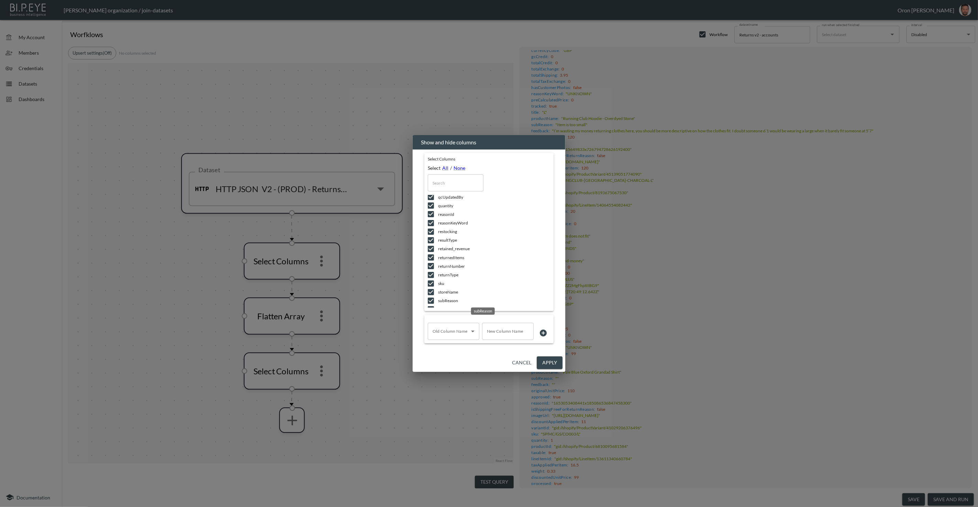
scroll to position [688, 0]
click at [430, 258] on input "checkbox" at bounding box center [431, 257] width 14 height 7
click at [554, 358] on button "Apply" at bounding box center [550, 363] width 26 height 13
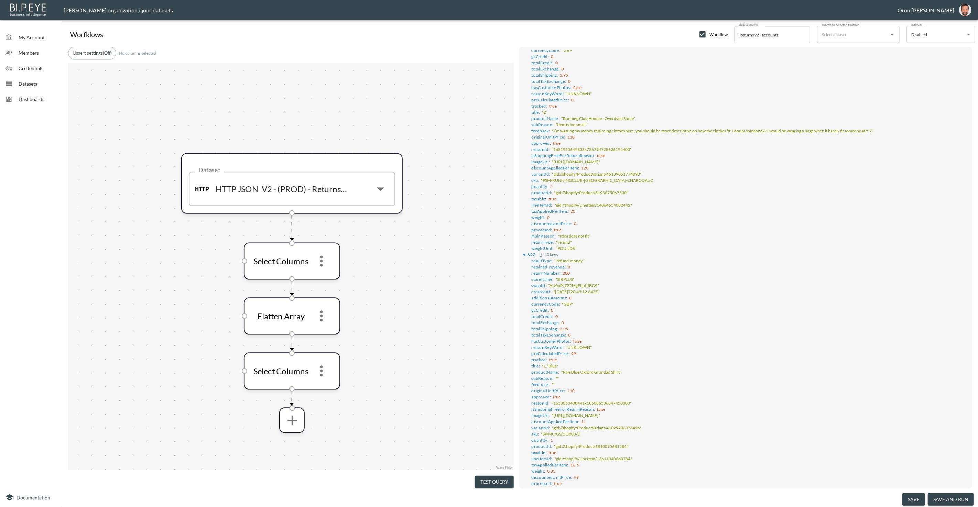
click at [497, 476] on button "Test Query" at bounding box center [494, 482] width 39 height 13
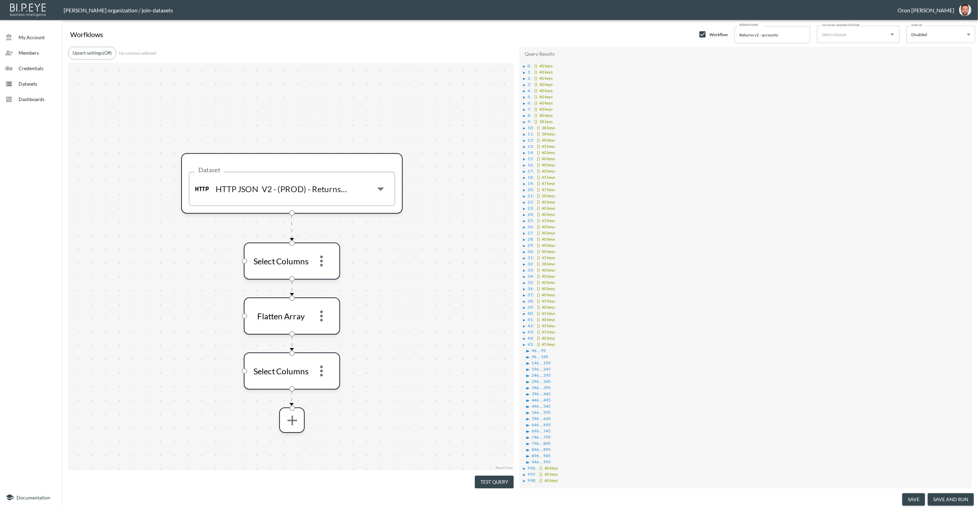
click at [526, 66] on div "▶" at bounding box center [524, 66] width 2 height 3
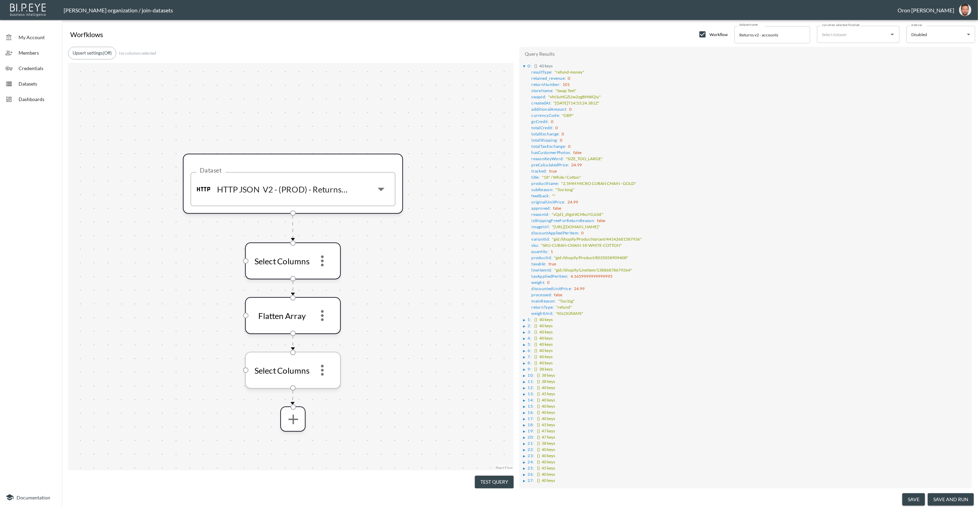
click at [325, 370] on icon "more" at bounding box center [322, 370] width 17 height 17
click at [324, 385] on li "Edit" at bounding box center [322, 388] width 30 height 12
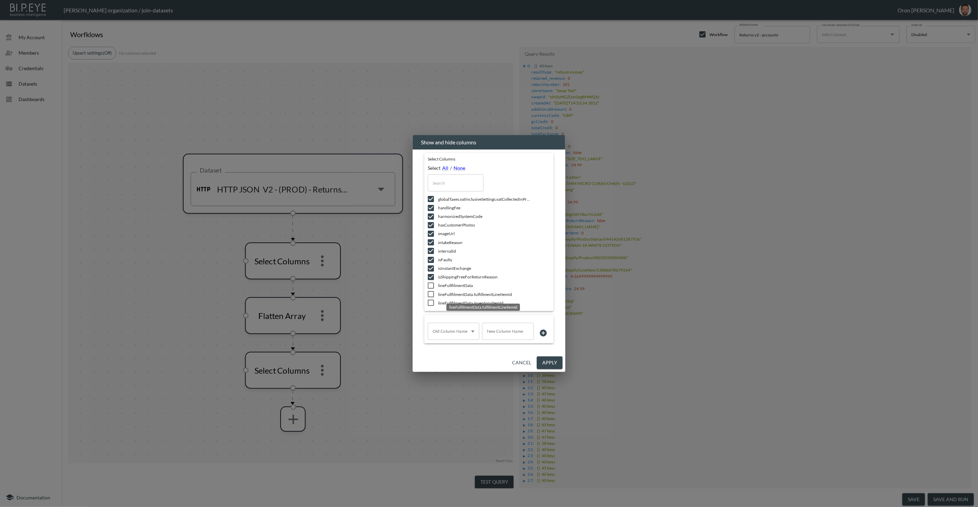
scroll to position [428, 0]
click at [457, 181] on input "text" at bounding box center [456, 182] width 56 height 17
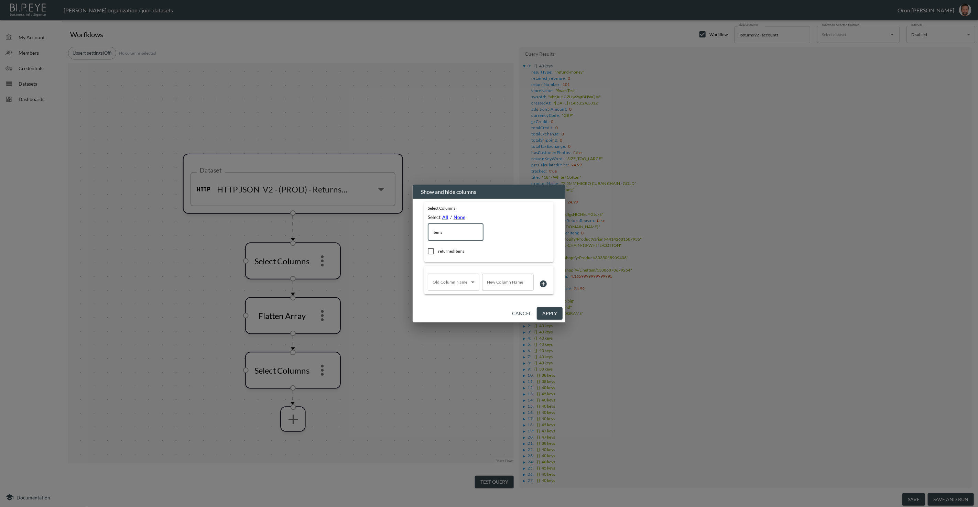
scroll to position [0, 0]
drag, startPoint x: 444, startPoint y: 229, endPoint x: 416, endPoint y: 229, distance: 27.9
click at [416, 229] on div "Select Columns Select All / None items ​ returnedItems Old Column Name ​ Old Co…" at bounding box center [489, 252] width 153 height 106
drag, startPoint x: 448, startPoint y: 234, endPoint x: 399, endPoint y: 233, distance: 49.2
click at [399, 233] on div "Show and hide columns Select Columns Select All / None items ​ returnedItems Ol…" at bounding box center [489, 253] width 978 height 507
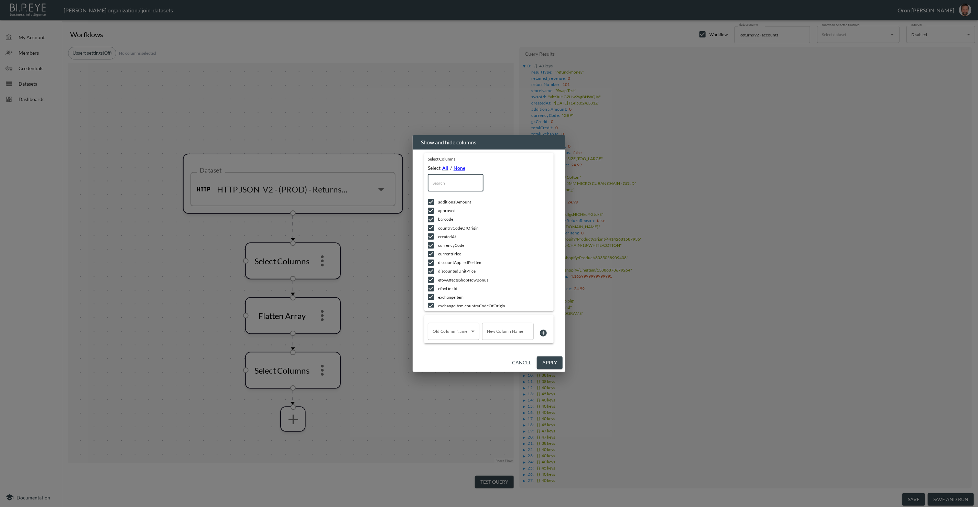
click at [457, 169] on link "None" at bounding box center [460, 168] width 12 height 6
drag, startPoint x: 453, startPoint y: 202, endPoint x: 450, endPoint y: 208, distance: 7.1
click at [453, 202] on span "additionalAmount" at bounding box center [484, 202] width 93 height 6
click at [449, 210] on span "approved" at bounding box center [484, 211] width 93 height 6
drag, startPoint x: 447, startPoint y: 217, endPoint x: 446, endPoint y: 229, distance: 12.0
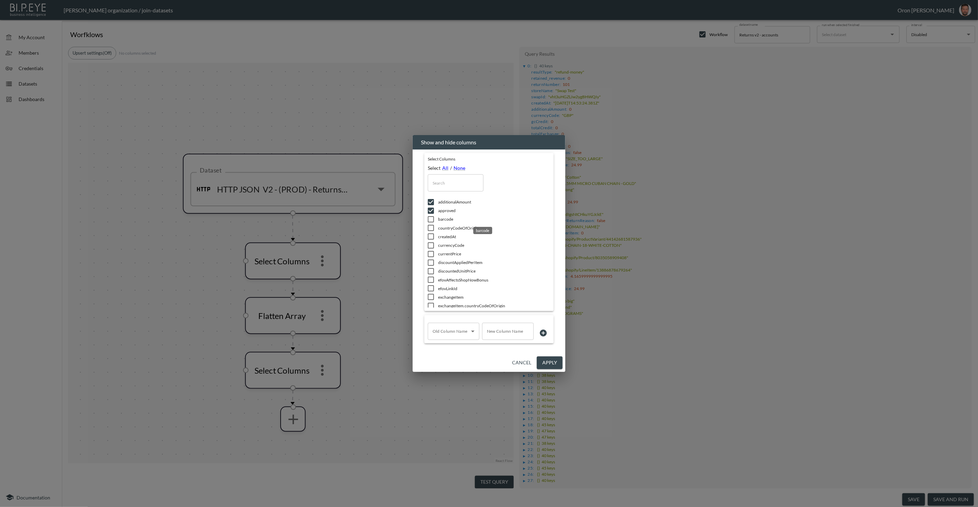
click at [447, 217] on span "barcode" at bounding box center [484, 219] width 93 height 6
click at [447, 229] on span "countryCodeOfOrigin" at bounding box center [484, 228] width 93 height 6
drag, startPoint x: 547, startPoint y: 363, endPoint x: 492, endPoint y: 472, distance: 122.4
click at [547, 363] on button "Apply" at bounding box center [550, 363] width 26 height 13
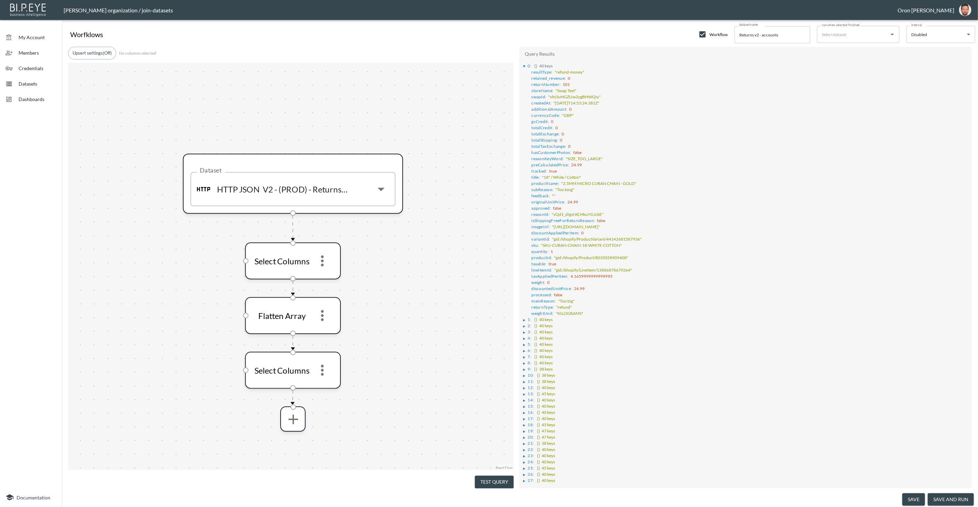
click at [493, 476] on button "Test Query" at bounding box center [494, 482] width 39 height 13
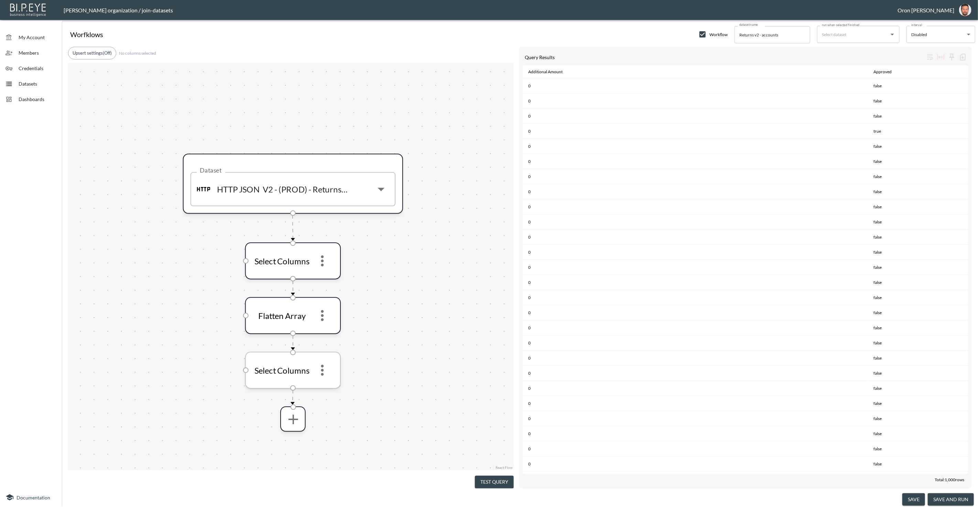
click at [325, 366] on icon "more" at bounding box center [322, 370] width 17 height 17
click at [326, 385] on li "Edit" at bounding box center [322, 388] width 30 height 12
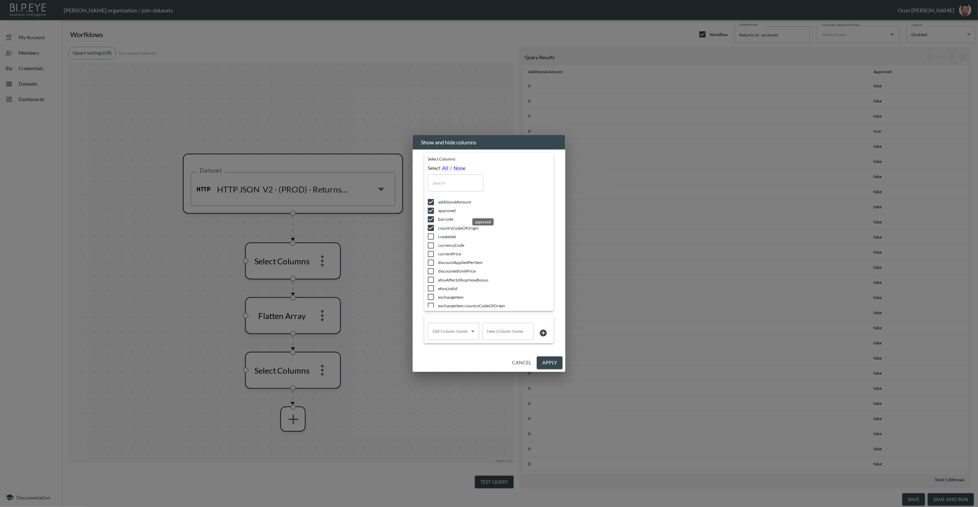
drag, startPoint x: 446, startPoint y: 211, endPoint x: 446, endPoint y: 217, distance: 6.2
click at [446, 211] on span "approved" at bounding box center [484, 211] width 93 height 6
click at [446, 218] on span "barcode" at bounding box center [484, 219] width 93 height 6
click at [447, 227] on span "countryCodeOfOrigin" at bounding box center [484, 228] width 93 height 6
click at [450, 236] on span "createdAt" at bounding box center [484, 237] width 93 height 6
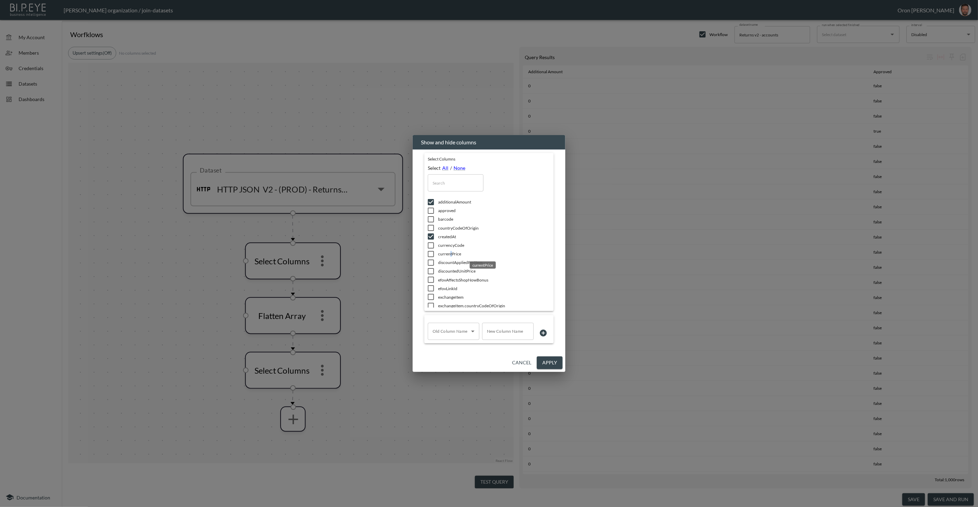
drag, startPoint x: 449, startPoint y: 252, endPoint x: 471, endPoint y: 253, distance: 21.7
click at [450, 252] on span "currentPrice" at bounding box center [484, 254] width 93 height 6
click at [446, 217] on span "gcCredit" at bounding box center [484, 219] width 93 height 6
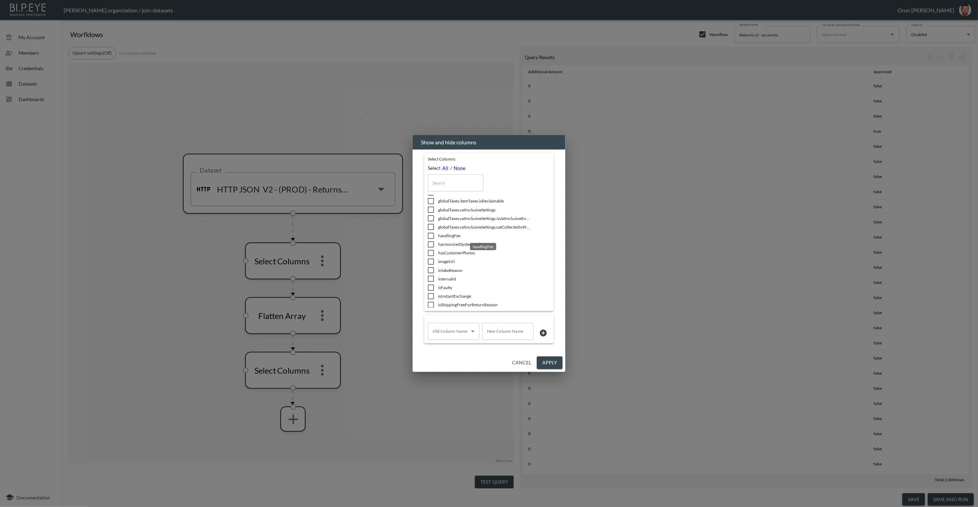
click at [453, 233] on span "handlingFee" at bounding box center [484, 236] width 93 height 6
click at [454, 241] on span "intakeReason" at bounding box center [484, 240] width 93 height 6
click at [449, 232] on span "imageUrl" at bounding box center [484, 231] width 93 height 6
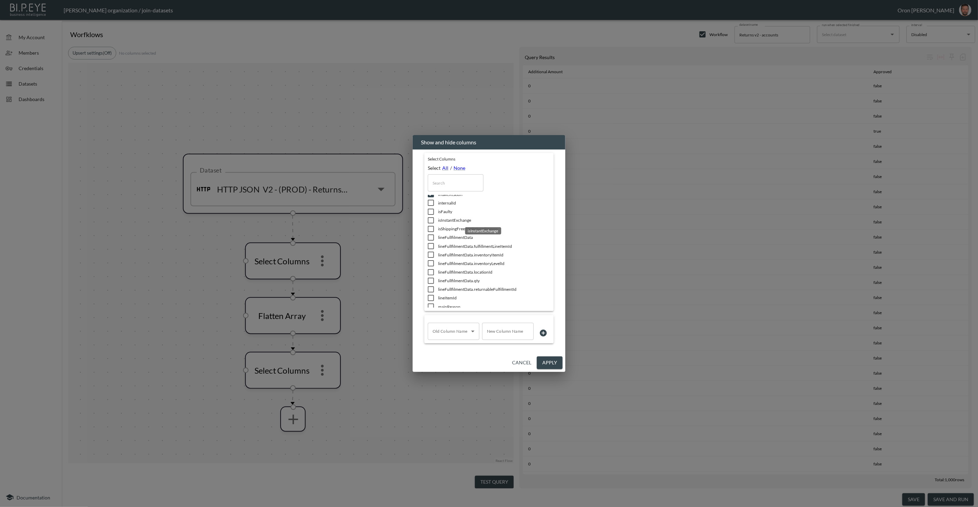
click at [448, 217] on span "isInstantExchange" at bounding box center [484, 220] width 93 height 6
click at [475, 227] on span "isShippingFreeForReturnReason" at bounding box center [484, 229] width 93 height 6
click at [448, 217] on span "originalUnitPrice" at bounding box center [484, 216] width 93 height 6
click at [450, 233] on span "preCalculatedPrice" at bounding box center [484, 234] width 93 height 6
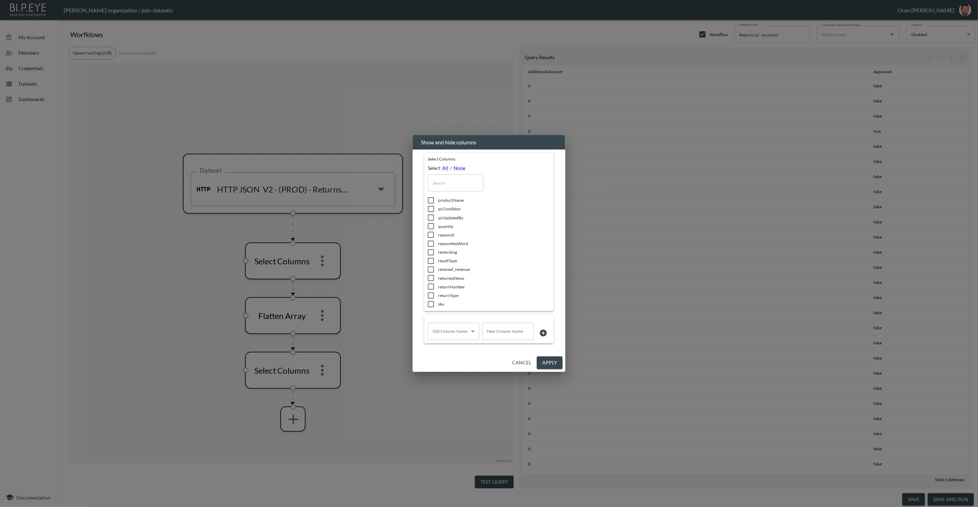
scroll to position [669, 0]
drag, startPoint x: 445, startPoint y: 222, endPoint x: 464, endPoint y: 231, distance: 20.6
click at [445, 223] on span "quantity" at bounding box center [484, 225] width 93 height 6
click at [444, 236] on span "storeName" at bounding box center [484, 239] width 93 height 6
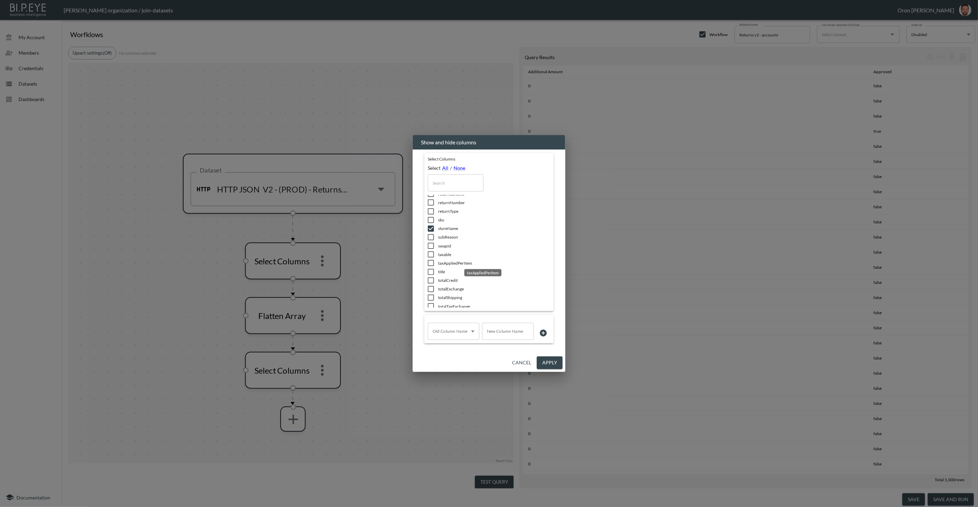
scroll to position [753, 0]
click at [445, 242] on span "swapId" at bounding box center [484, 245] width 93 height 6
drag, startPoint x: 449, startPoint y: 241, endPoint x: 449, endPoint y: 246, distance: 4.5
click at [449, 242] on span "totalCredit" at bounding box center [484, 243] width 93 height 6
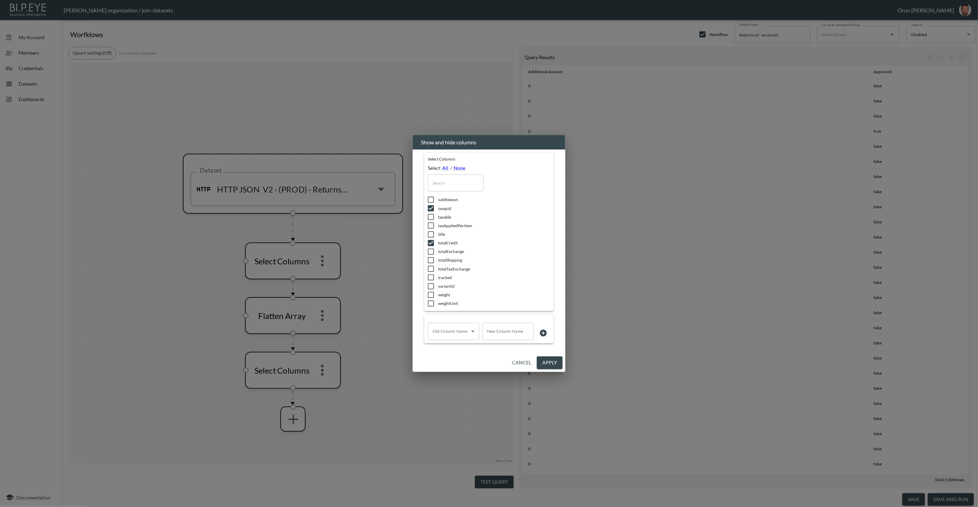
click at [448, 247] on li "totalExchange" at bounding box center [479, 251] width 103 height 9
drag, startPoint x: 448, startPoint y: 259, endPoint x: 448, endPoint y: 263, distance: 4.1
click at [448, 259] on span "totalShipping" at bounding box center [484, 260] width 93 height 6
click at [448, 267] on span "totalTaxExchange" at bounding box center [484, 269] width 93 height 6
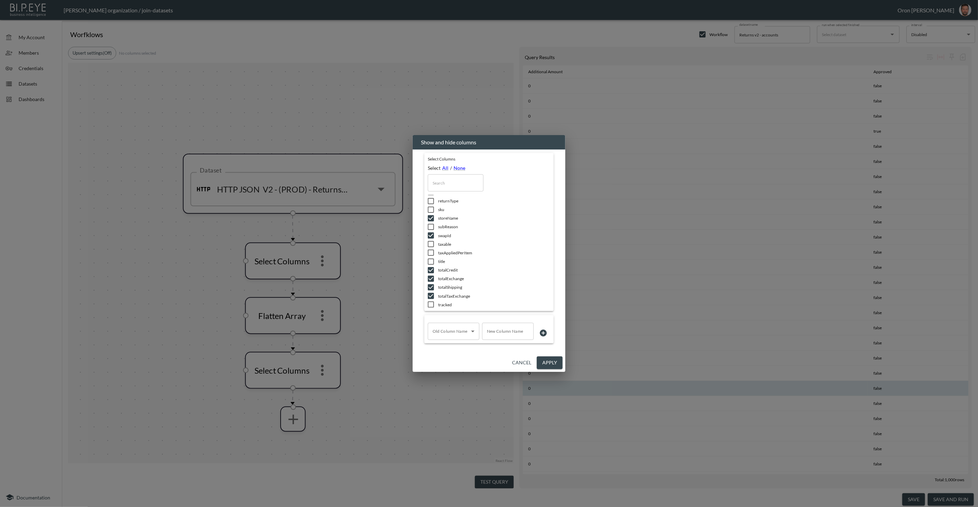
drag, startPoint x: 548, startPoint y: 363, endPoint x: 526, endPoint y: 390, distance: 34.0
click at [547, 363] on button "Apply" at bounding box center [550, 363] width 26 height 13
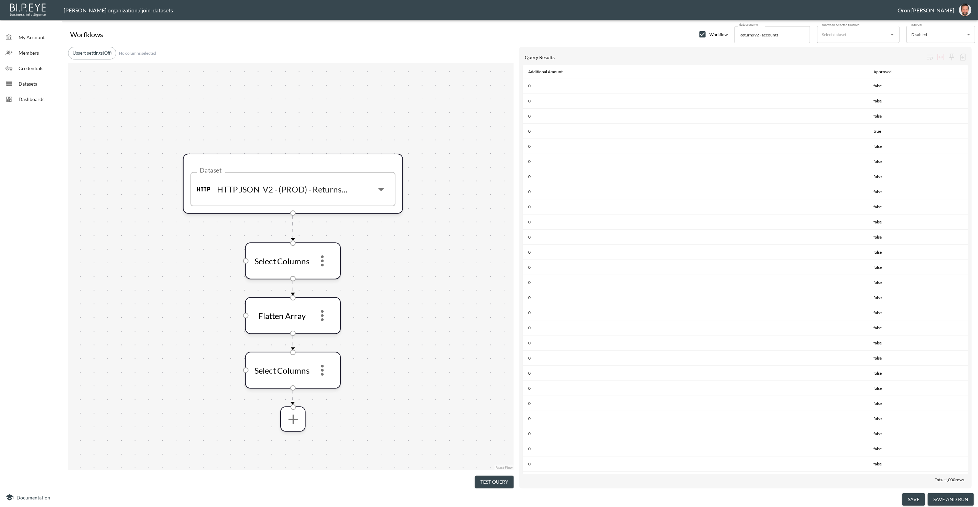
click at [492, 482] on button "Test Query" at bounding box center [494, 482] width 39 height 13
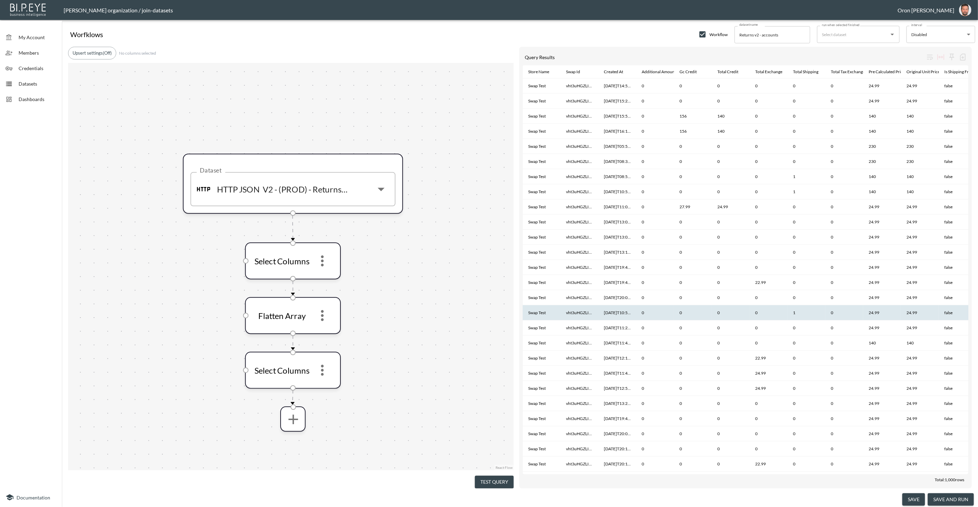
scroll to position [0, 124]
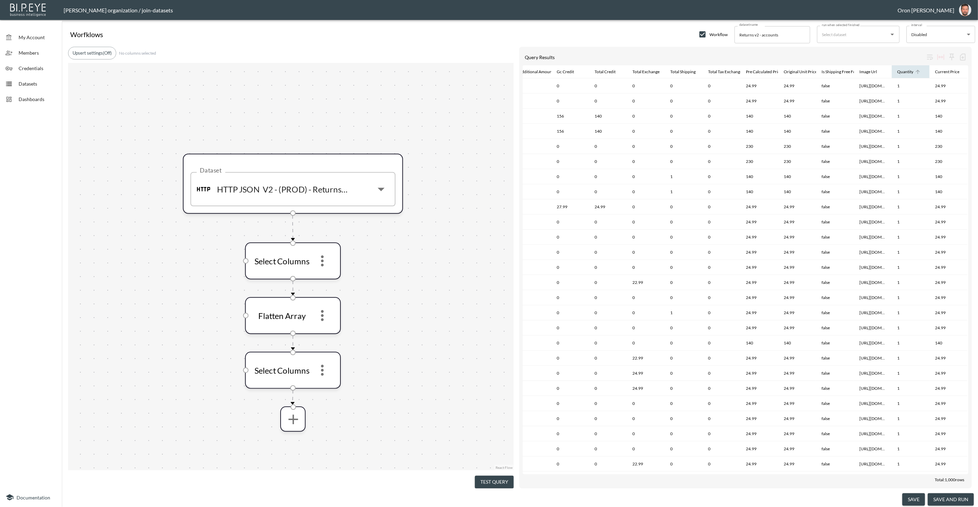
click at [897, 75] on div "Quantity" at bounding box center [905, 72] width 16 height 8
click at [899, 74] on div "Quantity" at bounding box center [905, 72] width 16 height 8
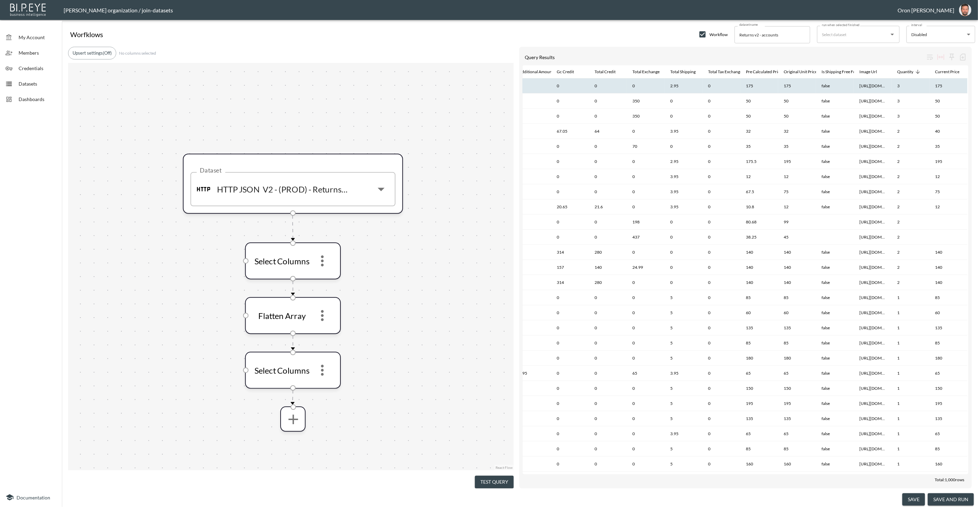
scroll to position [0, 0]
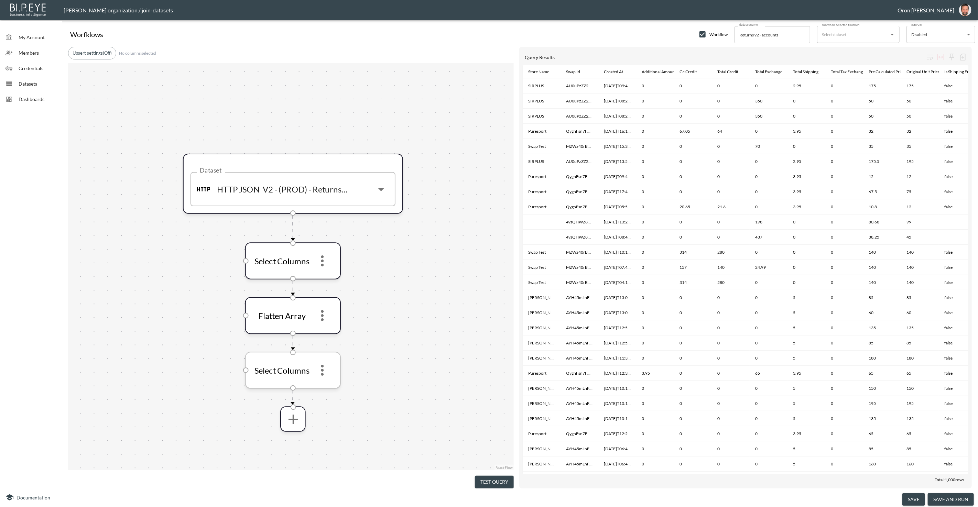
click at [321, 380] on button "more" at bounding box center [323, 370] width 22 height 22
click at [325, 394] on li "Edit" at bounding box center [322, 388] width 30 height 12
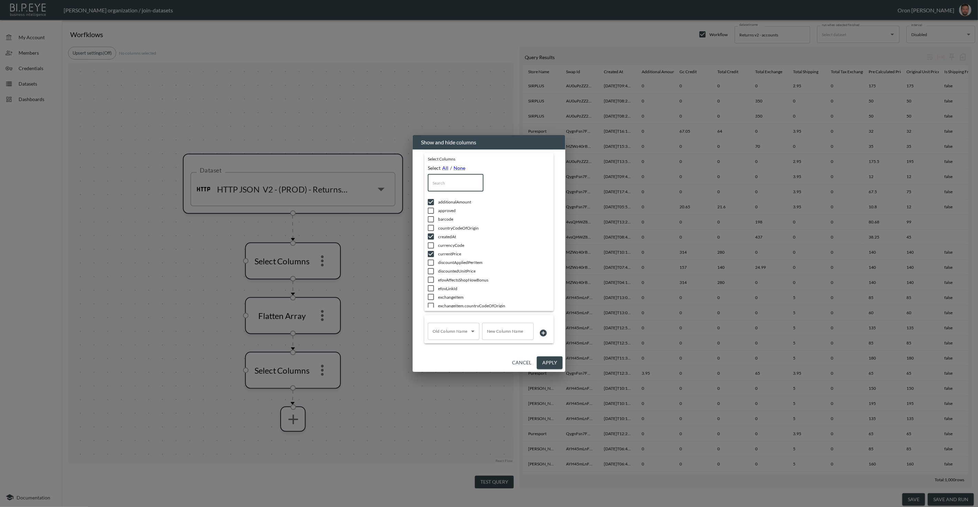
click at [468, 184] on input "text" at bounding box center [456, 182] width 56 height 17
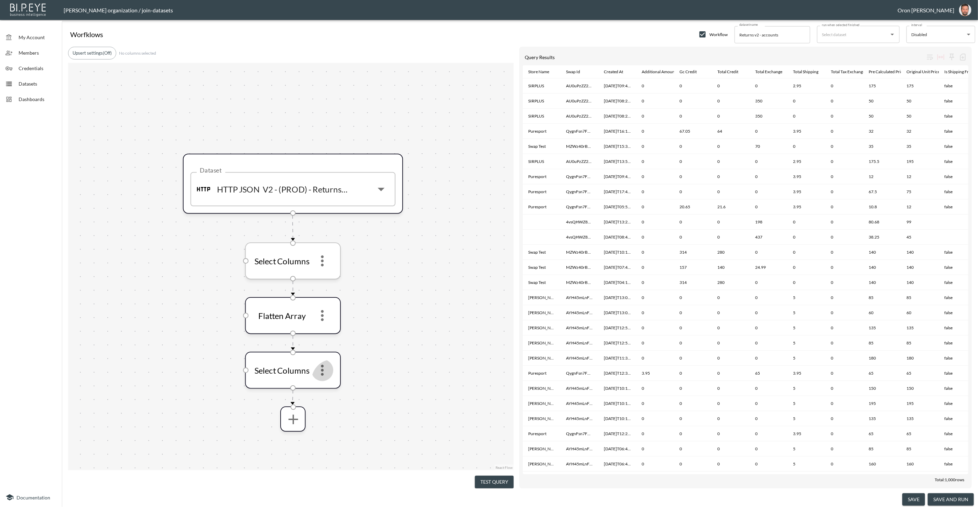
drag, startPoint x: 321, startPoint y: 263, endPoint x: 327, endPoint y: 269, distance: 7.8
click at [322, 263] on icon "more" at bounding box center [322, 261] width 3 height 11
click at [325, 262] on icon "more" at bounding box center [323, 261] width 17 height 17
click at [329, 278] on li "Edit" at bounding box center [323, 279] width 30 height 12
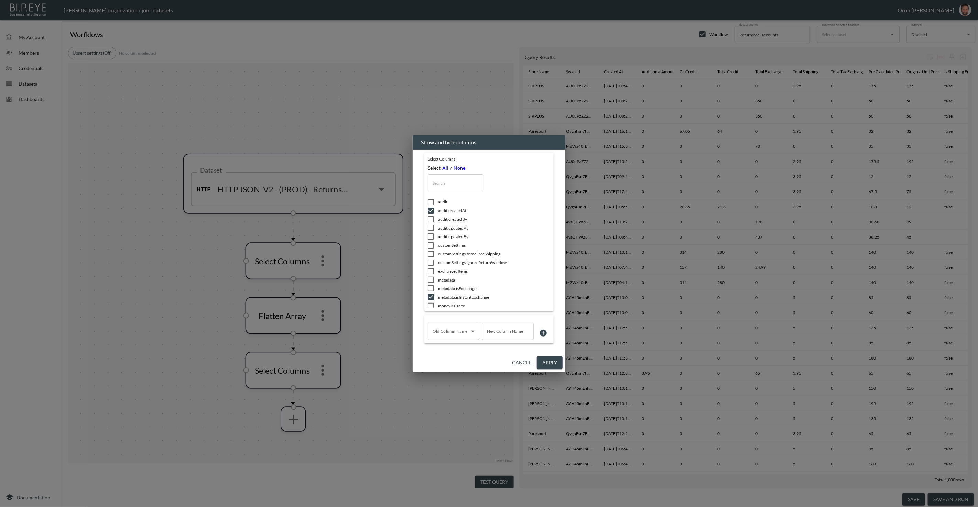
click at [463, 176] on input "text" at bounding box center [456, 182] width 56 height 17
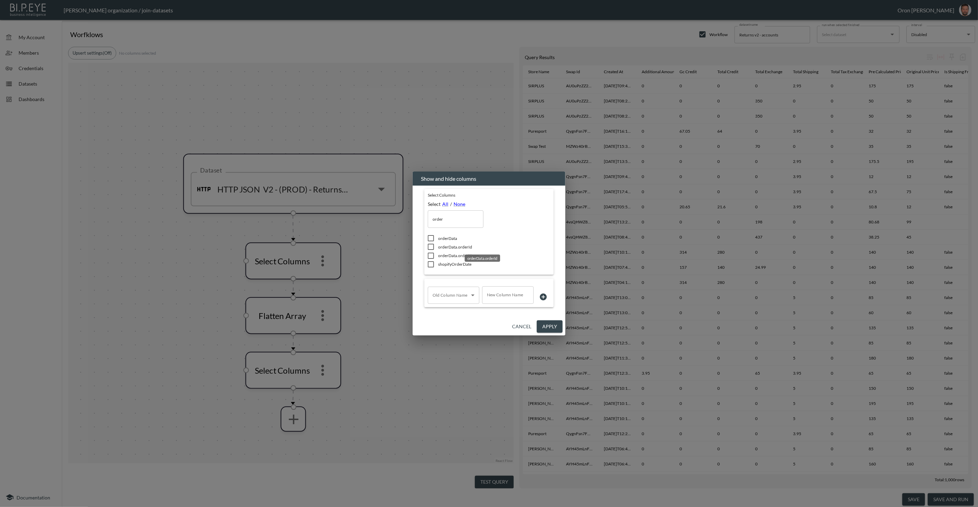
click at [458, 247] on span "orderData.orderId" at bounding box center [484, 247] width 93 height 6
drag, startPoint x: 392, startPoint y: 216, endPoint x: 385, endPoint y: 215, distance: 7.3
click at [385, 215] on div "Show and hide columns Select Columns Select All / None order ​ orderData orderD…" at bounding box center [489, 253] width 978 height 507
drag, startPoint x: 418, startPoint y: 218, endPoint x: 411, endPoint y: 217, distance: 7.2
click at [413, 218] on div "Select Columns Select All / None return ​ customSettings.ignoreReturnWindow ret…" at bounding box center [489, 252] width 153 height 132
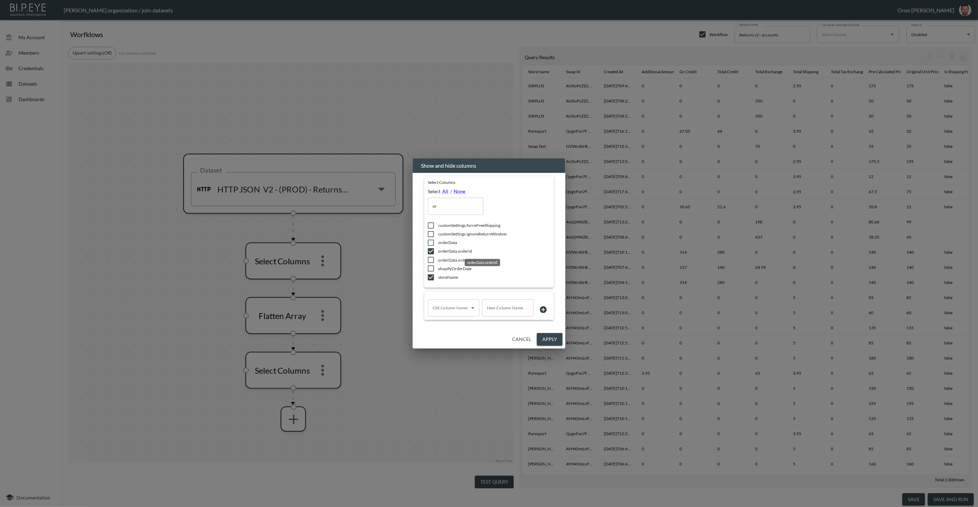
click at [447, 251] on span "orderData.orderId" at bounding box center [484, 251] width 93 height 6
click at [559, 340] on button "Apply" at bounding box center [550, 339] width 26 height 13
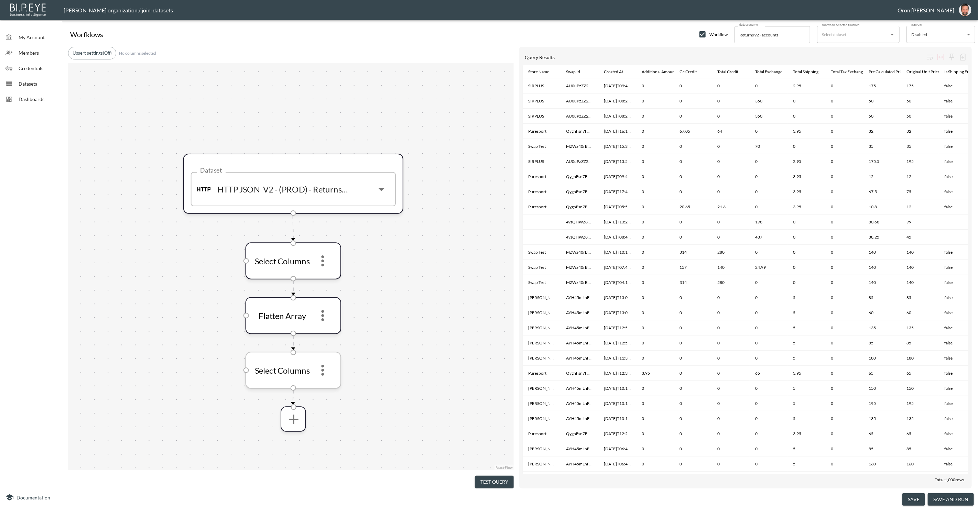
click at [324, 367] on icon "more" at bounding box center [322, 370] width 3 height 11
click at [326, 383] on li "Edit" at bounding box center [323, 388] width 30 height 12
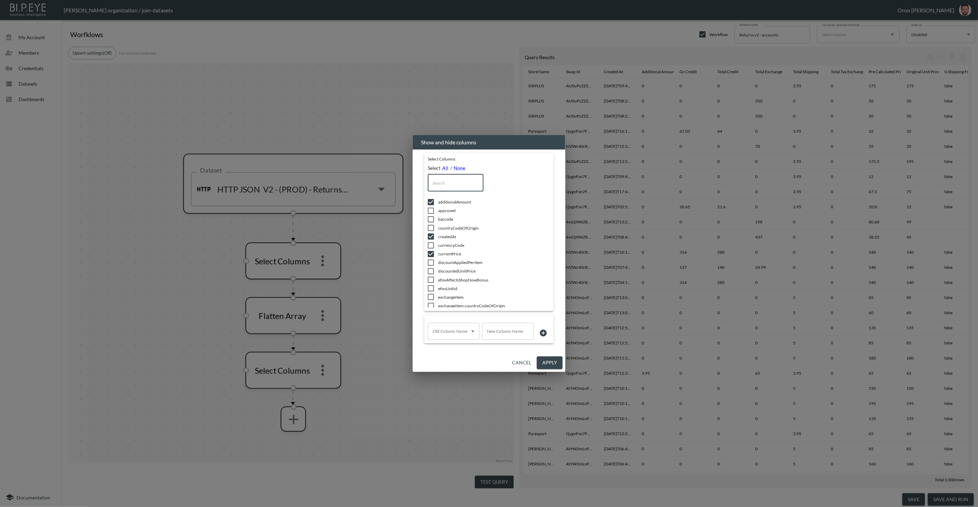
click at [467, 181] on input "text" at bounding box center [456, 182] width 56 height 17
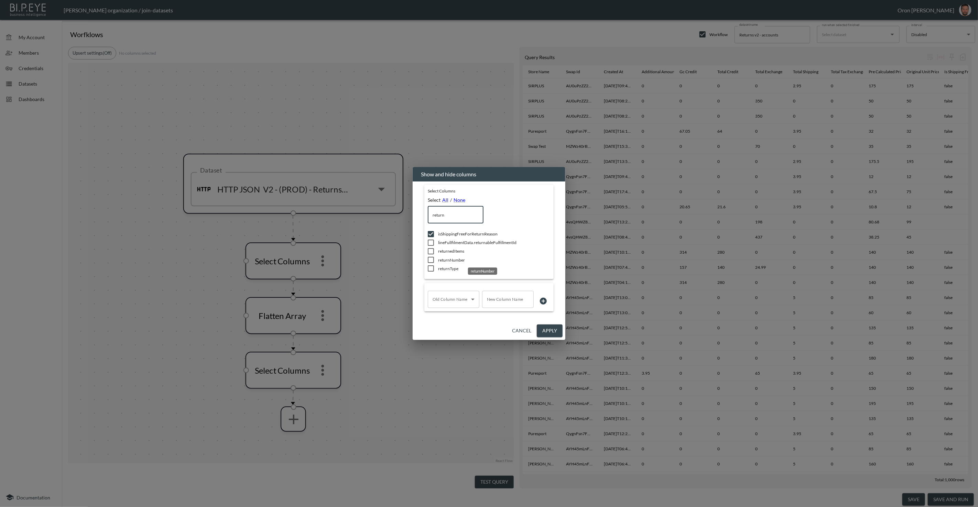
click at [449, 257] on span "returnNumber" at bounding box center [484, 260] width 93 height 6
drag, startPoint x: 554, startPoint y: 328, endPoint x: 612, endPoint y: 263, distance: 87.0
click at [554, 328] on button "Apply" at bounding box center [550, 331] width 26 height 13
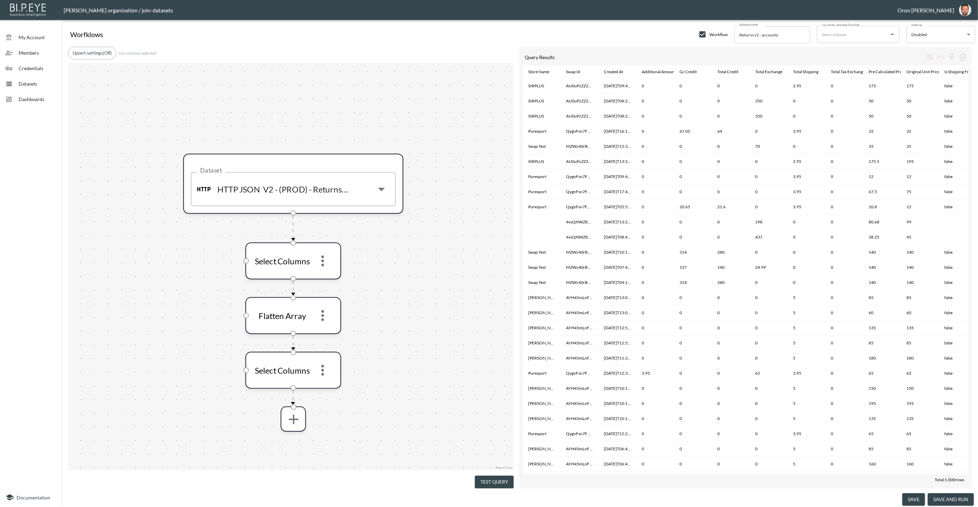
drag, startPoint x: 501, startPoint y: 476, endPoint x: 517, endPoint y: 455, distance: 25.5
click at [502, 476] on button "Test Query" at bounding box center [494, 482] width 39 height 13
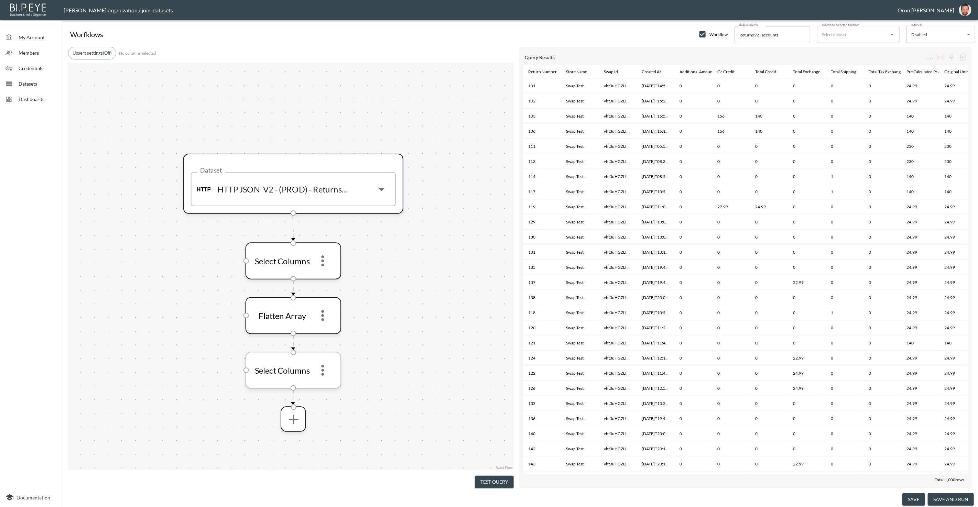
click at [322, 374] on icon "more" at bounding box center [322, 370] width 3 height 11
click at [321, 387] on p "Edit" at bounding box center [318, 388] width 10 height 8
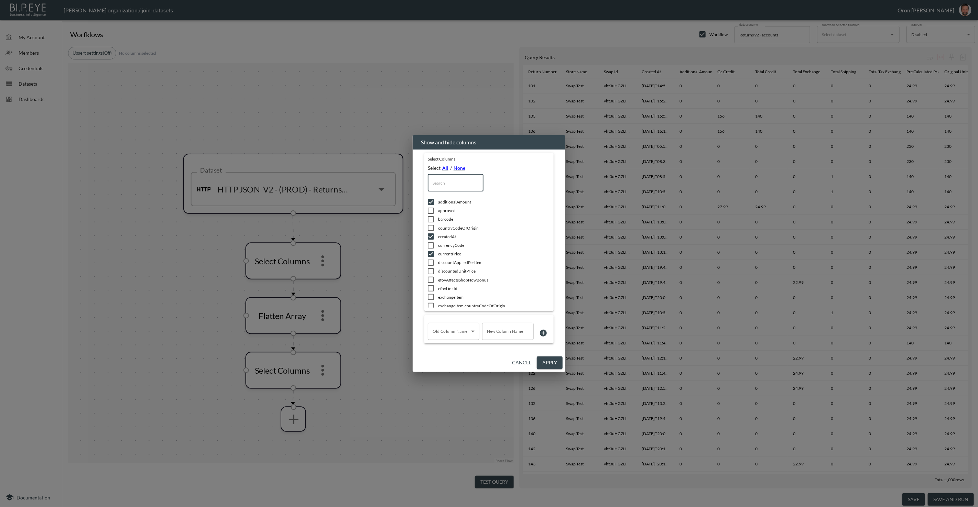
click at [449, 181] on input "text" at bounding box center [456, 182] width 56 height 17
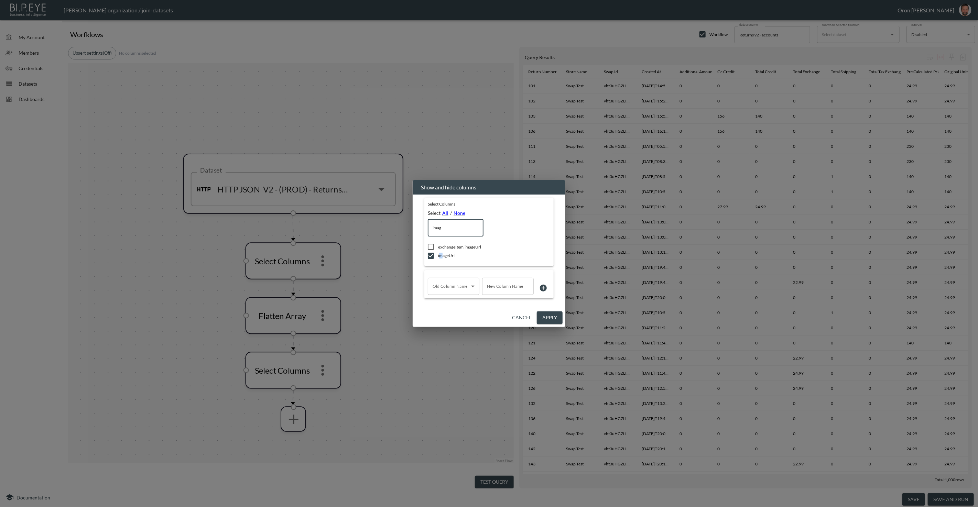
drag, startPoint x: 440, startPoint y: 253, endPoint x: 470, endPoint y: 276, distance: 37.8
click at [440, 253] on span "imageUrl" at bounding box center [484, 256] width 93 height 6
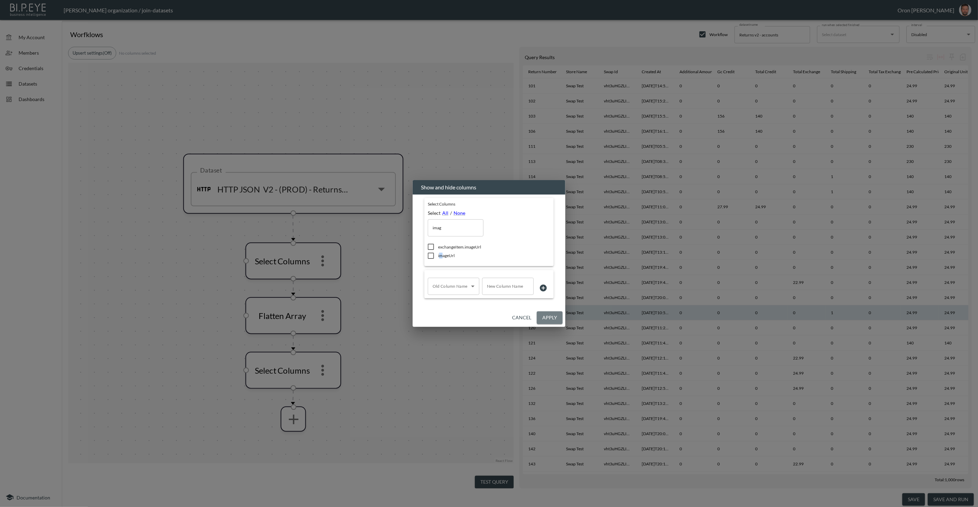
click at [557, 315] on button "Apply" at bounding box center [550, 318] width 26 height 13
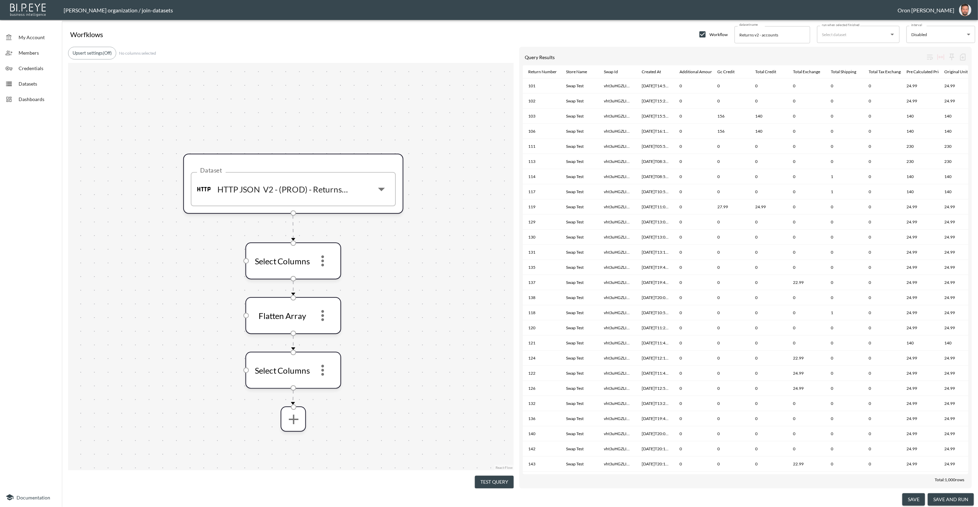
drag, startPoint x: 501, startPoint y: 479, endPoint x: 508, endPoint y: 450, distance: 30.4
click at [501, 478] on button "Test Query" at bounding box center [494, 482] width 39 height 13
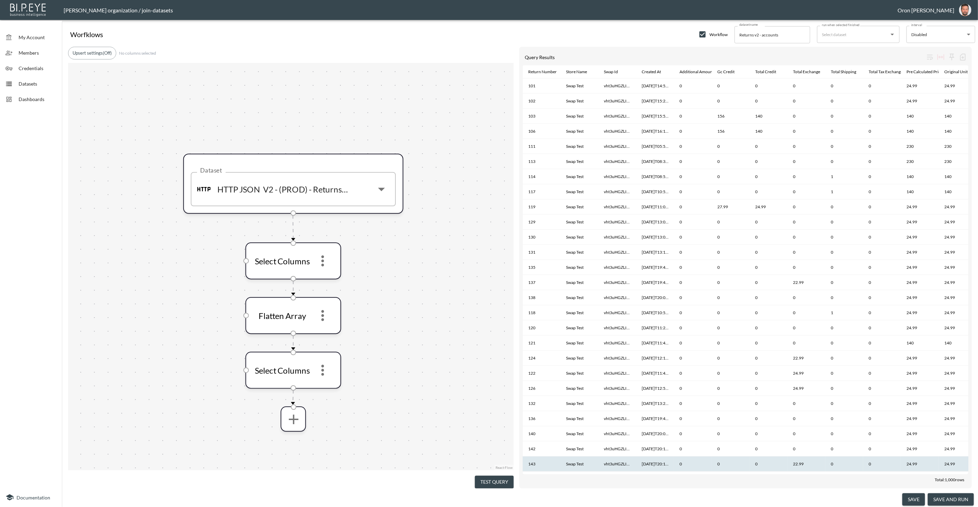
scroll to position [0, 0]
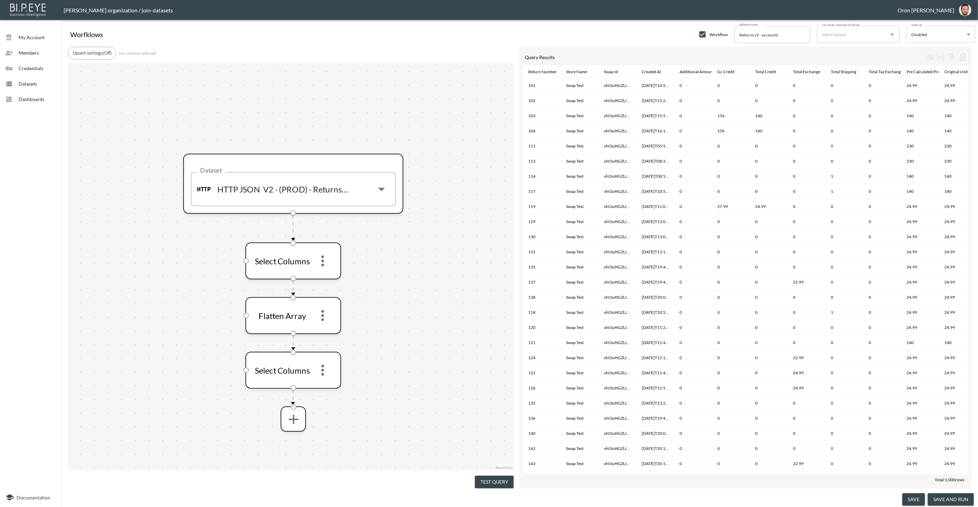
click at [942, 499] on button "save and run" at bounding box center [951, 499] width 46 height 13
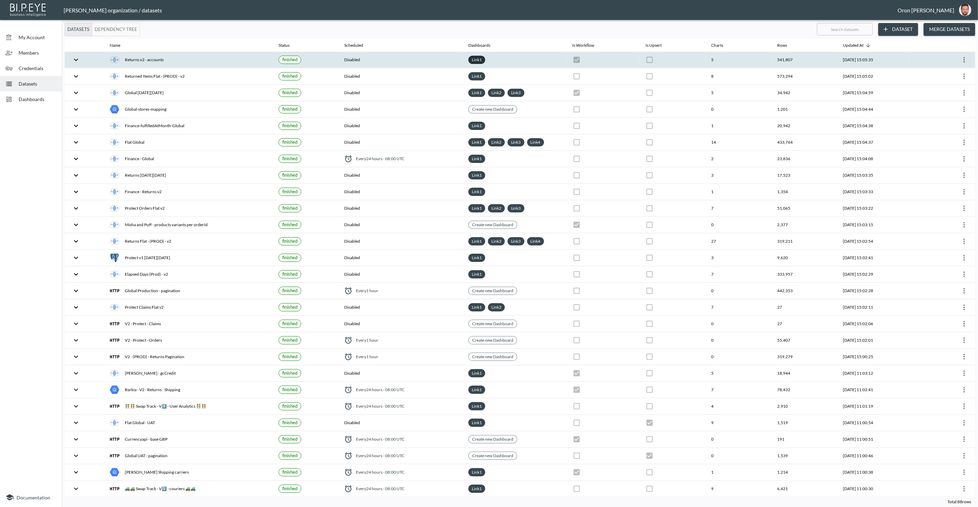
click at [472, 59] on link "Link 1" at bounding box center [476, 60] width 13 height 8
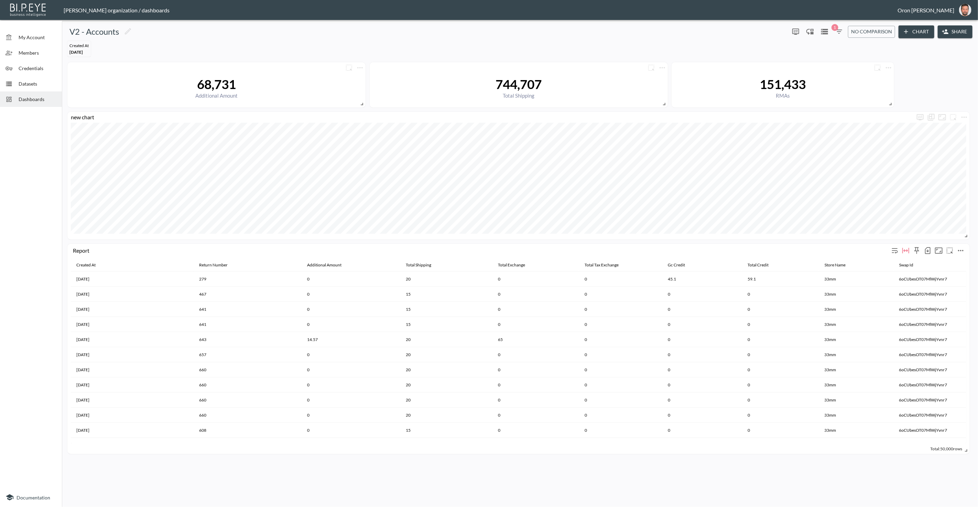
click at [963, 250] on icon "more" at bounding box center [961, 250] width 6 height 1
click at [945, 261] on li "Edit" at bounding box center [944, 263] width 54 height 12
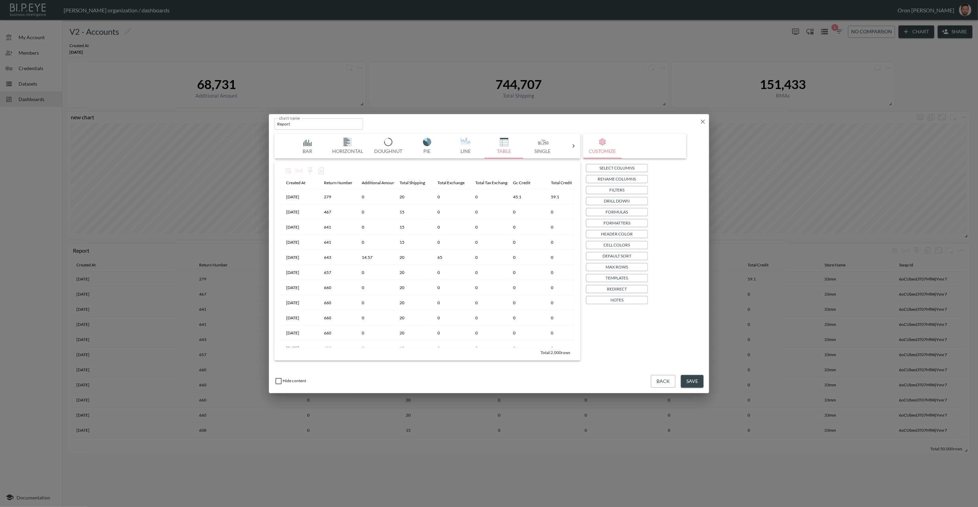
click at [684, 380] on button "Save" at bounding box center [692, 381] width 23 height 13
